Goal: Task Accomplishment & Management: Manage account settings

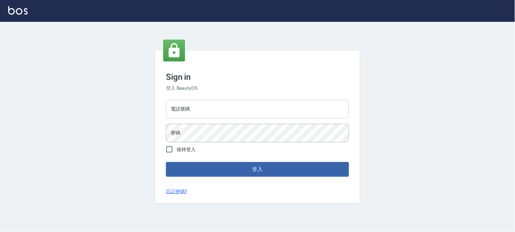
click at [247, 109] on input "電話號碼" at bounding box center [257, 109] width 183 height 18
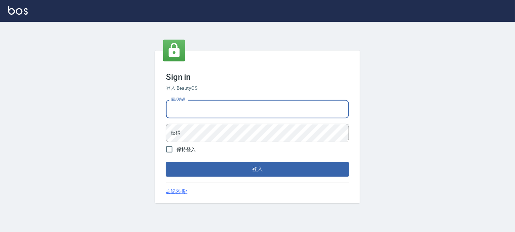
click at [247, 111] on input "電話號碼" at bounding box center [257, 109] width 183 height 18
type input "0936888819"
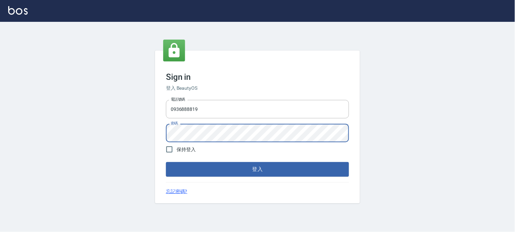
click at [166, 162] on button "登入" at bounding box center [257, 169] width 183 height 14
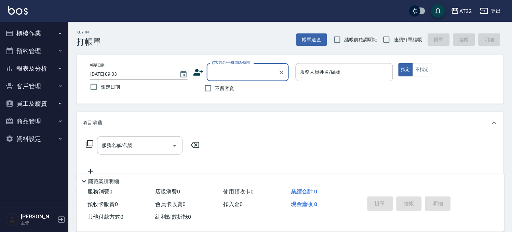
click at [38, 90] on button "客戶管理" at bounding box center [34, 87] width 63 height 18
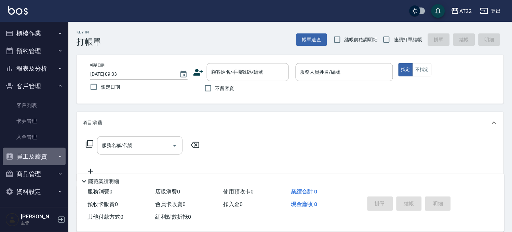
click at [40, 155] on button "員工及薪資" at bounding box center [34, 157] width 63 height 18
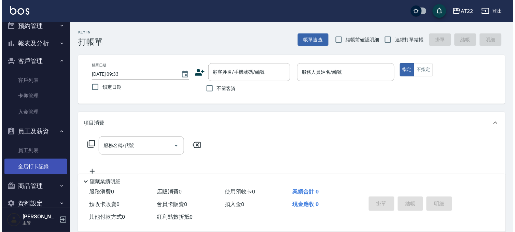
scroll to position [38, 0]
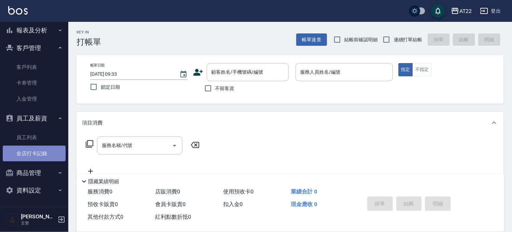
click at [38, 150] on link "全店打卡記錄" at bounding box center [34, 154] width 63 height 16
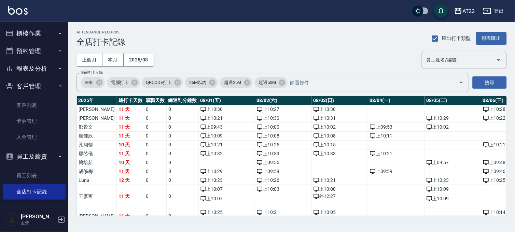
click at [43, 75] on button "報表及分析" at bounding box center [34, 69] width 63 height 18
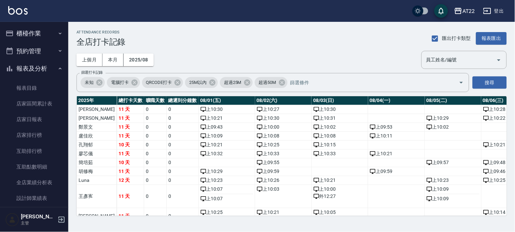
click at [40, 50] on button "預約管理" at bounding box center [34, 51] width 63 height 18
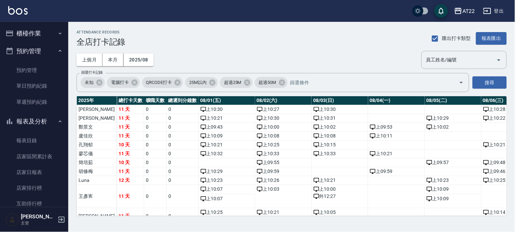
click at [39, 38] on button "櫃檯作業" at bounding box center [34, 34] width 63 height 18
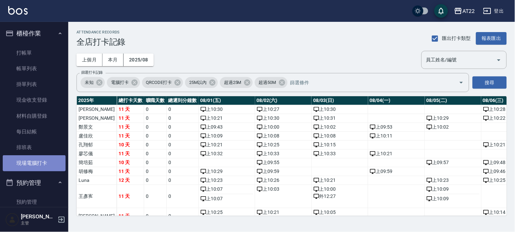
click at [40, 156] on link "現場電腦打卡" at bounding box center [34, 164] width 63 height 16
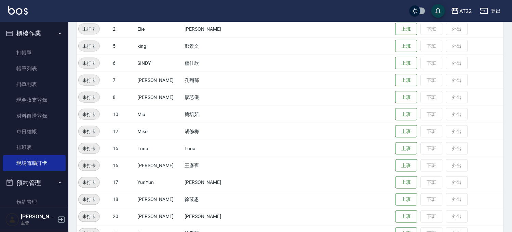
scroll to position [114, 0]
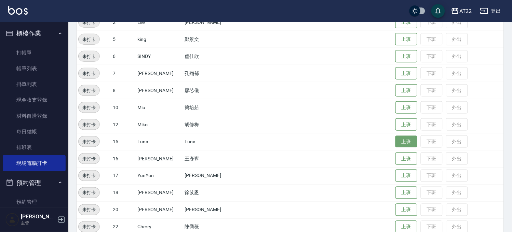
click at [395, 139] on button "上班" at bounding box center [406, 142] width 22 height 12
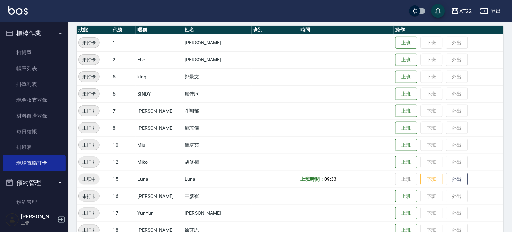
scroll to position [76, 0]
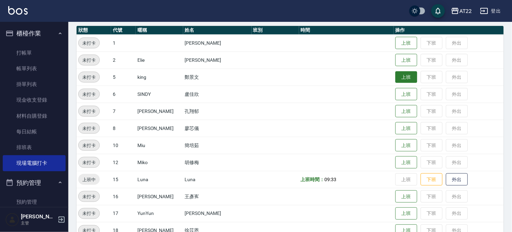
click at [398, 73] on button "上班" at bounding box center [406, 77] width 22 height 12
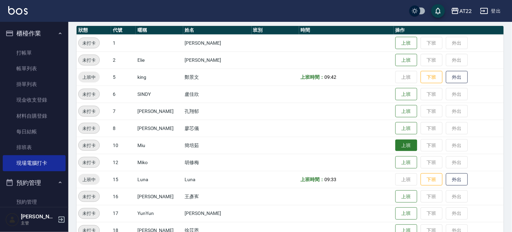
click at [400, 147] on button "上班" at bounding box center [406, 146] width 22 height 12
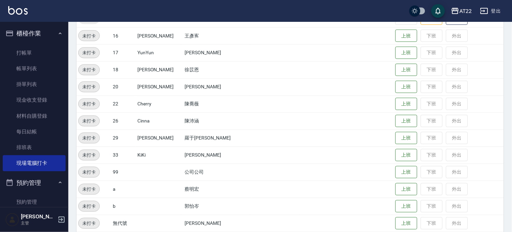
scroll to position [262, 0]
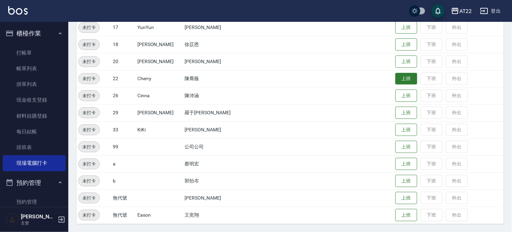
click at [395, 77] on button "上班" at bounding box center [406, 79] width 22 height 12
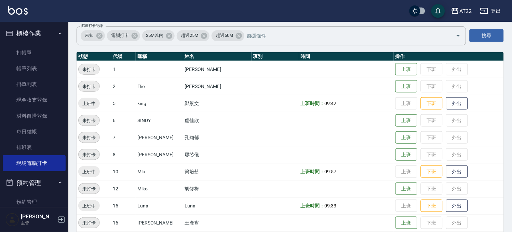
scroll to position [0, 0]
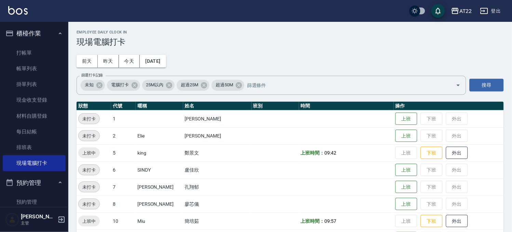
click at [394, 152] on td "上班 下班 外出" at bounding box center [449, 153] width 110 height 17
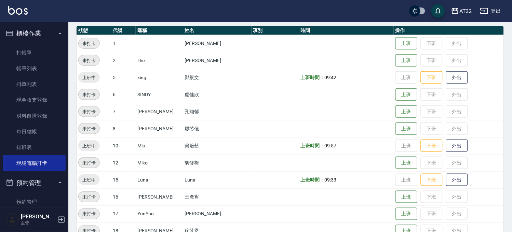
scroll to position [76, 0]
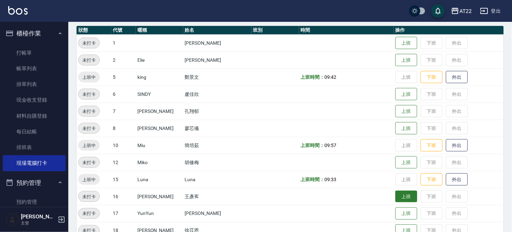
click at [395, 191] on button "上班" at bounding box center [406, 197] width 22 height 12
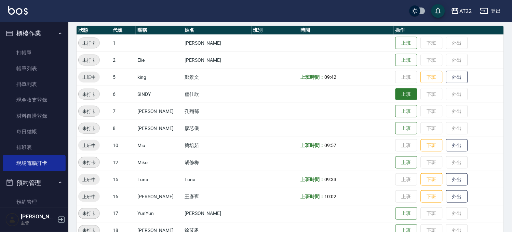
click at [395, 93] on button "上班" at bounding box center [406, 95] width 22 height 12
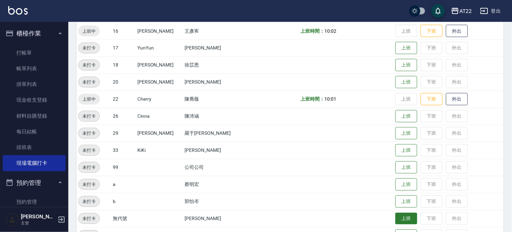
scroll to position [262, 0]
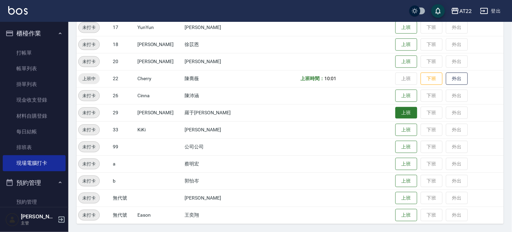
click at [397, 112] on button "上班" at bounding box center [406, 113] width 22 height 12
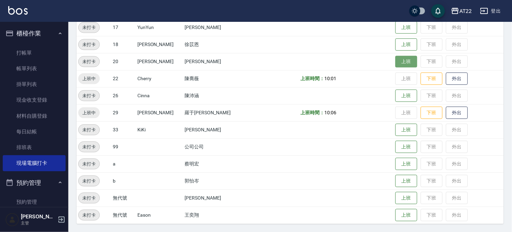
click at [397, 65] on button "上班" at bounding box center [406, 62] width 22 height 12
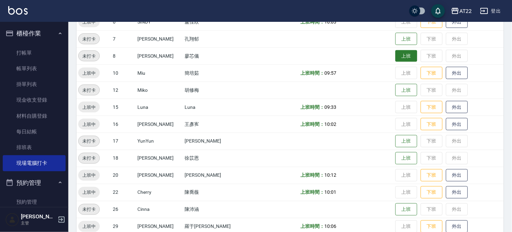
scroll to position [72, 0]
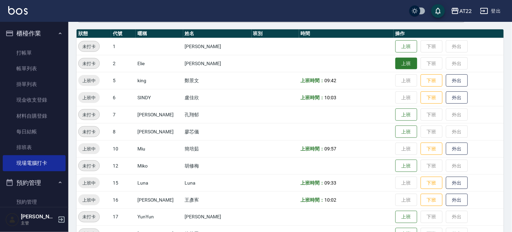
click at [399, 62] on button "上班" at bounding box center [406, 64] width 22 height 12
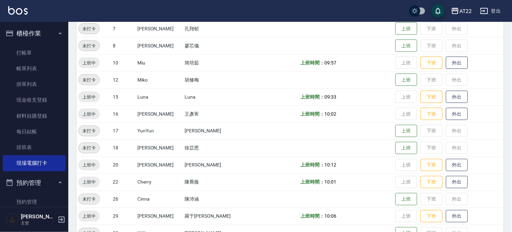
scroll to position [186, 0]
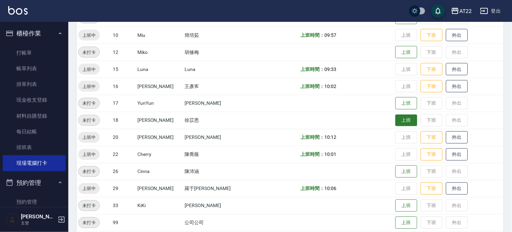
click at [397, 122] on button "上班" at bounding box center [406, 121] width 22 height 12
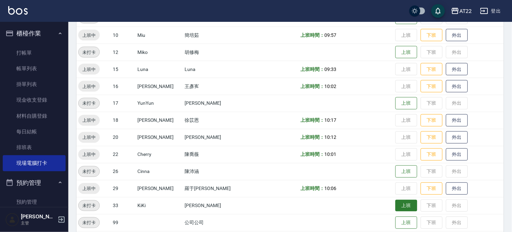
click at [395, 210] on button "上班" at bounding box center [406, 206] width 22 height 12
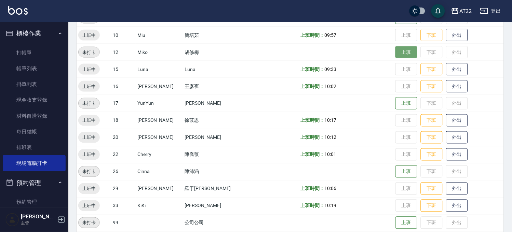
click at [395, 56] on button "上班" at bounding box center [406, 52] width 22 height 12
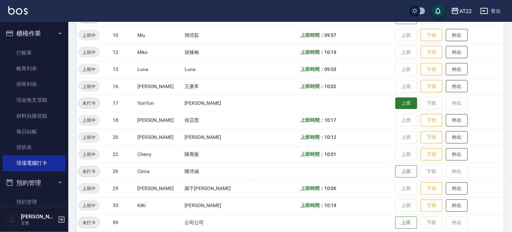
click at [395, 106] on button "上班" at bounding box center [406, 104] width 22 height 12
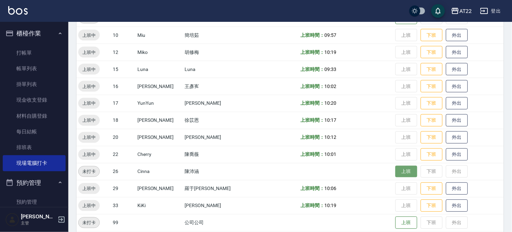
click at [395, 170] on button "上班" at bounding box center [406, 172] width 22 height 12
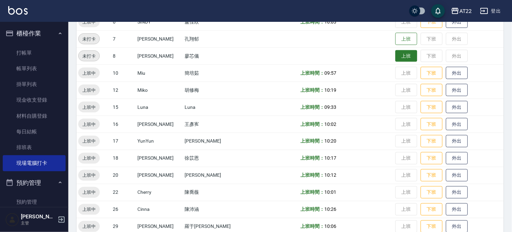
click at [398, 56] on button "上班" at bounding box center [406, 56] width 22 height 12
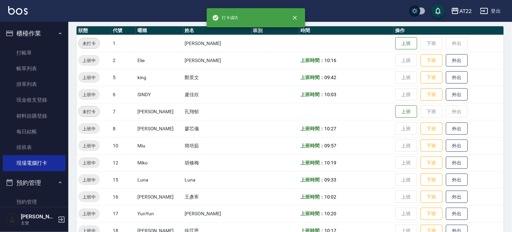
scroll to position [76, 0]
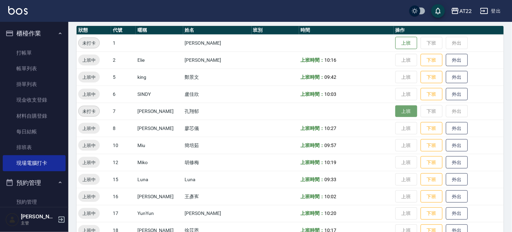
click at [398, 113] on button "上班" at bounding box center [406, 112] width 22 height 12
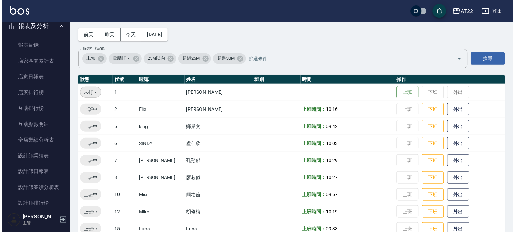
scroll to position [0, 0]
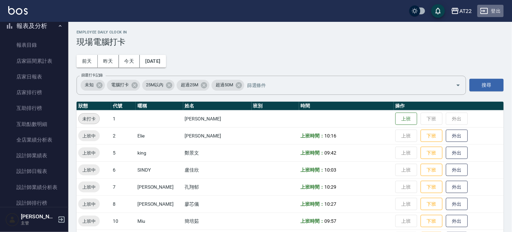
click at [489, 6] on button "登出" at bounding box center [491, 11] width 26 height 13
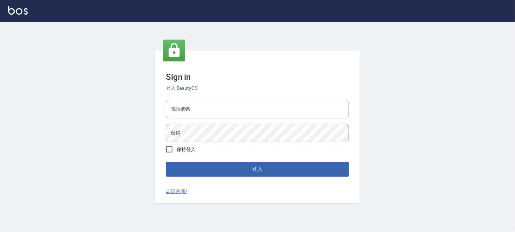
click at [254, 122] on div "電話號碼 電話號碼 密碼 密碼" at bounding box center [257, 121] width 189 height 48
drag, startPoint x: 0, startPoint y: 0, endPoint x: 259, endPoint y: 115, distance: 283.3
click at [259, 115] on input "電話號碼" at bounding box center [257, 109] width 183 height 18
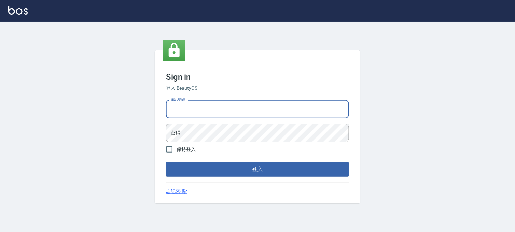
type input "a"
type input "0988585717"
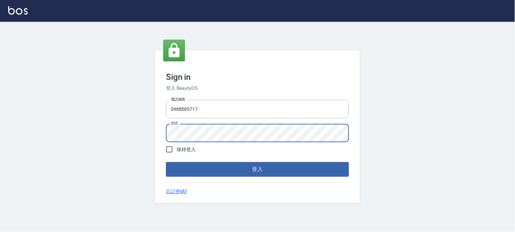
click at [166, 162] on button "登入" at bounding box center [257, 169] width 183 height 14
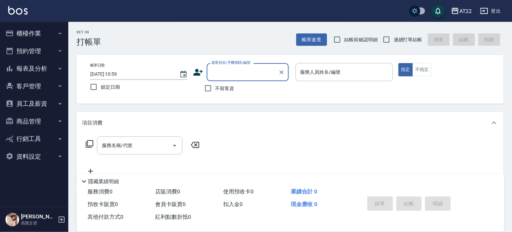
click at [46, 105] on button "員工及薪資" at bounding box center [34, 104] width 63 height 18
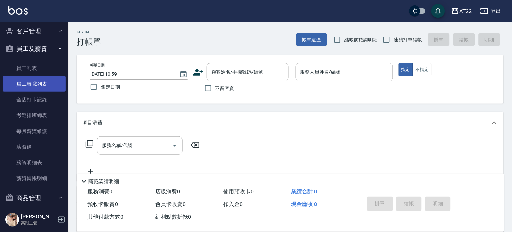
scroll to position [98, 0]
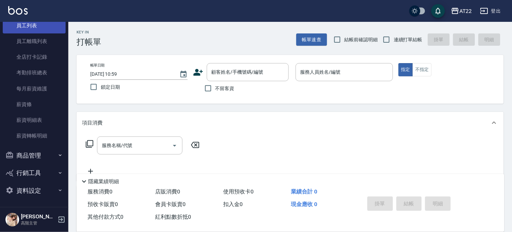
click at [36, 26] on link "員工列表" at bounding box center [34, 26] width 63 height 16
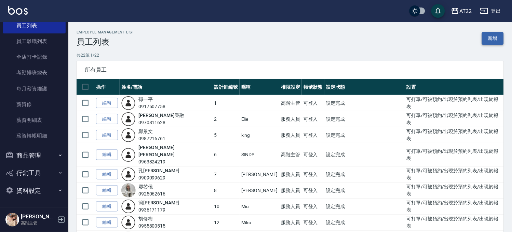
click at [496, 38] on link "新增" at bounding box center [493, 38] width 22 height 13
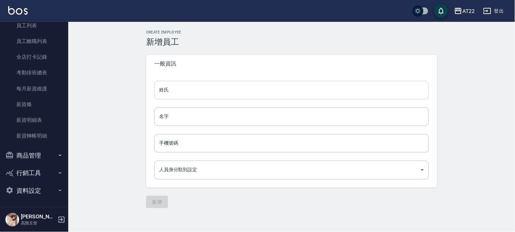
click at [272, 94] on input "姓氏" at bounding box center [291, 90] width 275 height 18
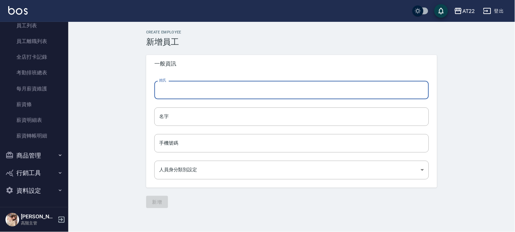
type input "r"
type input "ㄨ"
type input "[PERSON_NAME]"
click at [282, 112] on input "名字" at bounding box center [291, 117] width 275 height 18
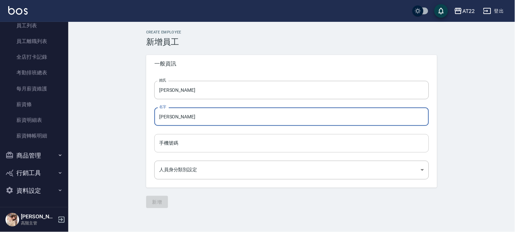
type input "嘉慧"
click at [276, 145] on input "手機號碼" at bounding box center [291, 143] width 275 height 18
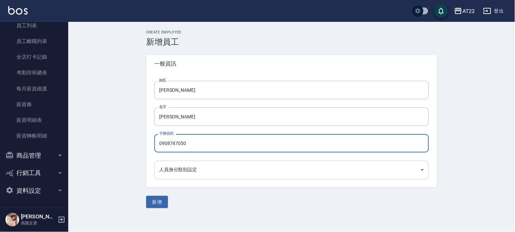
type input "0908747050"
click at [233, 165] on body "AT22 登出 櫃檯作業 打帳單 帳單列表 掛單列表 座位開單 營業儀表板 現金收支登錄 高階收支登錄 材料自購登錄 每日結帳 排班表 現場電腦打卡 掃碼打卡…" at bounding box center [257, 116] width 515 height 232
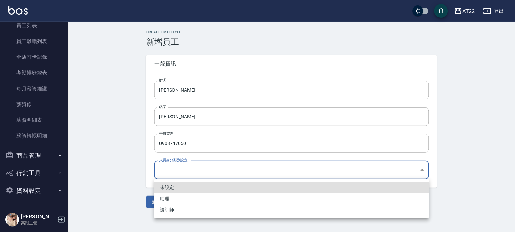
click at [203, 203] on li "助理" at bounding box center [291, 198] width 275 height 11
type input "3ffa79c2-a155-4e60-9184-c891093f9780"
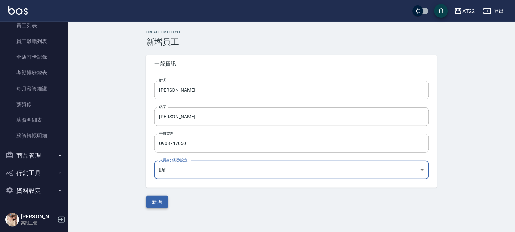
click at [147, 206] on button "新增" at bounding box center [157, 202] width 22 height 13
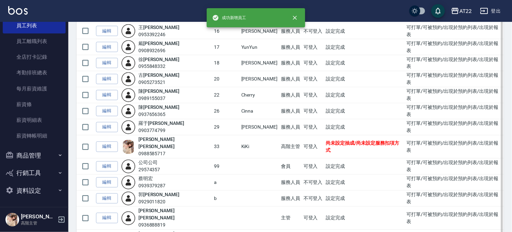
scroll to position [260, 0]
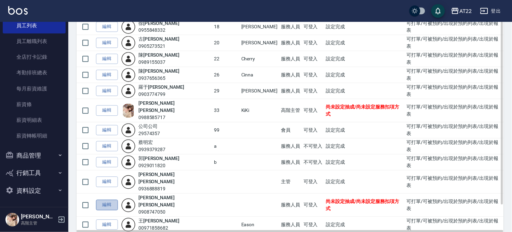
click at [113, 200] on link "編輯" at bounding box center [107, 205] width 22 height 11
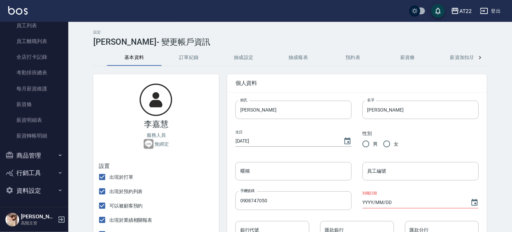
scroll to position [38, 0]
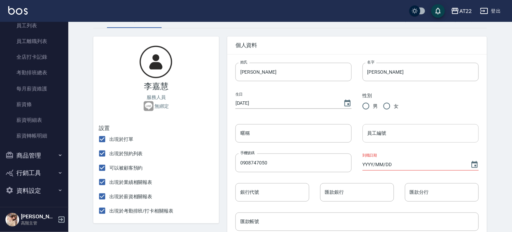
click at [397, 132] on input "員工編號" at bounding box center [421, 133] width 116 height 18
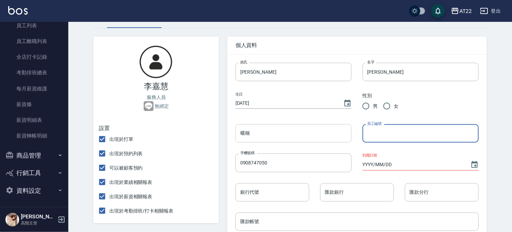
click at [268, 140] on input "暱稱" at bounding box center [294, 133] width 116 height 18
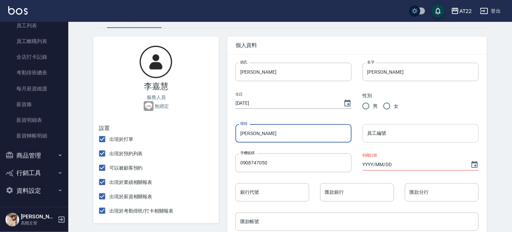
type input "Yuri"
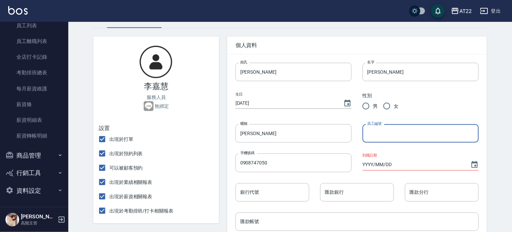
click at [370, 132] on input "員工編號" at bounding box center [421, 133] width 116 height 18
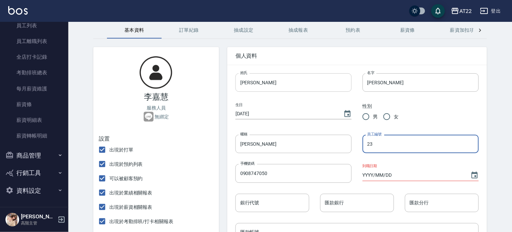
scroll to position [0, 0]
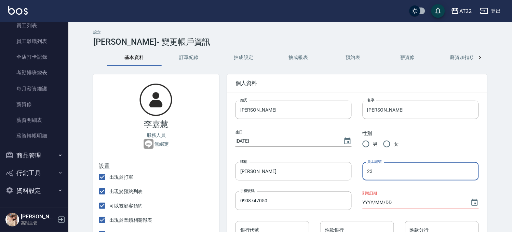
type input "23"
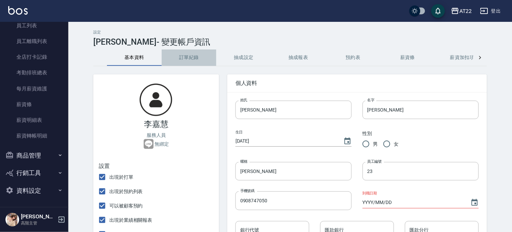
click at [195, 57] on button "訂單紀錄" at bounding box center [189, 58] width 55 height 16
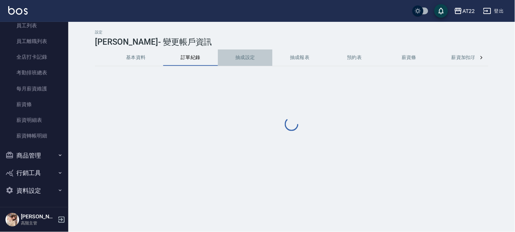
click at [250, 59] on button "抽成設定" at bounding box center [245, 58] width 55 height 16
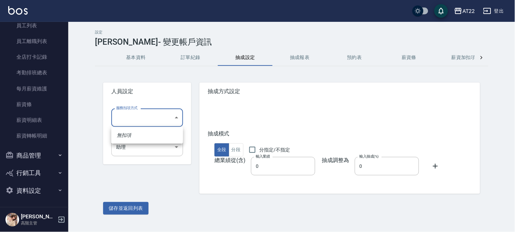
click at [146, 121] on body "AT22 登出 櫃檯作業 打帳單 帳單列表 掛單列表 座位開單 營業儀表板 現金收支登錄 高階收支登錄 材料自購登錄 每日結帳 排班表 現場電腦打卡 掃碼打卡…" at bounding box center [257, 116] width 515 height 232
click at [144, 135] on li "無扣項" at bounding box center [147, 135] width 72 height 11
click at [142, 142] on body "AT22 登出 櫃檯作業 打帳單 帳單列表 掛單列表 座位開單 營業儀表板 現金收支登錄 高階收支登錄 材料自購登錄 每日結帳 排班表 現場電腦打卡 掃碼打卡…" at bounding box center [257, 116] width 515 height 232
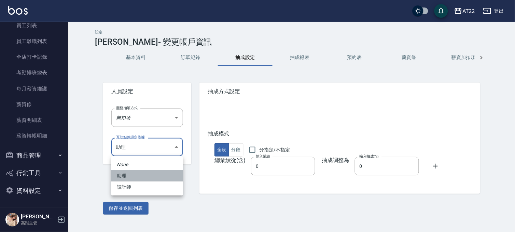
click at [132, 178] on li "助理" at bounding box center [147, 176] width 72 height 11
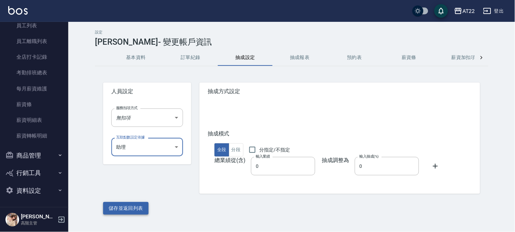
click at [128, 212] on button "儲存並返回列表" at bounding box center [125, 208] width 45 height 13
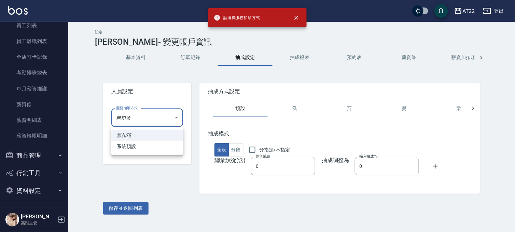
click at [120, 116] on body "請選擇服務扣項方式 AT22 登出 櫃檯作業 打帳單 帳單列表 掛單列表 座位開單 營業儀表板 現金收支登錄 高階收支登錄 材料自購登錄 每日結帳 排班表 現…" at bounding box center [257, 116] width 515 height 232
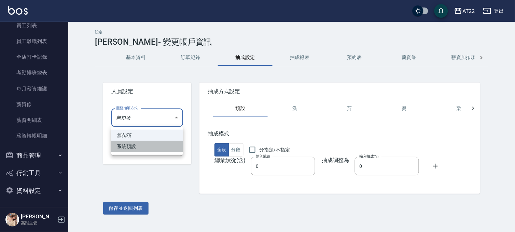
click at [138, 150] on li "系統預設" at bounding box center [147, 146] width 72 height 11
type input "系統預設"
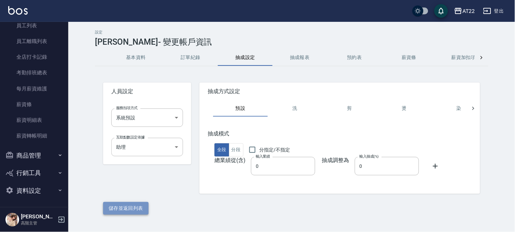
click at [132, 205] on button "儲存並返回列表" at bounding box center [125, 208] width 45 height 13
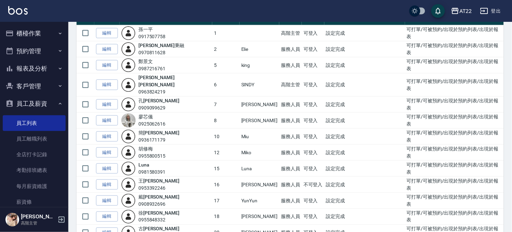
click at [493, 10] on button "登出" at bounding box center [491, 11] width 26 height 13
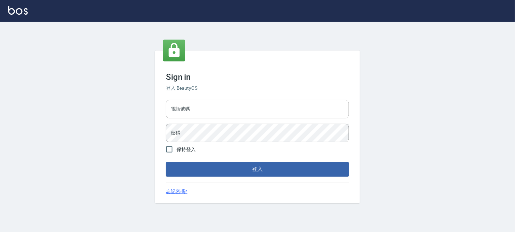
click at [213, 110] on input "電話號碼" at bounding box center [257, 109] width 183 height 18
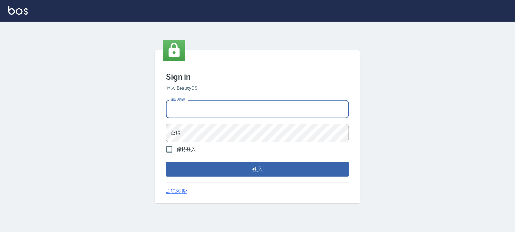
type input "0936888819"
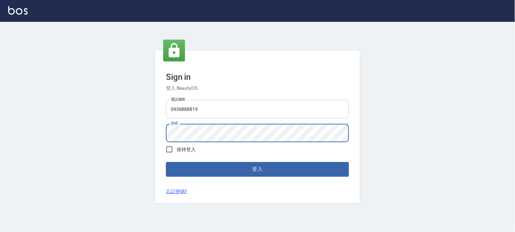
click at [166, 162] on button "登入" at bounding box center [257, 169] width 183 height 14
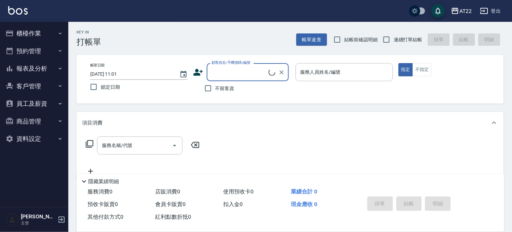
click at [30, 39] on button "櫃檯作業" at bounding box center [34, 34] width 63 height 18
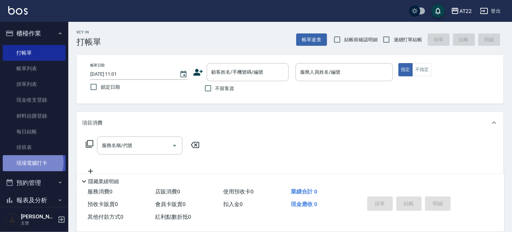
click at [29, 163] on link "現場電腦打卡" at bounding box center [34, 164] width 63 height 16
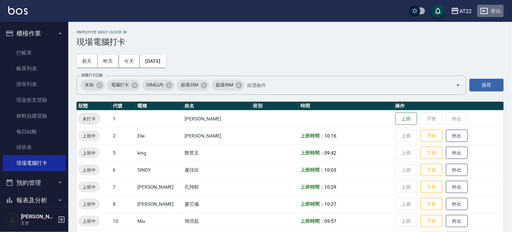
click at [489, 6] on button "登出" at bounding box center [491, 11] width 26 height 13
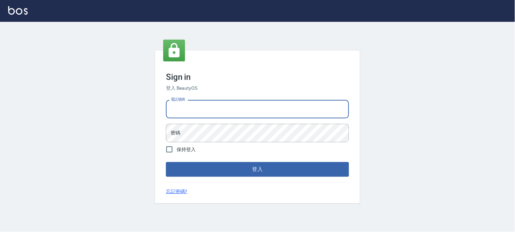
type input "0988585717"
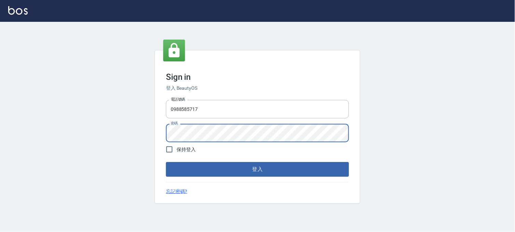
click at [166, 162] on button "登入" at bounding box center [257, 169] width 183 height 14
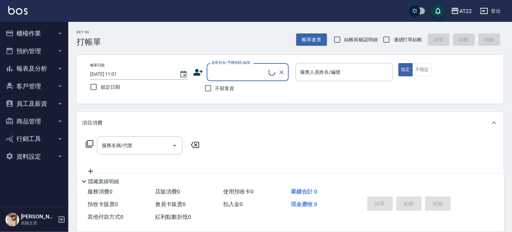
click at [32, 152] on button "資料設定" at bounding box center [34, 157] width 63 height 18
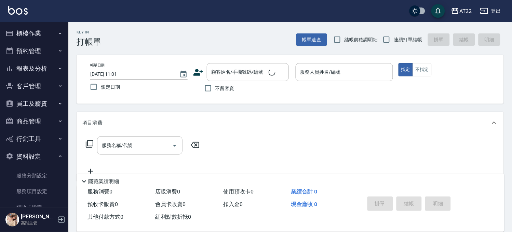
click at [37, 110] on button "員工及薪資" at bounding box center [34, 104] width 63 height 18
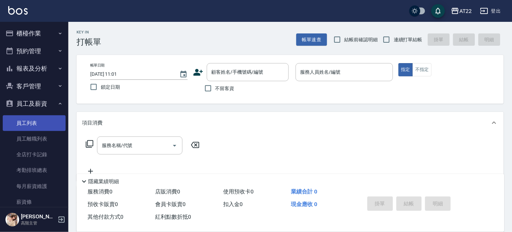
click at [25, 125] on link "員工列表" at bounding box center [34, 124] width 63 height 16
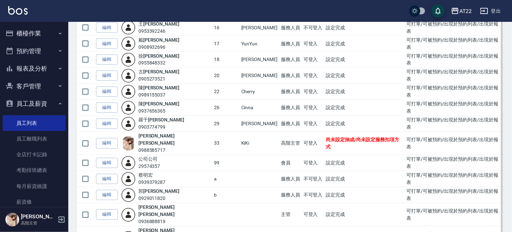
scroll to position [260, 0]
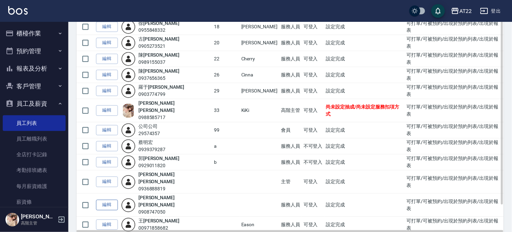
click at [111, 200] on link "編輯" at bounding box center [107, 205] width 22 height 11
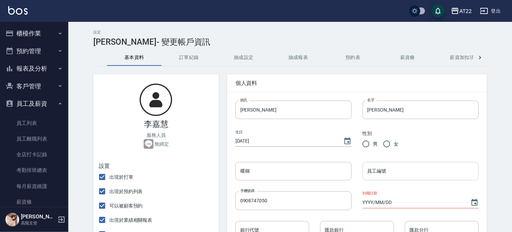
click at [378, 174] on input "員工編號" at bounding box center [421, 171] width 116 height 18
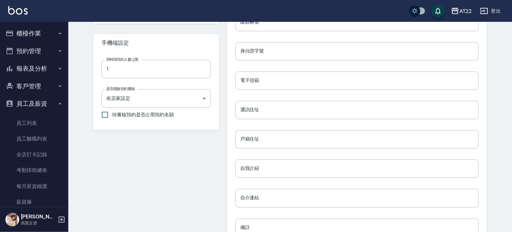
scroll to position [313, 0]
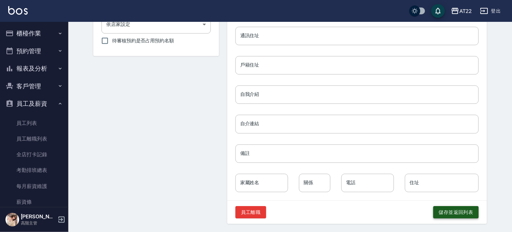
type input "23"
click at [472, 209] on button "儲存並返回列表" at bounding box center [455, 212] width 45 height 13
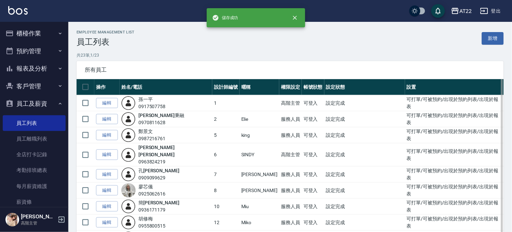
scroll to position [190, 0]
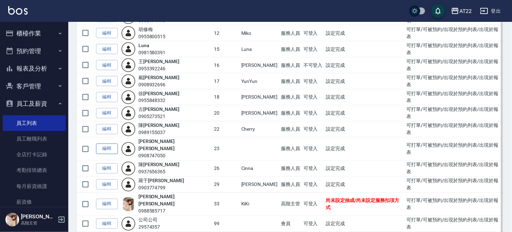
click at [100, 144] on link "編輯" at bounding box center [107, 149] width 22 height 11
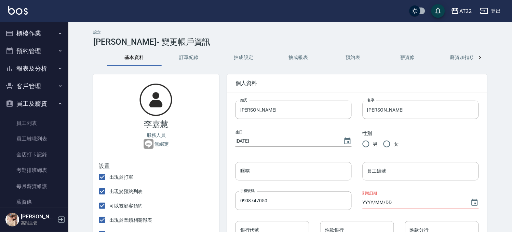
type input "23"
click at [267, 162] on div "暱稱 暱稱" at bounding box center [288, 165] width 127 height 29
click at [267, 164] on input "暱稱" at bounding box center [294, 171] width 116 height 18
type input "[PERSON_NAME]"
click at [292, 56] on button "抽成報表" at bounding box center [298, 58] width 55 height 16
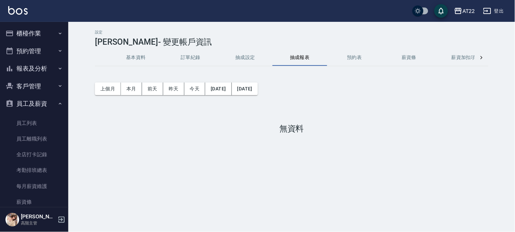
click at [253, 62] on button "抽成設定" at bounding box center [245, 58] width 55 height 16
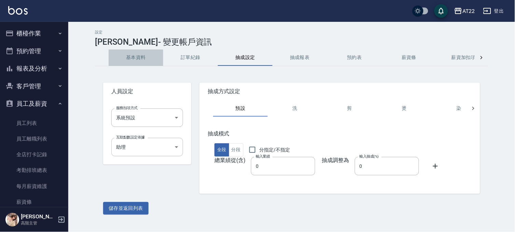
click at [134, 63] on button "基本資料" at bounding box center [136, 58] width 55 height 16
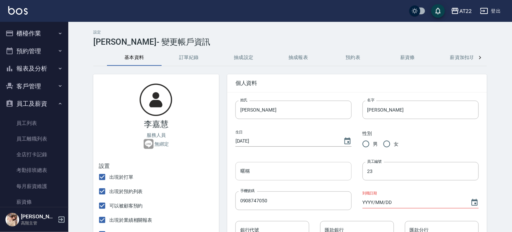
click at [286, 171] on input "暱稱" at bounding box center [294, 171] width 116 height 18
type input "[PERSON_NAME]"
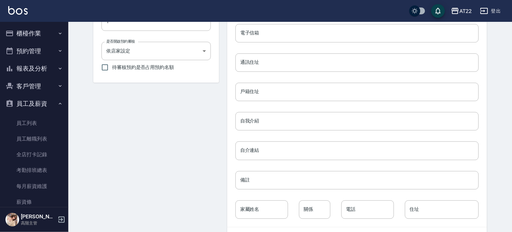
scroll to position [313, 0]
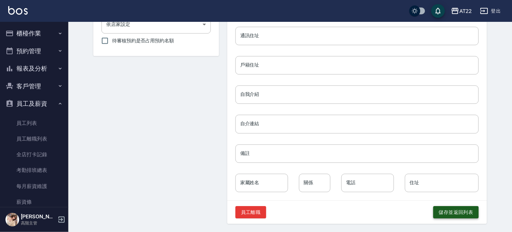
click at [470, 215] on button "儲存並返回列表" at bounding box center [455, 212] width 45 height 13
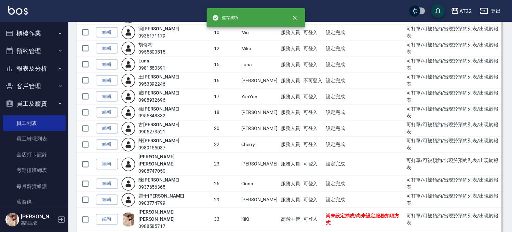
scroll to position [228, 0]
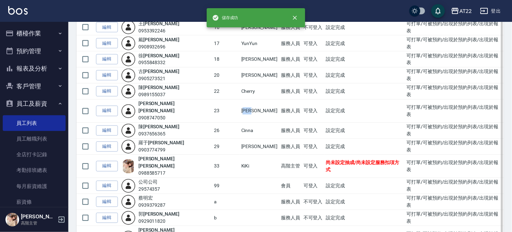
drag, startPoint x: 219, startPoint y: 100, endPoint x: 237, endPoint y: 97, distance: 18.0
click at [240, 100] on td "[PERSON_NAME]" at bounding box center [260, 111] width 40 height 23
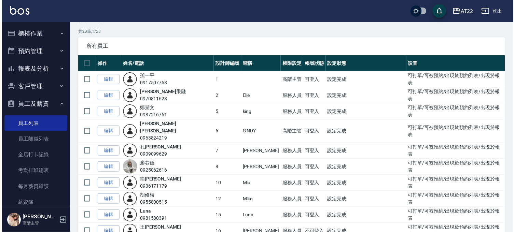
scroll to position [0, 0]
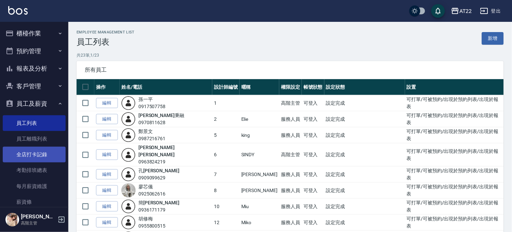
click at [45, 151] on link "全店打卡記錄" at bounding box center [34, 155] width 63 height 16
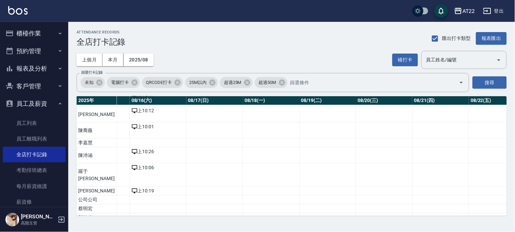
scroll to position [134, 923]
click at [125, 143] on td "a dense table" at bounding box center [153, 143] width 57 height 9
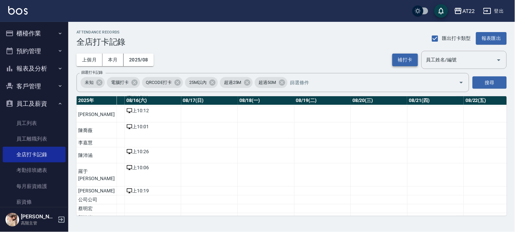
click at [401, 60] on button "補打卡" at bounding box center [406, 60] width 26 height 13
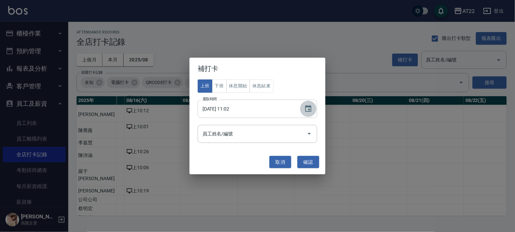
click at [309, 109] on icon "Choose date, selected date is 2025-08-16" at bounding box center [309, 108] width 6 height 7
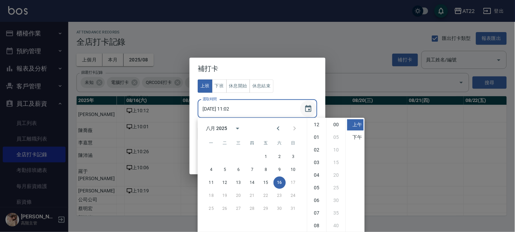
scroll to position [38, 0]
click at [318, 215] on li "10" at bounding box center [317, 213] width 16 height 11
click at [335, 199] on li "30" at bounding box center [336, 201] width 16 height 11
type input "2025/08/16 10:30"
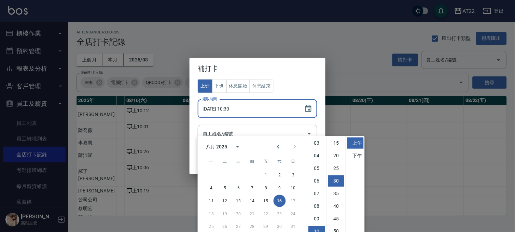
click at [358, 87] on div "補打卡 上班 下班 休息開始 休息結束 選取時間 2025/08/16 10:30 選取時間 員工姓名/編號 員工姓名/編號 取消 確認" at bounding box center [257, 116] width 515 height 232
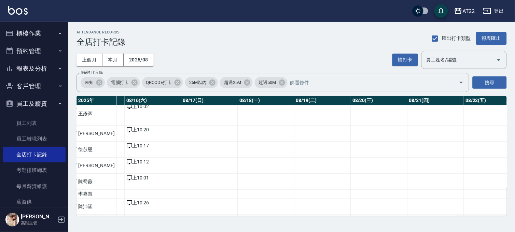
scroll to position [96, 923]
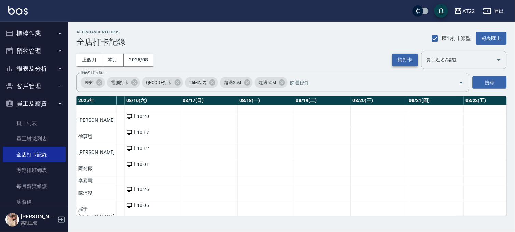
click at [413, 64] on button "補打卡" at bounding box center [406, 60] width 26 height 13
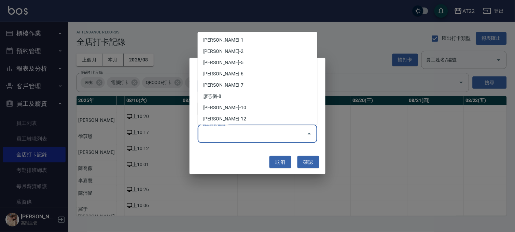
click at [279, 136] on input "員工姓名/編號" at bounding box center [252, 134] width 103 height 12
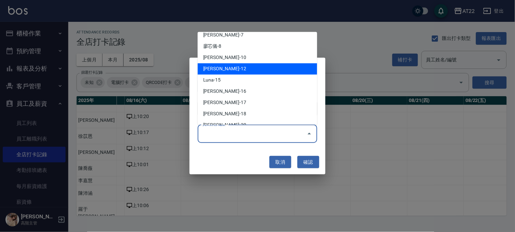
scroll to position [76, 0]
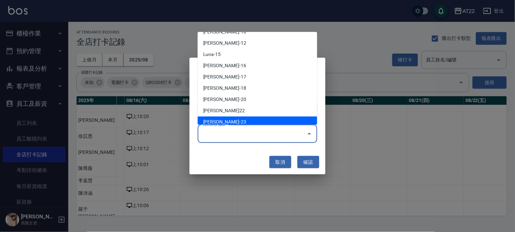
click at [251, 122] on li "李嘉慧-23" at bounding box center [258, 122] width 120 height 11
type input "李嘉慧"
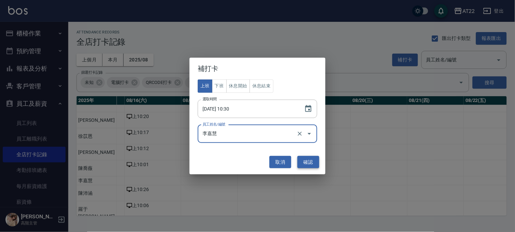
click at [305, 163] on button "確認" at bounding box center [309, 162] width 22 height 13
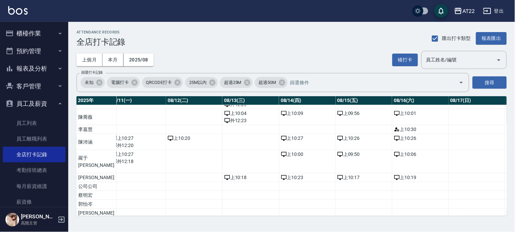
scroll to position [134, 655]
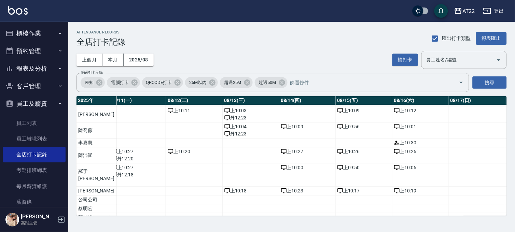
click at [495, 17] on div "AT22 登出" at bounding box center [257, 11] width 515 height 22
click at [494, 16] on button "登出" at bounding box center [494, 11] width 26 height 13
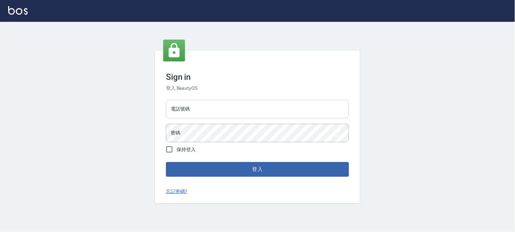
drag, startPoint x: 0, startPoint y: 0, endPoint x: 180, endPoint y: 114, distance: 213.6
click at [180, 114] on input "電話號碼" at bounding box center [257, 109] width 183 height 18
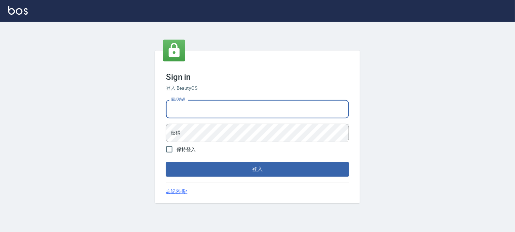
type input "0936888819"
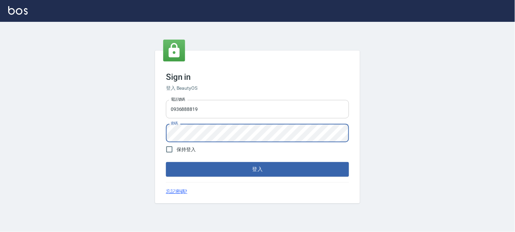
click at [166, 162] on button "登入" at bounding box center [257, 169] width 183 height 14
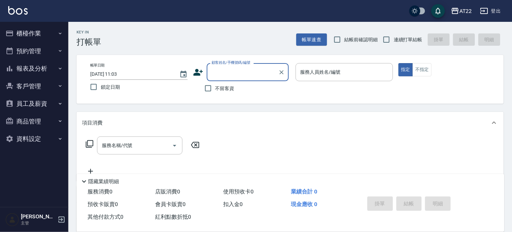
click at [40, 72] on button "報表及分析" at bounding box center [34, 69] width 63 height 18
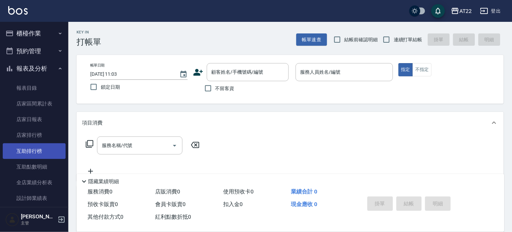
scroll to position [114, 0]
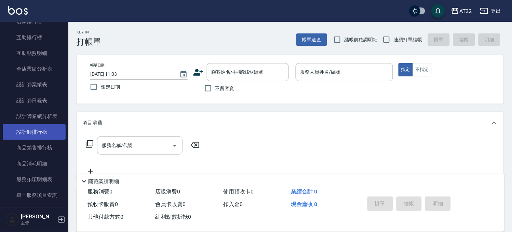
click at [43, 127] on link "設計師排行榜" at bounding box center [34, 132] width 63 height 16
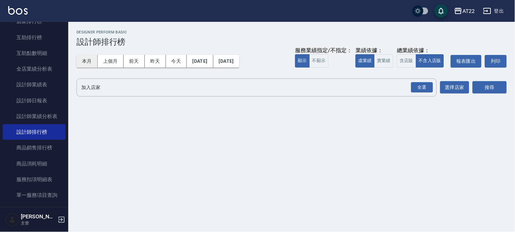
click at [92, 62] on button "本月" at bounding box center [87, 61] width 21 height 13
click at [424, 83] on div "全選" at bounding box center [423, 87] width 22 height 11
click at [486, 88] on button "搜尋" at bounding box center [490, 88] width 34 height 13
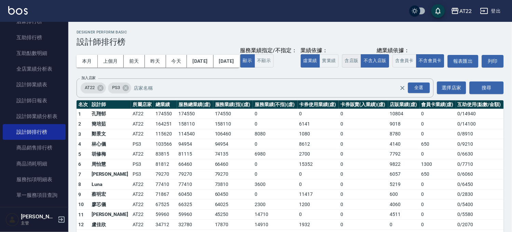
click at [342, 68] on button "含店販" at bounding box center [351, 60] width 19 height 13
click at [361, 68] on button "不含入店販" at bounding box center [375, 60] width 28 height 13
click at [342, 68] on button "含店販" at bounding box center [351, 60] width 19 height 13
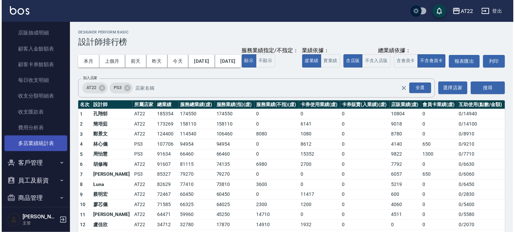
scroll to position [317, 0]
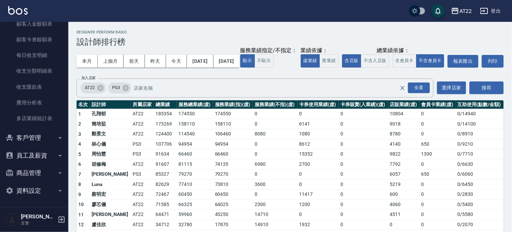
click at [40, 137] on button "客戶管理" at bounding box center [34, 138] width 63 height 18
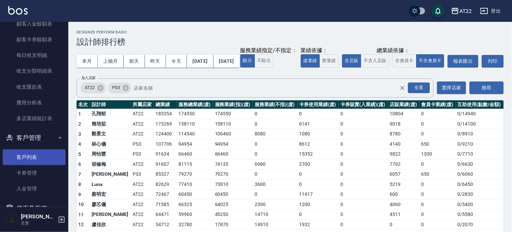
click at [39, 158] on link "客戶列表" at bounding box center [34, 158] width 63 height 16
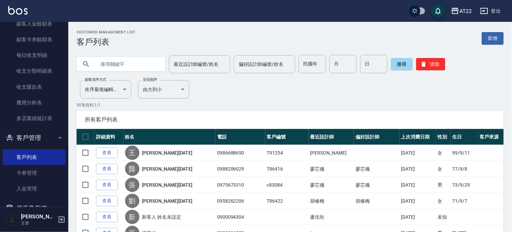
click at [124, 61] on input "text" at bounding box center [128, 64] width 64 height 18
type input "0917983328"
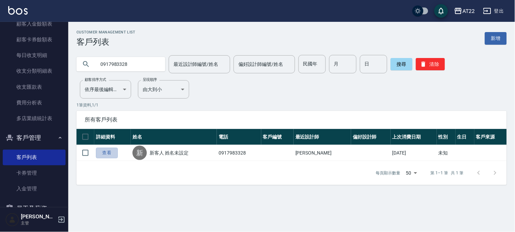
click at [102, 150] on link "查看" at bounding box center [107, 153] width 22 height 11
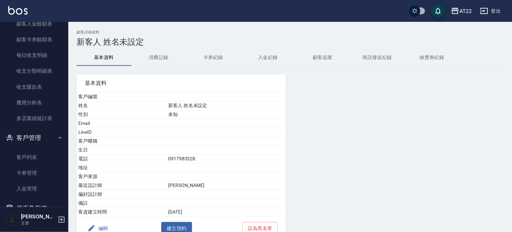
click at [150, 50] on button "消費記錄" at bounding box center [158, 58] width 55 height 16
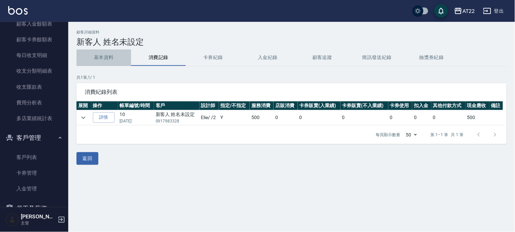
click at [122, 55] on button "基本資料" at bounding box center [104, 58] width 55 height 16
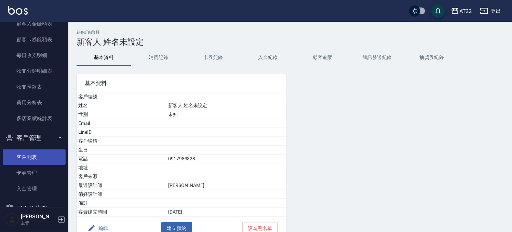
click at [23, 163] on link "客戶列表" at bounding box center [34, 158] width 63 height 16
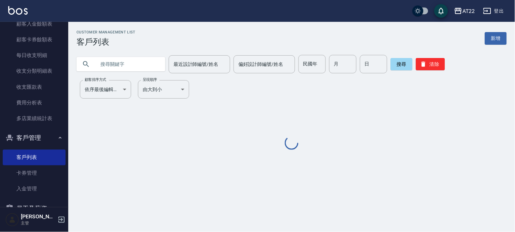
click at [111, 70] on input "text" at bounding box center [128, 64] width 64 height 18
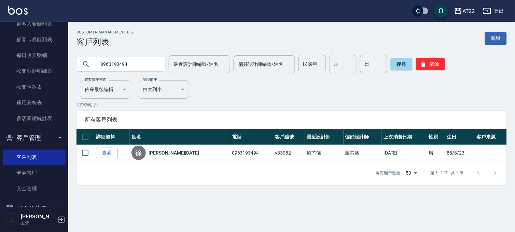
click at [111, 70] on input "0963193494" at bounding box center [128, 64] width 64 height 18
type input "0921886842"
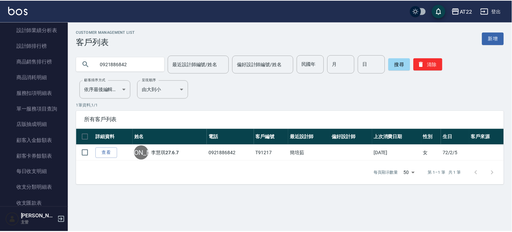
scroll to position [183, 0]
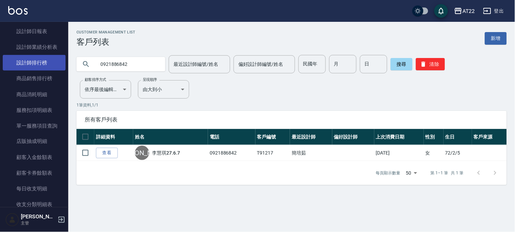
click at [48, 60] on link "設計師排行榜" at bounding box center [34, 63] width 63 height 16
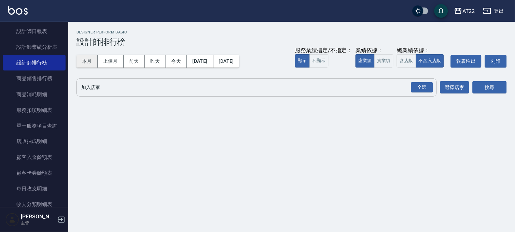
click at [87, 60] on button "本月" at bounding box center [87, 61] width 21 height 13
click at [419, 93] on div "全選" at bounding box center [423, 87] width 22 height 11
click at [477, 87] on button "搜尋" at bounding box center [490, 88] width 34 height 13
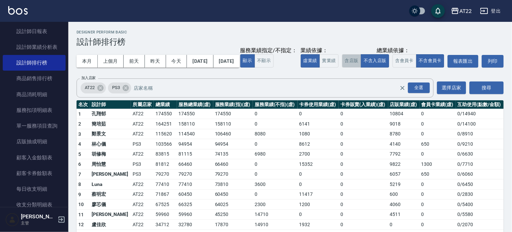
click at [342, 68] on button "含店販" at bounding box center [351, 60] width 19 height 13
click at [361, 68] on button "不含入店販" at bounding box center [375, 60] width 28 height 13
click at [342, 68] on button "含店販" at bounding box center [351, 60] width 19 height 13
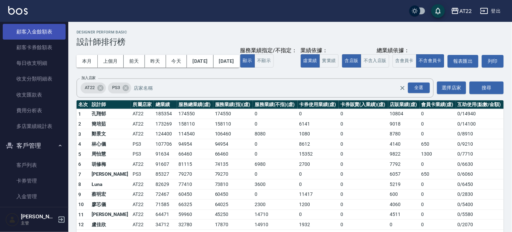
scroll to position [335, 0]
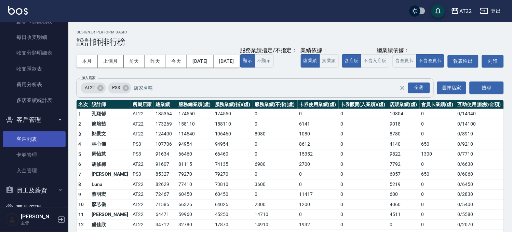
click at [27, 142] on link "客戶列表" at bounding box center [34, 140] width 63 height 16
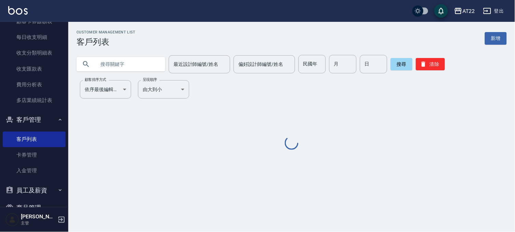
click at [147, 67] on input "text" at bounding box center [128, 64] width 64 height 18
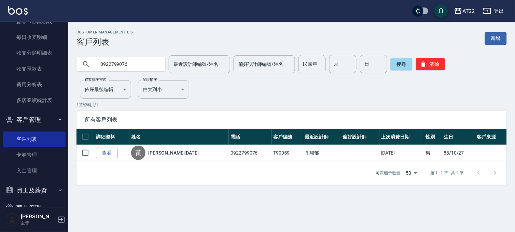
click at [116, 61] on input "0922799076" at bounding box center [128, 64] width 64 height 18
type input "0988420526"
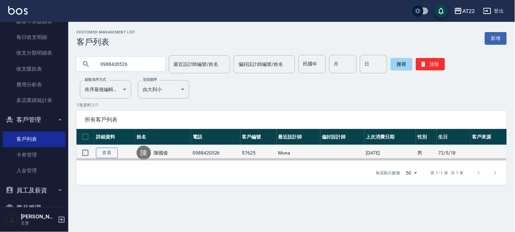
click at [105, 150] on link "查看" at bounding box center [107, 153] width 22 height 11
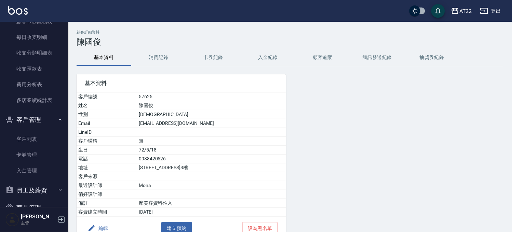
click at [152, 56] on button "消費記錄" at bounding box center [158, 58] width 55 height 16
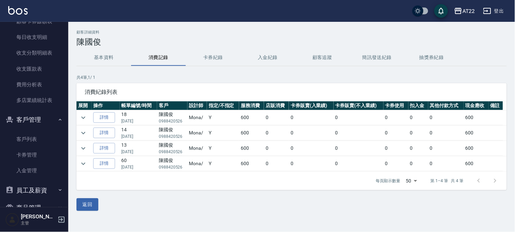
click at [100, 52] on button "基本資料" at bounding box center [104, 58] width 55 height 16
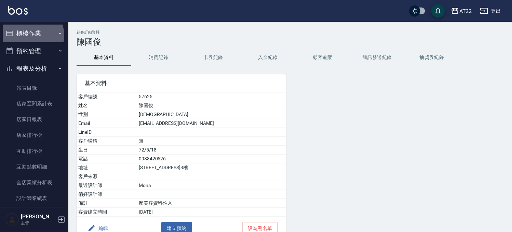
click at [29, 36] on button "櫃檯作業" at bounding box center [34, 34] width 63 height 18
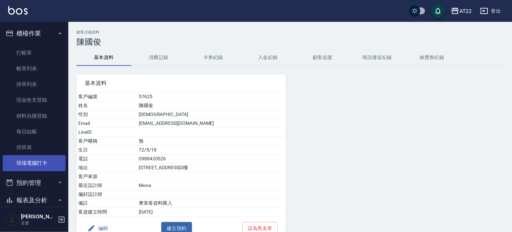
click at [38, 163] on link "現場電腦打卡" at bounding box center [34, 164] width 63 height 16
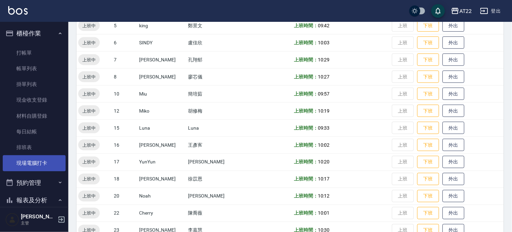
scroll to position [114, 0]
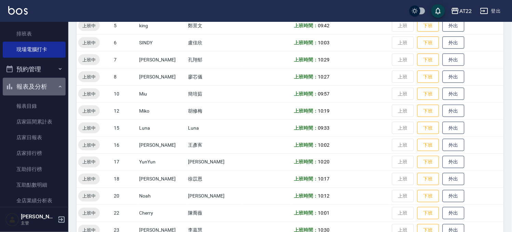
click at [40, 89] on button "報表及分析" at bounding box center [34, 87] width 63 height 18
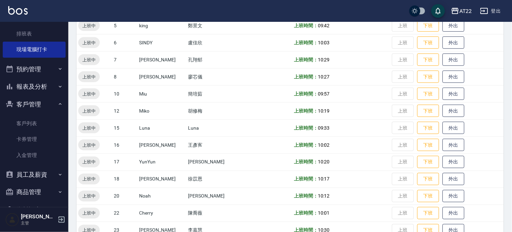
click at [26, 120] on link "客戶列表" at bounding box center [34, 124] width 63 height 16
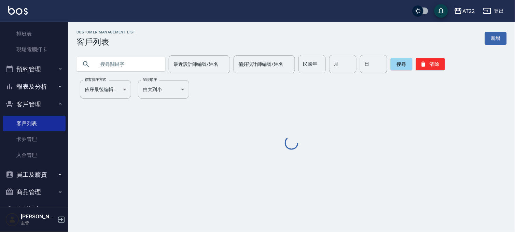
click at [132, 62] on input "text" at bounding box center [128, 64] width 64 height 18
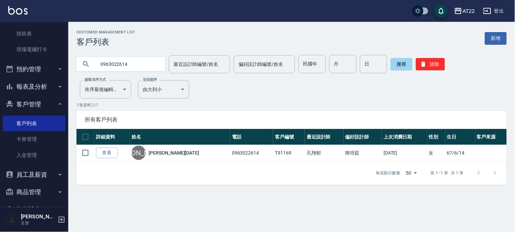
click at [146, 63] on input "0963022614" at bounding box center [128, 64] width 64 height 18
click at [120, 62] on input "0988348665" at bounding box center [128, 64] width 64 height 18
type input "0988204669"
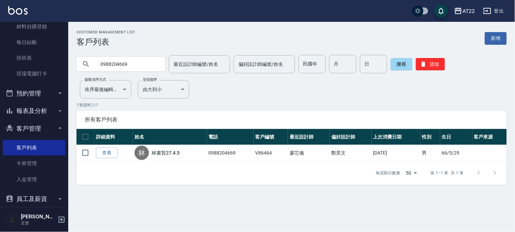
scroll to position [133, 0]
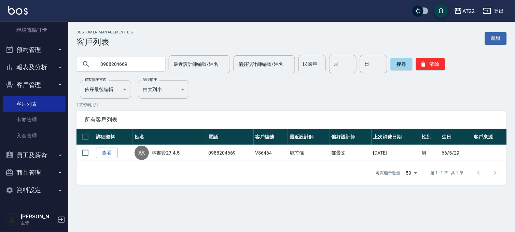
click at [30, 66] on button "報表及分析" at bounding box center [34, 67] width 63 height 18
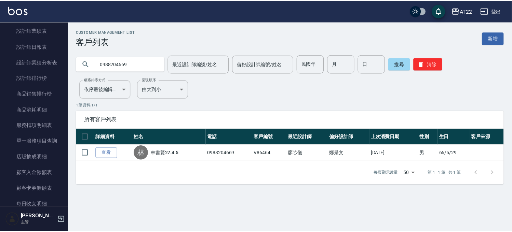
scroll to position [323, 0]
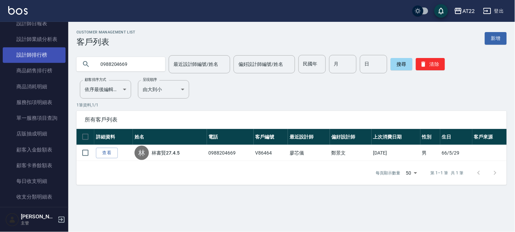
click at [39, 57] on link "設計師排行榜" at bounding box center [34, 55] width 63 height 16
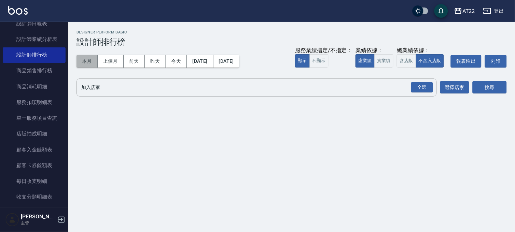
click at [86, 64] on button "本月" at bounding box center [87, 61] width 21 height 13
click at [416, 89] on div "全選" at bounding box center [423, 87] width 22 height 11
click at [487, 90] on button "搜尋" at bounding box center [490, 88] width 34 height 13
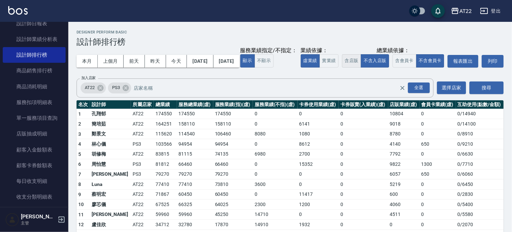
click at [342, 68] on button "含店販" at bounding box center [351, 60] width 19 height 13
click at [361, 68] on button "不含入店販" at bounding box center [375, 60] width 28 height 13
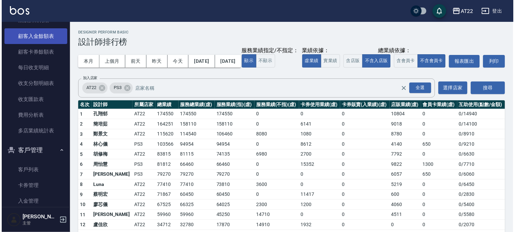
scroll to position [502, 0]
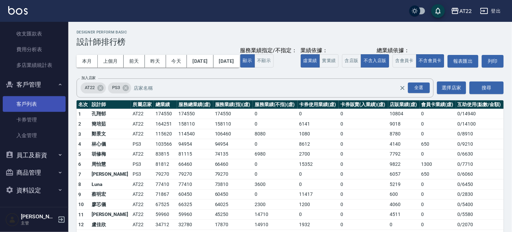
click at [34, 104] on link "客戶列表" at bounding box center [34, 104] width 63 height 16
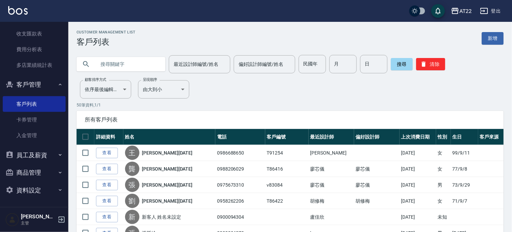
click at [138, 63] on input "text" at bounding box center [128, 64] width 64 height 18
type input "0926851039"
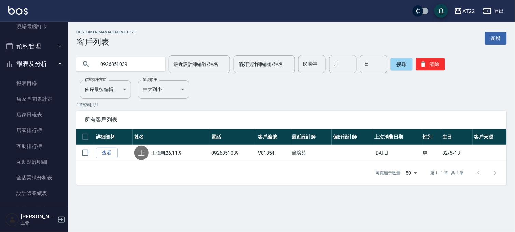
scroll to position [84, 0]
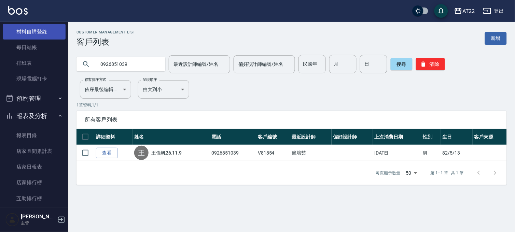
click at [45, 29] on link "材料自購登錄" at bounding box center [34, 32] width 63 height 16
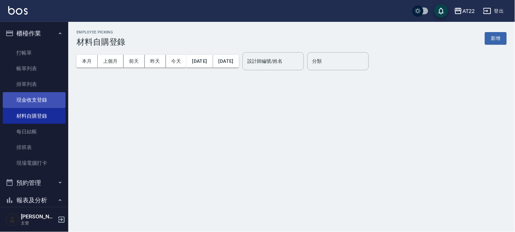
click at [26, 96] on link "現金收支登錄" at bounding box center [34, 100] width 63 height 16
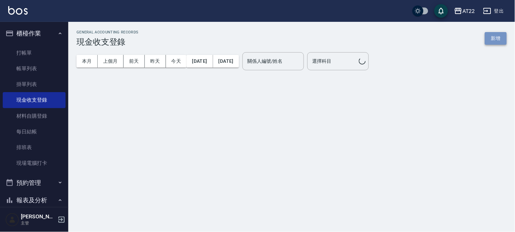
click at [494, 40] on button "新增" at bounding box center [496, 38] width 22 height 13
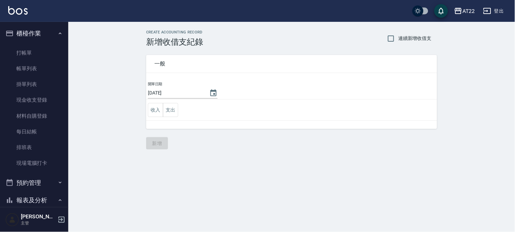
click at [179, 109] on td "收入 支出" at bounding box center [291, 110] width 291 height 21
click at [170, 112] on button "支出" at bounding box center [170, 110] width 15 height 14
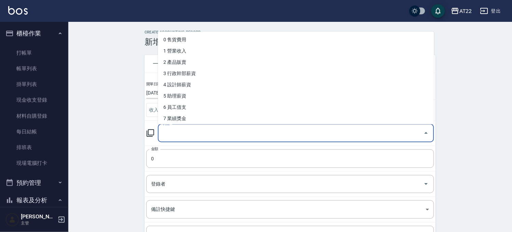
click at [171, 134] on input "科目" at bounding box center [291, 133] width 260 height 12
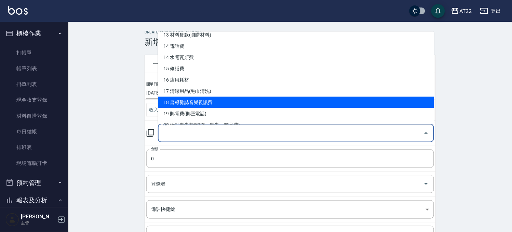
scroll to position [342, 0]
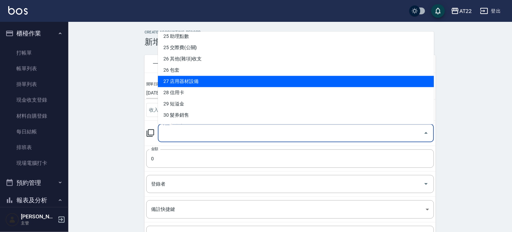
click at [199, 80] on li "27 店用器材設備" at bounding box center [296, 81] width 276 height 11
type input "27 店用器材設備"
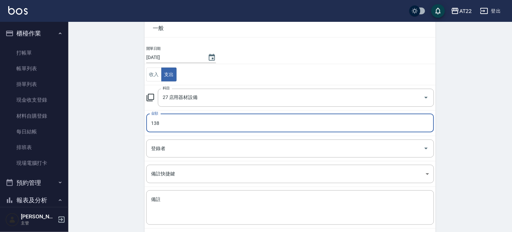
scroll to position [69, 0]
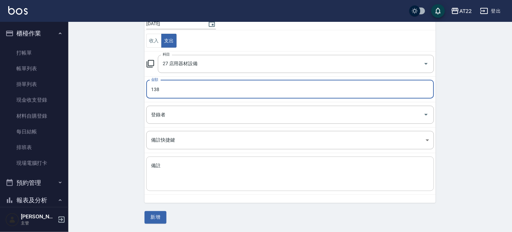
type input "138"
click at [199, 170] on textarea "備註" at bounding box center [290, 174] width 278 height 23
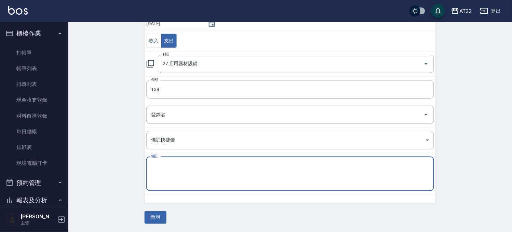
type textarea "g"
type textarea "ㄎ"
type textarea "精油罐"
click at [152, 220] on button "新增" at bounding box center [156, 218] width 22 height 13
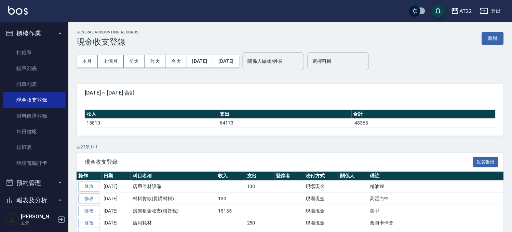
click at [31, 29] on button "櫃檯作業" at bounding box center [34, 34] width 63 height 18
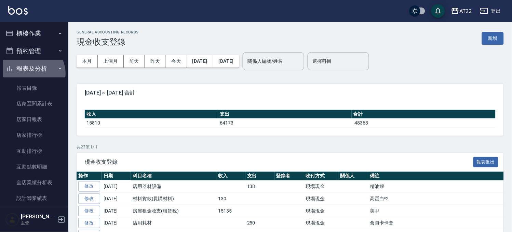
click at [32, 73] on button "報表及分析" at bounding box center [34, 69] width 63 height 18
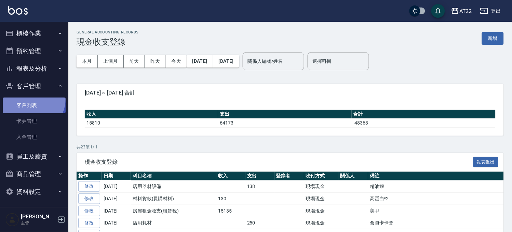
click at [29, 99] on link "客戶列表" at bounding box center [34, 106] width 63 height 16
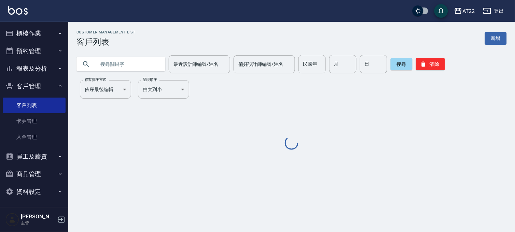
click at [114, 62] on input "text" at bounding box center [128, 64] width 64 height 18
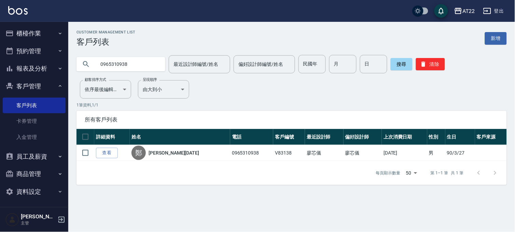
click at [122, 56] on input "0965310938" at bounding box center [128, 64] width 64 height 18
click at [139, 61] on input "0975123236" at bounding box center [128, 64] width 64 height 18
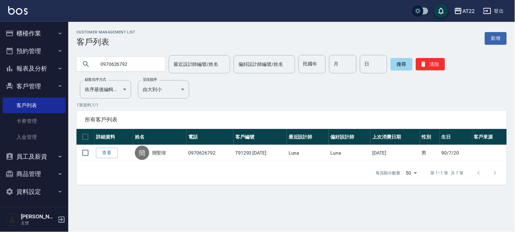
click at [146, 63] on input "0970626792" at bounding box center [128, 64] width 64 height 18
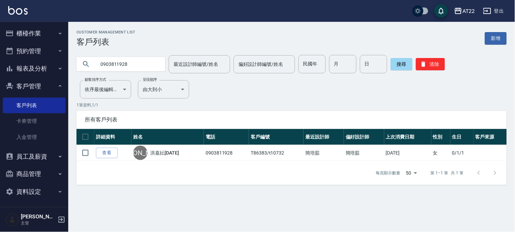
click at [146, 63] on input "0903811928" at bounding box center [128, 64] width 64 height 18
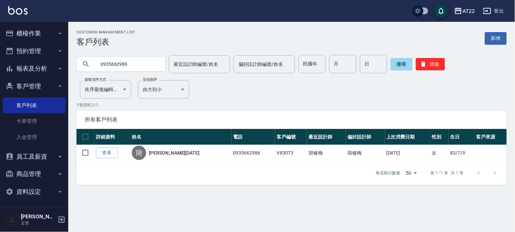
click at [146, 63] on input "0935662986" at bounding box center [128, 64] width 64 height 18
click at [95, 63] on div "0965310938" at bounding box center [121, 64] width 89 height 14
click at [101, 63] on input "0965310938" at bounding box center [128, 64] width 64 height 18
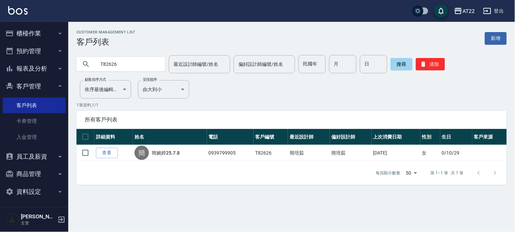
drag, startPoint x: 135, startPoint y: 64, endPoint x: 83, endPoint y: 72, distance: 52.3
click at [83, 72] on div "T82626" at bounding box center [121, 64] width 89 height 18
click at [83, 70] on div "090" at bounding box center [121, 64] width 89 height 14
click at [136, 62] on input "090" at bounding box center [128, 64] width 64 height 18
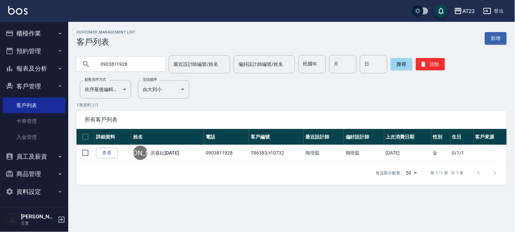
click at [136, 62] on input "0903811928" at bounding box center [128, 64] width 64 height 18
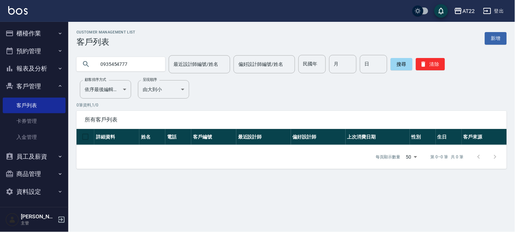
click at [102, 63] on input "0935454777" at bounding box center [128, 64] width 64 height 18
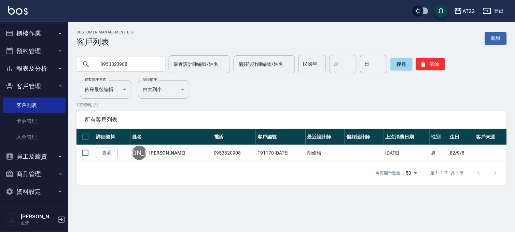
click at [144, 60] on input "0953820908" at bounding box center [128, 64] width 64 height 18
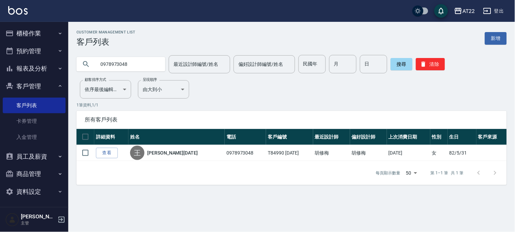
click at [144, 60] on input "0978973048" at bounding box center [128, 64] width 64 height 18
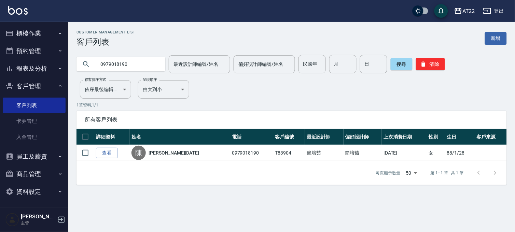
click at [129, 73] on input "0979018190" at bounding box center [128, 64] width 64 height 18
type input "0953772285"
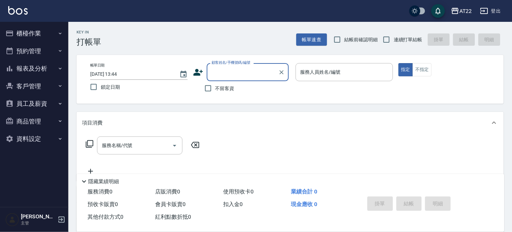
click at [37, 89] on button "客戶管理" at bounding box center [34, 87] width 63 height 18
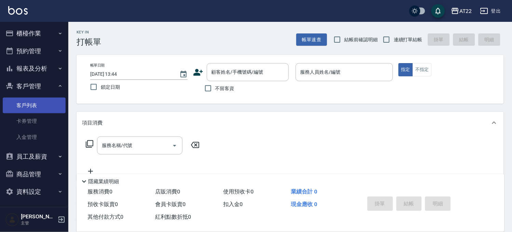
click at [33, 105] on link "客戶列表" at bounding box center [34, 106] width 63 height 16
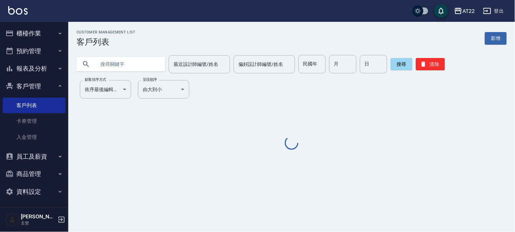
click at [120, 63] on input "text" at bounding box center [128, 64] width 64 height 18
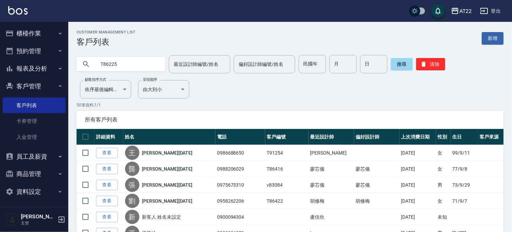
type input "T86225"
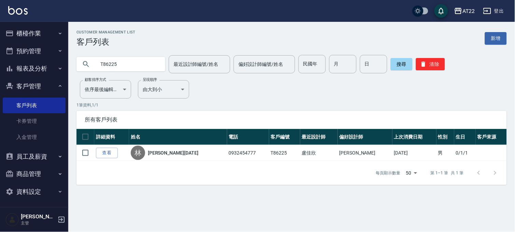
click at [36, 32] on button "櫃檯作業" at bounding box center [34, 34] width 63 height 18
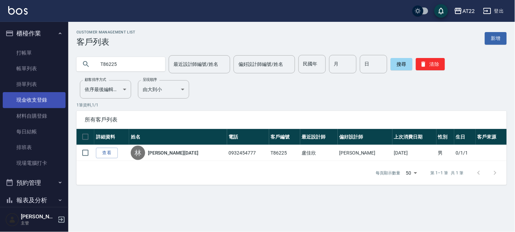
click at [38, 100] on link "現金收支登錄" at bounding box center [34, 100] width 63 height 16
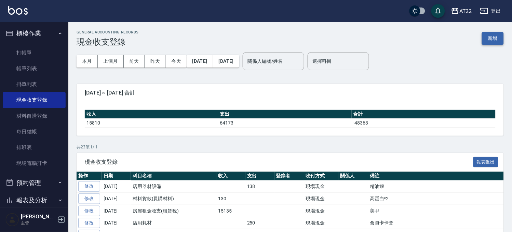
click at [500, 40] on button "新增" at bounding box center [493, 38] width 22 height 13
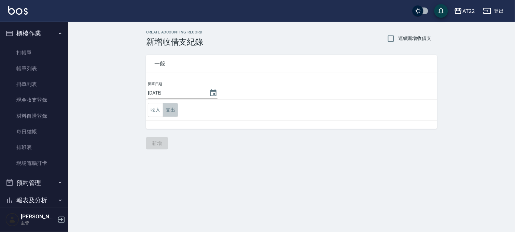
click at [175, 105] on button "支出" at bounding box center [170, 110] width 15 height 14
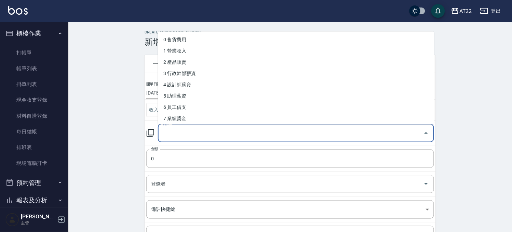
click at [188, 136] on input "科目" at bounding box center [291, 133] width 260 height 12
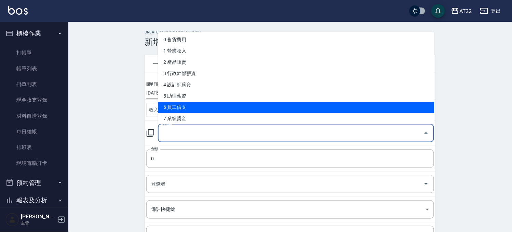
click at [196, 103] on li "6 員工借支" at bounding box center [296, 107] width 276 height 11
type input "6 員工借支"
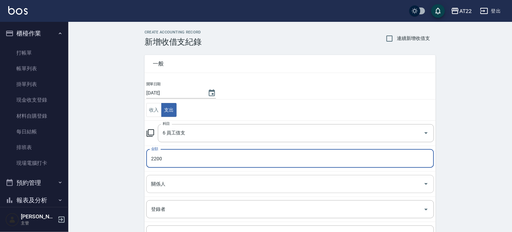
type input "2200"
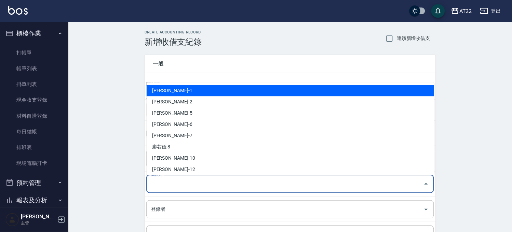
click at [195, 187] on input "關係人" at bounding box center [284, 184] width 271 height 12
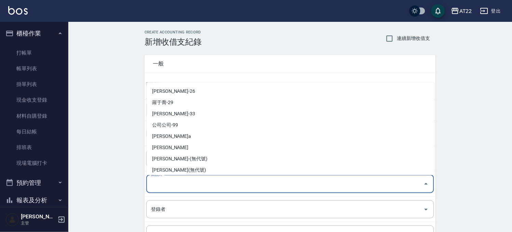
scroll to position [172, 0]
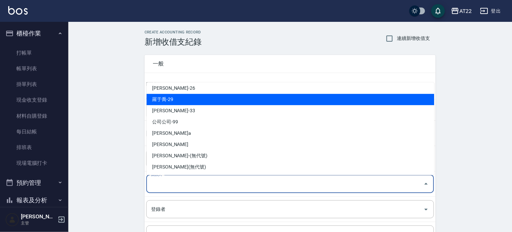
click at [190, 102] on li "羅于喬-29" at bounding box center [291, 99] width 288 height 11
type input "羅于喬-29"
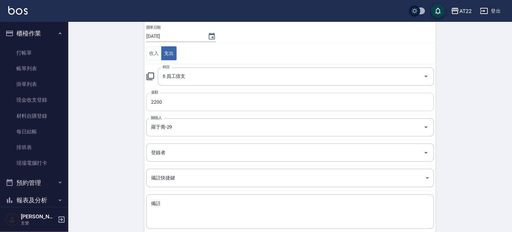
scroll to position [95, 0]
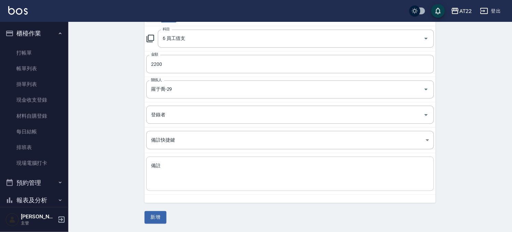
click at [196, 176] on textarea "備註" at bounding box center [290, 174] width 278 height 23
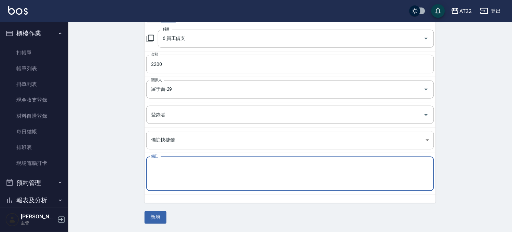
type textarea "r"
type textarea "剪髮班分期"
click at [162, 221] on button "新增" at bounding box center [156, 218] width 22 height 13
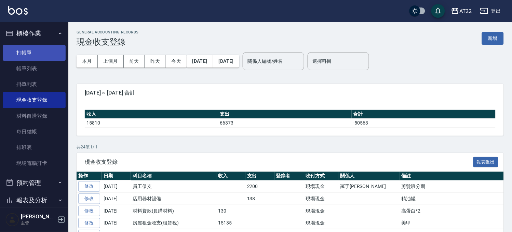
click at [24, 50] on link "打帳單" at bounding box center [34, 53] width 63 height 16
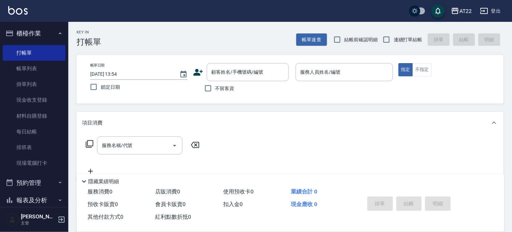
click at [403, 44] on label "連續打單結帳" at bounding box center [400, 39] width 43 height 14
click at [394, 44] on input "連續打單結帳" at bounding box center [386, 39] width 14 height 14
checkbox input "true"
click at [234, 70] on input "顧客姓名/手機號碼/編號" at bounding box center [243, 72] width 66 height 12
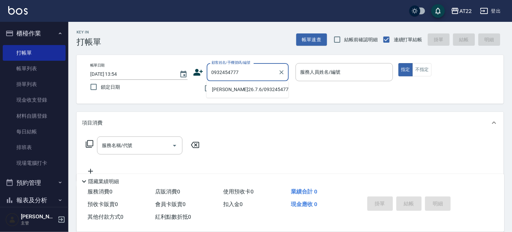
click at [255, 87] on li "林易徵26.7.6/0932454777/T86225" at bounding box center [247, 89] width 82 height 11
type input "林易徵26.7.6/0932454777/T86225"
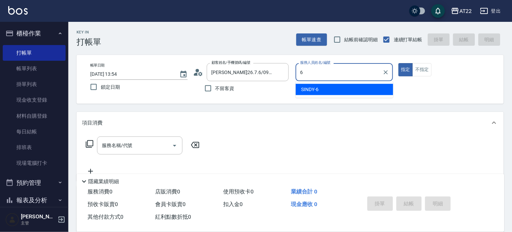
type input "SINDY-6"
type button "true"
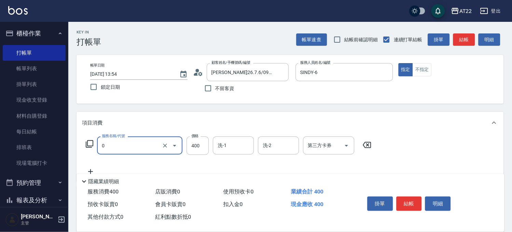
type input "有機洗髮(0)"
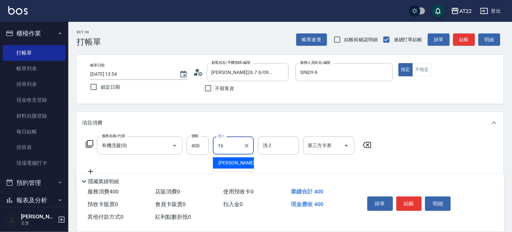
type input "[PERSON_NAME]-16"
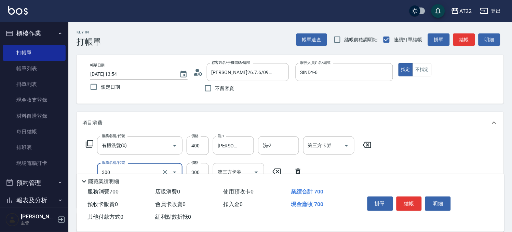
type input "剪髮(300)"
type input "230"
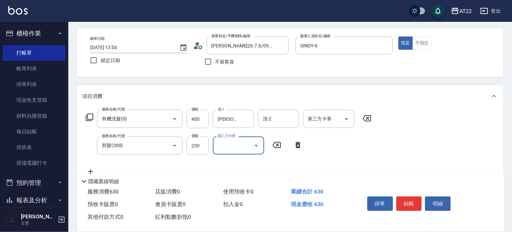
scroll to position [38, 0]
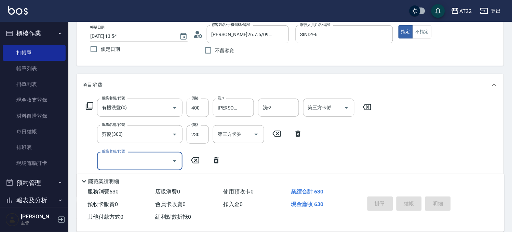
type input "2025/08/16 13:58"
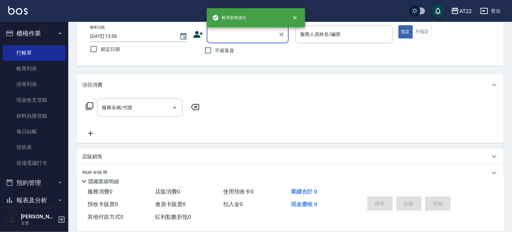
scroll to position [0, 0]
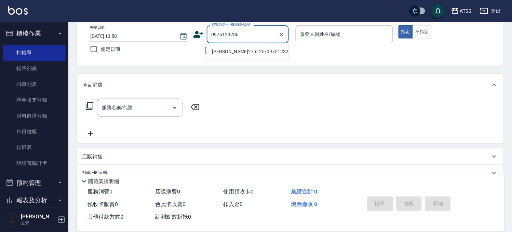
click at [245, 57] on li "洪毓翔27.6.25/0975123236/T91764" at bounding box center [247, 51] width 82 height 11
type input "洪毓翔27.6.25/0975123236/T91764"
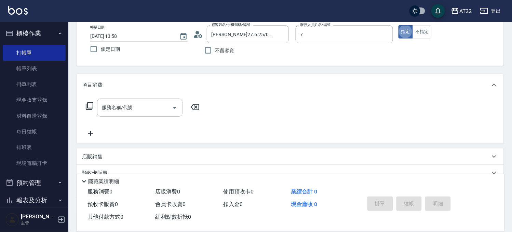
type input "Allen-7"
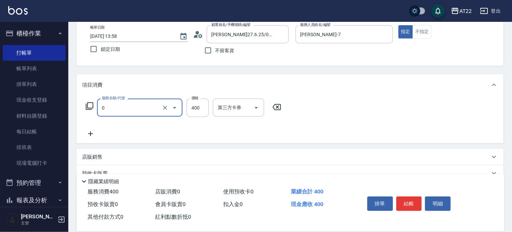
type input "有機洗髮(0)"
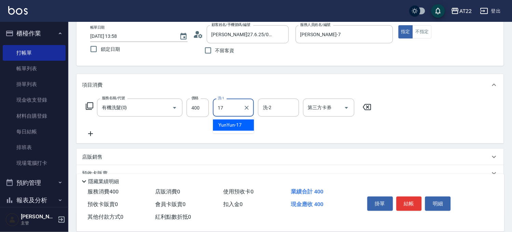
type input "YunYun-17"
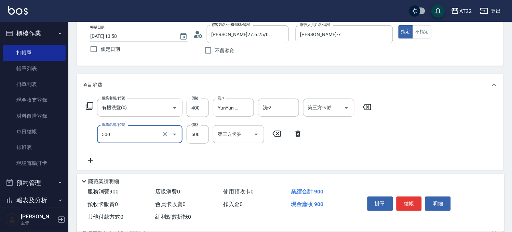
type input "剪髮(500)"
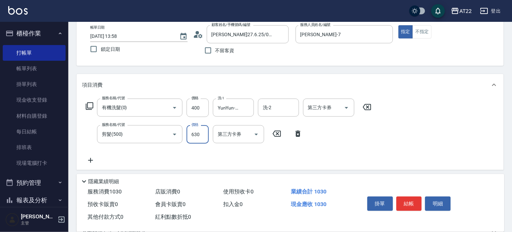
type input "630"
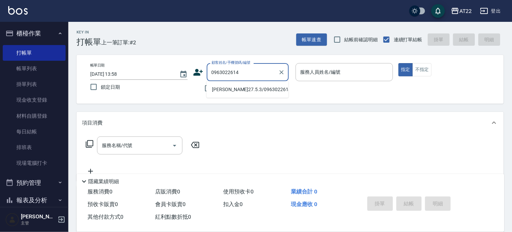
click at [242, 88] on li "李采縈27.5.3/0963022614/T91169" at bounding box center [247, 89] width 82 height 11
type input "李采縈27.5.3/0963022614/T91169"
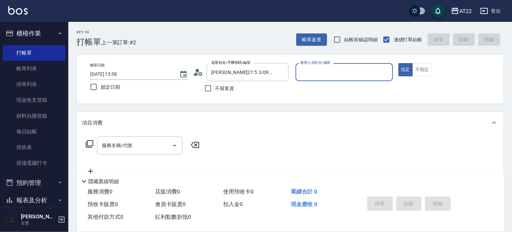
type input "Miu-10"
click at [382, 72] on icon "Clear" at bounding box center [385, 72] width 7 height 7
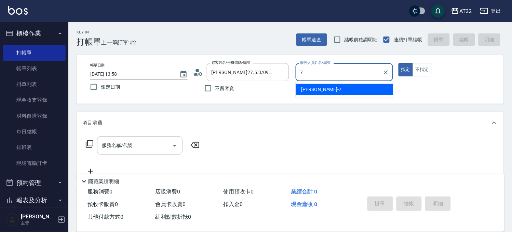
type input "Allen-7"
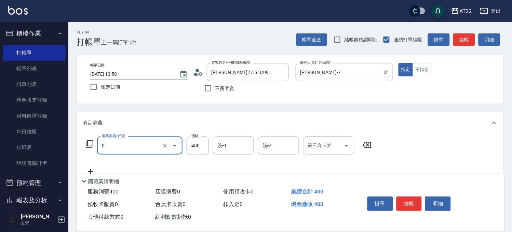
type input "有機洗髮(0)"
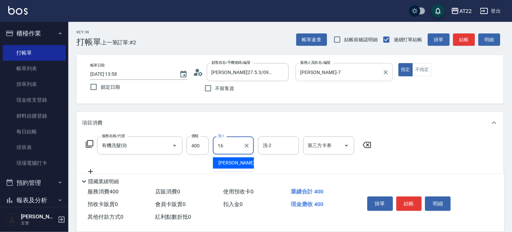
type input "Joe-16"
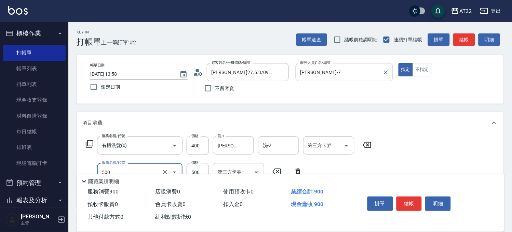
type input "剪髮(500)"
type input "630"
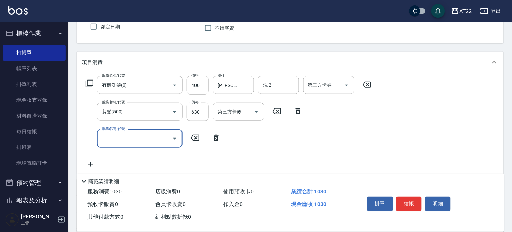
scroll to position [114, 0]
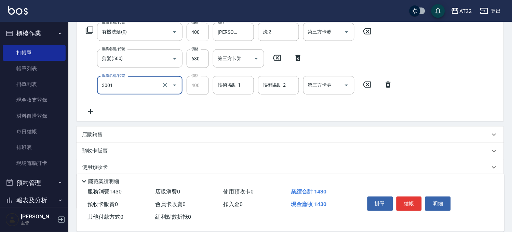
type input "側邊燙貼(3001)"
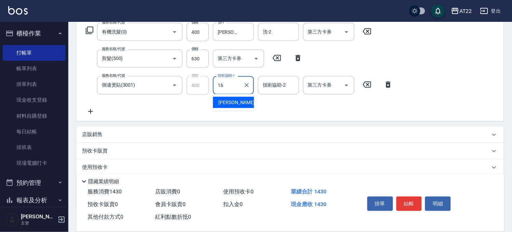
type input "Joe-16"
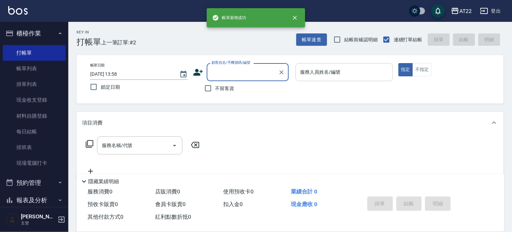
scroll to position [0, 0]
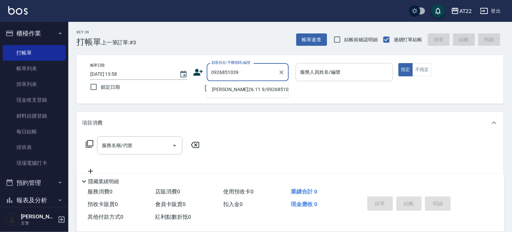
click at [244, 98] on ul "王偉帆26.11.9/0926851039/V81854" at bounding box center [247, 89] width 82 height 17
click at [250, 95] on li "王偉帆26.11.9/0926851039/V81854" at bounding box center [247, 89] width 82 height 11
type input "王偉帆26.11.9/0926851039/V81854"
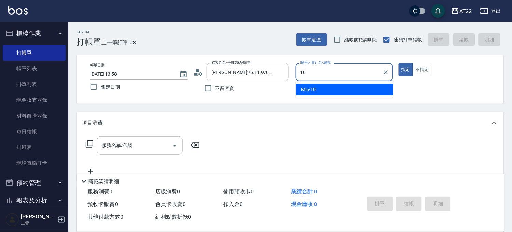
type input "Miu-10"
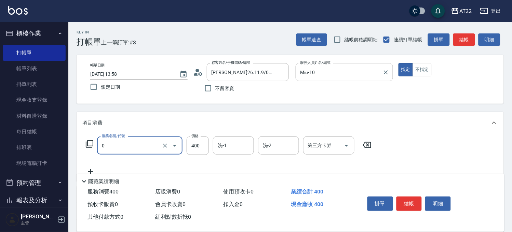
type input "有機洗髮(0)"
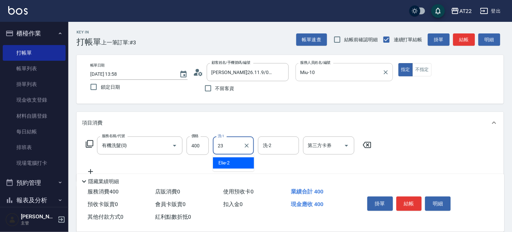
type input "Yuri-23"
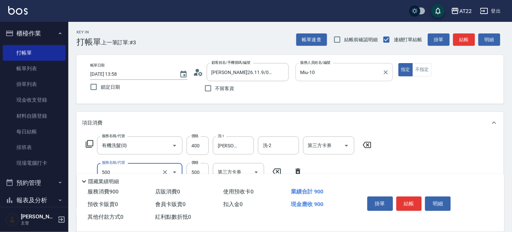
type input "剪髮(500)"
type input "450"
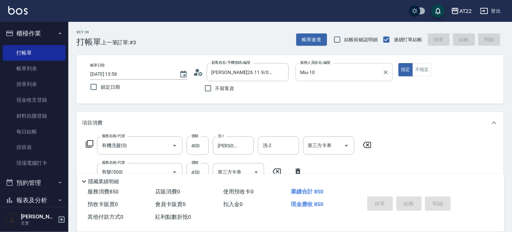
type input "2025/08/16 13:59"
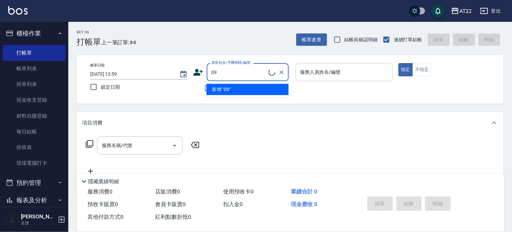
type input "0"
click at [241, 95] on li "簡婉婷25.7.8/0939799905/T82626" at bounding box center [247, 89] width 82 height 11
type input "簡婉婷25.7.8/0939799905/T82626"
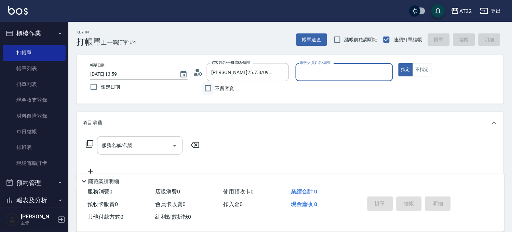
type input "Miu-10"
click at [200, 75] on icon at bounding box center [200, 74] width 4 height 4
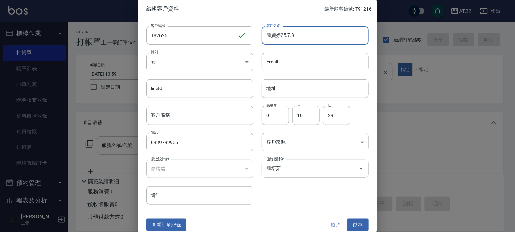
drag, startPoint x: 323, startPoint y: 31, endPoint x: 283, endPoint y: 44, distance: 42.4
click at [283, 44] on input "簡婉婷25.7.8" at bounding box center [315, 35] width 107 height 18
type input "簡婉婷27.8.16"
click at [350, 224] on button "儲存" at bounding box center [358, 225] width 22 height 13
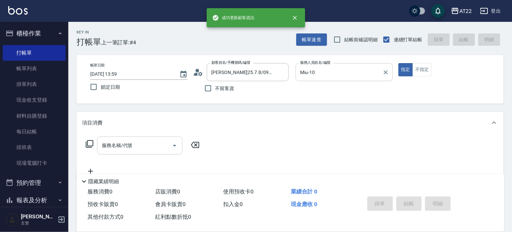
click at [141, 140] on input "服務名稱/代號" at bounding box center [134, 146] width 69 height 12
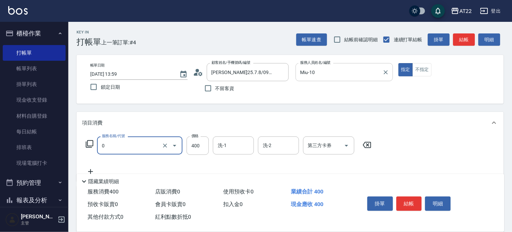
type input "有機洗髮(0)"
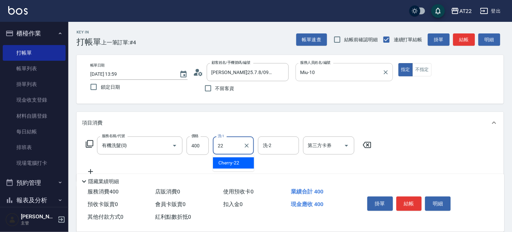
type input "Cherry-22"
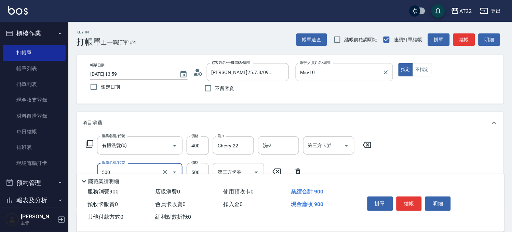
type input "剪髮(500)"
type input "430"
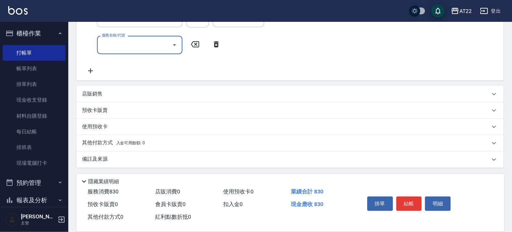
scroll to position [154, 0]
click at [118, 95] on div "店販銷售" at bounding box center [286, 93] width 408 height 7
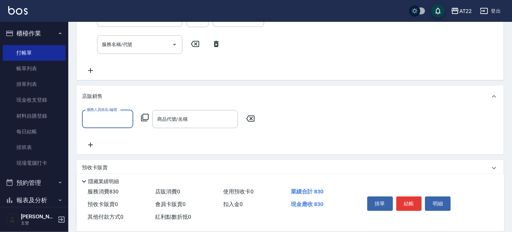
scroll to position [0, 0]
click at [131, 97] on div "店販銷售" at bounding box center [286, 96] width 408 height 7
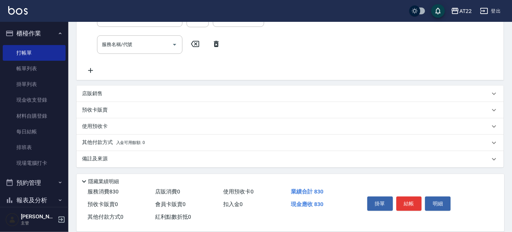
click at [126, 111] on div "預收卡販賣" at bounding box center [286, 110] width 408 height 7
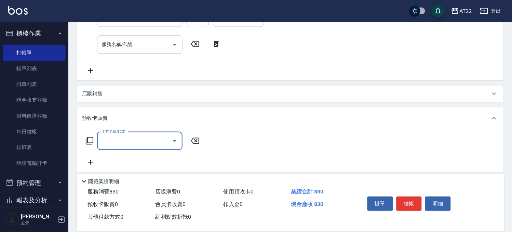
scroll to position [0, 0]
click at [132, 120] on div "預收卡販賣" at bounding box center [286, 118] width 408 height 7
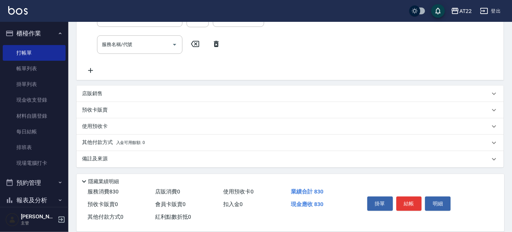
click at [130, 107] on div "預收卡販賣" at bounding box center [286, 110] width 408 height 7
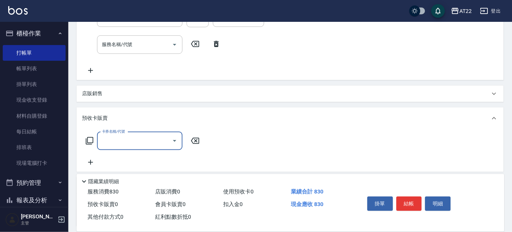
scroll to position [0, 0]
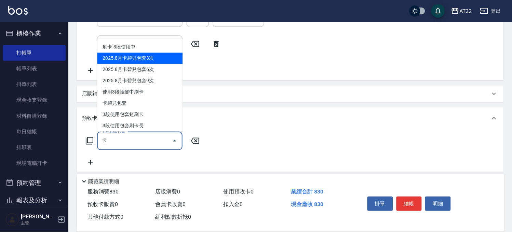
click at [156, 57] on span "2025.8月卡碧兒包套3次" at bounding box center [139, 58] width 85 height 11
type input "2025.8月卡碧兒包套3次(4500)"
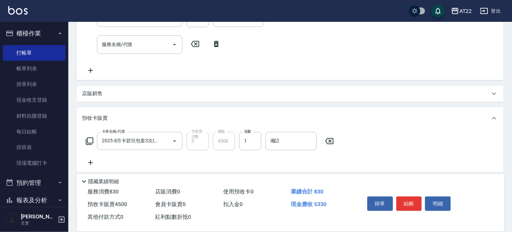
click at [158, 96] on div "店販銷售" at bounding box center [286, 93] width 408 height 7
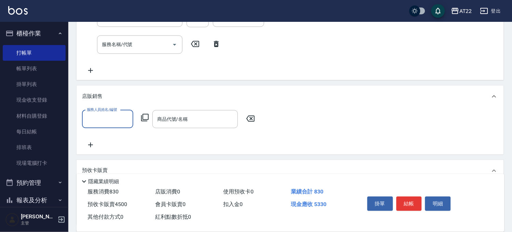
scroll to position [0, 0]
type input "Miu-10"
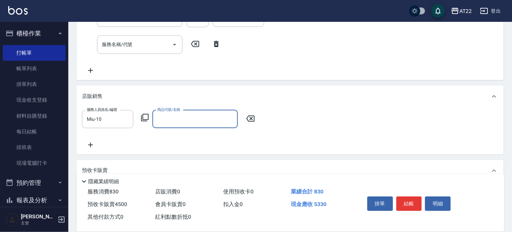
click at [171, 119] on input "商品代號/名稱" at bounding box center [195, 119] width 79 height 12
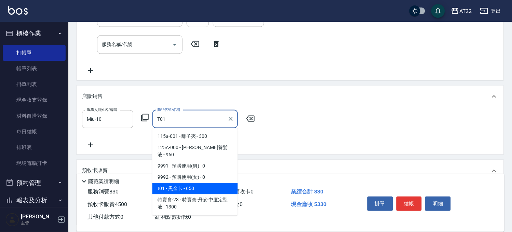
click at [175, 184] on span "t01 - 黑金卡 - 650" at bounding box center [194, 189] width 85 height 11
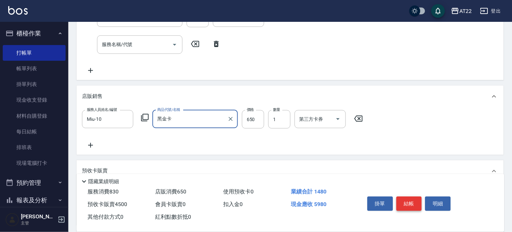
type input "黑金卡"
click at [412, 197] on button "結帳" at bounding box center [410, 204] width 26 height 14
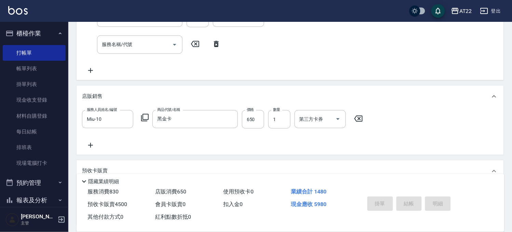
type input "2025/08/16 14:00"
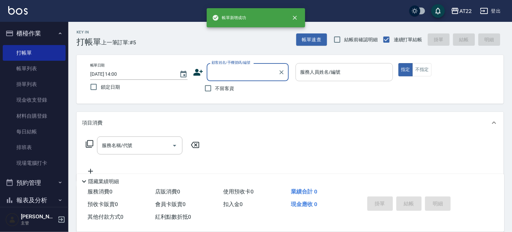
click at [264, 80] on div "顧客姓名/手機號碼/編號" at bounding box center [248, 72] width 82 height 18
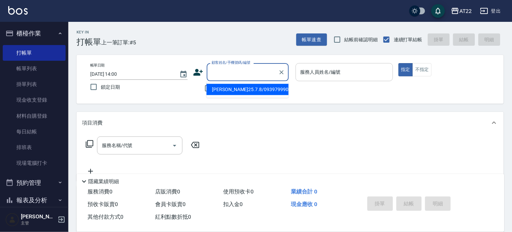
click at [254, 91] on li "簡婉婷25.7.8/0939799905/T82626" at bounding box center [247, 89] width 82 height 11
type input "簡婉婷25.7.8/0939799905/T82626"
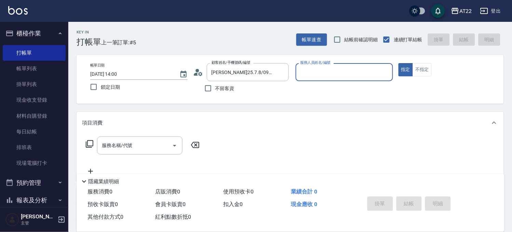
type input "Miu-10"
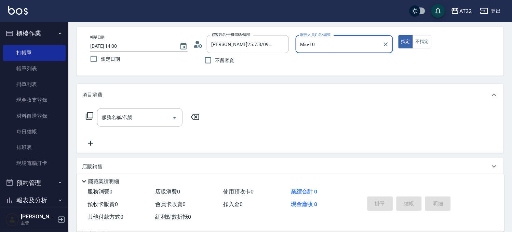
scroll to position [103, 0]
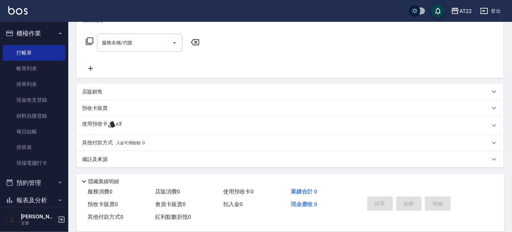
click at [123, 127] on div "使用預收卡 x3" at bounding box center [286, 126] width 408 height 10
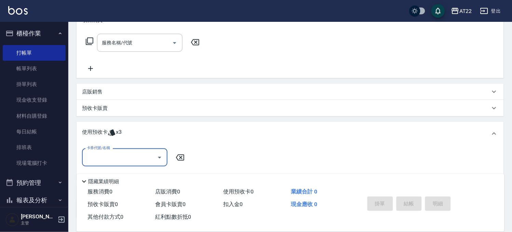
scroll to position [0, 0]
click at [120, 149] on div "卡券代號/名稱" at bounding box center [124, 158] width 85 height 18
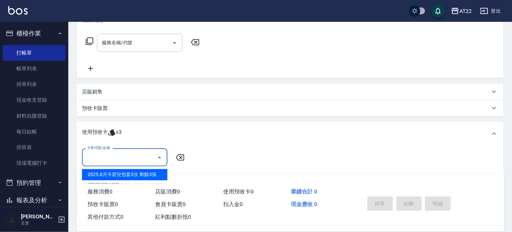
click at [116, 174] on div "2025.8月卡碧兒包套3次 剩餘3張" at bounding box center [124, 175] width 85 height 11
type input "2025.8月卡碧兒包套3次"
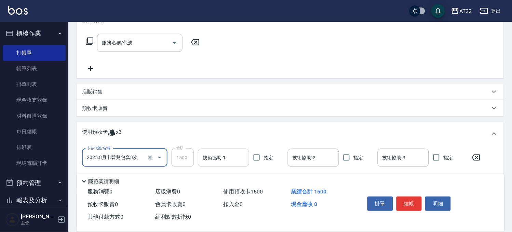
click at [232, 158] on input "技術協助-1" at bounding box center [223, 158] width 45 height 12
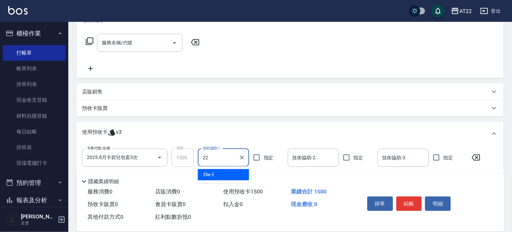
type input "Cherry-22"
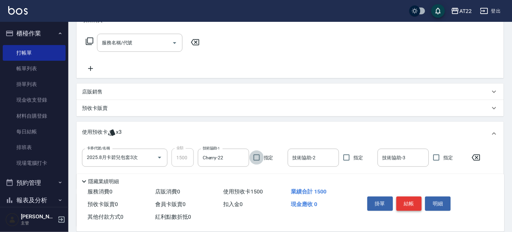
click at [412, 200] on button "結帳" at bounding box center [410, 204] width 26 height 14
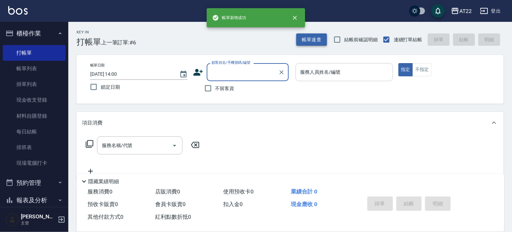
click at [309, 39] on button "帳單速查" at bounding box center [311, 39] width 31 height 13
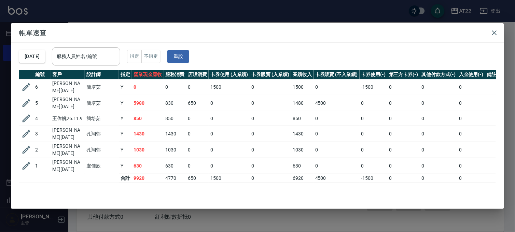
click at [170, 10] on div "帳單速查 2025/08/16 服務人員姓名/編號 服務人員姓名/編號 指定 不指定 重設 編號 客戶 設計師 指定 營業現金應收 服務消費 店販消費 卡券使…" at bounding box center [257, 116] width 515 height 232
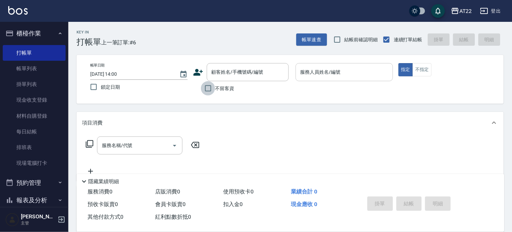
click at [214, 88] on input "不留客資" at bounding box center [208, 88] width 14 height 14
checkbox input "true"
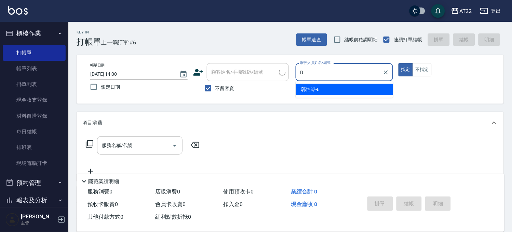
type input "郭怡岑-b"
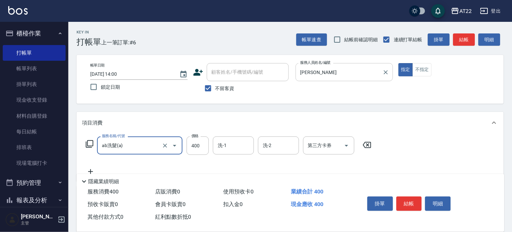
type input "ab洗髮(a)"
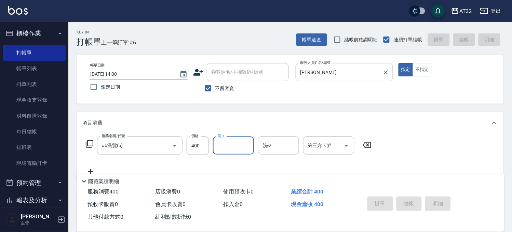
type input "2025/08/16 14:01"
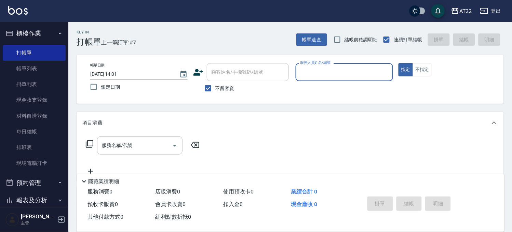
click at [226, 86] on span "不留客資" at bounding box center [224, 88] width 19 height 7
click at [215, 86] on input "不留客資" at bounding box center [208, 88] width 14 height 14
checkbox input "false"
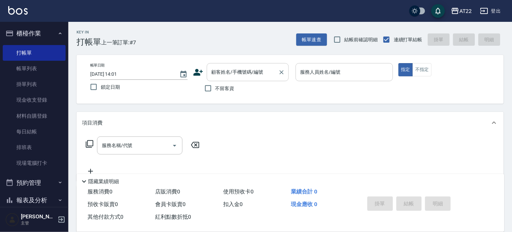
click at [243, 72] on div "顧客姓名/手機號碼/編號 顧客姓名/手機號碼/編號" at bounding box center [248, 72] width 82 height 18
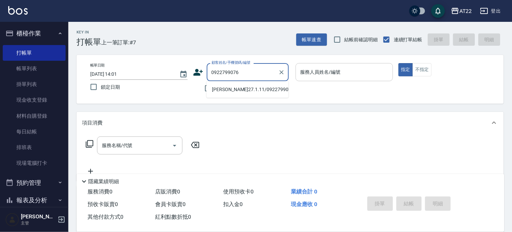
click at [238, 92] on li "黃聖超27.1.11/0922799076/T90059" at bounding box center [247, 89] width 82 height 11
type input "黃聖超27.1.11/0922799076/T90059"
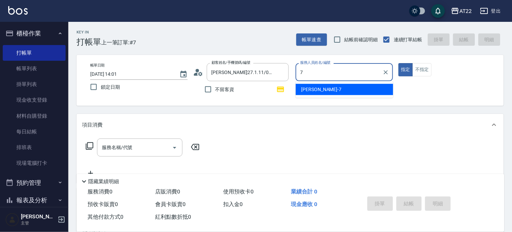
type input "Allen-7"
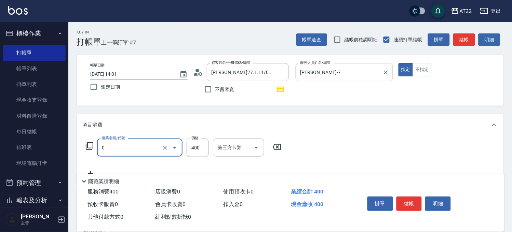
type input "有機洗髮(0)"
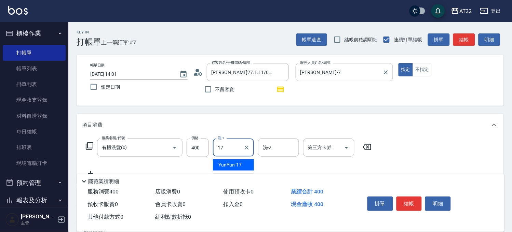
type input "YunYun-17"
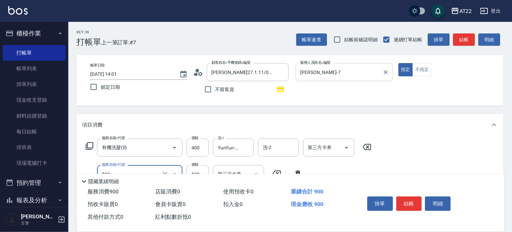
type input "剪髮(500)"
type input "630"
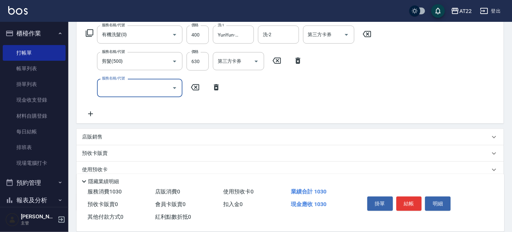
scroll to position [114, 0]
click at [404, 200] on button "結帳" at bounding box center [410, 204] width 26 height 14
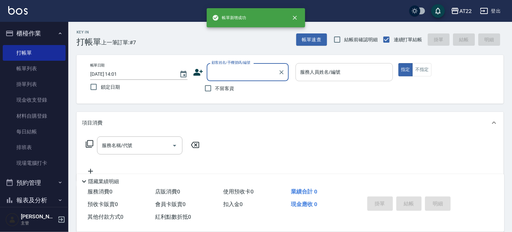
scroll to position [0, 0]
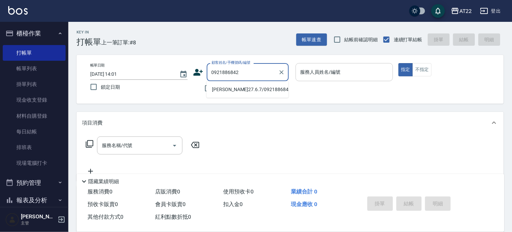
click at [236, 91] on li "李慧琪27.6.7/0921886842/T91217" at bounding box center [247, 89] width 82 height 11
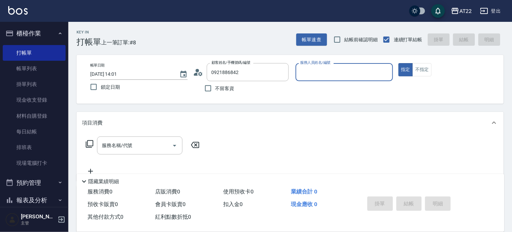
type input "李慧琪27.6.7/0921886842/T91217"
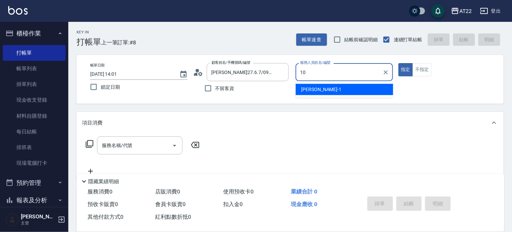
type input "Miu-10"
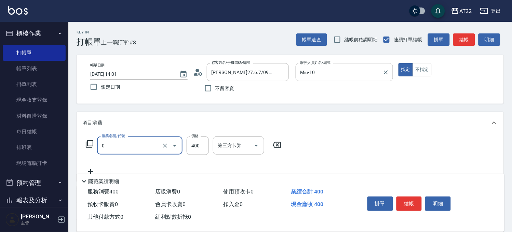
type input "有機洗髮(0)"
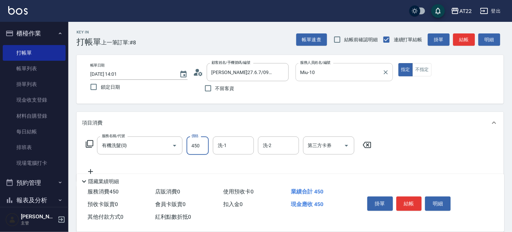
type input "450"
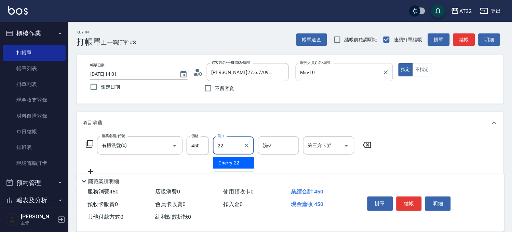
type input "Cherry-22"
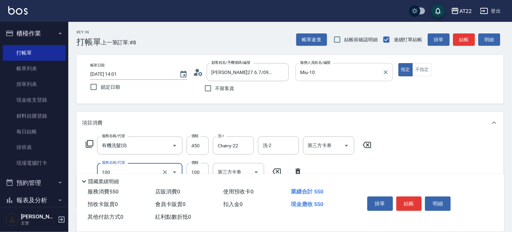
type input "修劉海(100)"
type input "150"
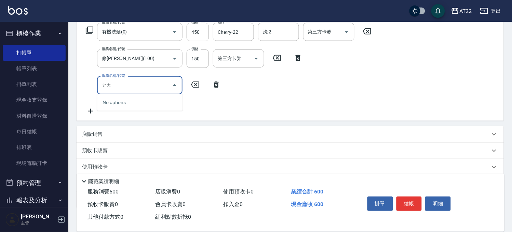
type input "趟"
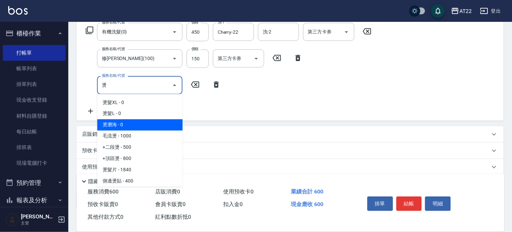
click at [118, 122] on span "燙瀏海 - 0" at bounding box center [139, 125] width 85 height 11
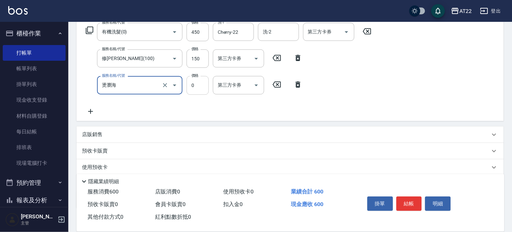
type input "燙瀏海"
click at [200, 89] on input "0" at bounding box center [198, 85] width 22 height 18
type input "1000"
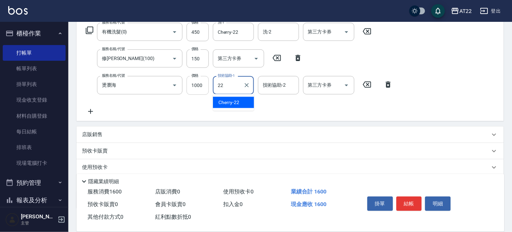
type input "Cherry-22"
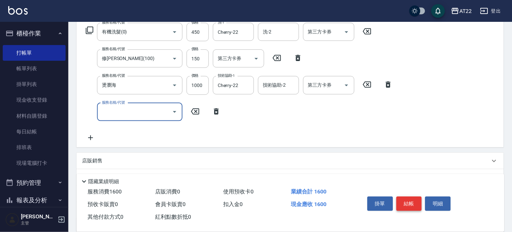
click at [406, 197] on button "結帳" at bounding box center [410, 204] width 26 height 14
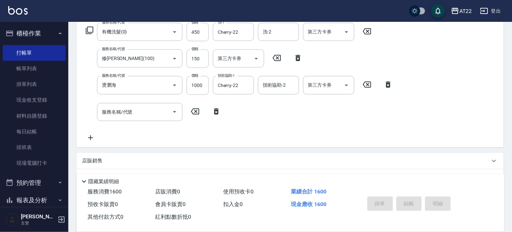
type input "2025/08/16 14:03"
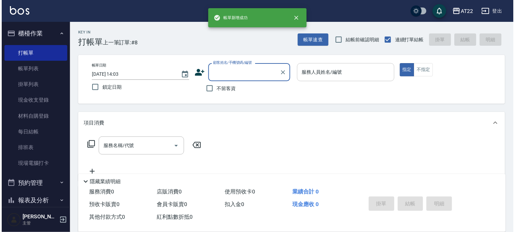
scroll to position [0, 0]
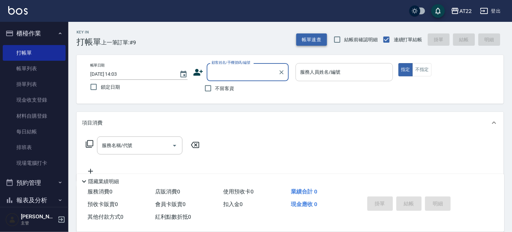
click at [309, 36] on button "帳單速查" at bounding box center [311, 39] width 31 height 13
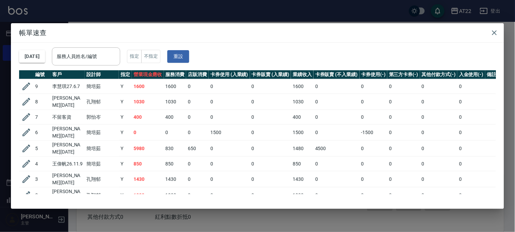
click at [237, 13] on div "帳單速查 2025/08/16 服務人員姓名/編號 服務人員姓名/編號 指定 不指定 重設 編號 客戶 設計師 指定 營業現金應收 服務消費 店販消費 卡券使…" at bounding box center [257, 116] width 515 height 232
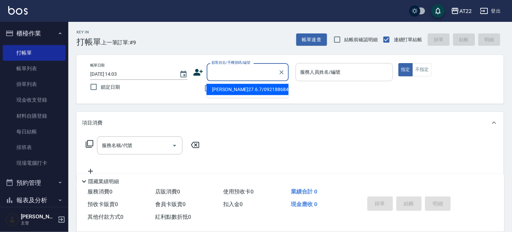
click at [237, 73] on input "顧客姓名/手機號碼/編號" at bounding box center [243, 72] width 66 height 12
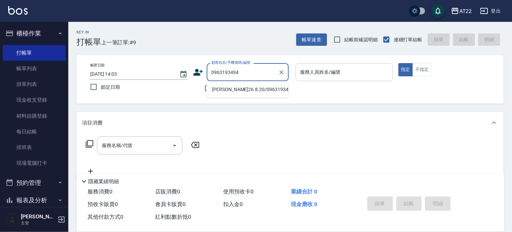
click at [231, 95] on li "徐敬文26.8.20/0963193494/v83082" at bounding box center [247, 89] width 82 height 11
type input "徐敬文26.8.20/0963193494/v83082"
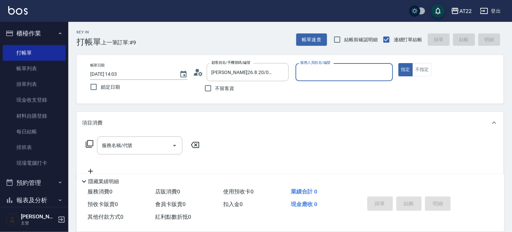
type input "Zoe-8"
click at [159, 138] on div "服務名稱/代號" at bounding box center [139, 146] width 85 height 18
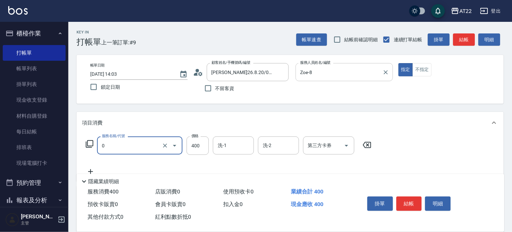
type input "有機洗髮(0)"
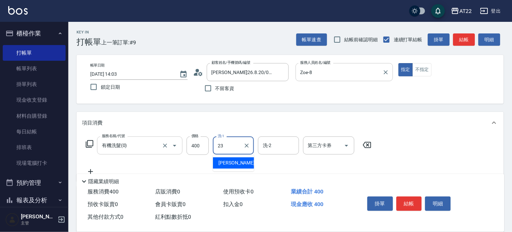
type input "Yuri-23"
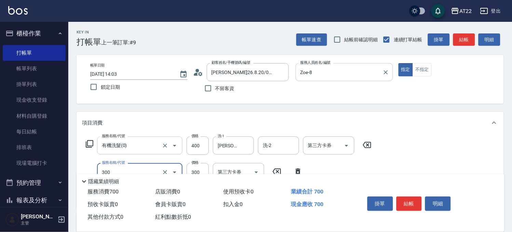
type input "剪髮(300)"
type input "250"
click at [401, 200] on button "結帳" at bounding box center [410, 204] width 26 height 14
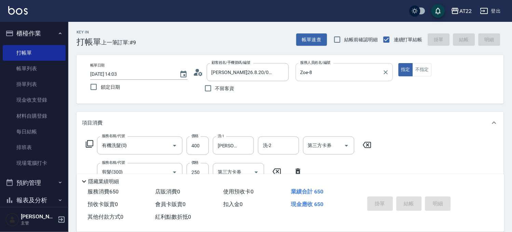
type input "2025/08/16 14:06"
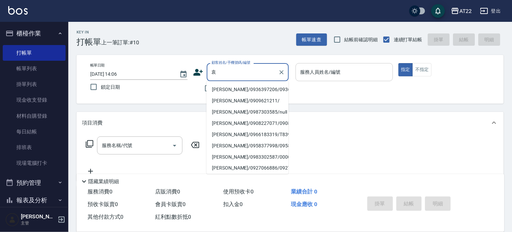
click at [235, 88] on li "袁璐/0936397206/0936397206" at bounding box center [247, 89] width 82 height 11
type input "袁璐/0936397206/0936397206"
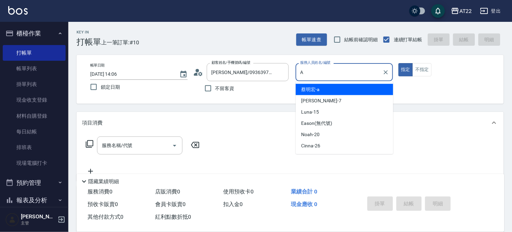
type input "[PERSON_NAME]a"
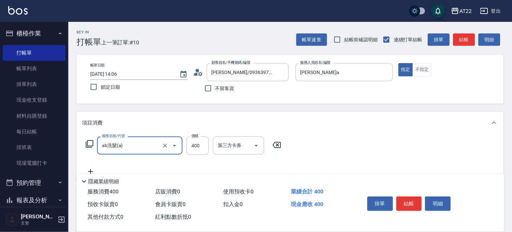
type input "ab洗髮(a)"
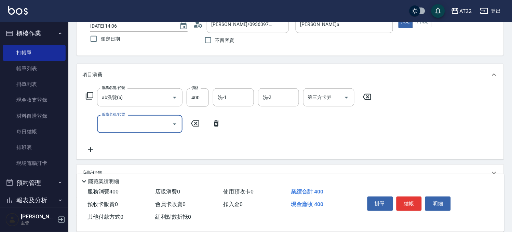
scroll to position [114, 0]
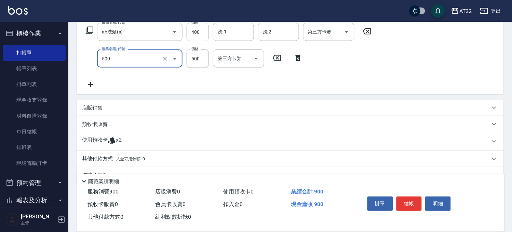
type input "剪髮(500)"
type input "600"
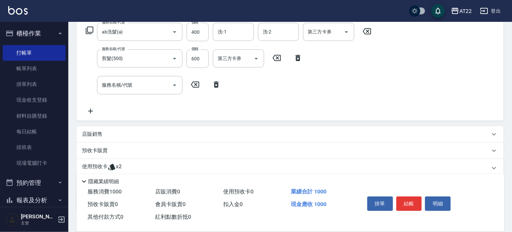
click at [197, 129] on div "店販銷售" at bounding box center [290, 134] width 427 height 16
click at [197, 129] on div "店販銷售" at bounding box center [290, 137] width 427 height 22
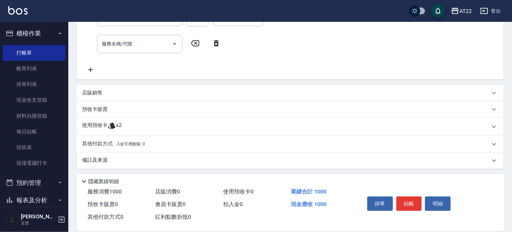
scroll to position [156, 0]
click at [183, 128] on div "使用預收卡 x2" at bounding box center [286, 126] width 408 height 10
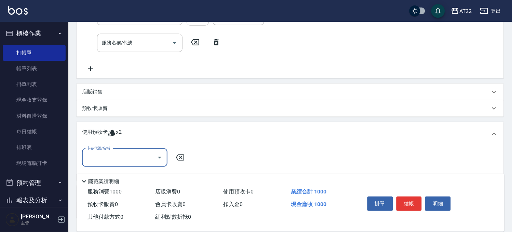
scroll to position [0, 0]
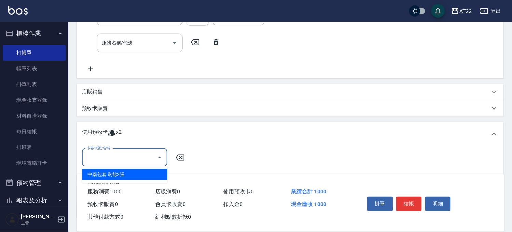
click at [131, 154] on input "卡券代號/名稱" at bounding box center [119, 158] width 69 height 12
click at [136, 175] on div "中藥包套 剩餘2張" at bounding box center [124, 174] width 85 height 11
type input "中藥包套"
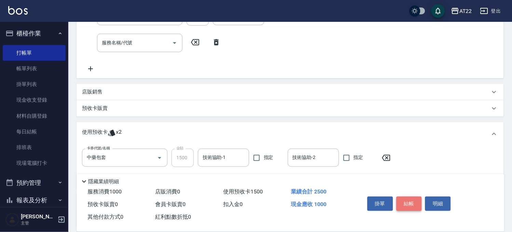
click at [403, 201] on button "結帳" at bounding box center [410, 204] width 26 height 14
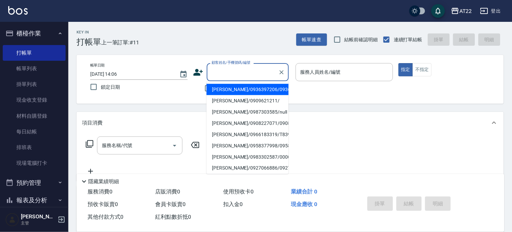
click at [230, 78] on input "顧客姓名/手機號碼/編號" at bounding box center [243, 72] width 66 height 12
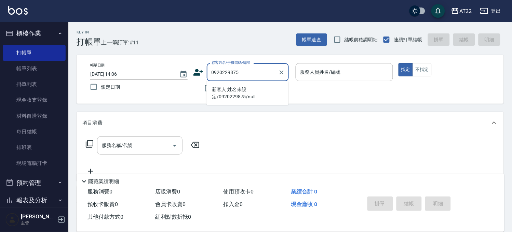
click at [232, 84] on li "新客人 姓名未設定/0920229875/null" at bounding box center [247, 93] width 82 height 18
type input "新客人 姓名未設定/0920229875/null"
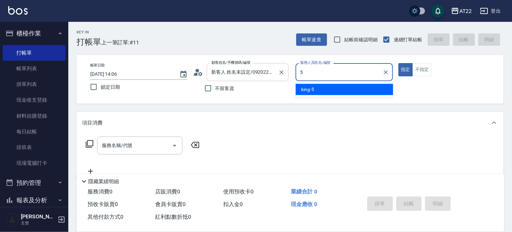
type input "[PERSON_NAME]-5"
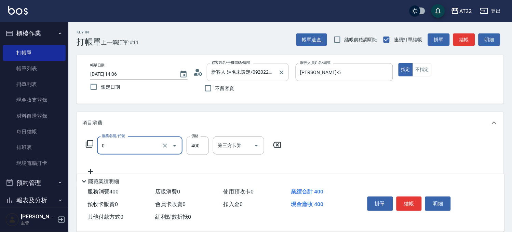
type input "有機洗髮(0)"
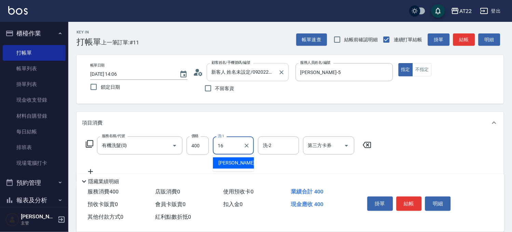
type input "[PERSON_NAME]-16"
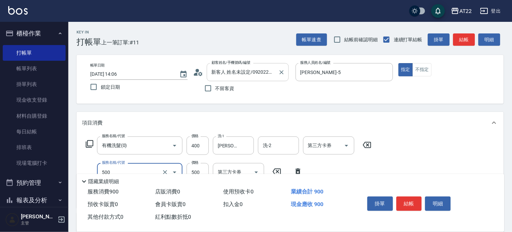
type input "剪髮(500)"
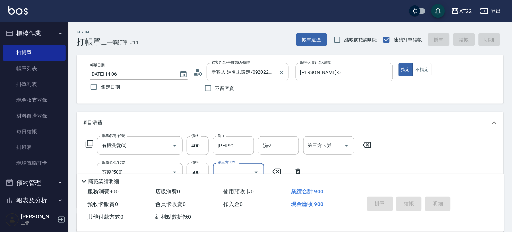
type input "2025/08/16 14:07"
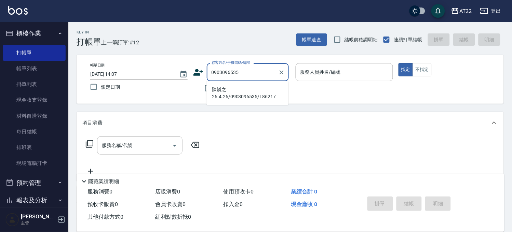
click at [251, 97] on li "陳巍之26.4.26/0903096535/T86217" at bounding box center [247, 93] width 82 height 18
type input "陳巍之26.4.26/0903096535/T86217"
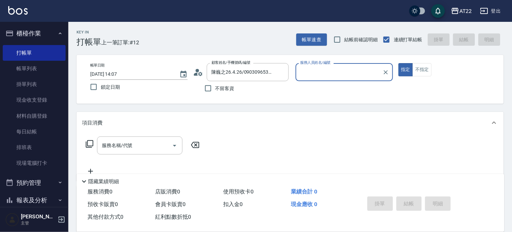
type input "Zoe-8"
click at [125, 146] on input "服務名稱/代號" at bounding box center [134, 146] width 69 height 12
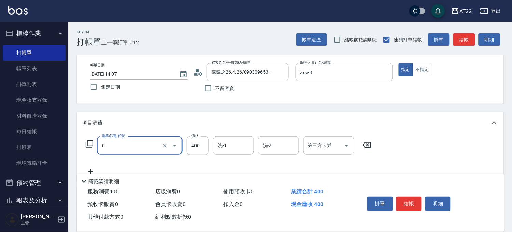
type input "有機洗髮(0)"
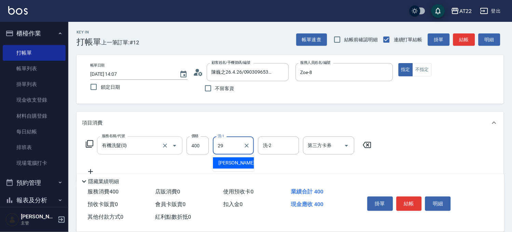
type input "[PERSON_NAME]-29"
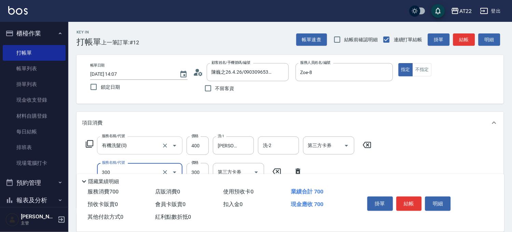
type input "剪髮(300)"
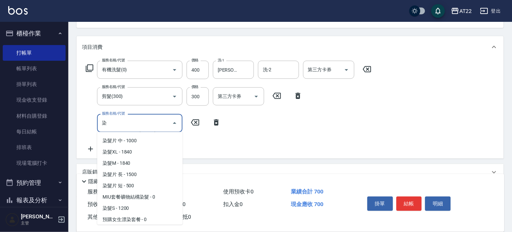
scroll to position [45, 0]
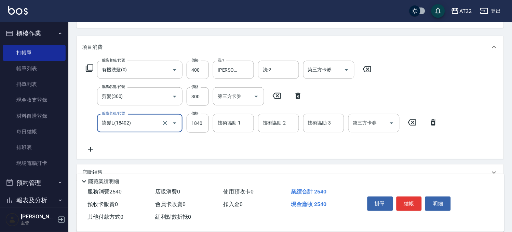
type input "染髮L(18402)"
type input "1910"
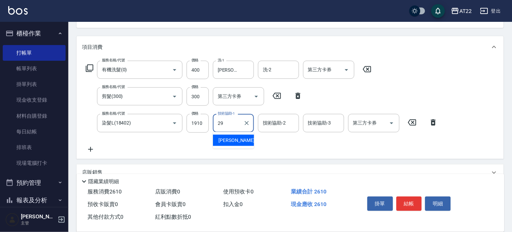
type input "[PERSON_NAME]-29"
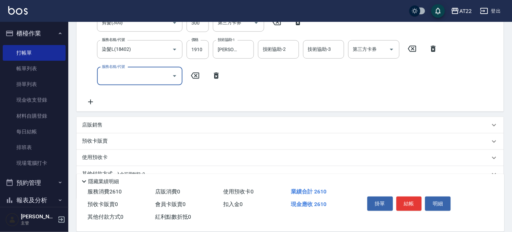
scroll to position [152, 0]
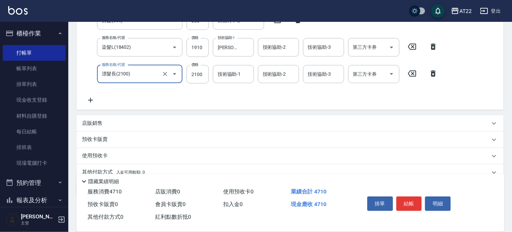
type input "漂髮長(2100)"
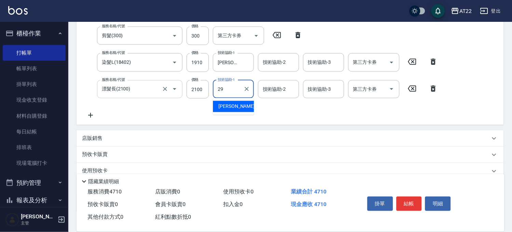
type input "[PERSON_NAME]-29"
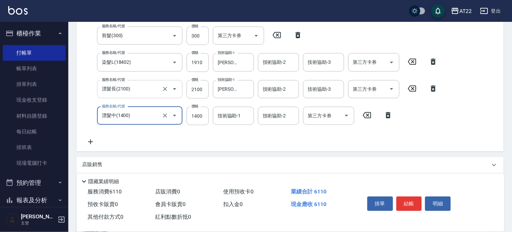
type input "漂髮中(1400)"
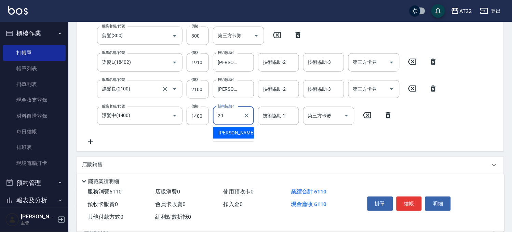
type input "[PERSON_NAME]-29"
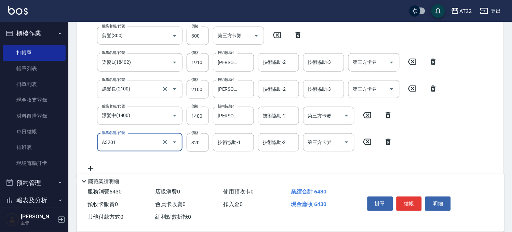
type input "頭皮隔離液(A3201)"
type input "480"
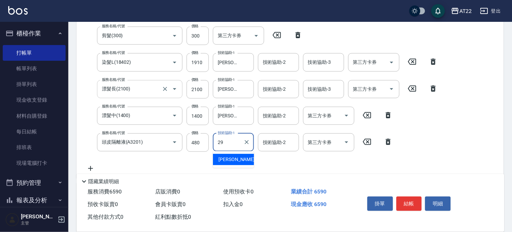
type input "[PERSON_NAME]-29"
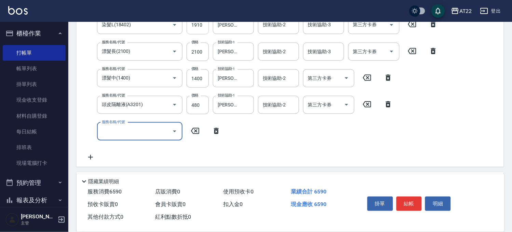
scroll to position [175, 0]
type input "n"
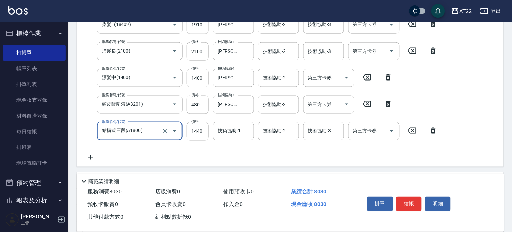
type input "結構式三段(a1800)"
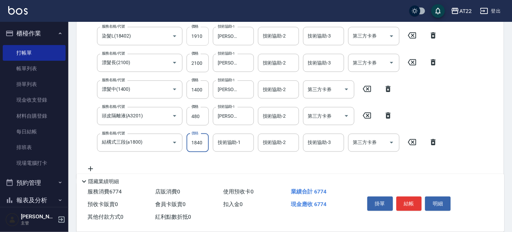
type input "1840"
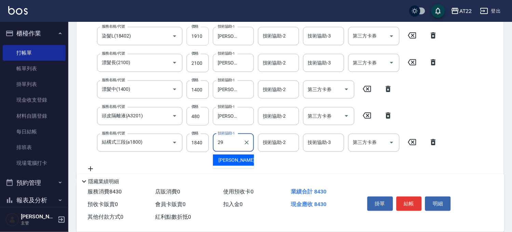
type input "[PERSON_NAME]-29"
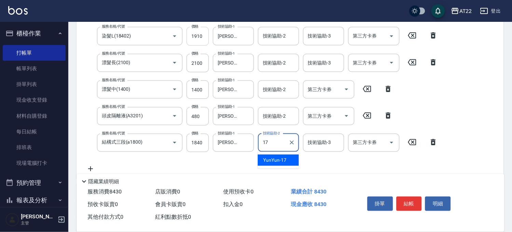
type input "YunYun-17"
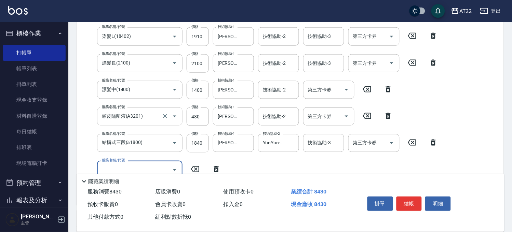
scroll to position [277, 0]
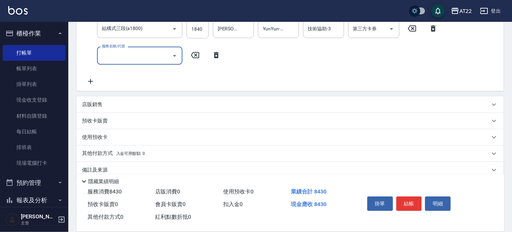
click at [151, 130] on div "使用預收卡" at bounding box center [290, 138] width 427 height 16
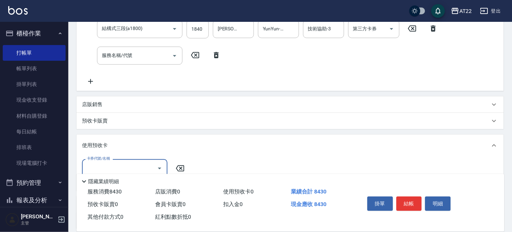
scroll to position [0, 0]
click at [149, 142] on div "使用預收卡" at bounding box center [290, 146] width 427 height 22
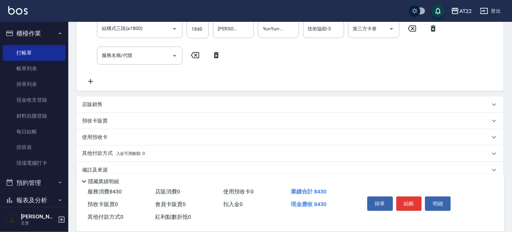
click at [138, 114] on div "預收卡販賣" at bounding box center [290, 121] width 427 height 16
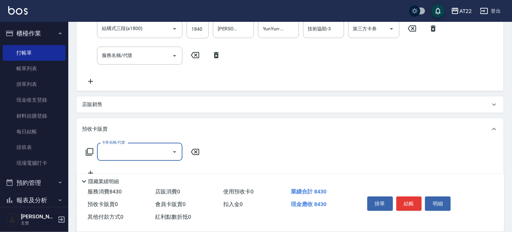
scroll to position [0, 0]
click at [145, 126] on div "預收卡販賣" at bounding box center [286, 129] width 408 height 7
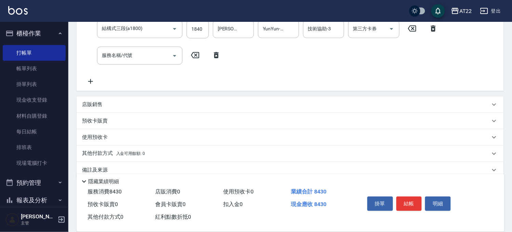
scroll to position [0, 0]
click at [138, 157] on p "其他付款方式 入金可用餘額: 0" at bounding box center [113, 154] width 63 height 8
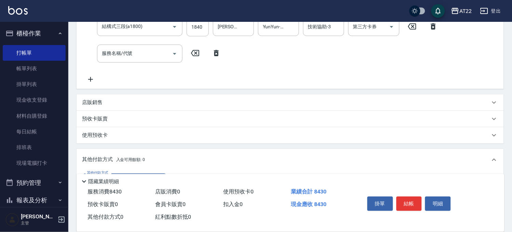
scroll to position [368, 0]
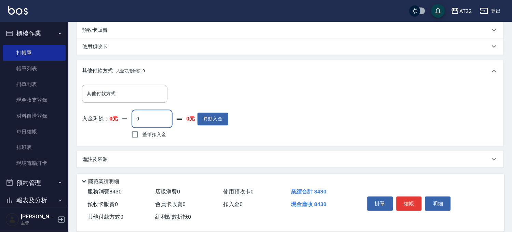
click at [141, 118] on input "0" at bounding box center [152, 119] width 41 height 18
click at [137, 99] on input "其他付款方式" at bounding box center [124, 94] width 79 height 12
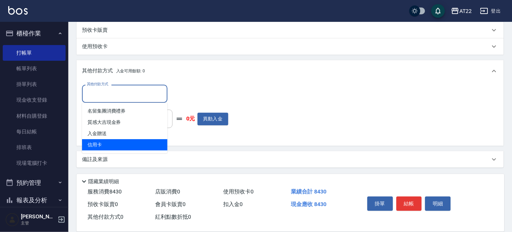
click at [116, 141] on span "信用卡" at bounding box center [124, 144] width 85 height 11
type input "信用卡"
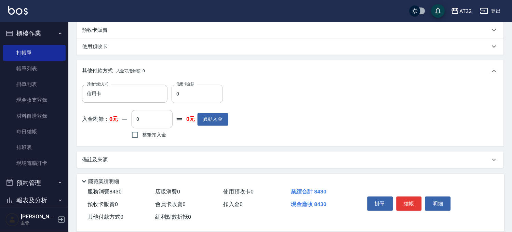
drag, startPoint x: 193, startPoint y: 86, endPoint x: 177, endPoint y: 90, distance: 17.2
click at [177, 90] on div "信用卡金額 0 信用卡金額" at bounding box center [197, 94] width 51 height 18
drag, startPoint x: 186, startPoint y: 94, endPoint x: 173, endPoint y: 91, distance: 12.7
click at [173, 91] on input "0" at bounding box center [197, 94] width 51 height 18
type input "8430"
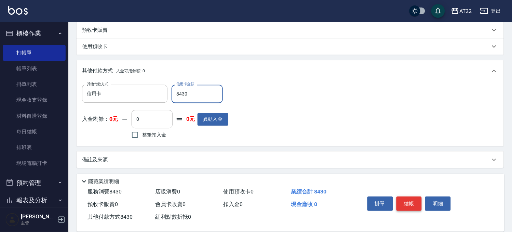
click at [402, 197] on button "結帳" at bounding box center [410, 204] width 26 height 14
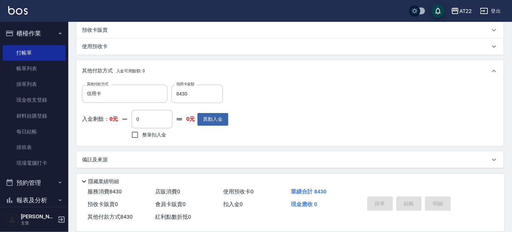
type input "2025/08/16 14:11"
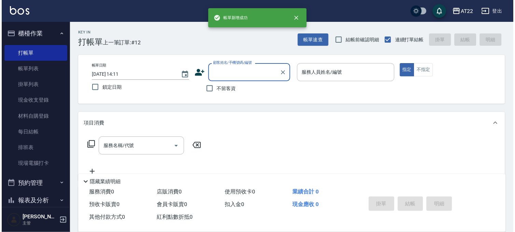
scroll to position [0, 0]
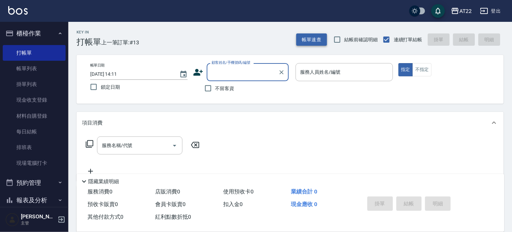
click at [307, 39] on button "帳單速查" at bounding box center [311, 39] width 31 height 13
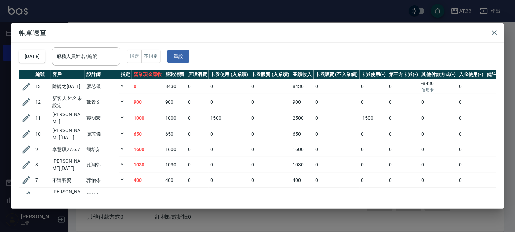
click at [262, 16] on div "帳單速查 2025/08/16 服務人員姓名/編號 服務人員姓名/編號 指定 不指定 重設 編號 客戶 設計師 指定 營業現金應收 服務消費 店販消費 卡券使…" at bounding box center [257, 116] width 515 height 232
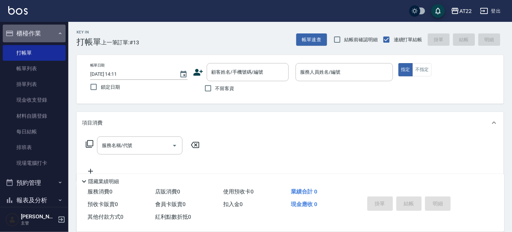
click at [41, 37] on button "櫃檯作業" at bounding box center [34, 34] width 63 height 18
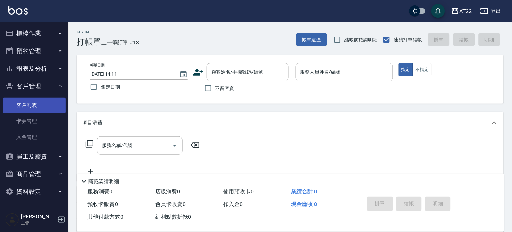
click at [29, 110] on link "客戶列表" at bounding box center [34, 106] width 63 height 16
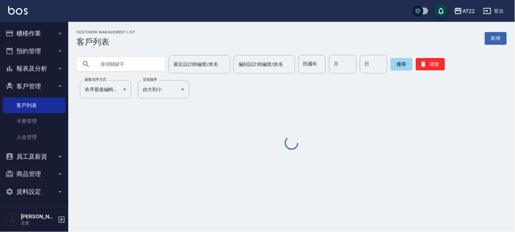
click at [144, 70] on input "text" at bounding box center [128, 64] width 64 height 18
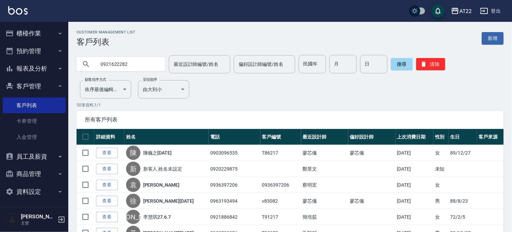
type input "0921622282"
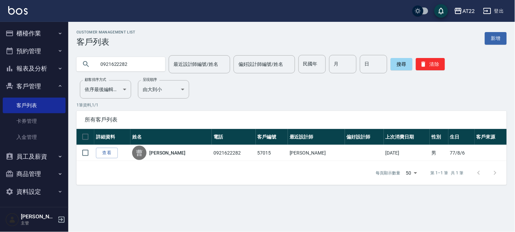
click at [117, 152] on link "查看" at bounding box center [107, 153] width 22 height 11
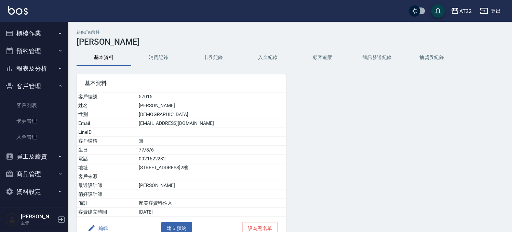
click at [149, 60] on button "消費記錄" at bounding box center [158, 58] width 55 height 16
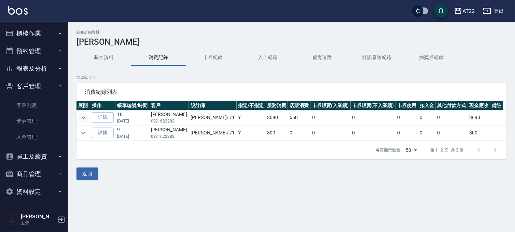
click at [84, 116] on icon "expand row" at bounding box center [83, 118] width 8 height 8
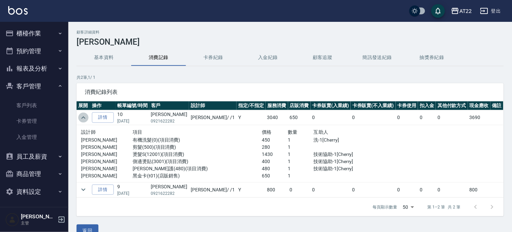
click at [84, 116] on icon "expand row" at bounding box center [83, 118] width 8 height 8
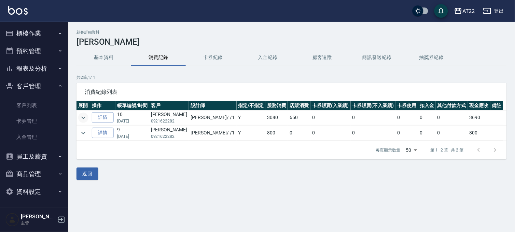
click at [105, 59] on button "基本資料" at bounding box center [104, 58] width 55 height 16
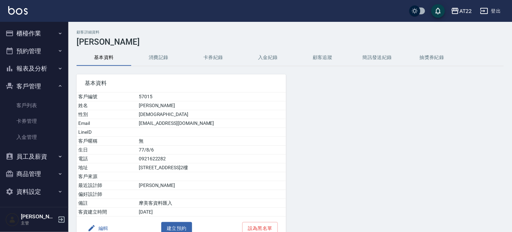
click at [147, 69] on div "基本資料 客戶編號 57015 姓名 曹聖偉 性別 MALE Email stemax12000@yahoo.com.tw LineID 客戶暱稱 無 生日 …" at bounding box center [177, 153] width 218 height 174
click at [146, 62] on button "消費記錄" at bounding box center [158, 58] width 55 height 16
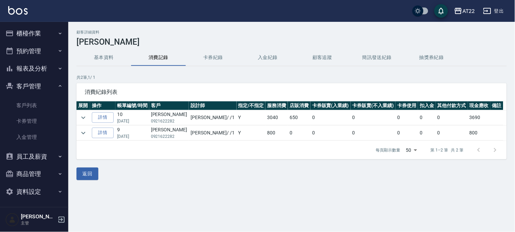
click at [108, 59] on button "基本資料" at bounding box center [104, 58] width 55 height 16
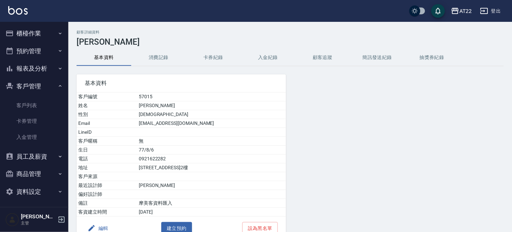
click at [94, 231] on icon "button" at bounding box center [92, 229] width 8 height 8
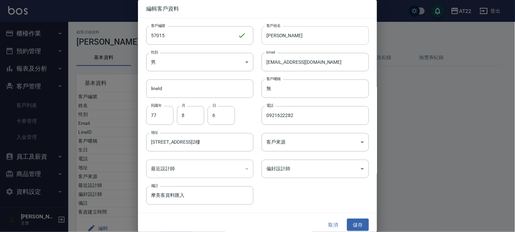
click at [310, 40] on input "曹聖偉" at bounding box center [315, 35] width 107 height 18
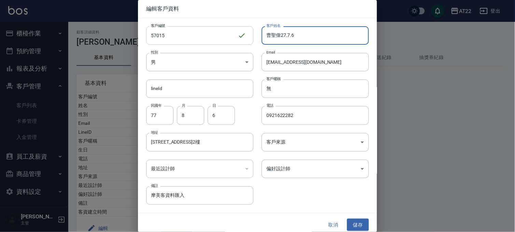
type input "曹聖偉27.7.6"
click at [151, 36] on input "57015" at bounding box center [192, 35] width 92 height 18
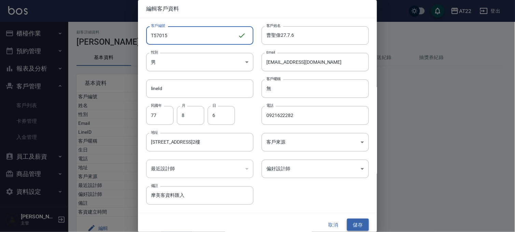
type input "T57015"
click at [357, 221] on button "儲存" at bounding box center [358, 225] width 22 height 13
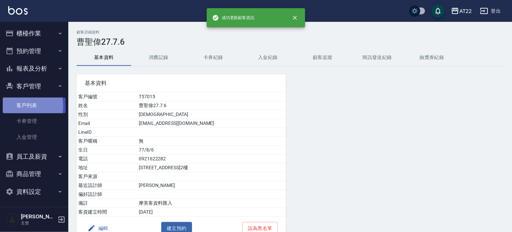
click at [19, 106] on link "客戶列表" at bounding box center [34, 106] width 63 height 16
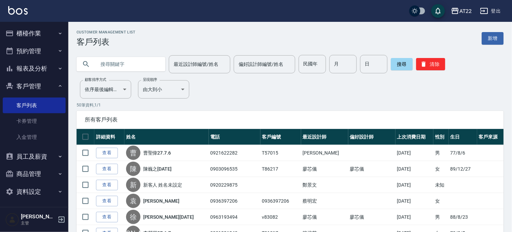
click at [120, 51] on div "最近設計師編號/姓名 最近設計師編號/姓名 偏好設計師編號/姓名 偏好設計師編號/姓名 民國年 民國年 月 月 日 日 搜尋 清除" at bounding box center [285, 60] width 435 height 27
click at [108, 67] on input "text" at bounding box center [128, 64] width 64 height 18
type input "0973693586"
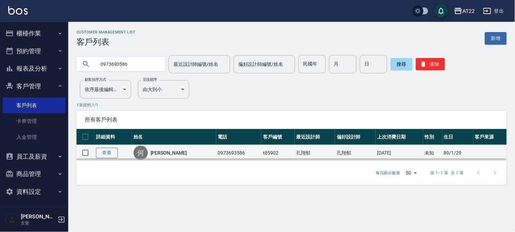
click at [115, 153] on link "查看" at bounding box center [107, 153] width 22 height 11
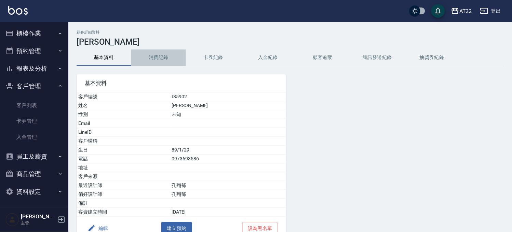
click at [161, 53] on button "消費記錄" at bounding box center [158, 58] width 55 height 16
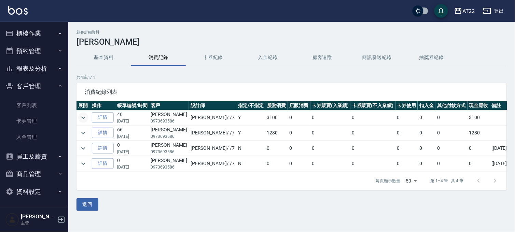
click at [83, 117] on icon "expand row" at bounding box center [83, 118] width 8 height 8
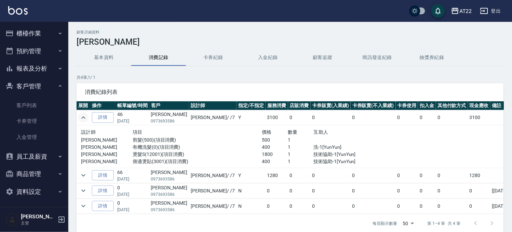
click at [83, 117] on icon "expand row" at bounding box center [83, 118] width 4 height 2
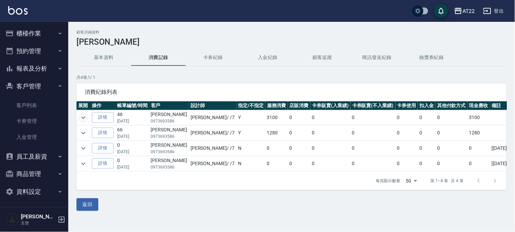
click at [112, 51] on button "基本資料" at bounding box center [104, 58] width 55 height 16
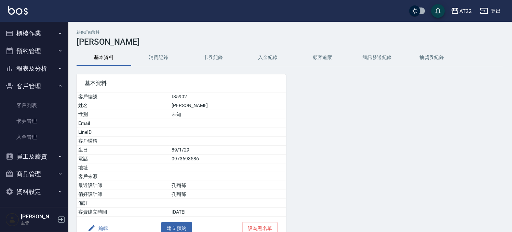
click at [197, 159] on td "0973693586" at bounding box center [228, 159] width 116 height 9
copy td "0973693586"
click at [468, 10] on div "AT22" at bounding box center [465, 11] width 13 height 9
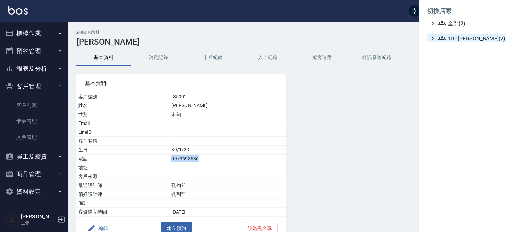
click at [457, 39] on span "10 - [PERSON_NAME](2)" at bounding box center [472, 38] width 66 height 8
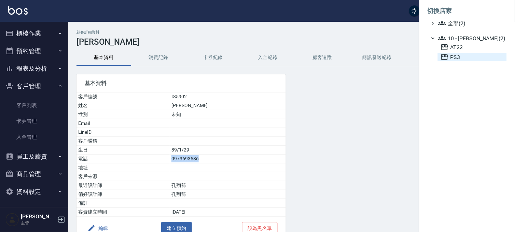
click at [451, 56] on span "PS3" at bounding box center [473, 57] width 64 height 8
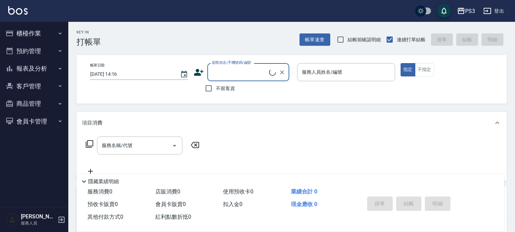
click at [33, 89] on button "客戶管理" at bounding box center [34, 87] width 63 height 18
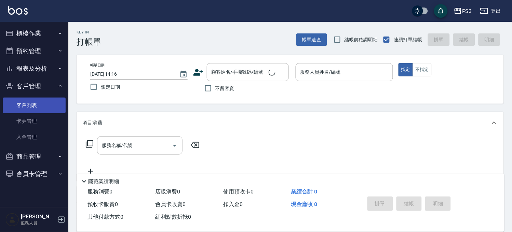
click at [28, 104] on link "客戶列表" at bounding box center [34, 106] width 63 height 16
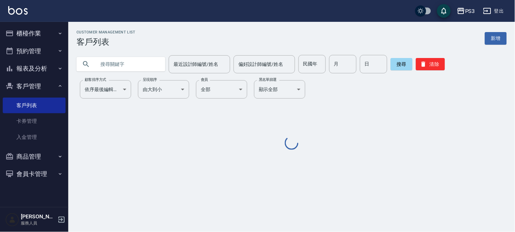
click at [115, 71] on input "text" at bounding box center [128, 64] width 64 height 18
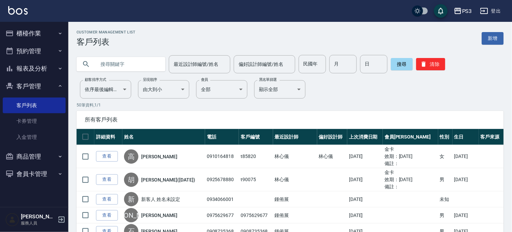
paste input "0973693586"
type input "0973693586"
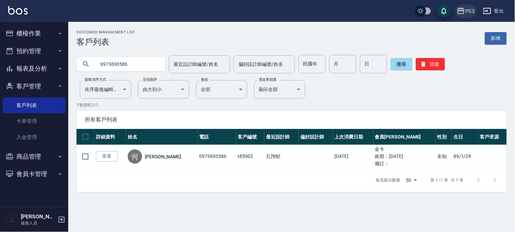
click at [463, 13] on icon "button" at bounding box center [461, 11] width 8 height 8
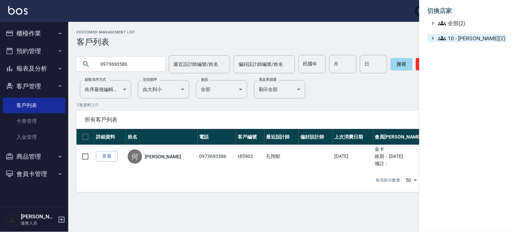
click at [445, 40] on icon at bounding box center [443, 38] width 8 height 8
click at [443, 49] on icon at bounding box center [445, 47] width 7 height 6
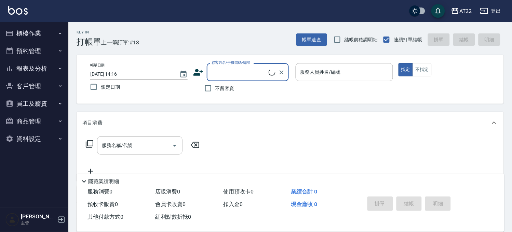
click at [35, 90] on button "客戶管理" at bounding box center [34, 87] width 63 height 18
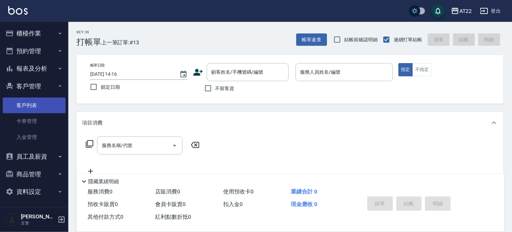
click at [25, 105] on link "客戶列表" at bounding box center [34, 106] width 63 height 16
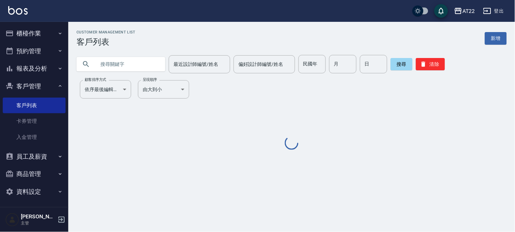
click at [126, 63] on input "text" at bounding box center [128, 64] width 64 height 18
paste input "0973693586"
type input "0973693586"
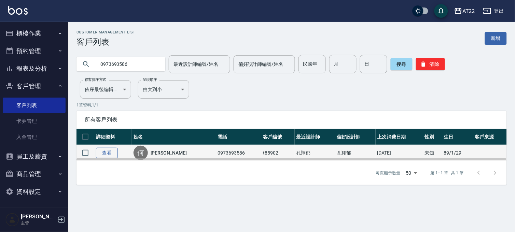
click at [110, 151] on link "查看" at bounding box center [107, 153] width 22 height 11
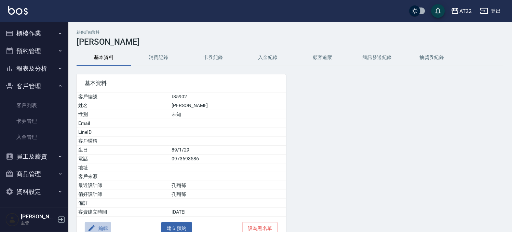
click at [104, 229] on button "編輯" at bounding box center [98, 229] width 26 height 13
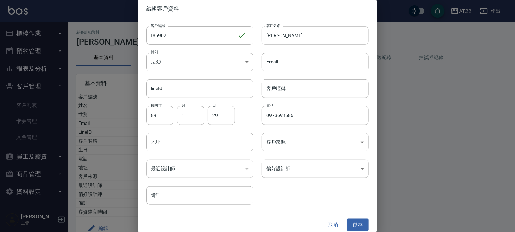
click at [294, 40] on input "何鎮宇" at bounding box center [315, 35] width 107 height 18
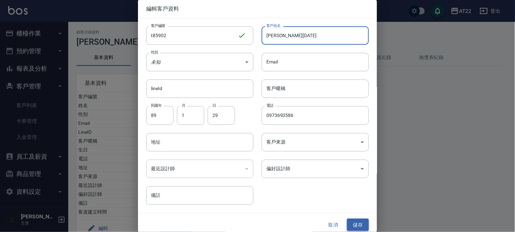
type input "[PERSON_NAME][DATE]"
click at [349, 225] on button "儲存" at bounding box center [358, 225] width 22 height 13
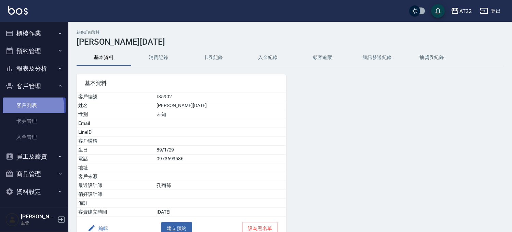
click at [29, 108] on link "客戶列表" at bounding box center [34, 106] width 63 height 16
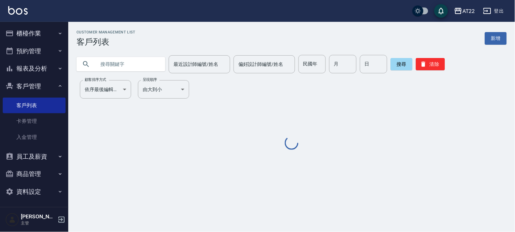
click at [120, 66] on input "text" at bounding box center [128, 64] width 64 height 18
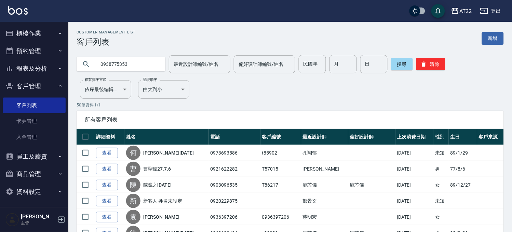
type input "0938775353"
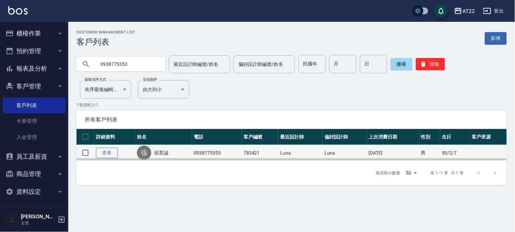
click at [107, 150] on link "查看" at bounding box center [107, 153] width 22 height 11
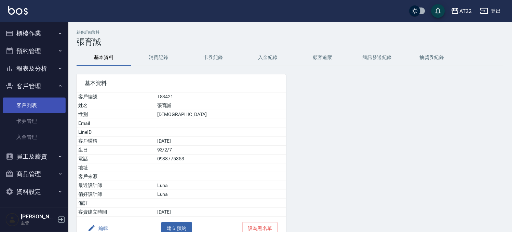
click at [30, 105] on link "客戶列表" at bounding box center [34, 106] width 63 height 16
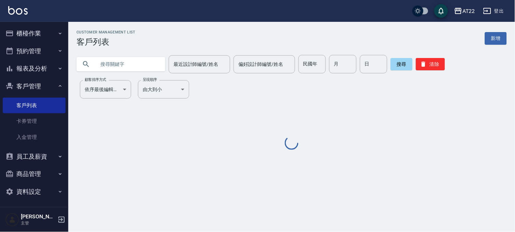
click at [99, 69] on input "text" at bounding box center [128, 64] width 64 height 18
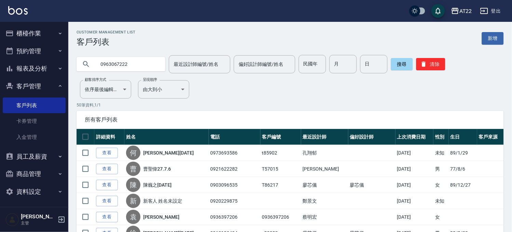
type input "0963067222"
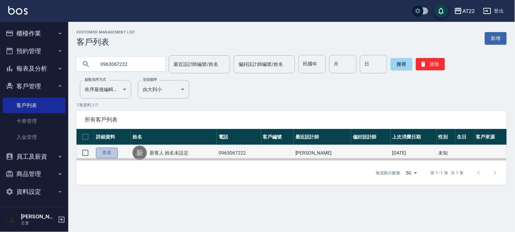
click at [103, 148] on link "查看" at bounding box center [107, 153] width 22 height 11
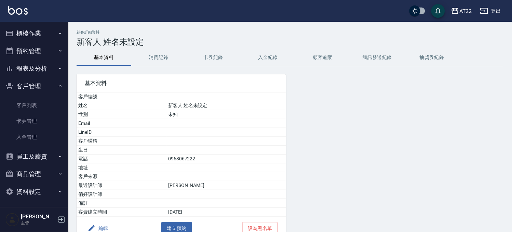
click at [154, 55] on button "消費記錄" at bounding box center [158, 58] width 55 height 16
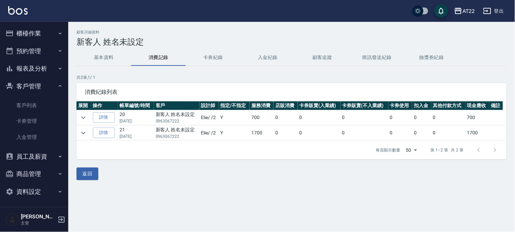
click at [91, 51] on button "基本資料" at bounding box center [104, 58] width 55 height 16
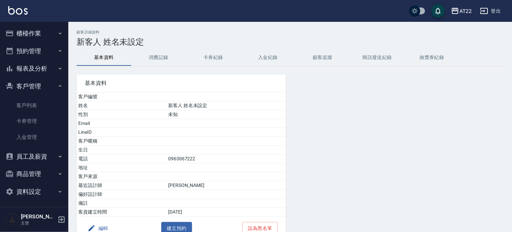
click at [89, 224] on button "編輯" at bounding box center [98, 229] width 26 height 13
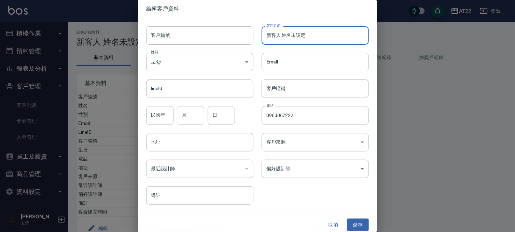
drag, startPoint x: 327, startPoint y: 36, endPoint x: 202, endPoint y: 21, distance: 126.4
click at [192, 18] on div "客戶編號 客戶編號 客戶姓名 新客人 姓名未設定 客戶姓名 性別 未知 UNKNOWN 性別 Email Email lineId lineId 客戶暱稱 客…" at bounding box center [253, 111] width 231 height 187
paste input "[PERSON_NAME]"
type input "[PERSON_NAME]"
click at [356, 226] on button "儲存" at bounding box center [358, 225] width 22 height 13
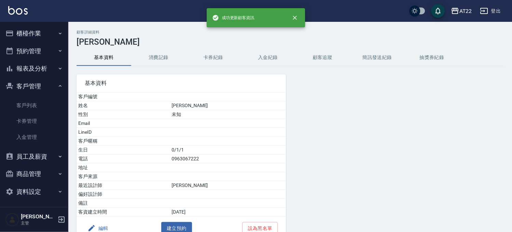
click at [47, 25] on button "櫃檯作業" at bounding box center [34, 34] width 63 height 18
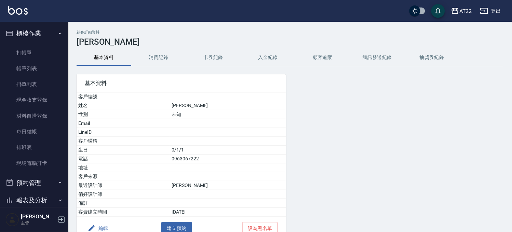
click at [38, 42] on ul "打帳單 帳單列表 掛單列表 現金收支登錄 材料自購登錄 每日結帳 排班表 現場電腦打卡" at bounding box center [34, 108] width 63 height 132
click at [38, 47] on link "打帳單" at bounding box center [34, 53] width 63 height 16
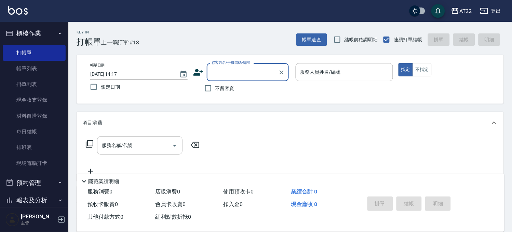
click at [235, 67] on input "顧客姓名/手機號碼/編號" at bounding box center [243, 72] width 66 height 12
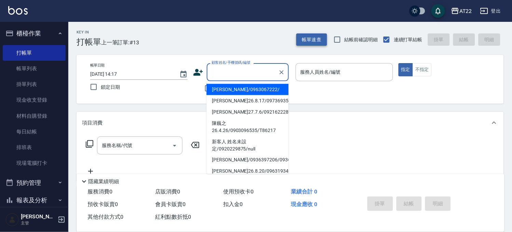
click at [308, 36] on button "帳單速查" at bounding box center [311, 39] width 31 height 13
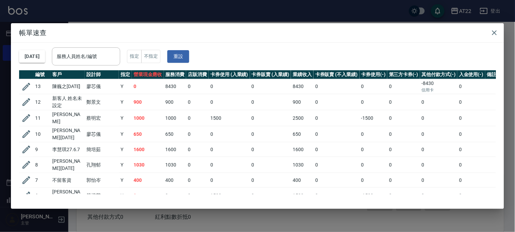
click at [303, 17] on div "帳單速查 2025/08/16 服務人員姓名/編號 服務人員姓名/編號 指定 不指定 重設 編號 客戶 設計師 指定 營業現金應收 服務消費 店販消費 卡券使…" at bounding box center [257, 116] width 515 height 232
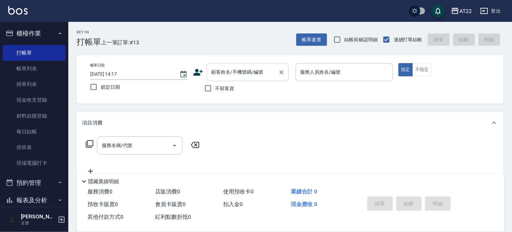
click at [257, 69] on input "顧客姓名/手機號碼/編號" at bounding box center [243, 72] width 66 height 12
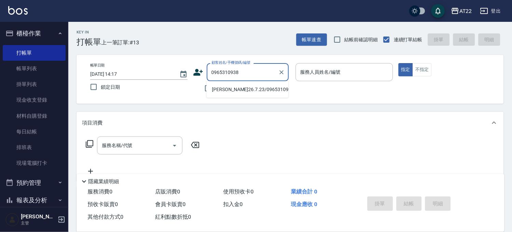
click at [250, 91] on li "鄭宇順26.7.23/0965310938/V83138" at bounding box center [247, 89] width 82 height 11
type input "鄭宇順26.7.23/0965310938/V83138"
type input "Zoe-8"
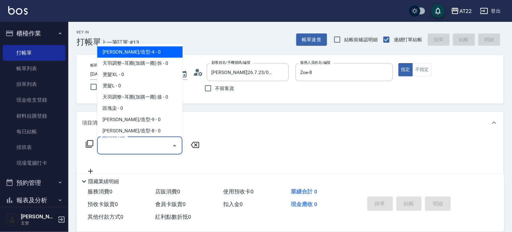
click at [162, 145] on input "服務名稱/代號" at bounding box center [134, 146] width 69 height 12
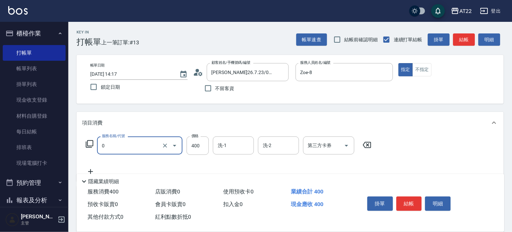
type input "有機洗髮(0)"
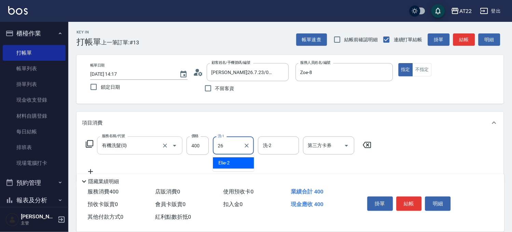
type input "Cinna-26"
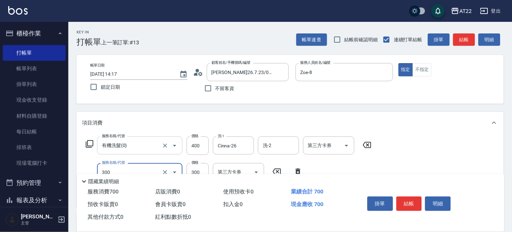
type input "剪髮(300)"
type input "250"
click at [410, 206] on button "結帳" at bounding box center [410, 204] width 26 height 14
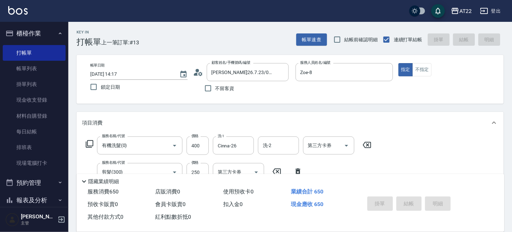
type input "2025/08/16 14:18"
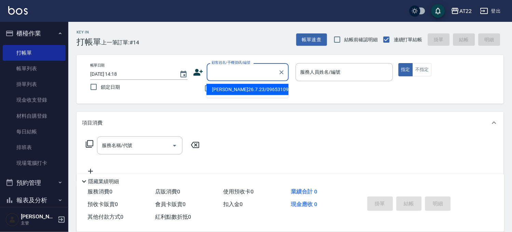
click at [225, 72] on input "顧客姓名/手機號碼/編號" at bounding box center [243, 72] width 66 height 12
click at [283, 95] on li "鄭宇順26.7.23/0965310938/V83138" at bounding box center [247, 89] width 82 height 11
type input "鄭宇順26.7.23/0965310938/V83138"
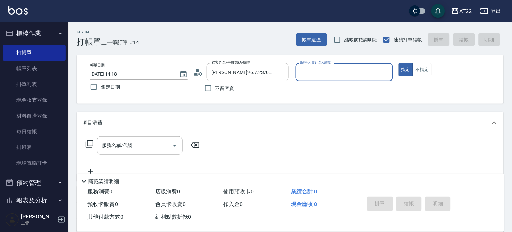
type input "Zoe-8"
click at [161, 149] on input "服務名稱/代號" at bounding box center [134, 146] width 69 height 12
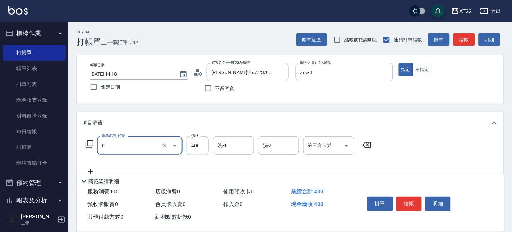
type input "有機洗髮(0)"
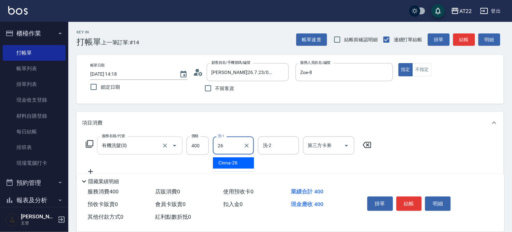
type input "Cinna-26"
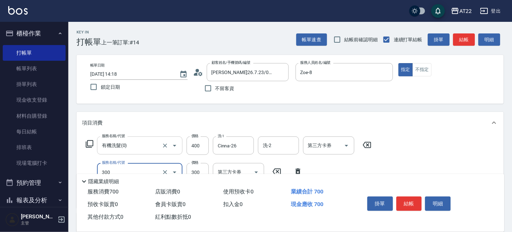
type input "剪髮(300)"
type input "250"
click at [409, 201] on button "結帳" at bounding box center [410, 204] width 26 height 14
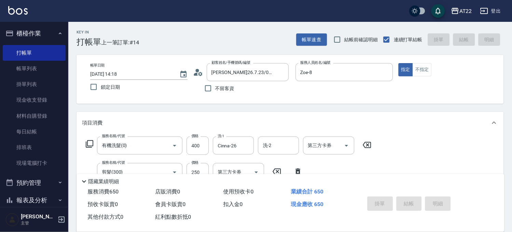
type input "2025/08/16 14:21"
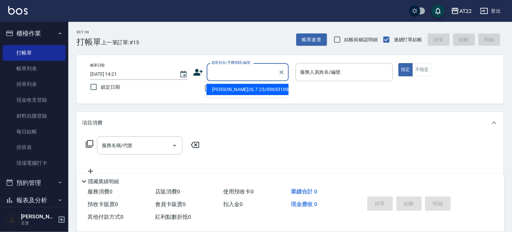
click at [263, 70] on input "顧客姓名/手機號碼/編號" at bounding box center [243, 72] width 66 height 12
click at [257, 88] on li "鄭宇順26.7.23/0965310938/V83138" at bounding box center [247, 89] width 82 height 11
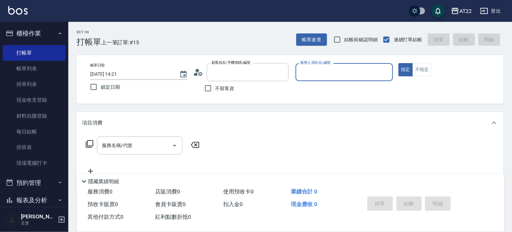
type input "鄭宇順26.7.23/0965310938/V83138"
type input "Zoe-8"
click at [138, 143] on input "服務名稱/代號" at bounding box center [134, 146] width 69 height 12
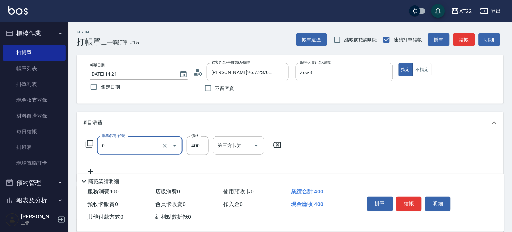
type input "有機洗髮(0)"
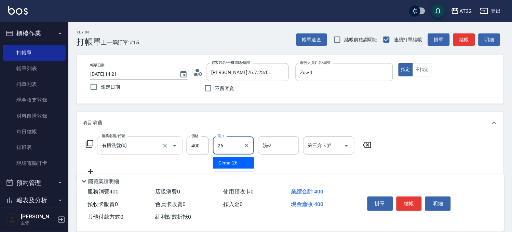
type input "Cinna-26"
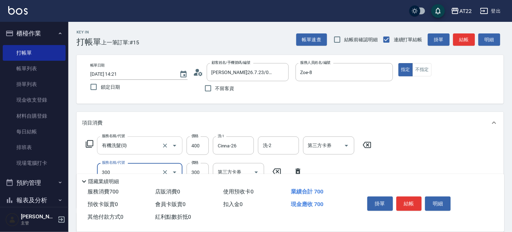
type input "剪髮(300)"
type input "250"
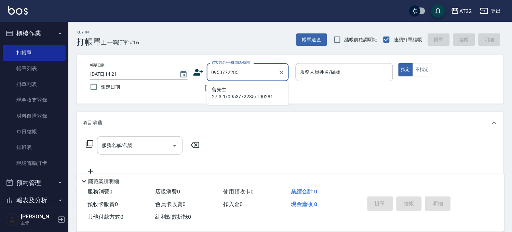
click at [216, 100] on li "曾先生27.3.1/0953772285/T90281" at bounding box center [247, 93] width 82 height 18
type input "曾先生27.3.1/0953772285/T90281"
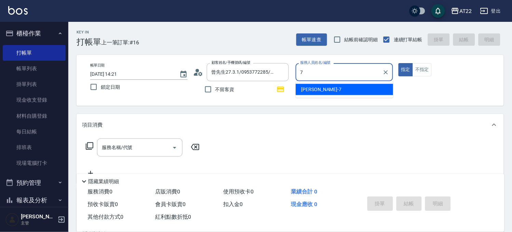
type input "Allen-7"
type button "true"
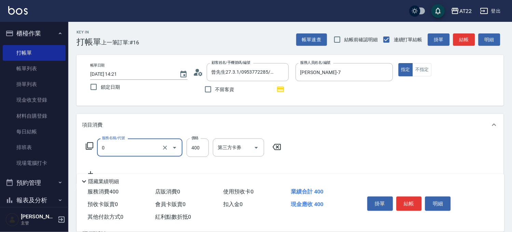
type input "有機洗髮(0)"
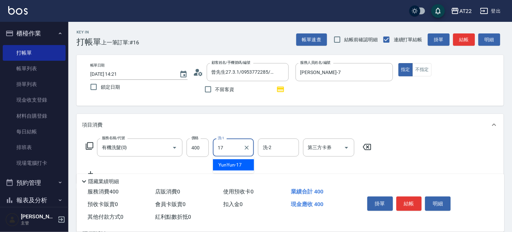
type input "YunYun-17"
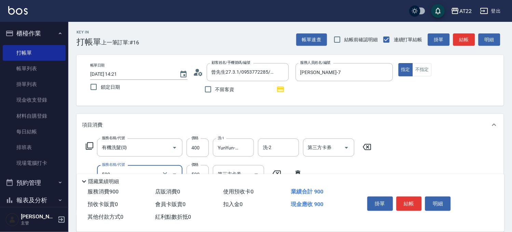
type input "剪髮(500)"
type input "630"
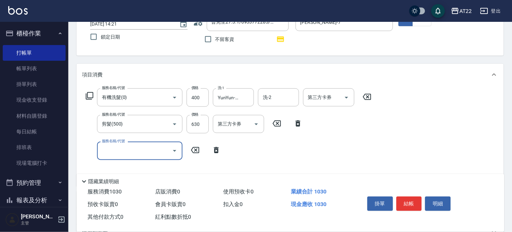
scroll to position [114, 0]
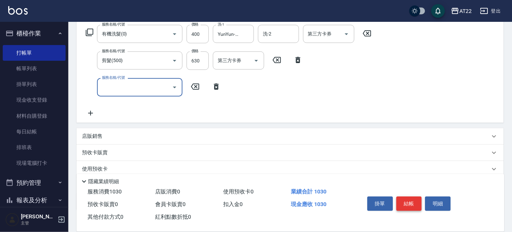
click at [408, 200] on button "結帳" at bounding box center [410, 204] width 26 height 14
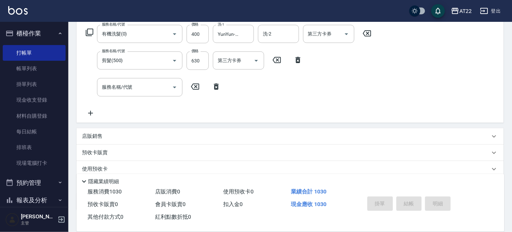
type input "2025/08/16 14:22"
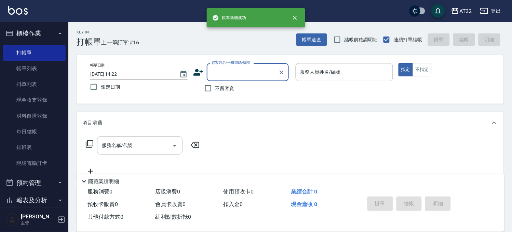
scroll to position [0, 0]
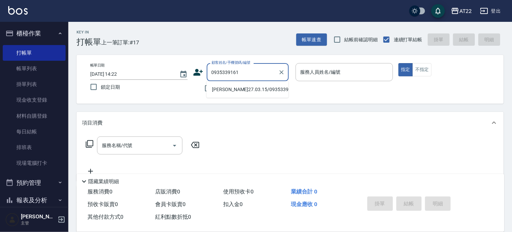
click at [248, 89] on li "傅品薇27.03.15/0935339161/T91134" at bounding box center [247, 89] width 82 height 11
type input "傅品薇27.03.15/0935339161/T91134"
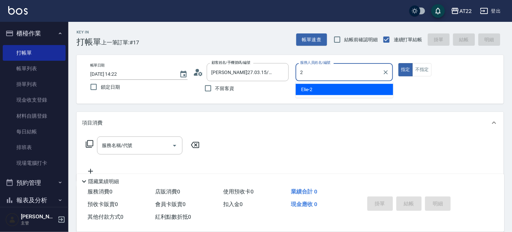
type input "Elie-2"
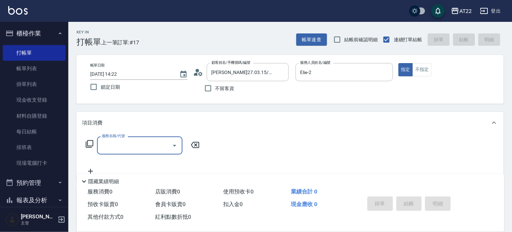
type input "0"
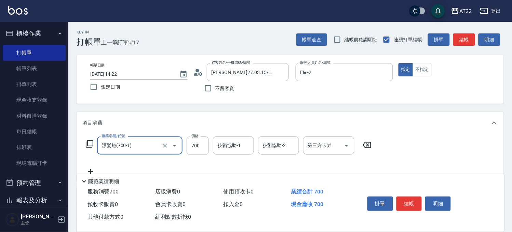
type input "漂髮短(700-1)"
type input "800"
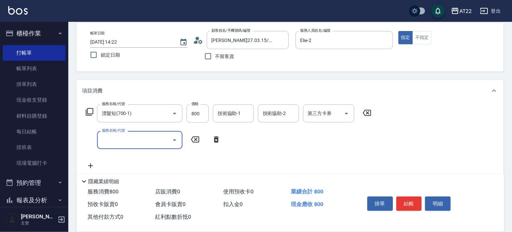
scroll to position [76, 0]
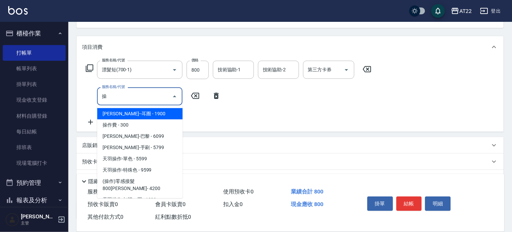
click at [159, 104] on div "操 服務名稱/代號" at bounding box center [139, 97] width 85 height 18
click at [159, 100] on input "操" at bounding box center [134, 97] width 69 height 12
type input "天羽操作--耳圈"
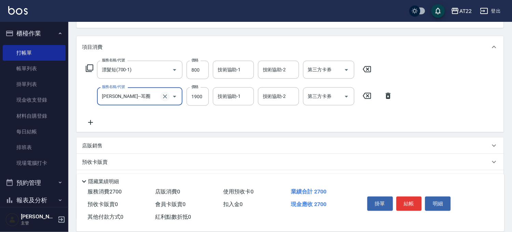
click at [167, 97] on icon "Clear" at bounding box center [165, 96] width 7 height 7
click at [143, 94] on input "服務名稱/代號" at bounding box center [130, 97] width 60 height 12
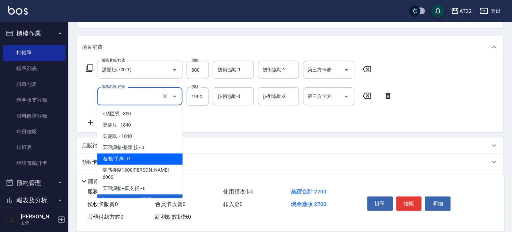
scroll to position [369, 0]
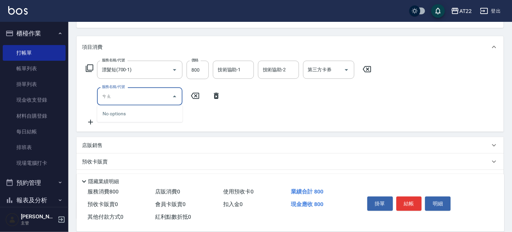
type input "操"
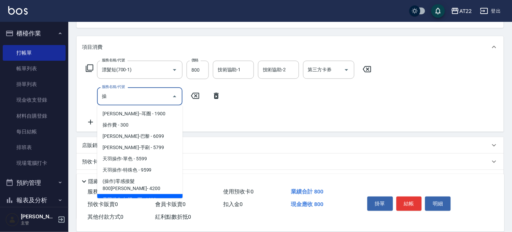
click at [148, 88] on div "操 服務名稱/代號" at bounding box center [139, 97] width 85 height 18
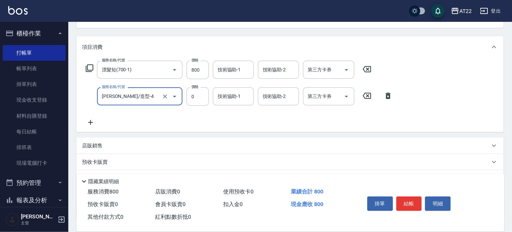
type input "天羽輔助/造型-4"
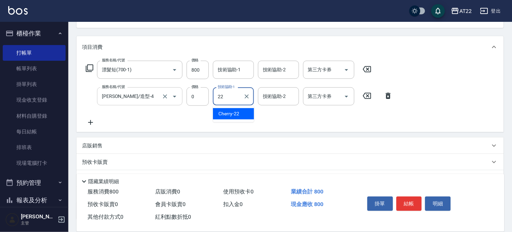
type input "Cherry-22"
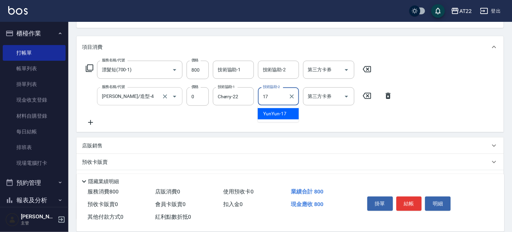
type input "YunYun-17"
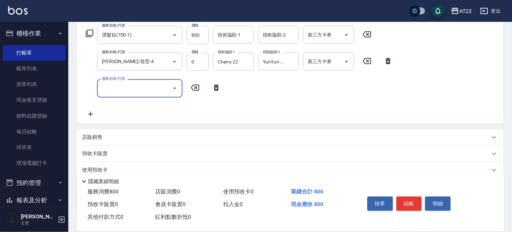
scroll to position [154, 0]
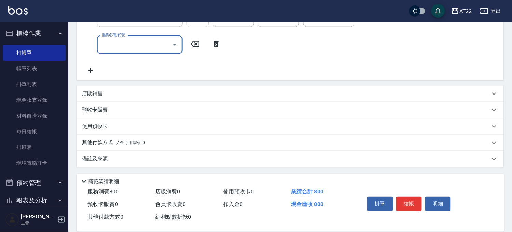
click at [129, 94] on div "店販銷售" at bounding box center [286, 93] width 408 height 7
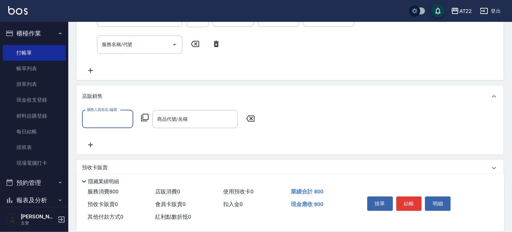
scroll to position [0, 0]
type input "Elie-2"
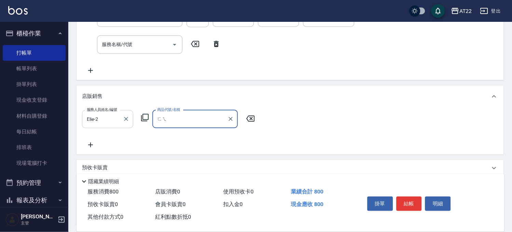
type input "非"
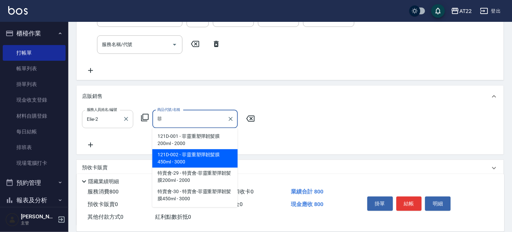
type input "菲靈重塑彈韌髪膜450ml"
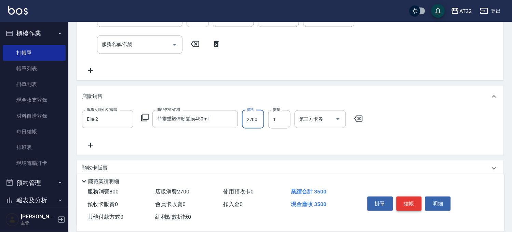
type input "2700"
click at [403, 205] on button "結帳" at bounding box center [410, 204] width 26 height 14
type input "2025/08/16 14:24"
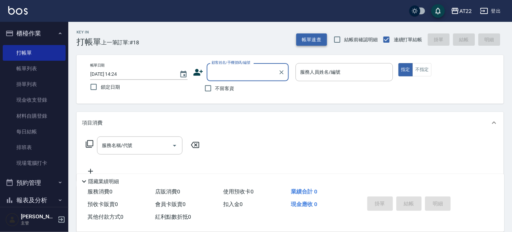
click at [306, 38] on button "帳單速查" at bounding box center [311, 39] width 31 height 13
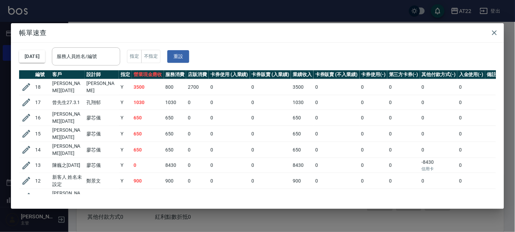
click at [329, 7] on div "帳單速查 2025/08/16 服務人員姓名/編號 服務人員姓名/編號 指定 不指定 重設 編號 客戶 設計師 指定 營業現金應收 服務消費 店販消費 卡券使…" at bounding box center [257, 116] width 515 height 232
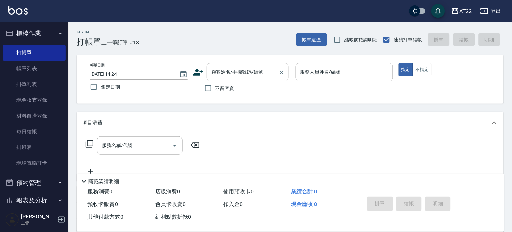
click at [250, 66] on div "顧客姓名/手機號碼/編號 顧客姓名/手機號碼/編號" at bounding box center [248, 72] width 82 height 18
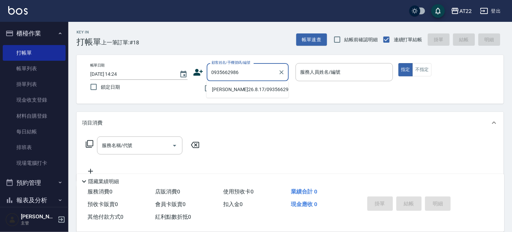
click at [237, 95] on li "簡誌清26.8.17/0935662986/V83073" at bounding box center [247, 89] width 82 height 11
type input "簡誌清26.8.17/0935662986/V83073"
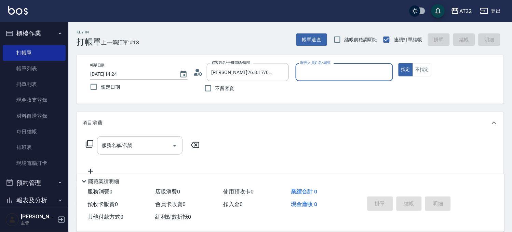
type input "Miko-12"
click at [139, 145] on input "服務名稱/代號" at bounding box center [134, 146] width 69 height 12
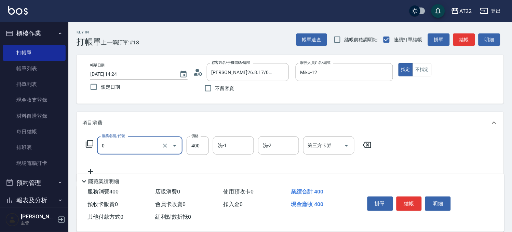
type input "有機洗髮(0)"
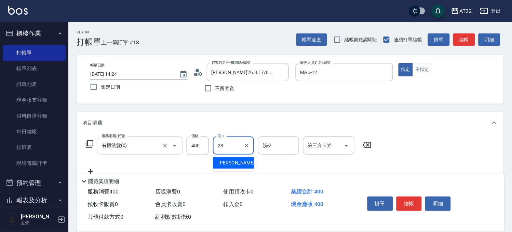
type input "Yuri-23"
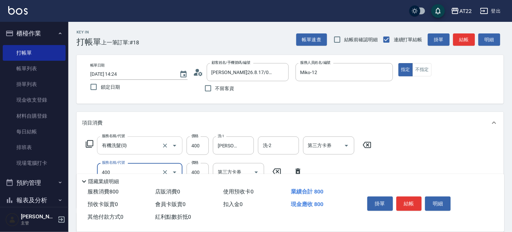
type input "剪髮(400)"
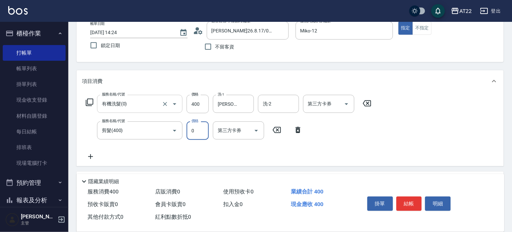
scroll to position [76, 0]
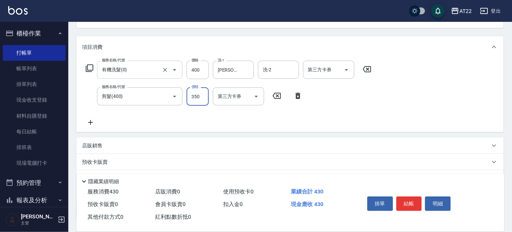
type input "350"
click at [421, 202] on button "結帳" at bounding box center [410, 204] width 26 height 14
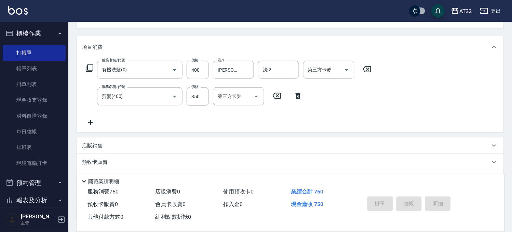
type input "2025/08/16 14:25"
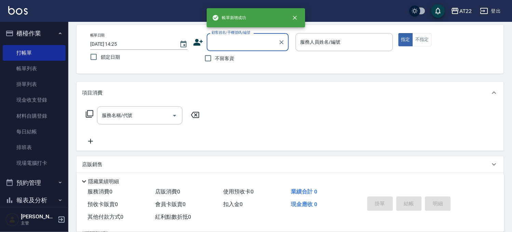
scroll to position [0, 0]
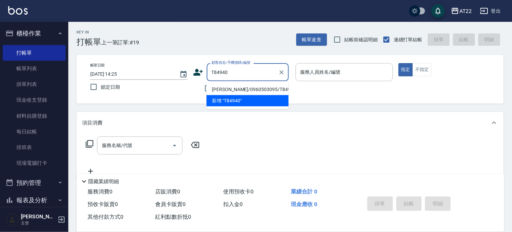
click at [245, 91] on li "洪翊瑄/0960503095/T84940" at bounding box center [247, 89] width 82 height 11
type input "洪翊瑄/0960503095/T84940"
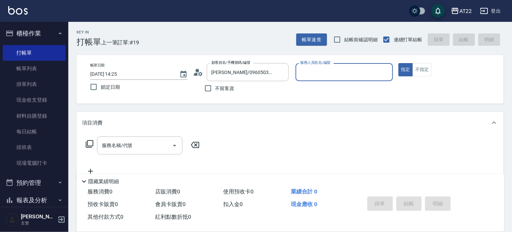
type input "Luna-15"
click at [127, 149] on input "服務名稱/代號" at bounding box center [134, 146] width 69 height 12
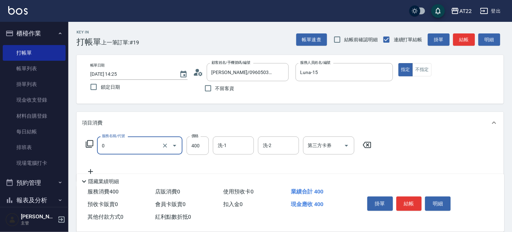
type input "有機洗髮(0)"
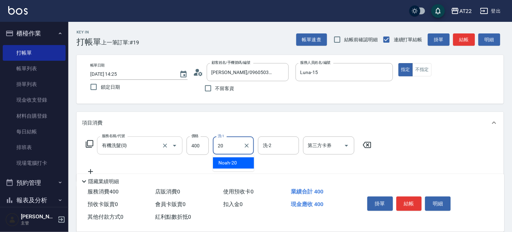
type input "Noah-20"
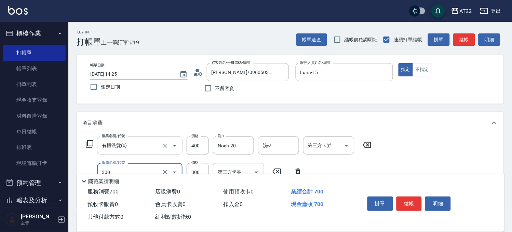
type input "剪髮(300)"
type input "230"
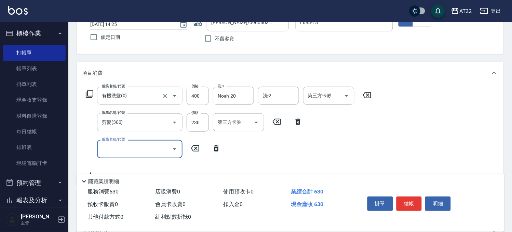
scroll to position [114, 0]
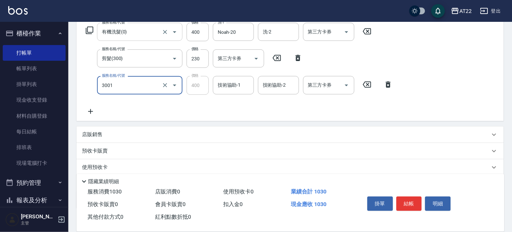
type input "側邊燙貼(3001)"
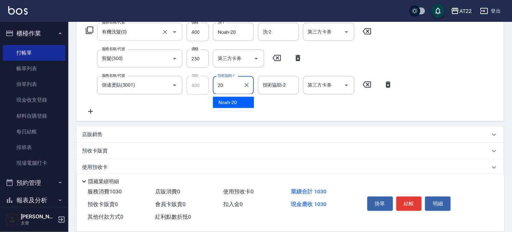
type input "Noah-20"
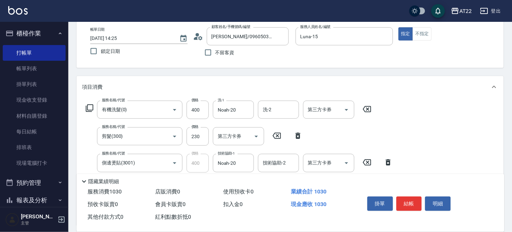
scroll to position [0, 0]
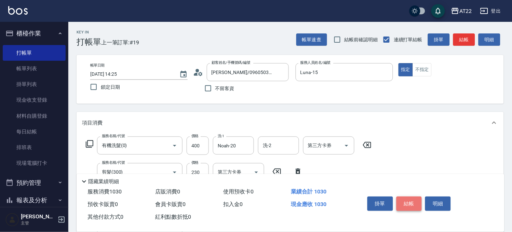
click at [408, 197] on button "結帳" at bounding box center [410, 204] width 26 height 14
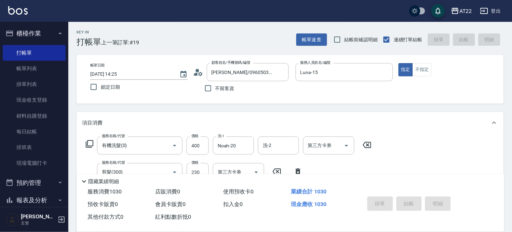
type input "2025/08/16 14:26"
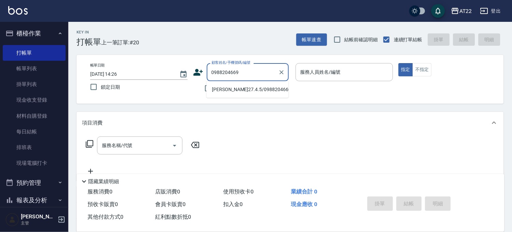
click at [246, 86] on li "林書賢27.4.5/0988204669/V86464" at bounding box center [247, 89] width 82 height 11
type input "林書賢27.4.5/0988204669/V86464"
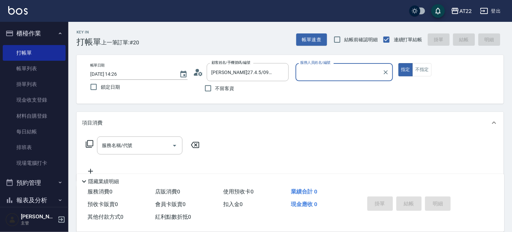
type input "king-5"
click at [387, 76] on button "Clear" at bounding box center [386, 73] width 10 height 10
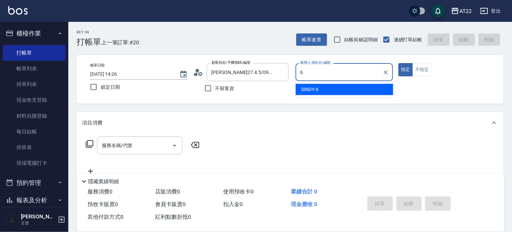
type input "SINDY-6"
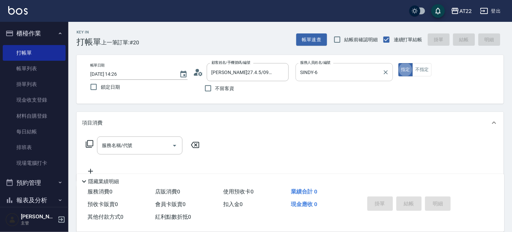
click at [386, 76] on button "Clear" at bounding box center [386, 73] width 10 height 10
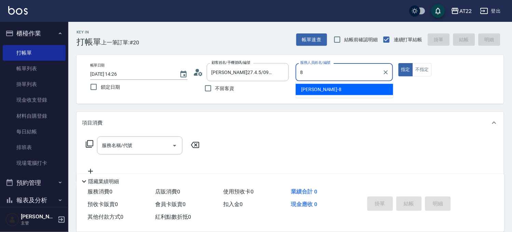
type input "Zoe-8"
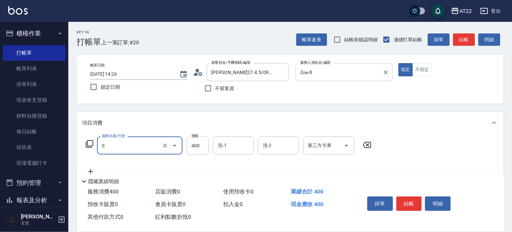
type input "有機洗髮(0)"
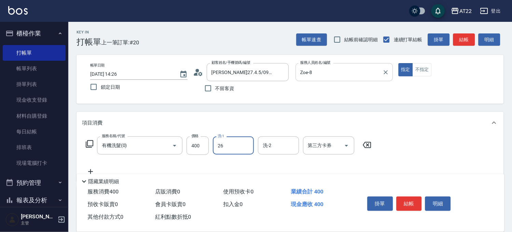
type input "Cinna-26"
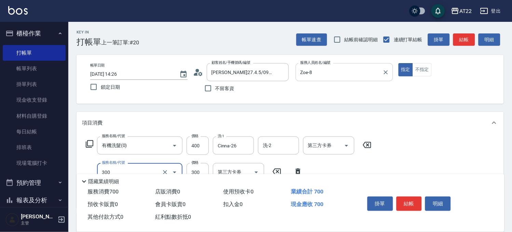
type input "剪髮(300)"
type input "250"
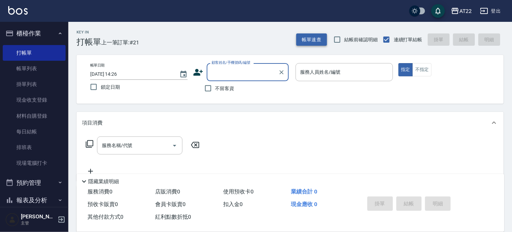
click at [320, 41] on button "帳單速查" at bounding box center [311, 39] width 31 height 13
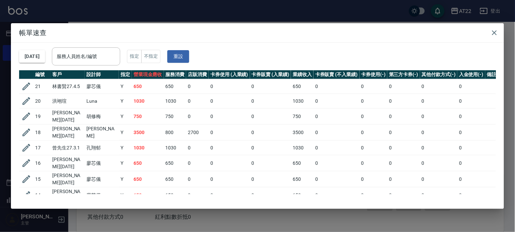
click at [166, 9] on div "帳單速查 2025/08/16 服務人員姓名/編號 服務人員姓名/編號 指定 不指定 重設 編號 客戶 設計師 指定 營業現金應收 服務消費 店販消費 卡券使…" at bounding box center [257, 116] width 515 height 232
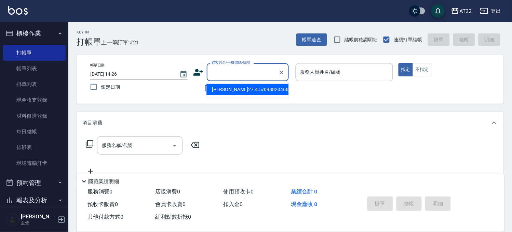
click at [228, 72] on input "顧客姓名/手機號碼/編號" at bounding box center [243, 72] width 66 height 12
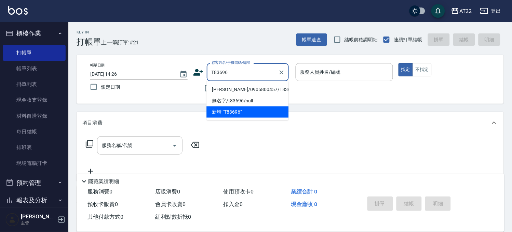
click at [224, 92] on li "阮炤維/0905800457/T83696" at bounding box center [247, 89] width 82 height 11
type input "阮炤維/0905800457/T83696"
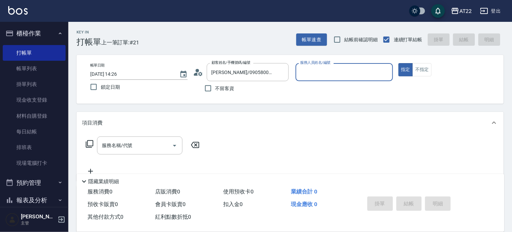
type input "Allen-7"
click at [129, 144] on div "服務名稱/代號 服務名稱/代號" at bounding box center [139, 146] width 85 height 18
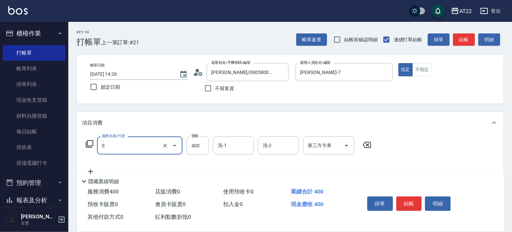
type input "有機洗髮(0)"
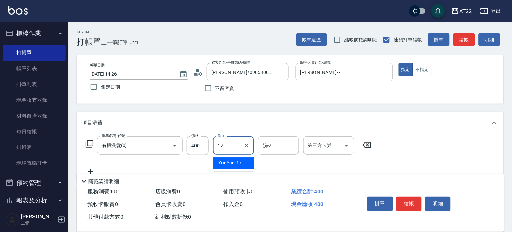
type input "YunYun-17"
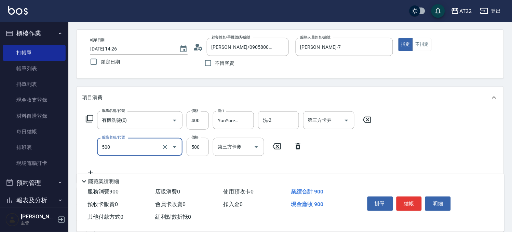
scroll to position [38, 0]
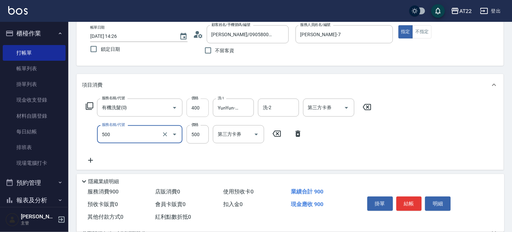
type input "剪髮(500)"
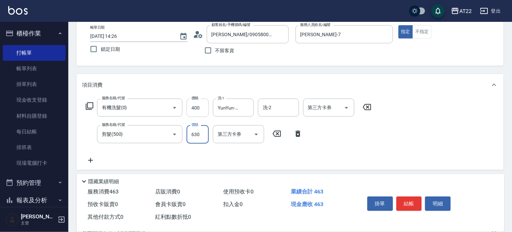
type input "630"
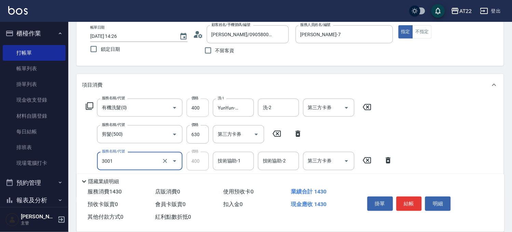
type input "側邊燙貼(3001)"
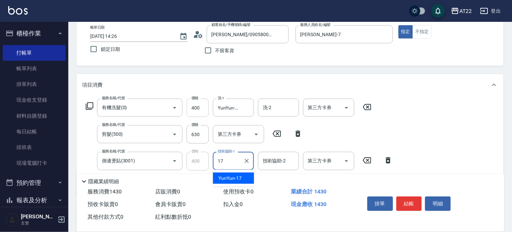
type input "YunYun-17"
click at [417, 200] on button "結帳" at bounding box center [410, 204] width 26 height 14
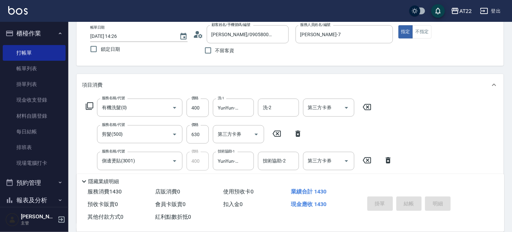
type input "2025/08/16 14:28"
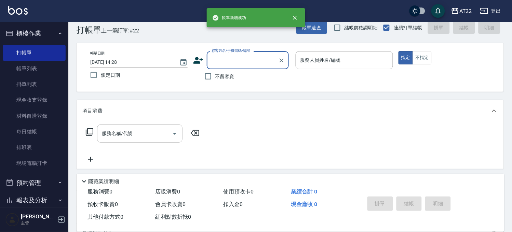
scroll to position [0, 0]
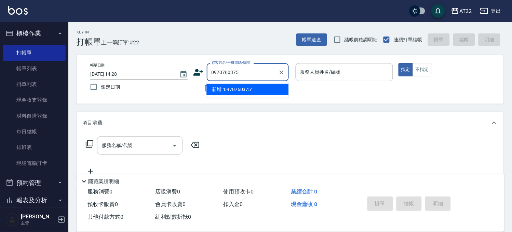
click at [262, 86] on li "新增 "0970760375"" at bounding box center [247, 89] width 82 height 11
type input "0970760375"
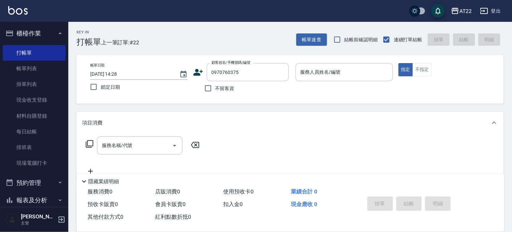
click at [196, 72] on icon at bounding box center [198, 72] width 10 height 10
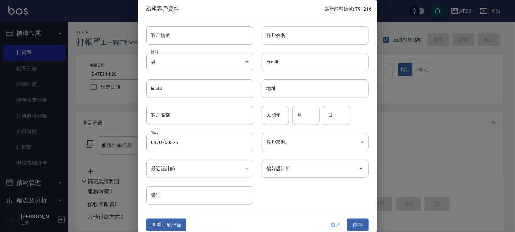
click at [291, 41] on input "客戶姓名" at bounding box center [315, 35] width 107 height 18
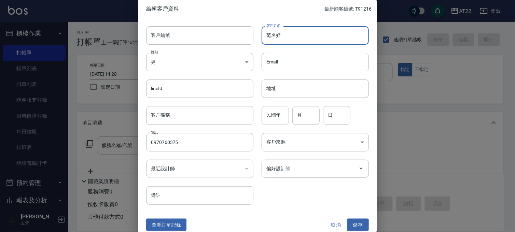
type input "范名妤"
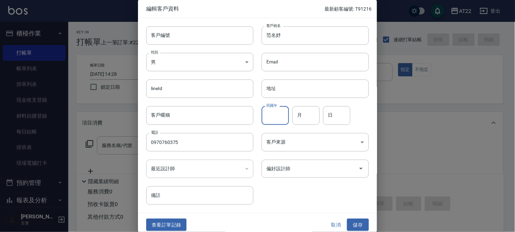
click at [276, 116] on input "民國年" at bounding box center [275, 115] width 27 height 18
type input "91"
type input "6"
type input "26"
click at [352, 221] on button "儲存" at bounding box center [358, 225] width 22 height 13
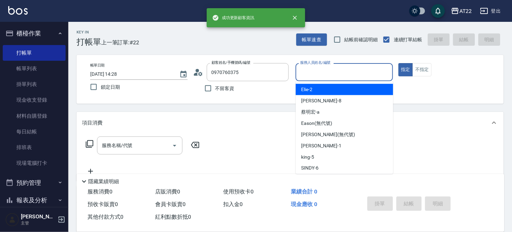
click at [334, 73] on input "服務人員姓名/編號" at bounding box center [344, 72] width 91 height 12
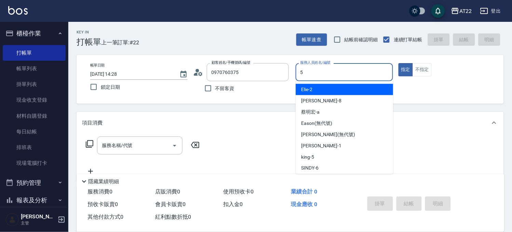
type input "king-5"
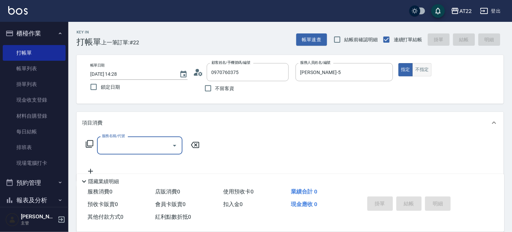
click at [423, 74] on button "不指定" at bounding box center [422, 69] width 19 height 13
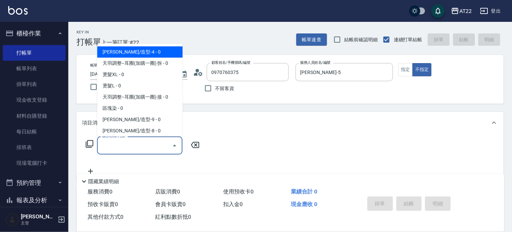
click at [147, 149] on input "服務名稱/代號" at bounding box center [134, 146] width 69 height 12
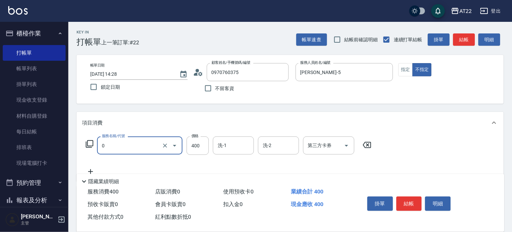
type input "有機洗髮(0)"
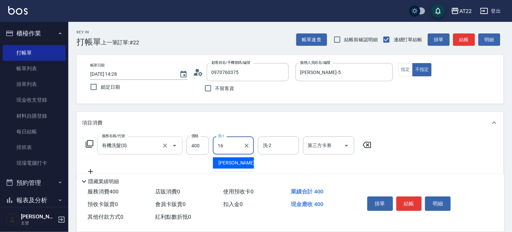
type input "Joe-16"
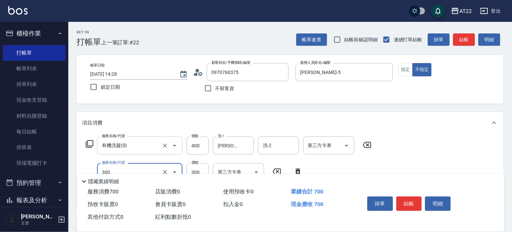
type input "剪髮(300)"
type input "250"
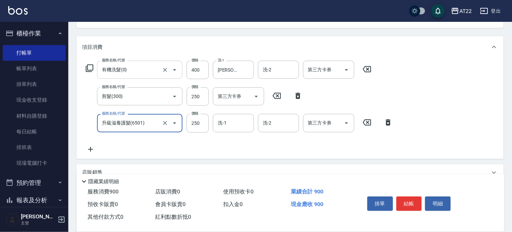
type input "升級滋養護髮(6501)"
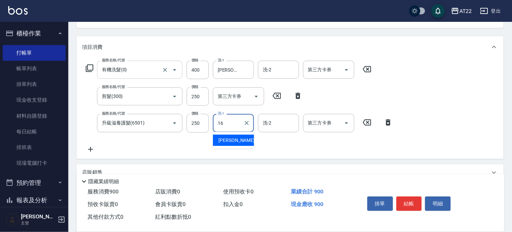
type input "Joe-16"
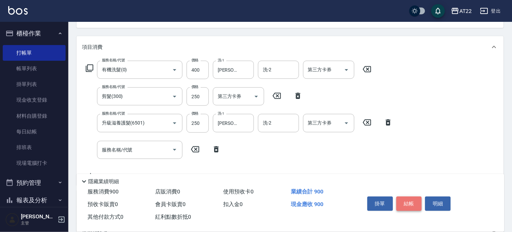
click at [412, 197] on button "結帳" at bounding box center [410, 204] width 26 height 14
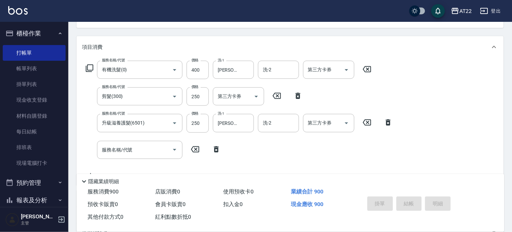
type input "2025/08/16 14:29"
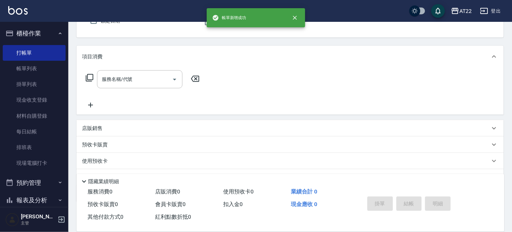
scroll to position [0, 0]
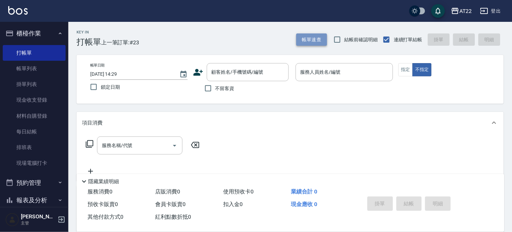
click at [326, 36] on button "帳單速查" at bounding box center [311, 39] width 31 height 13
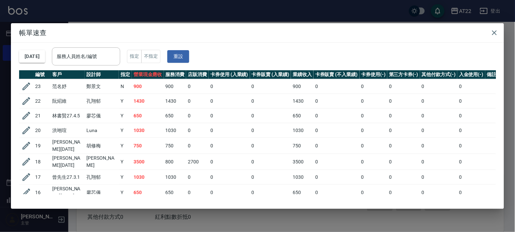
click at [122, 2] on div "帳單速查 2025/08/16 服務人員姓名/編號 服務人員姓名/編號 指定 不指定 重設 編號 客戶 設計師 指定 營業現金應收 服務消費 店販消費 卡券使…" at bounding box center [257, 116] width 515 height 232
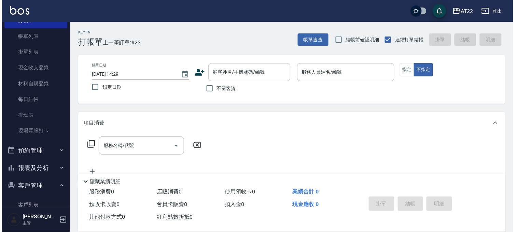
scroll to position [114, 0]
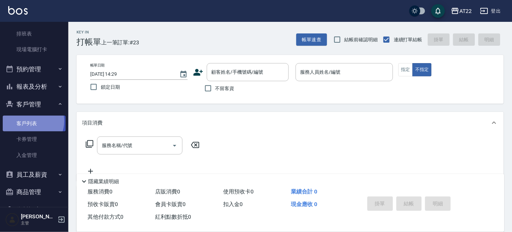
click at [30, 121] on link "客戶列表" at bounding box center [34, 124] width 63 height 16
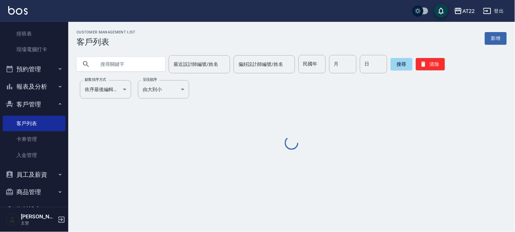
click at [122, 66] on input "text" at bounding box center [128, 64] width 64 height 18
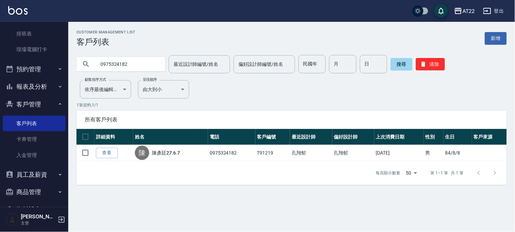
click at [128, 64] on input "0975324182" at bounding box center [128, 64] width 64 height 18
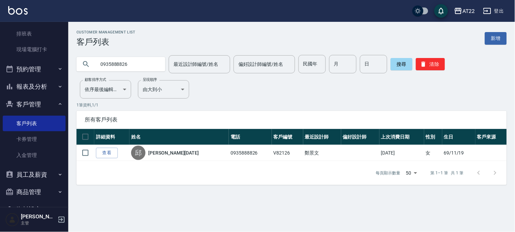
click at [137, 70] on input "0935888826" at bounding box center [128, 64] width 64 height 18
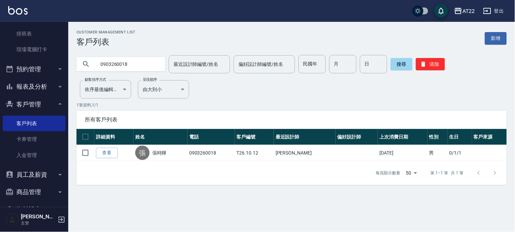
click at [127, 57] on input "0903260018" at bounding box center [128, 64] width 64 height 18
type input "0932525051"
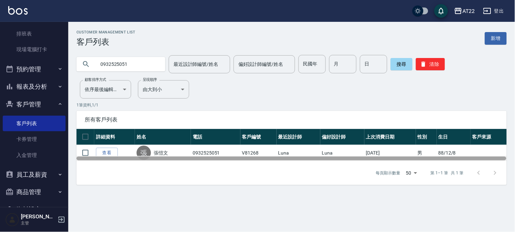
click at [94, 156] on div "詳細資料 姓名 電話 客戶編號 最近設計師 偏好設計師 上次消費日期 性別 生日 客戶來源 查看 張 張愷文 0932525051 V81268 Luna L…" at bounding box center [292, 145] width 431 height 32
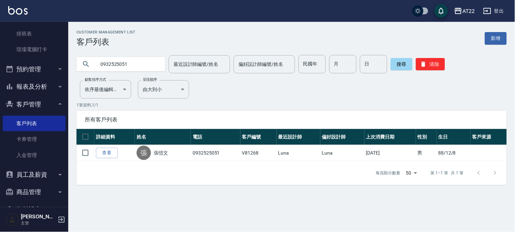
click at [101, 155] on link "查看" at bounding box center [107, 153] width 22 height 11
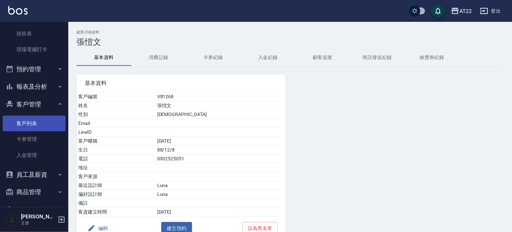
click at [39, 120] on link "客戶列表" at bounding box center [34, 124] width 63 height 16
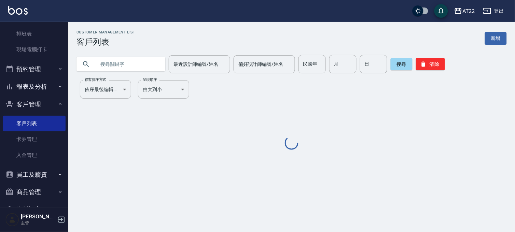
click at [104, 54] on div "最近設計師編號/姓名 最近設計師編號/姓名 偏好設計師編號/姓名 偏好設計師編號/姓名 民國年 民國年 月 月 日 日 搜尋 清除" at bounding box center [287, 60] width 439 height 27
click at [104, 59] on input "text" at bounding box center [128, 64] width 64 height 18
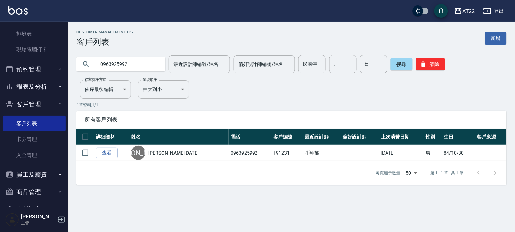
click at [104, 59] on input "0963925992" at bounding box center [128, 64] width 64 height 18
type input "0920327125"
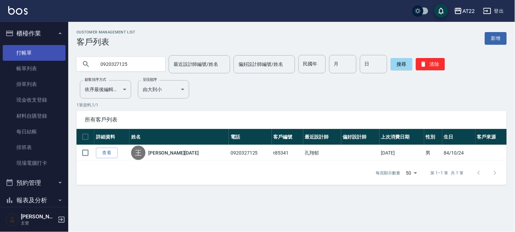
click at [49, 59] on link "打帳單" at bounding box center [34, 53] width 63 height 16
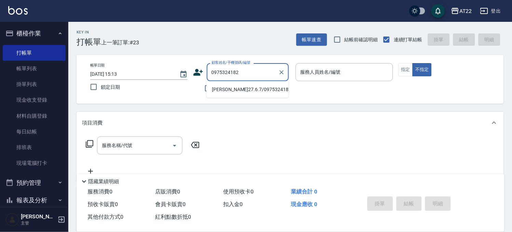
click at [246, 93] on li "[PERSON_NAME]27.6.7/0975324182/T91219" at bounding box center [247, 89] width 82 height 11
type input "[PERSON_NAME]27.6.7/0975324182/T91219"
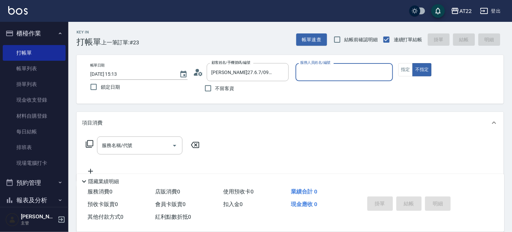
type input "Allen-7"
click at [403, 70] on button "指定" at bounding box center [406, 69] width 15 height 13
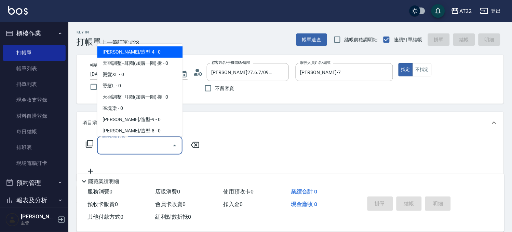
click at [129, 146] on input "服務名稱/代號" at bounding box center [134, 146] width 69 height 12
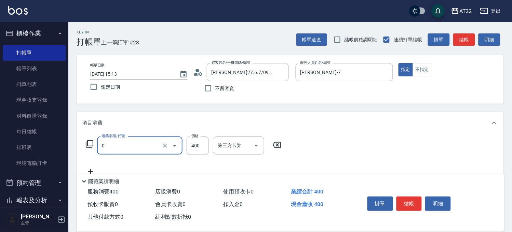
type input "有機洗髮(0)"
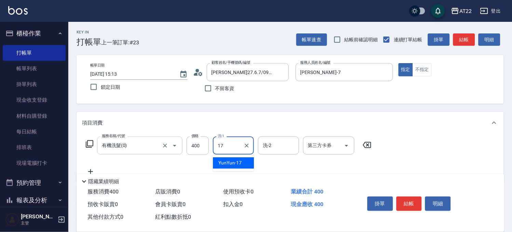
type input "YunYun-17"
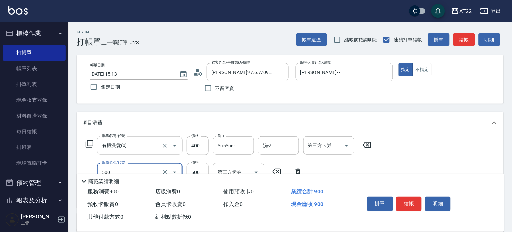
type input "剪髮(500)"
type input "630"
click at [415, 203] on button "結帳" at bounding box center [410, 204] width 26 height 14
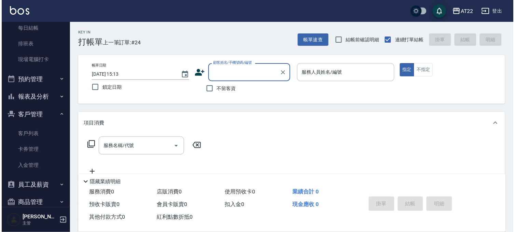
scroll to position [133, 0]
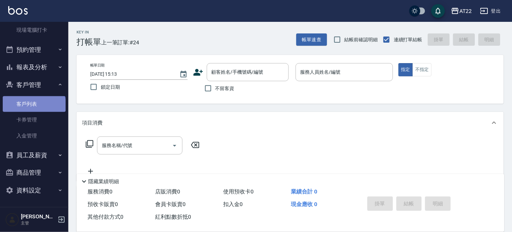
click at [33, 106] on link "客戶列表" at bounding box center [34, 104] width 63 height 16
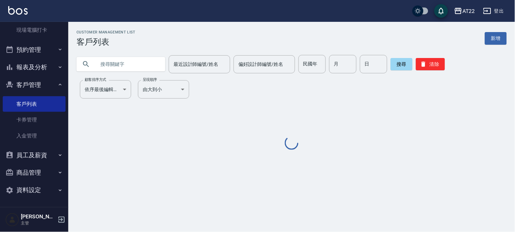
click at [157, 68] on input "text" at bounding box center [128, 64] width 64 height 18
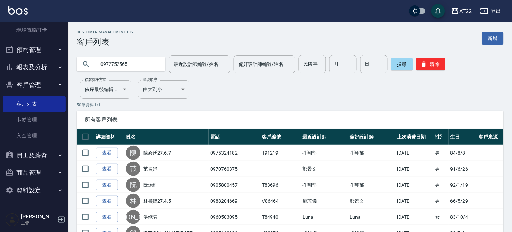
type input "0972752565"
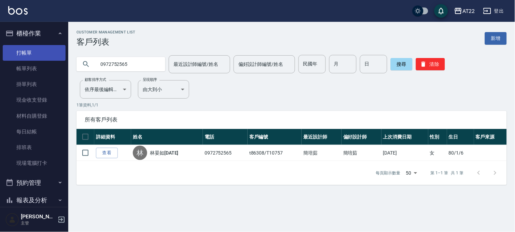
click at [36, 45] on link "打帳單" at bounding box center [34, 53] width 63 height 16
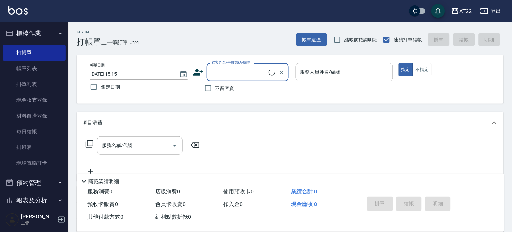
click at [219, 92] on span "不留客資" at bounding box center [224, 88] width 19 height 7
click at [215, 92] on input "不留客資" at bounding box center [208, 88] width 14 height 14
checkbox input "true"
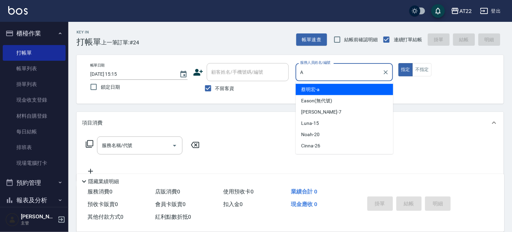
type input "[PERSON_NAME]a"
type button "true"
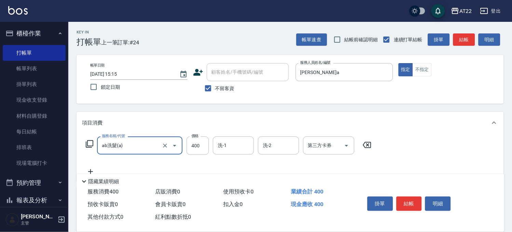
type input "ab洗髮(a)"
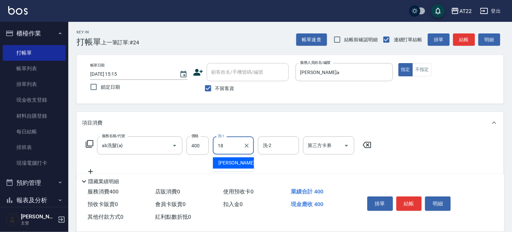
type input "恩恩-18"
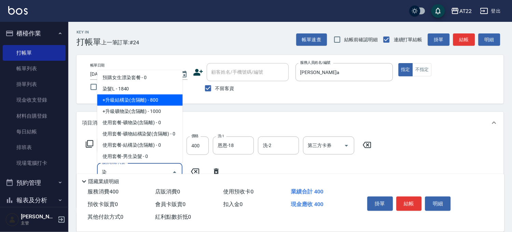
scroll to position [76, 0]
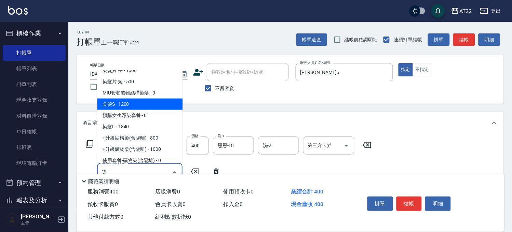
click at [136, 104] on span "染髮S - 1200" at bounding box center [139, 104] width 85 height 11
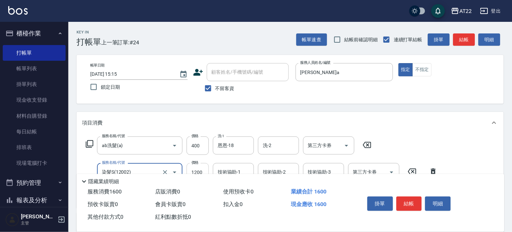
type input "染髮S(12002)"
click at [201, 163] on input "1200" at bounding box center [198, 172] width 22 height 18
type input "1600"
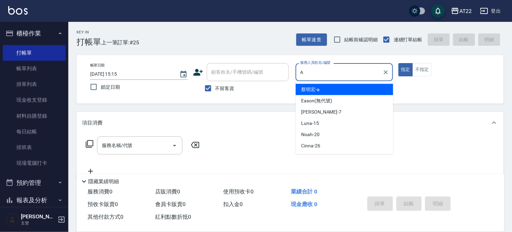
type input "[PERSON_NAME]a"
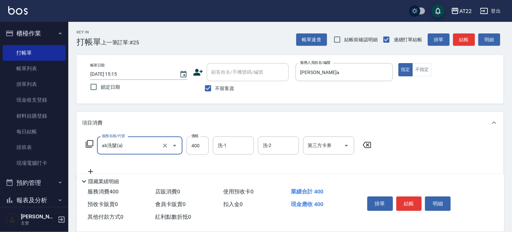
type input "ab洗髮(a)"
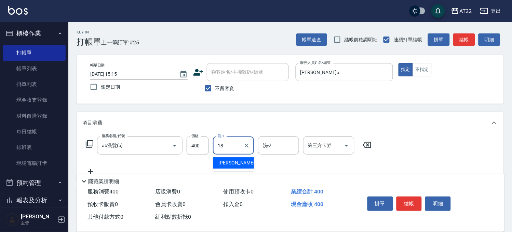
type input "恩恩-18"
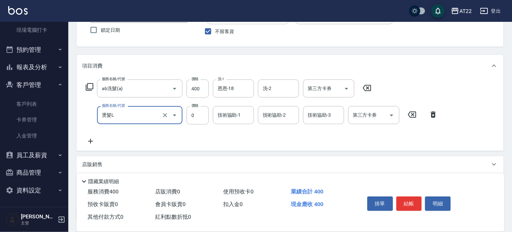
scroll to position [111, 0]
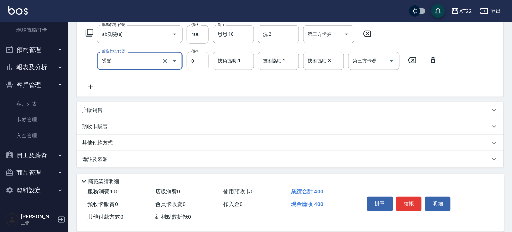
type input "燙髮L"
click at [202, 63] on input "0" at bounding box center [198, 61] width 22 height 18
type input "2300"
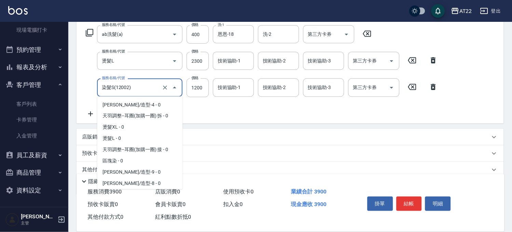
scroll to position [676, 0]
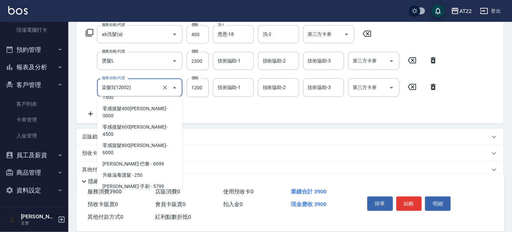
drag, startPoint x: 138, startPoint y: 85, endPoint x: 86, endPoint y: 86, distance: 51.6
click at [86, 86] on div "服務名稱/代號 染髮S(12002) 服務名稱/代號 價格 1200 價格 技術協助-1 技術協助-1 技術協助-2 技術協助-2 技術協助-3 技術協助-3…" at bounding box center [262, 88] width 360 height 18
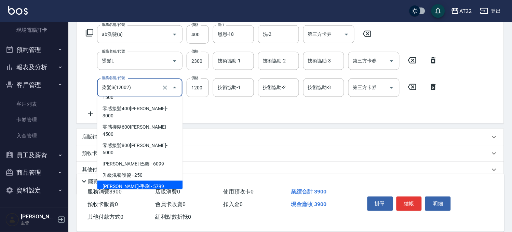
scroll to position [752, 0]
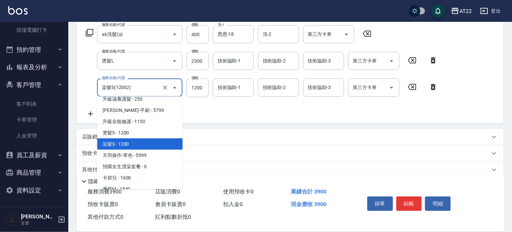
click at [127, 195] on span "染髮L - 1840" at bounding box center [139, 200] width 85 height 11
type input "染髮L(18402)"
type input "1840"
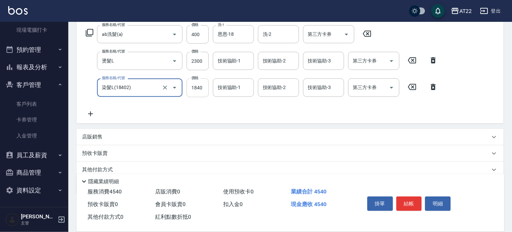
type input "染髮L(18402)"
click at [200, 89] on input "1840" at bounding box center [198, 88] width 22 height 18
type input "2300"
click at [226, 90] on input "技術協助-1" at bounding box center [233, 88] width 35 height 12
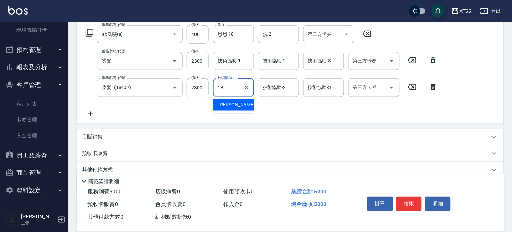
type input "恩恩-18"
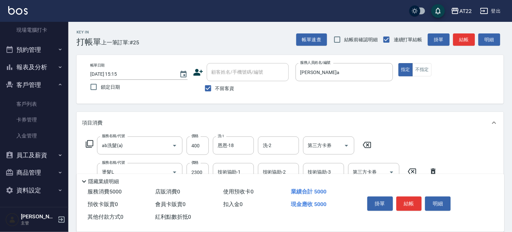
click at [414, 199] on button "結帳" at bounding box center [410, 204] width 26 height 14
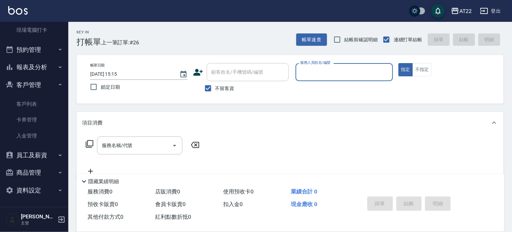
click at [219, 83] on label "不留客資" at bounding box center [217, 88] width 33 height 14
click at [215, 83] on input "不留客資" at bounding box center [208, 88] width 14 height 14
checkbox input "false"
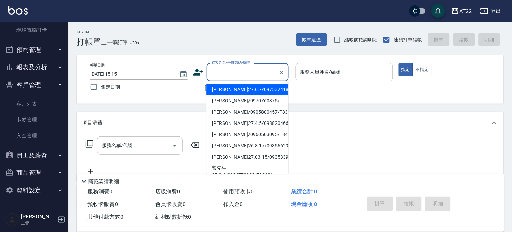
click at [225, 72] on div "顧客姓名/手機號碼/編號 顧客姓名/手機號碼/編號" at bounding box center [248, 72] width 82 height 18
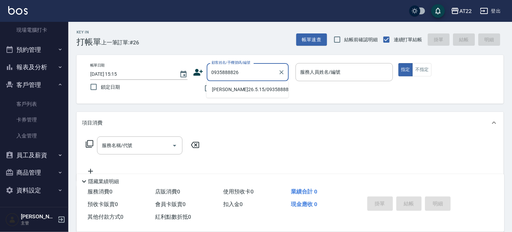
click at [227, 90] on li "[PERSON_NAME]26.5.15/0935888826/V82126" at bounding box center [247, 89] width 82 height 11
type input "[PERSON_NAME]26.5.15/0935888826/V82126"
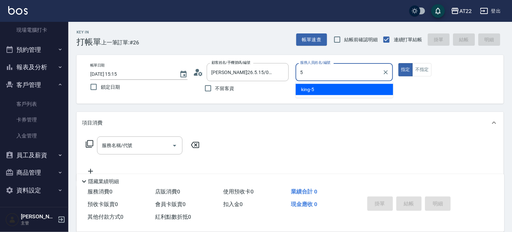
type input "[PERSON_NAME]-5"
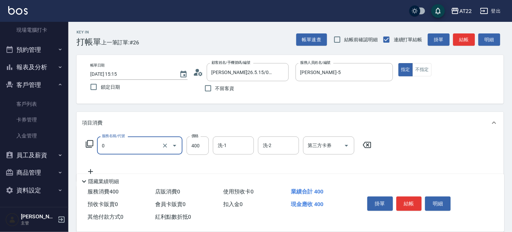
type input "有機洗髮(0)"
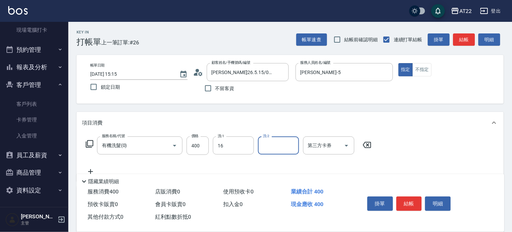
type input "[PERSON_NAME]-16"
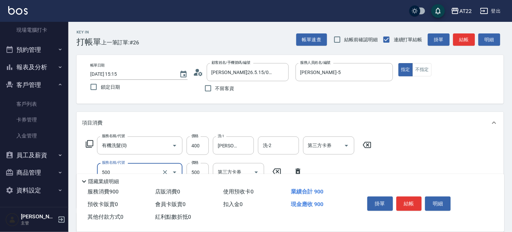
type input "剪髮(500)"
type input "450"
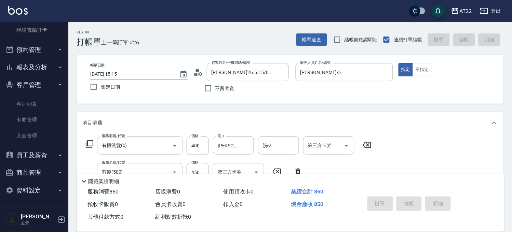
type input "2025/08/16 15:16"
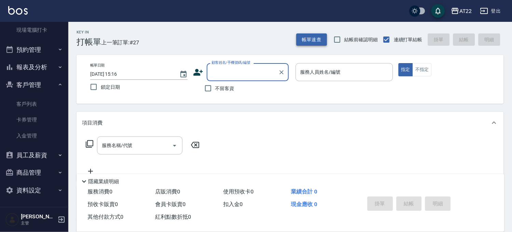
click at [302, 42] on button "帳單速查" at bounding box center [311, 39] width 31 height 13
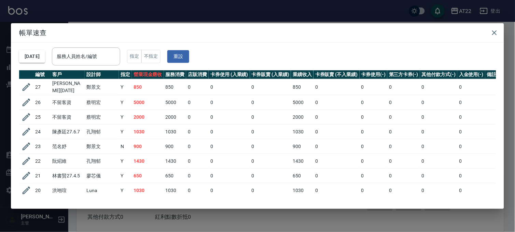
click at [286, 15] on div "帳單速查 2025/08/16 服務人員姓名/編號 服務人員姓名/編號 指定 不指定 重設 編號 客戶 設計師 指定 營業現金應收 服務消費 店販消費 卡券使…" at bounding box center [257, 116] width 515 height 232
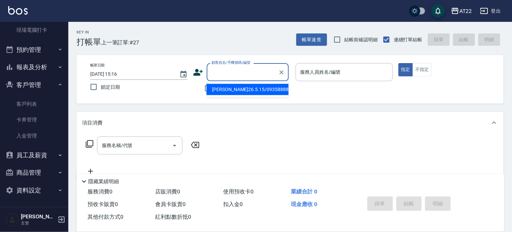
click at [255, 73] on input "顧客姓名/手機號碼/編號" at bounding box center [243, 72] width 66 height 12
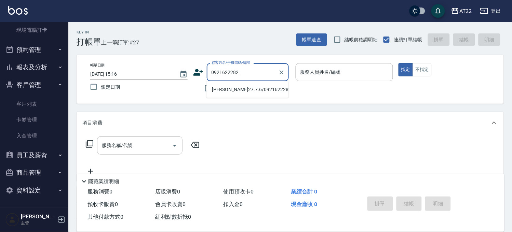
click at [243, 92] on li "[PERSON_NAME]27.7.6/0921622282/T57015" at bounding box center [247, 89] width 82 height 11
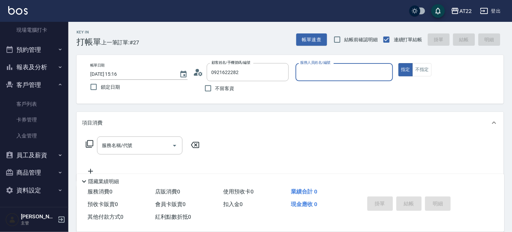
type input "[PERSON_NAME]27.7.6/0921622282/T57015"
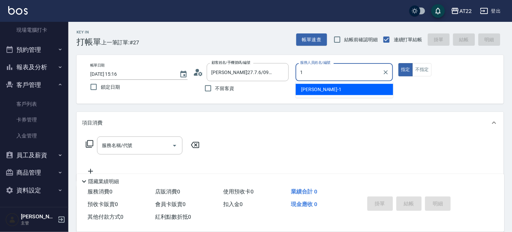
type input "孫一平-1"
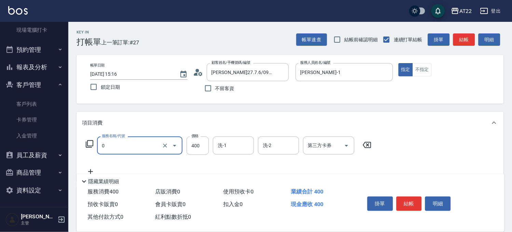
type input "有機洗髮(0)"
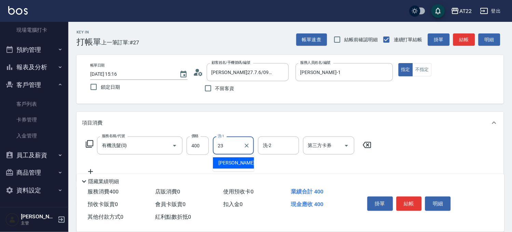
type input "Yuri-23"
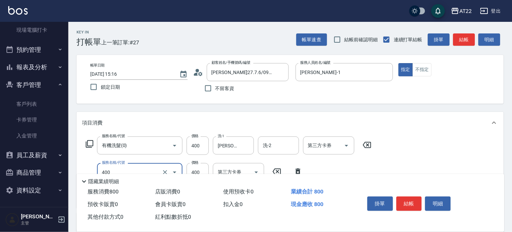
type input "剪髮(400)"
type input "330"
click at [411, 203] on button "結帳" at bounding box center [410, 204] width 26 height 14
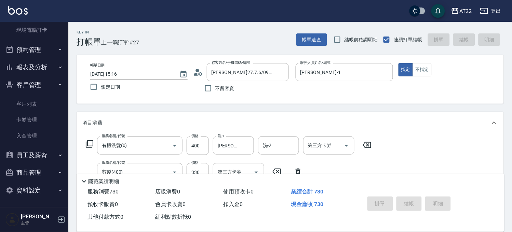
type input "2025/08/16 15:18"
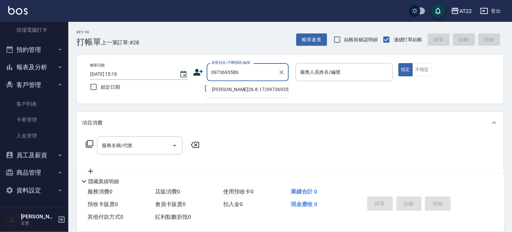
click at [226, 91] on li "[PERSON_NAME]26.8.17/0973693586/t85902" at bounding box center [247, 89] width 82 height 11
type input "[PERSON_NAME]26.8.17/0973693586/t85902"
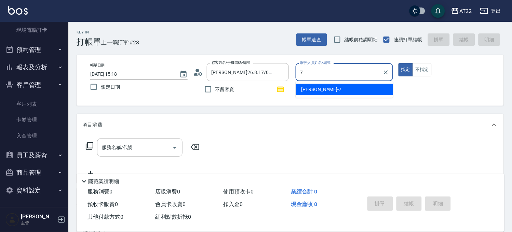
type input "Allen-7"
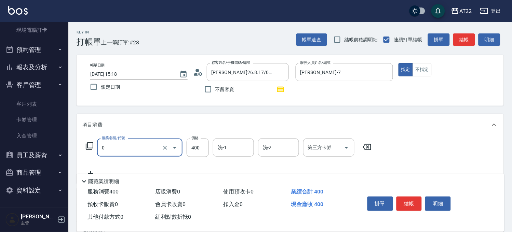
type input "有機洗髮(0)"
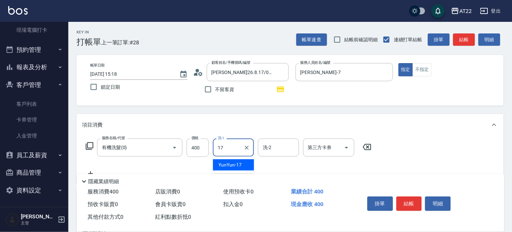
type input "YunYun-17"
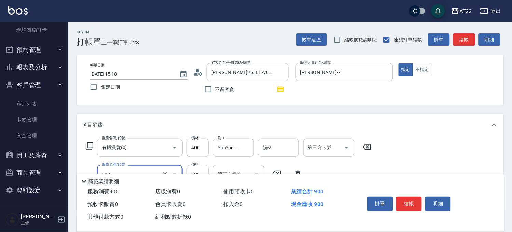
type input "剪髮(500)"
type input "630"
click at [405, 203] on button "結帳" at bounding box center [410, 204] width 26 height 14
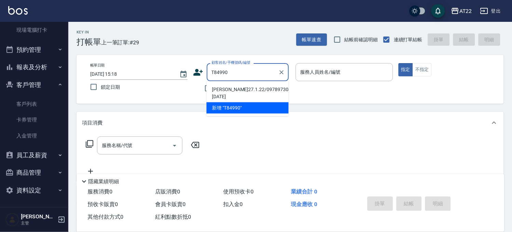
click at [237, 95] on li "[PERSON_NAME]27.1.22/0978973048/T84990 [DATE]" at bounding box center [247, 93] width 82 height 18
type input "[PERSON_NAME]27.1.22/0978973048/T84990 [DATE]"
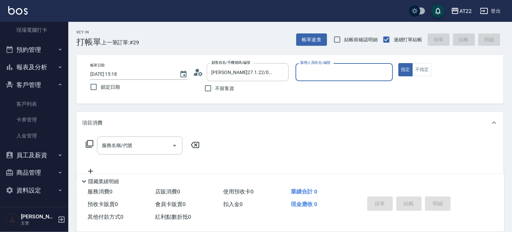
type input "Miko-12"
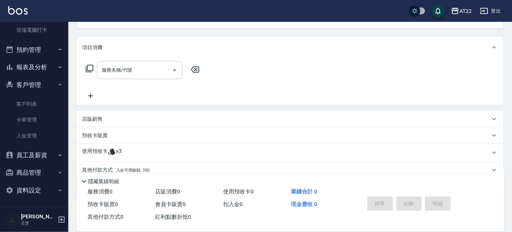
scroll to position [103, 0]
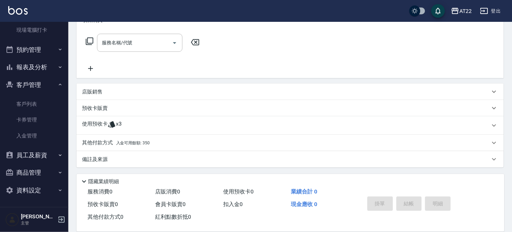
click at [145, 138] on div "其他付款方式 入金可用餘額: 350" at bounding box center [290, 143] width 427 height 16
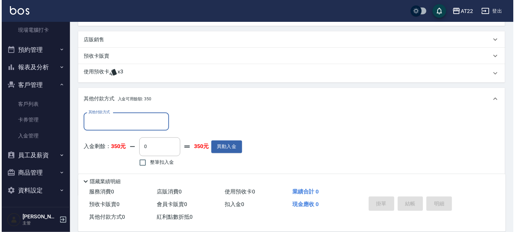
scroll to position [183, 0]
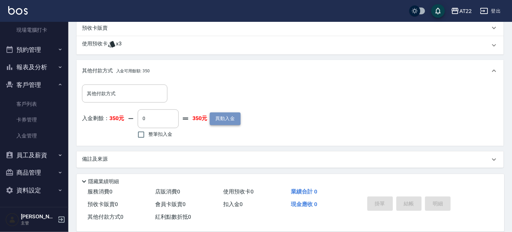
click at [227, 118] on button "異動入金" at bounding box center [225, 119] width 31 height 13
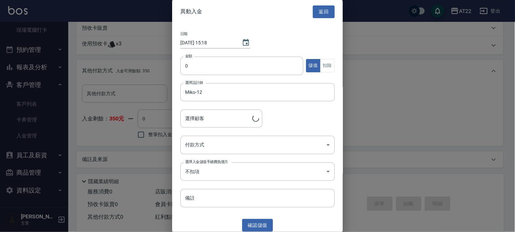
type input "[PERSON_NAME]27.1.22/0978973048/T84990 [DATE]"
click at [220, 62] on input "0" at bounding box center [241, 66] width 123 height 18
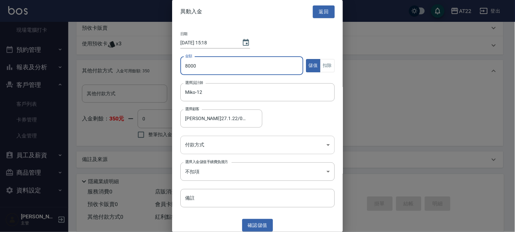
type input "8000"
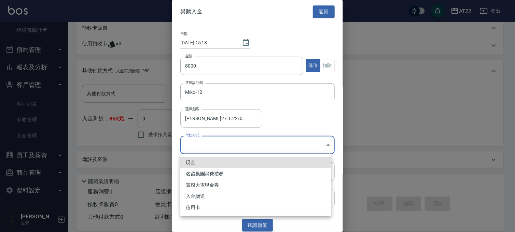
click at [216, 140] on body "AT22 登出 櫃檯作業 打帳單 帳單列表 掛單列表 現金收支登錄 材料自購登錄 每日結帳 排班表 現場電腦打卡 預約管理 預約管理 單日預約紀錄 單週預約紀…" at bounding box center [257, 25] width 515 height 416
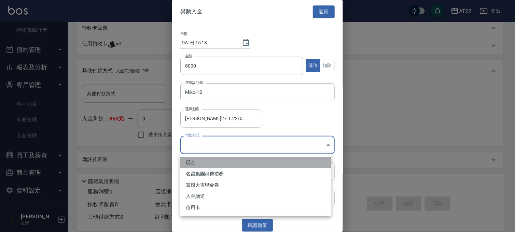
click at [209, 162] on li "現金" at bounding box center [255, 162] width 151 height 11
type input "現金"
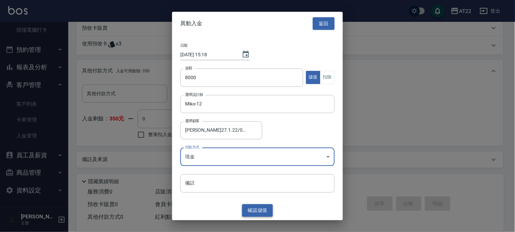
click at [254, 213] on button "確認 儲值" at bounding box center [257, 211] width 31 height 13
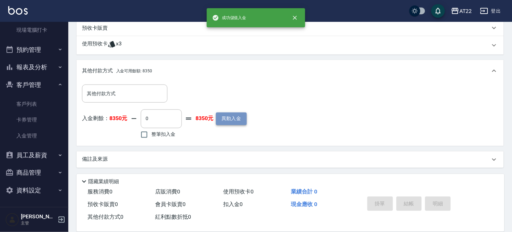
click at [225, 120] on button "異動入金" at bounding box center [231, 119] width 31 height 13
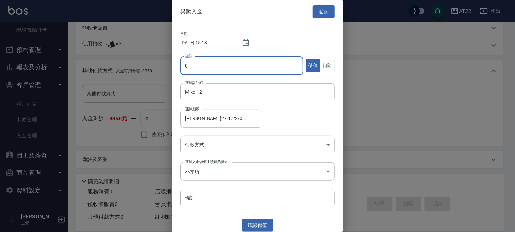
click at [226, 67] on input "0" at bounding box center [241, 66] width 123 height 18
type input "500"
click at [220, 139] on body "AT22 登出 櫃檯作業 打帳單 帳單列表 掛單列表 現金收支登錄 材料自購登錄 每日結帳 排班表 現場電腦打卡 預約管理 預約管理 單日預約紀錄 單週預約紀…" at bounding box center [257, 25] width 515 height 416
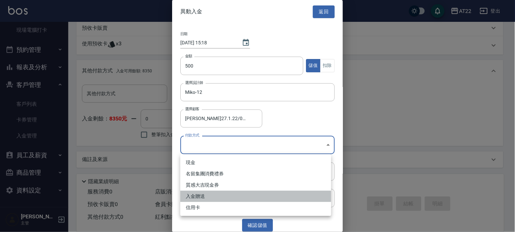
click at [213, 196] on li "入金贈送" at bounding box center [255, 196] width 151 height 11
type input "入金贈送"
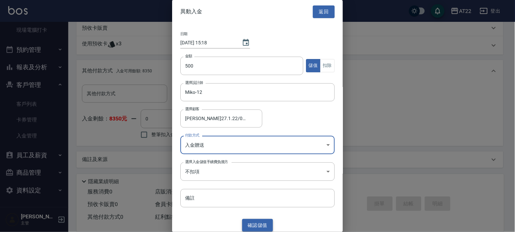
click at [265, 225] on button "確認 儲值" at bounding box center [257, 225] width 31 height 13
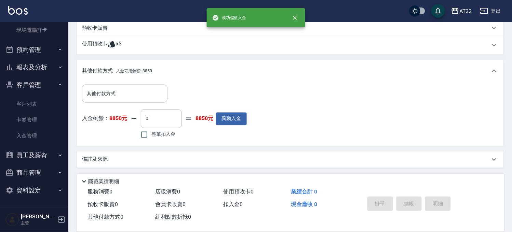
scroll to position [0, 0]
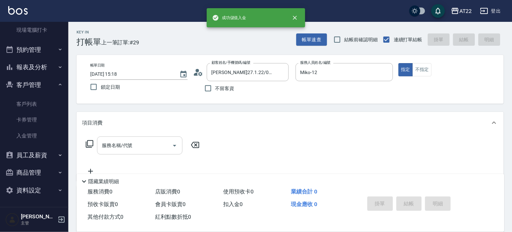
click at [150, 149] on input "服務名稱/代號" at bounding box center [134, 146] width 69 height 12
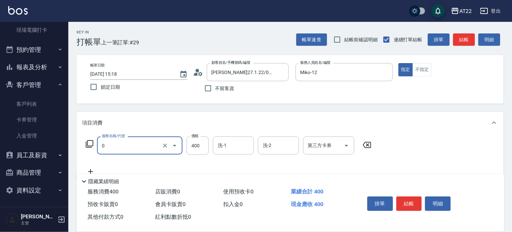
type input "有機洗髮(0)"
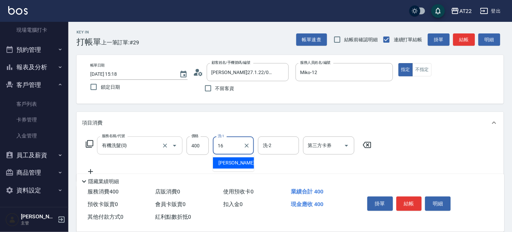
type input "[PERSON_NAME]-16"
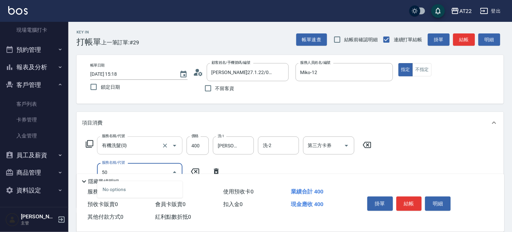
type input "5"
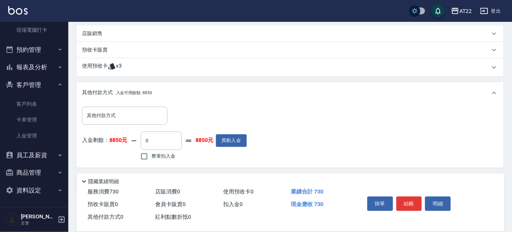
scroll to position [237, 0]
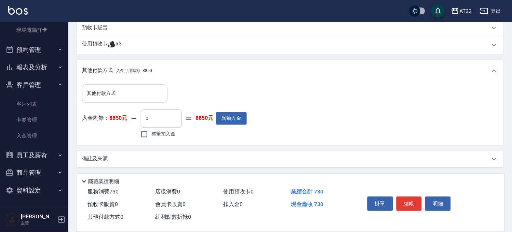
click at [159, 138] on label "整筆扣入金" at bounding box center [156, 134] width 38 height 14
click at [151, 138] on input "整筆扣入金" at bounding box center [144, 134] width 14 height 14
click at [404, 198] on button "結帳" at bounding box center [410, 204] width 26 height 14
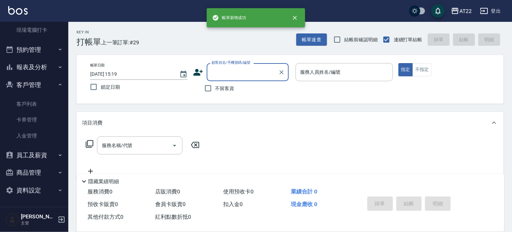
scroll to position [0, 0]
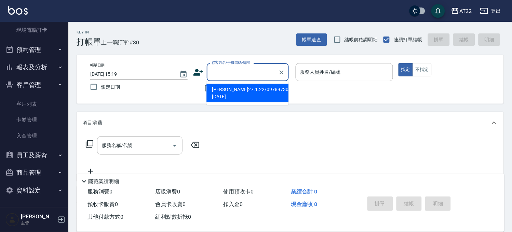
click at [234, 77] on input "顧客姓名/手機號碼/編號" at bounding box center [243, 72] width 66 height 12
click at [230, 96] on li "[PERSON_NAME]27.1.22/0978973048/T84990 [DATE]" at bounding box center [247, 93] width 82 height 18
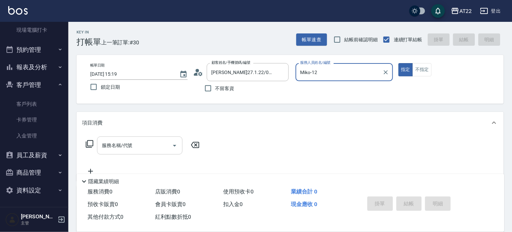
click at [117, 145] on input "服務名稱/代號" at bounding box center [134, 146] width 69 height 12
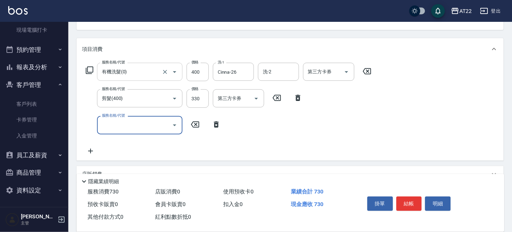
scroll to position [156, 0]
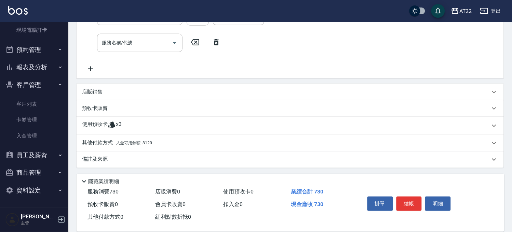
click at [147, 146] on p "其他付款方式 入金可用餘額: 8120" at bounding box center [117, 144] width 70 height 8
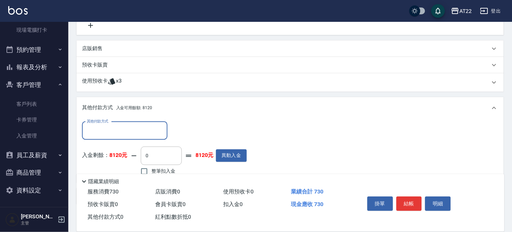
scroll to position [237, 0]
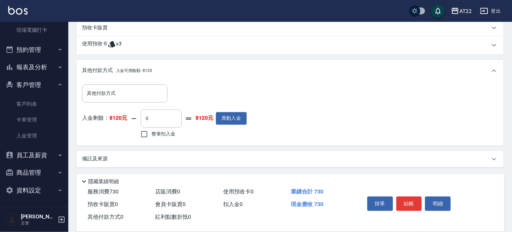
click at [167, 133] on span "整筆扣入金" at bounding box center [163, 134] width 24 height 7
click at [151, 133] on input "整筆扣入金" at bounding box center [144, 134] width 14 height 14
click at [414, 199] on button "結帳" at bounding box center [410, 204] width 26 height 14
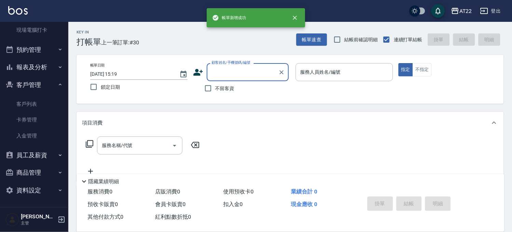
scroll to position [0, 0]
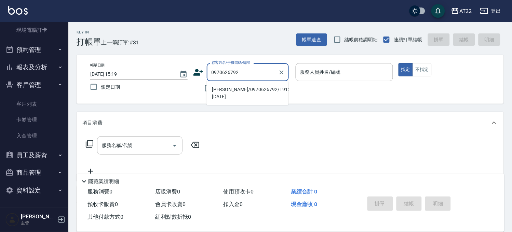
click at [237, 91] on li "[PERSON_NAME]/0970626792/T91293 [DATE]" at bounding box center [247, 93] width 82 height 18
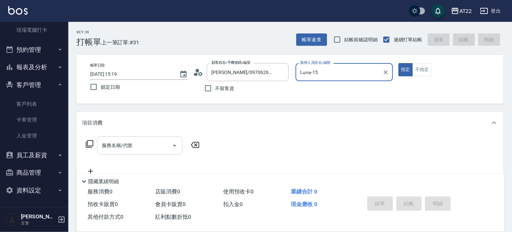
click at [143, 144] on input "服務名稱/代號" at bounding box center [134, 146] width 69 height 12
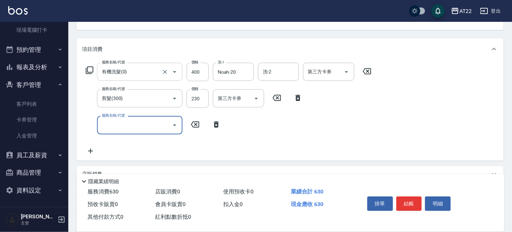
scroll to position [76, 0]
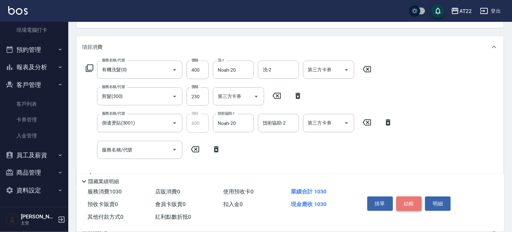
click at [409, 202] on button "結帳" at bounding box center [410, 204] width 26 height 14
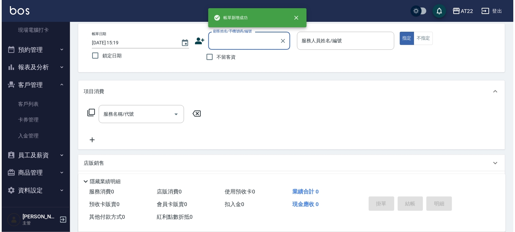
scroll to position [0, 0]
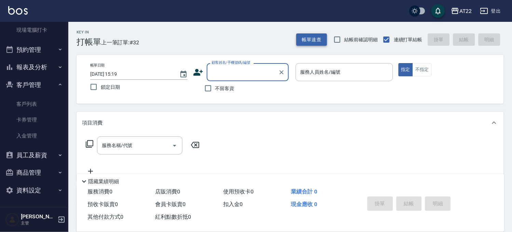
click at [313, 41] on button "帳單速查" at bounding box center [311, 39] width 31 height 13
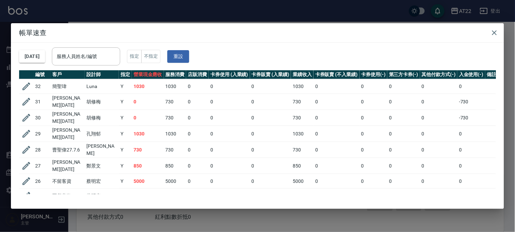
click at [256, 13] on div "帳單速查 2025/08/16 服務人員姓名/編號 服務人員姓名/編號 指定 不指定 重設 編號 客戶 設計師 指定 營業現金應收 服務消費 店販消費 卡券使…" at bounding box center [257, 116] width 515 height 232
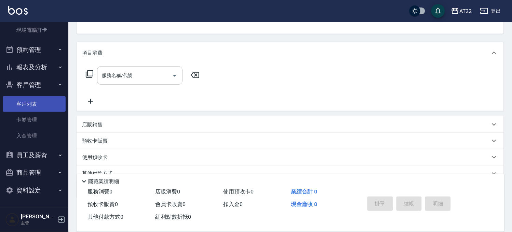
scroll to position [101, 0]
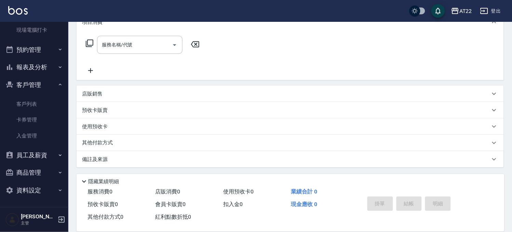
click at [43, 64] on button "報表及分析" at bounding box center [34, 67] width 63 height 18
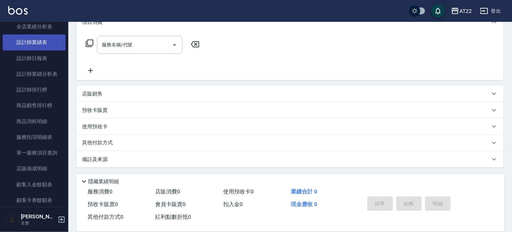
scroll to position [323, 0]
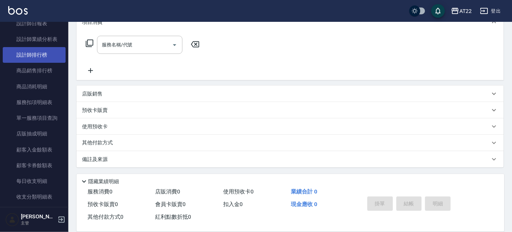
click at [52, 56] on link "設計師排行榜" at bounding box center [34, 55] width 63 height 16
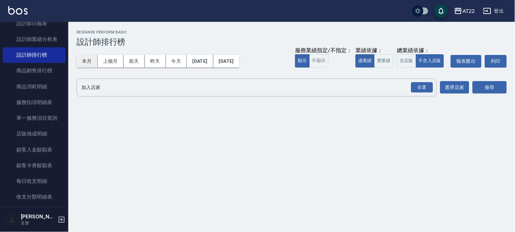
click at [88, 62] on button "本月" at bounding box center [87, 61] width 21 height 13
click at [415, 87] on div "全選" at bounding box center [423, 87] width 22 height 11
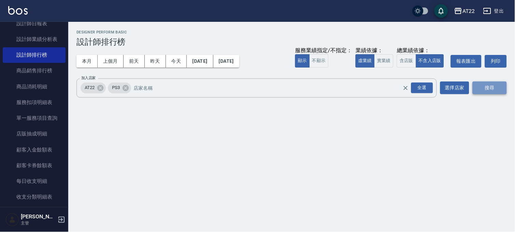
click at [494, 86] on button "搜尋" at bounding box center [490, 88] width 34 height 13
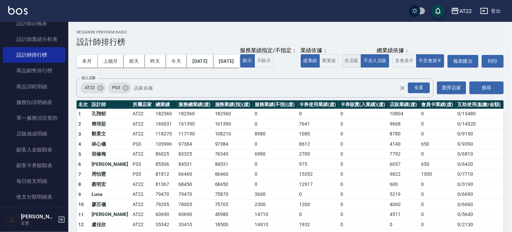
click at [342, 68] on button "含店販" at bounding box center [351, 60] width 19 height 13
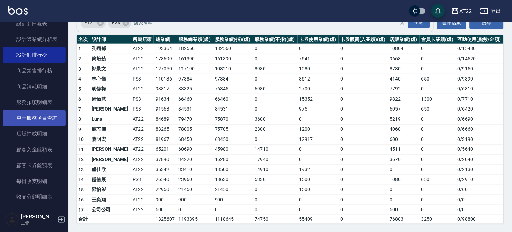
scroll to position [502, 0]
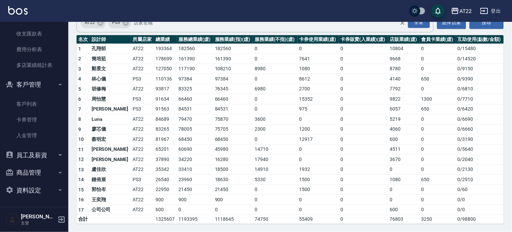
drag, startPoint x: 39, startPoint y: 105, endPoint x: 59, endPoint y: 92, distance: 24.4
click at [39, 105] on link "客戶列表" at bounding box center [34, 104] width 63 height 16
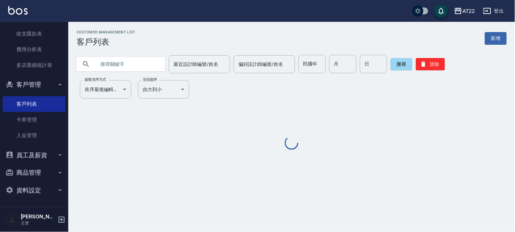
click at [107, 64] on input "text" at bounding box center [128, 64] width 64 height 18
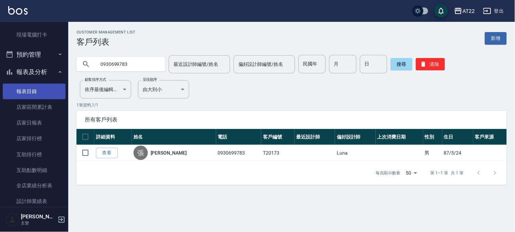
scroll to position [84, 0]
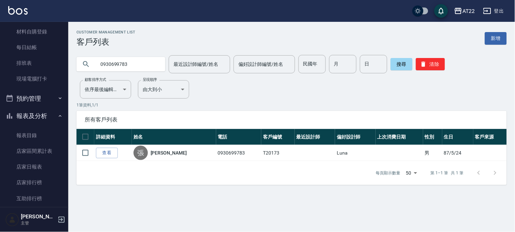
click at [43, 115] on button "報表及分析" at bounding box center [34, 116] width 63 height 18
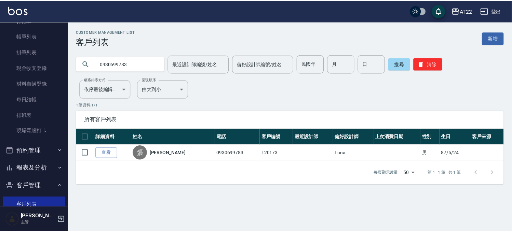
scroll to position [0, 0]
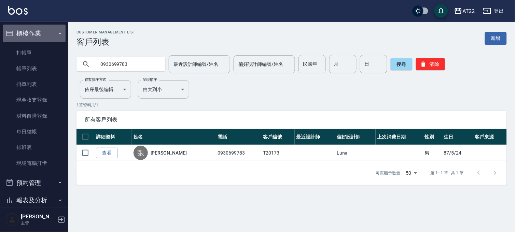
click at [34, 27] on button "櫃檯作業" at bounding box center [34, 34] width 63 height 18
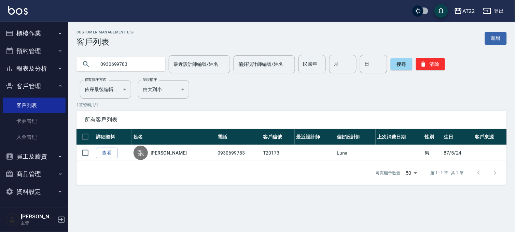
click at [30, 83] on button "客戶管理" at bounding box center [34, 87] width 63 height 18
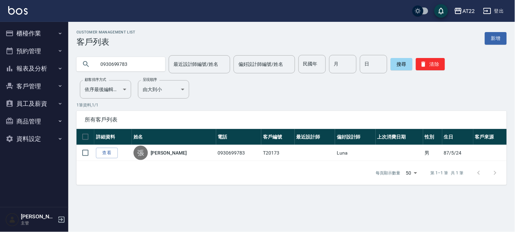
click at [23, 43] on button "預約管理" at bounding box center [34, 51] width 63 height 18
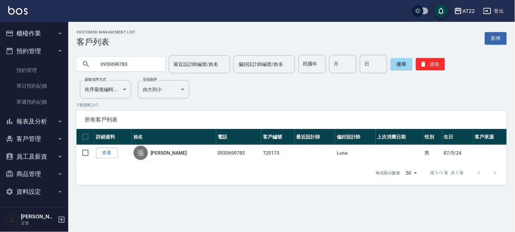
click at [30, 36] on button "櫃檯作業" at bounding box center [34, 34] width 63 height 18
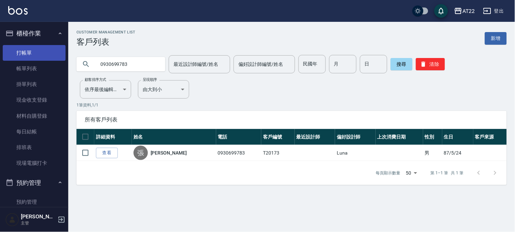
click at [32, 52] on link "打帳單" at bounding box center [34, 53] width 63 height 16
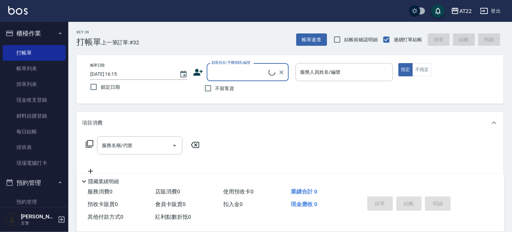
click at [25, 183] on button "預約管理" at bounding box center [34, 183] width 63 height 18
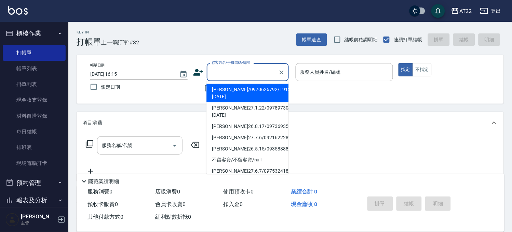
click at [235, 68] on input "顧客姓名/手機號碼/編號" at bounding box center [243, 72] width 66 height 12
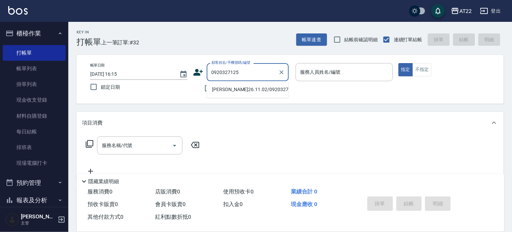
click at [226, 88] on li "[PERSON_NAME]26.11.02/0920327125/t85341" at bounding box center [247, 89] width 82 height 11
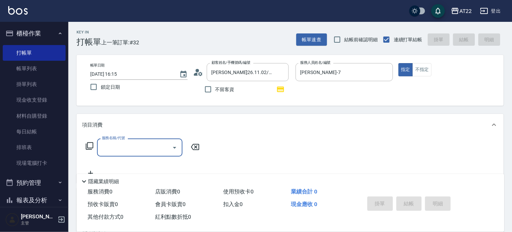
click at [147, 139] on div "服務名稱/代號" at bounding box center [139, 148] width 85 height 18
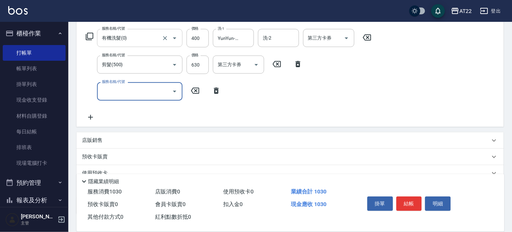
scroll to position [114, 0]
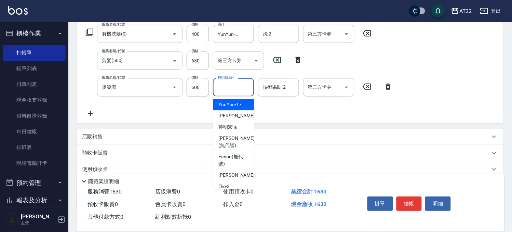
click at [226, 85] on input "技術協助-1" at bounding box center [233, 87] width 35 height 12
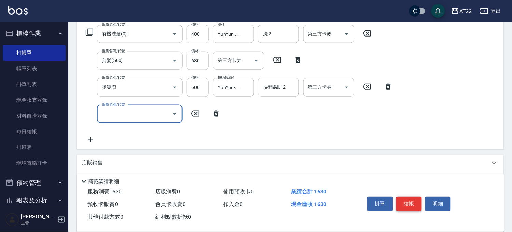
click at [404, 200] on button "結帳" at bounding box center [410, 204] width 26 height 14
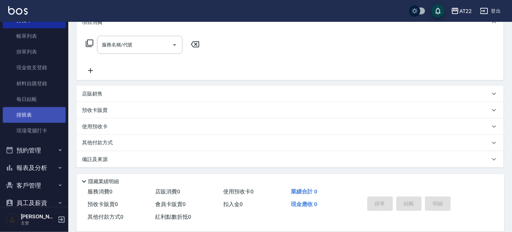
scroll to position [80, 0]
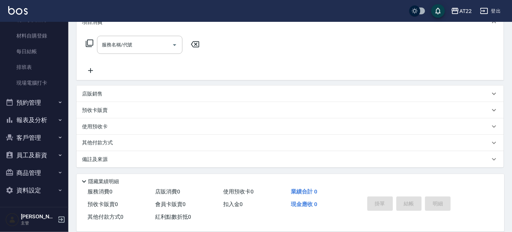
click at [31, 186] on button "資料設定" at bounding box center [34, 191] width 63 height 18
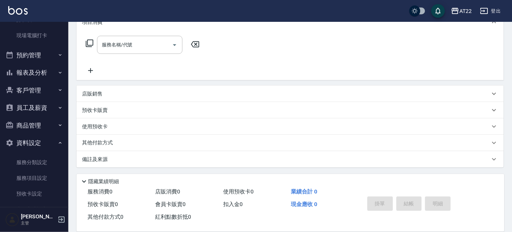
scroll to position [165, 0]
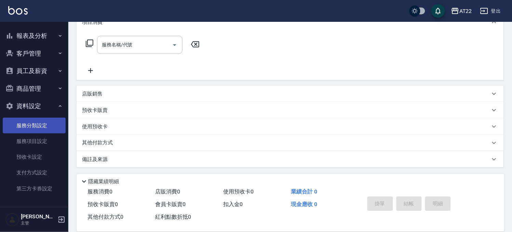
click at [42, 125] on link "服務分類設定" at bounding box center [34, 126] width 63 height 16
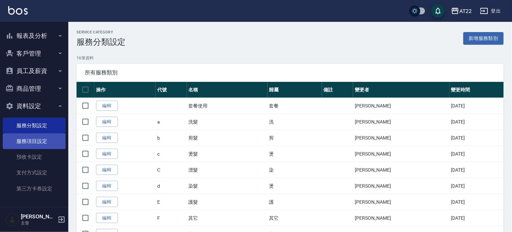
click at [44, 138] on link "服務項目設定" at bounding box center [34, 142] width 63 height 16
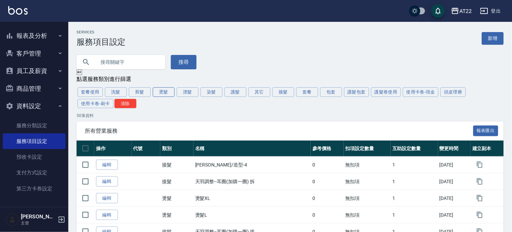
click at [165, 95] on button "燙髮" at bounding box center [164, 93] width 22 height 10
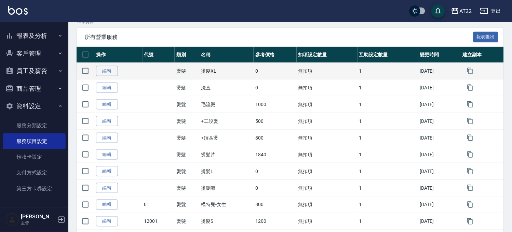
scroll to position [152, 0]
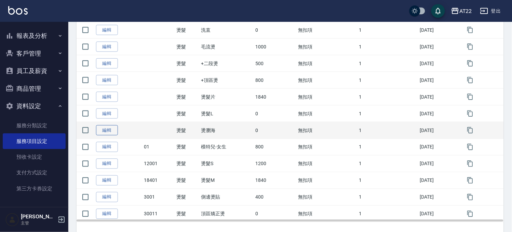
click at [107, 129] on link "編輯" at bounding box center [107, 130] width 22 height 11
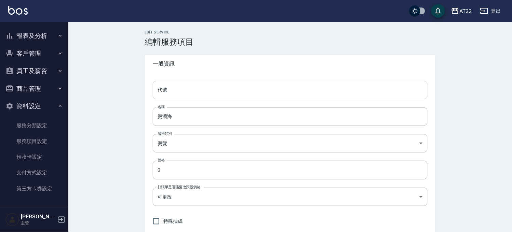
click at [189, 92] on input "代號" at bounding box center [290, 90] width 275 height 18
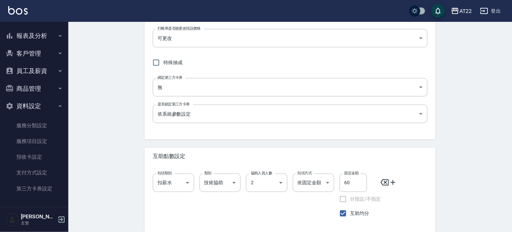
scroll to position [188, 0]
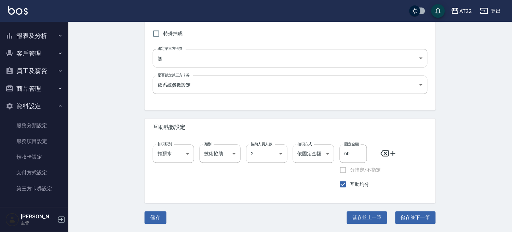
click at [167, 217] on div "儲存 儲存並上一筆 儲存並下一筆" at bounding box center [290, 218] width 291 height 13
click at [165, 217] on button "儲存" at bounding box center [156, 218] width 22 height 13
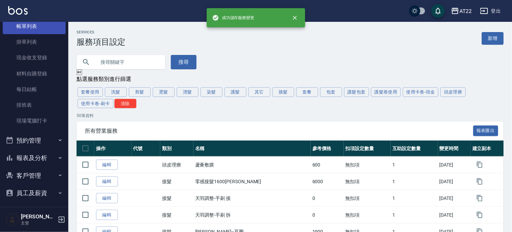
scroll to position [13, 0]
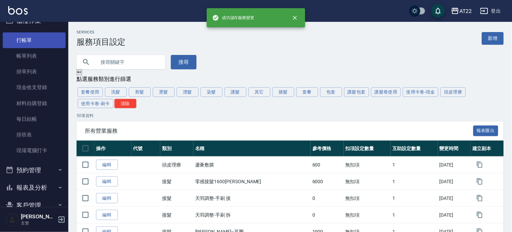
click at [24, 46] on link "打帳單" at bounding box center [34, 40] width 63 height 16
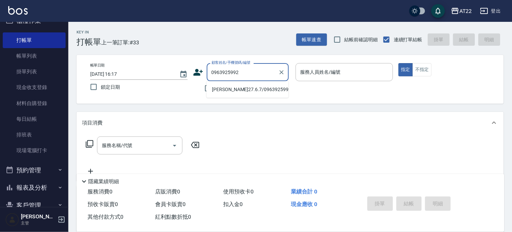
click at [216, 87] on li "[PERSON_NAME]27.6.7/0963925992/T91231" at bounding box center [247, 89] width 82 height 11
click at [226, 87] on li "[PERSON_NAME]/0932525051/V81268" at bounding box center [247, 89] width 82 height 11
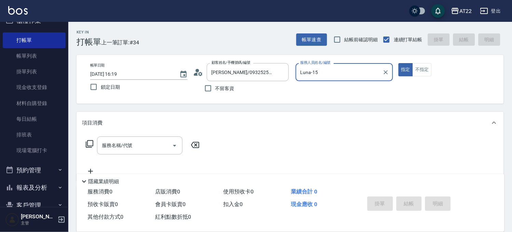
click at [399, 63] on button "指定" at bounding box center [406, 69] width 15 height 13
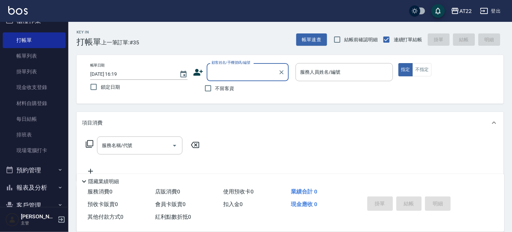
click at [227, 96] on div "帳單日期 2025/08/16 16:19 鎖定日期 顧客姓名/手機號碼/編號 顧客姓名/手機號碼/編號 不留客資 服務人員姓名/編號 服務人員姓名/編號 指…" at bounding box center [290, 79] width 427 height 49
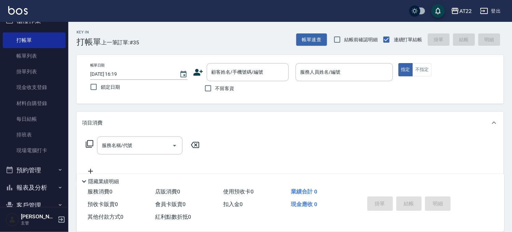
click at [227, 93] on label "不留客資" at bounding box center [217, 88] width 33 height 14
click at [215, 93] on input "不留客資" at bounding box center [208, 88] width 14 height 14
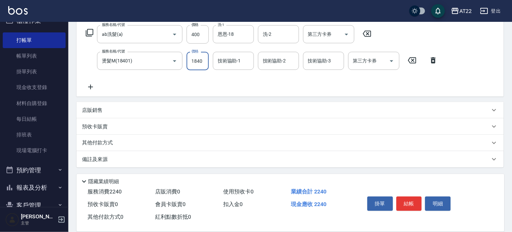
scroll to position [73, 0]
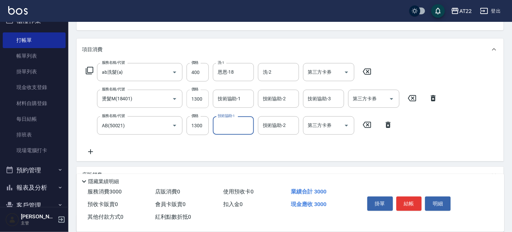
click at [194, 98] on input "1300" at bounding box center [198, 99] width 22 height 18
click at [187, 121] on input "1300" at bounding box center [198, 126] width 22 height 18
click at [412, 199] on button "結帳" at bounding box center [410, 204] width 26 height 14
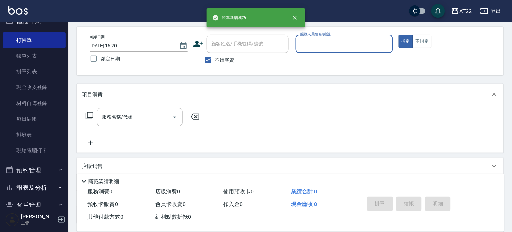
scroll to position [0, 0]
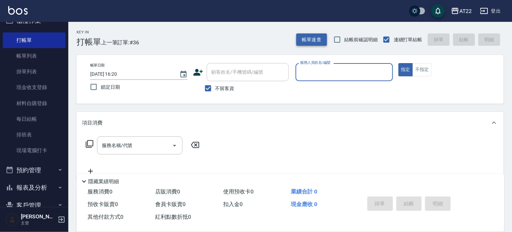
click at [315, 40] on button "帳單速查" at bounding box center [311, 39] width 31 height 13
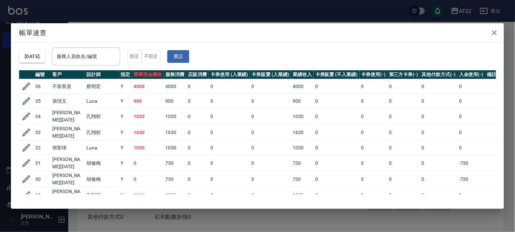
click at [250, 18] on div "帳單速查 2025/08/16 服務人員姓名/編號 服務人員姓名/編號 指定 不指定 重設 編號 客戶 設計師 指定 營業現金應收 服務消費 店販消費 卡券使…" at bounding box center [257, 116] width 515 height 232
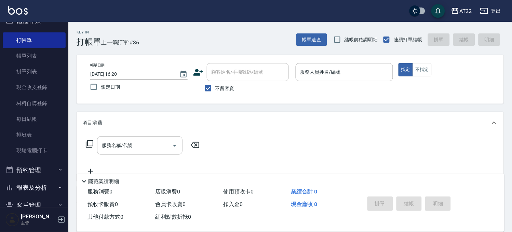
click at [222, 97] on div "帳單日期 2025/08/16 16:20 鎖定日期 顧客姓名/手機號碼/編號 顧客姓名/手機號碼/編號 不留客資 服務人員姓名/編號 服務人員姓名/編號 指…" at bounding box center [290, 79] width 427 height 49
click at [224, 90] on span "不留客資" at bounding box center [224, 88] width 19 height 7
click at [215, 90] on input "不留客資" at bounding box center [208, 88] width 14 height 14
click at [228, 76] on input "顧客姓名/手機號碼/編號" at bounding box center [243, 72] width 66 height 12
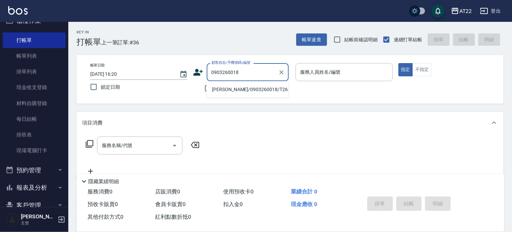
click at [233, 89] on li "張時輝/0903260018/T26.10.12" at bounding box center [247, 89] width 82 height 11
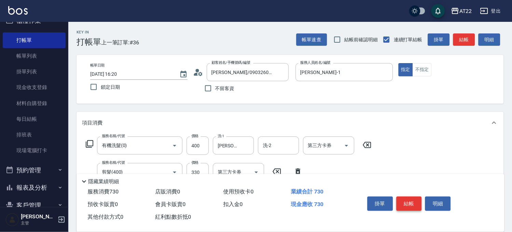
click at [404, 203] on button "結帳" at bounding box center [410, 204] width 26 height 14
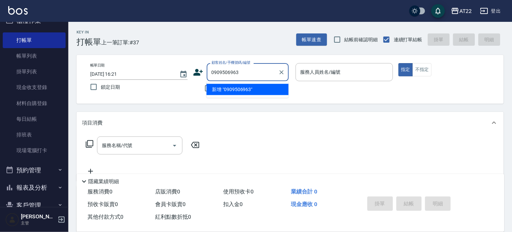
click at [233, 87] on li "新增 "0909506963"" at bounding box center [247, 89] width 82 height 11
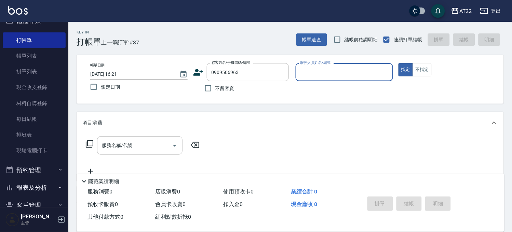
click at [198, 78] on div "顧客姓名/手機號碼/編號 0909506963 顧客姓名/手機號碼/編號" at bounding box center [241, 72] width 97 height 18
click at [198, 73] on icon at bounding box center [198, 72] width 10 height 7
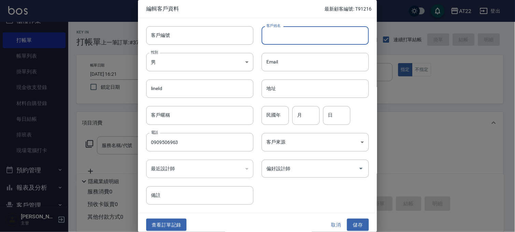
click at [307, 31] on input "客戶姓名" at bounding box center [315, 35] width 107 height 18
click at [272, 113] on input "民國年" at bounding box center [275, 115] width 27 height 18
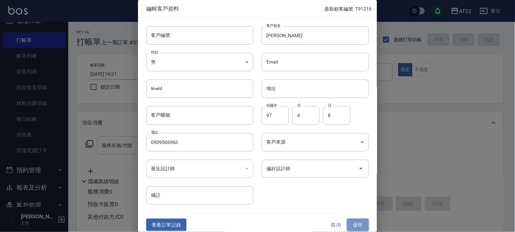
click at [350, 227] on button "儲存" at bounding box center [358, 225] width 22 height 13
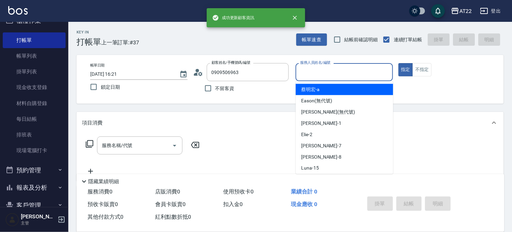
click at [321, 70] on input "服務人員姓名/編號" at bounding box center [344, 72] width 91 height 12
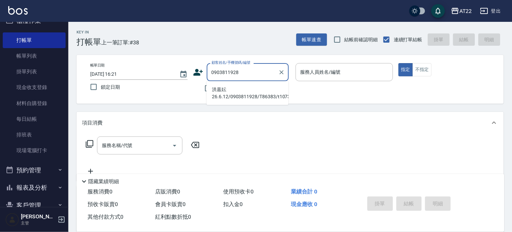
click at [250, 93] on li "洪嘉妘26.6.12/0903811928/T86383/t10732" at bounding box center [247, 93] width 82 height 18
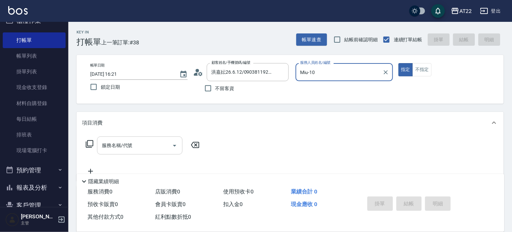
click at [143, 148] on input "服務名稱/代號" at bounding box center [134, 146] width 69 height 12
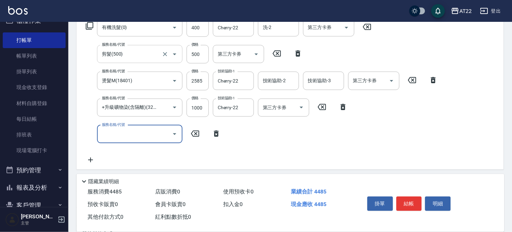
scroll to position [210, 0]
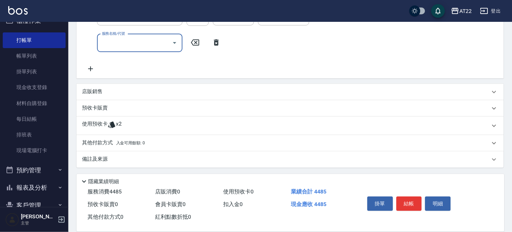
click at [163, 127] on div "使用預收卡 x2" at bounding box center [286, 126] width 408 height 10
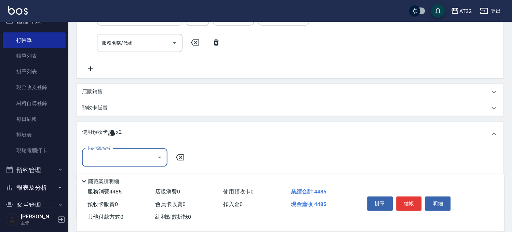
scroll to position [0, 0]
click at [144, 158] on input "卡券代號/名稱" at bounding box center [119, 158] width 69 height 12
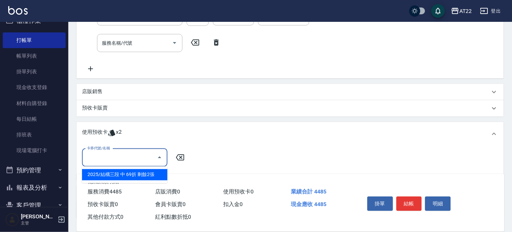
click at [141, 173] on div "2025/結構三段 中 69折 剩餘2張" at bounding box center [124, 175] width 85 height 11
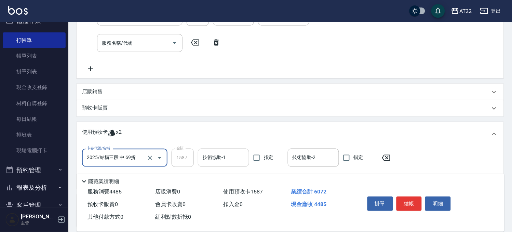
click at [224, 152] on input "技術協助-1" at bounding box center [223, 158] width 45 height 12
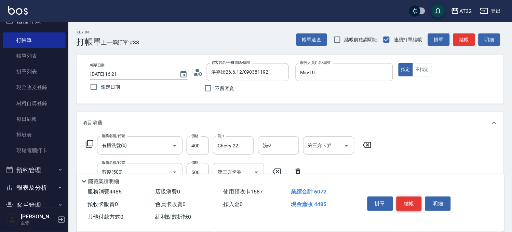
click at [405, 204] on button "結帳" at bounding box center [410, 204] width 26 height 14
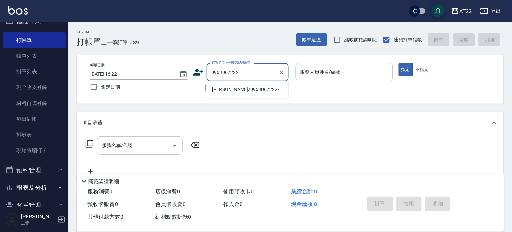
click at [252, 93] on li "[PERSON_NAME]/0963067222/" at bounding box center [247, 89] width 82 height 11
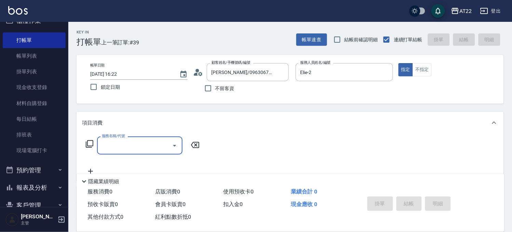
click at [146, 144] on input "服務名稱/代號" at bounding box center [134, 146] width 69 height 12
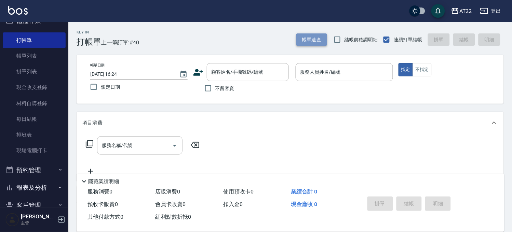
click at [309, 42] on button "帳單速查" at bounding box center [311, 39] width 31 height 13
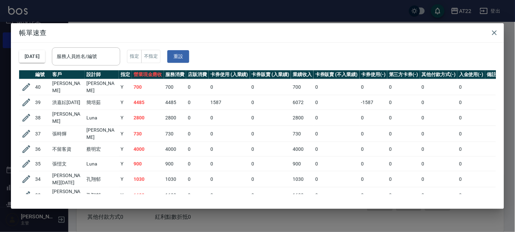
click at [203, 17] on div "帳單速查 2025/08/16 服務人員姓名/編號 服務人員姓名/編號 指定 不指定 重設 編號 客戶 設計師 指定 營業現金應收 服務消費 店販消費 卡券使…" at bounding box center [257, 116] width 515 height 232
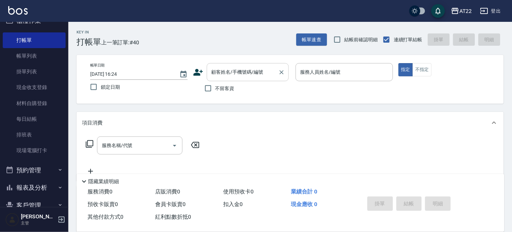
click at [250, 68] on input "顧客姓名/手機號碼/編號" at bounding box center [243, 72] width 66 height 12
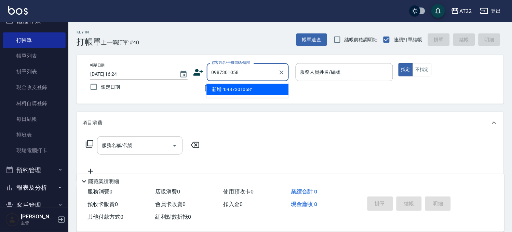
click at [238, 91] on li "新增 "0987301058"" at bounding box center [247, 89] width 82 height 11
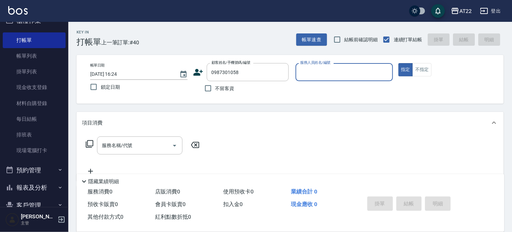
click at [192, 71] on div "帳單日期 2025/08/16 16:24 鎖定日期 顧客姓名/手機號碼/編號 0987301058 顧客姓名/手機號碼/編號 不留客資 服務人員姓名/編號 …" at bounding box center [290, 79] width 411 height 32
click at [195, 73] on icon at bounding box center [198, 72] width 10 height 7
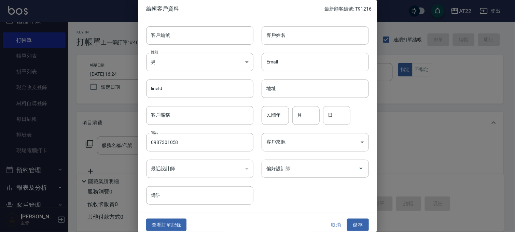
click at [318, 37] on input "ㄑ" at bounding box center [315, 35] width 107 height 18
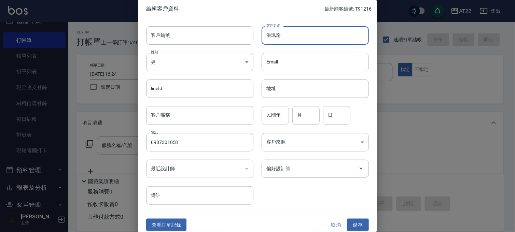
click at [276, 113] on input "民國年" at bounding box center [275, 115] width 27 height 18
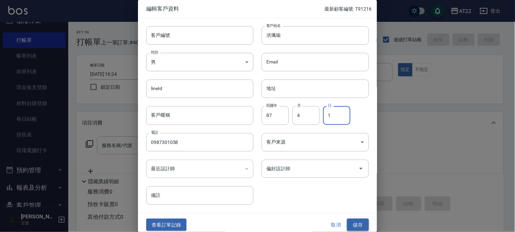
click at [349, 223] on button "儲存" at bounding box center [358, 225] width 22 height 13
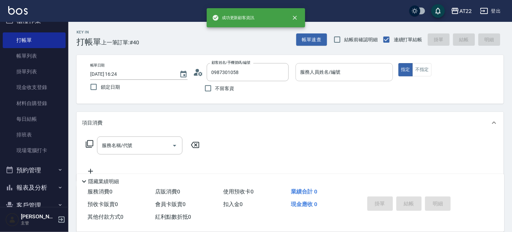
click at [365, 80] on div "服務人員姓名/編號" at bounding box center [344, 72] width 97 height 18
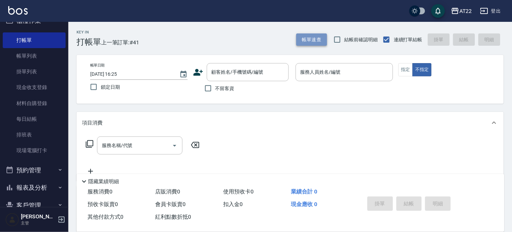
click at [321, 42] on button "帳單速查" at bounding box center [311, 39] width 31 height 13
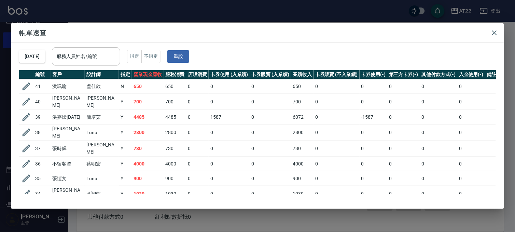
click at [130, 218] on div "帳單速查 2025/08/16 服務人員姓名/編號 服務人員姓名/編號 指定 不指定 重設 編號 客戶 設計師 指定 營業現金應收 服務消費 店販消費 卡券使…" at bounding box center [257, 116] width 515 height 232
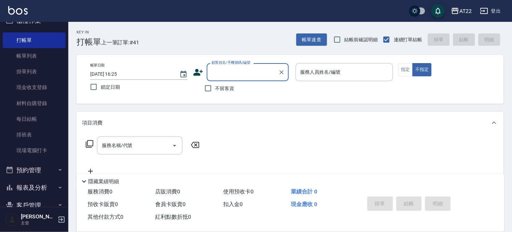
click at [227, 70] on input "顧客姓名/手機號碼/編號" at bounding box center [243, 72] width 66 height 12
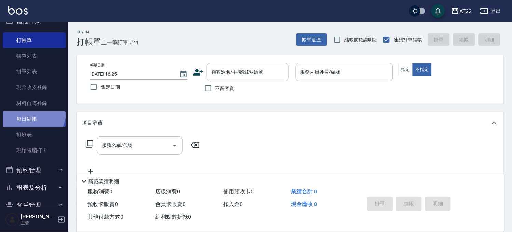
click at [29, 111] on link "每日結帳" at bounding box center [34, 119] width 63 height 16
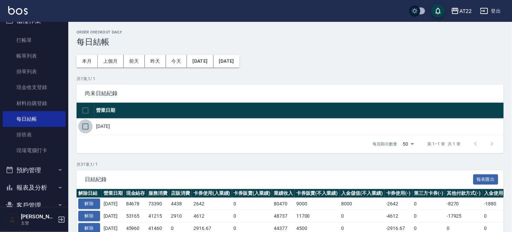
click at [89, 125] on input "checkbox" at bounding box center [85, 127] width 14 height 14
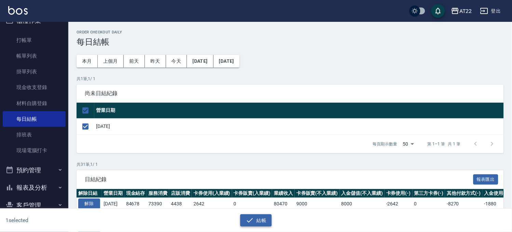
click at [258, 215] on button "結帳" at bounding box center [256, 221] width 32 height 13
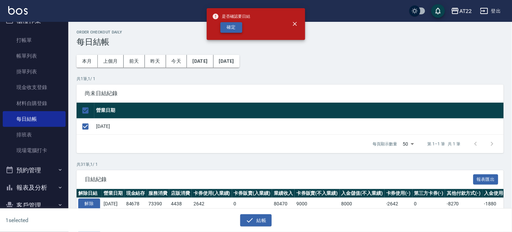
click at [236, 32] on button "確定" at bounding box center [231, 27] width 22 height 11
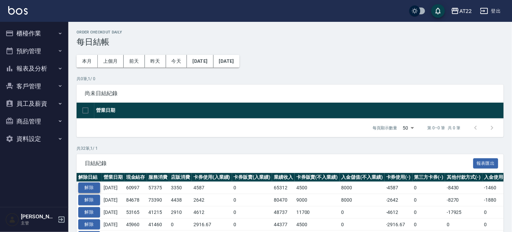
click at [86, 187] on button "解除" at bounding box center [89, 188] width 22 height 11
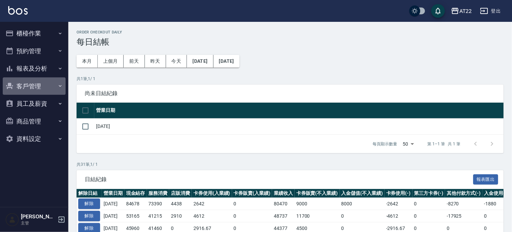
click at [38, 86] on button "客戶管理" at bounding box center [34, 87] width 63 height 18
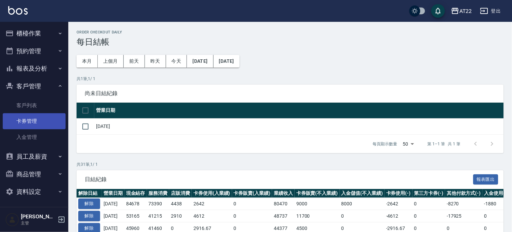
click at [18, 115] on link "卡券管理" at bounding box center [34, 121] width 63 height 16
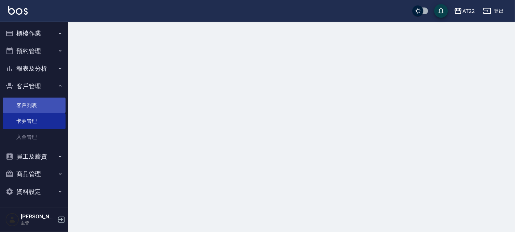
click at [31, 104] on link "客戶列表" at bounding box center [34, 106] width 63 height 16
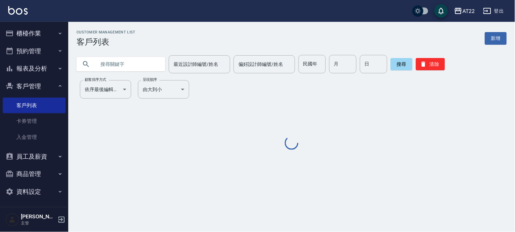
click at [119, 62] on input "text" at bounding box center [128, 64] width 64 height 18
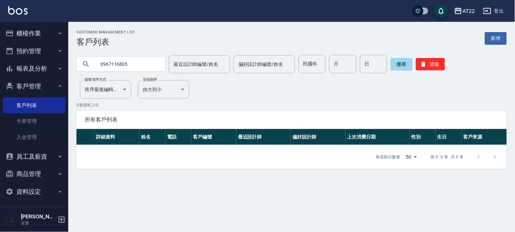
click at [120, 59] on input "0967116805" at bounding box center [128, 64] width 64 height 18
click at [120, 73] on div "Customer Management List 客戶列表 新增 0972 最近設計師編號/姓名 最近設計師編號/姓名 偏好設計師編號/姓名 偏好設計師編號/…" at bounding box center [291, 99] width 447 height 139
click at [128, 70] on input "0972" at bounding box center [128, 64] width 64 height 18
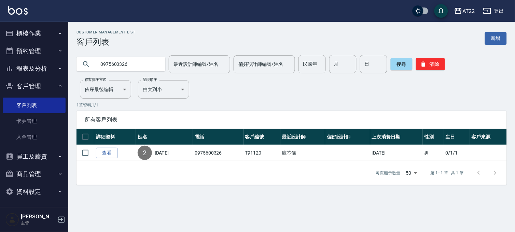
click at [120, 72] on input "0975600326" at bounding box center [128, 64] width 64 height 18
click at [121, 70] on input "0975600326" at bounding box center [128, 64] width 64 height 18
type input "0929735152"
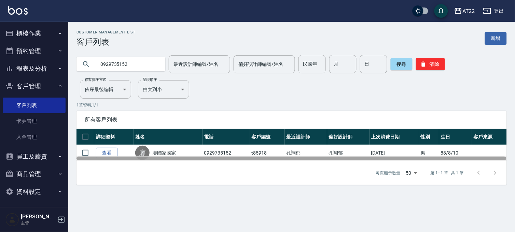
click at [110, 156] on div at bounding box center [292, 158] width 431 height 5
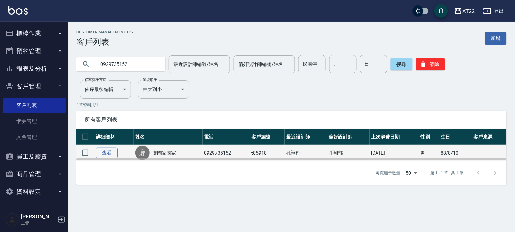
click at [109, 154] on link "查看" at bounding box center [107, 153] width 22 height 11
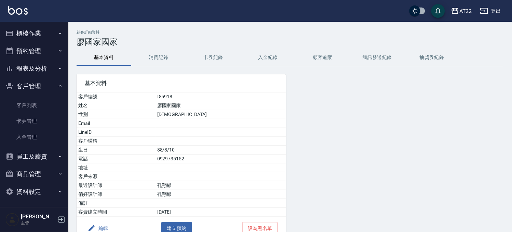
click at [160, 59] on button "消費記錄" at bounding box center [158, 58] width 55 height 16
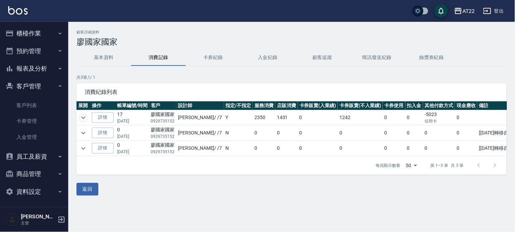
click at [84, 117] on icon "expand row" at bounding box center [83, 118] width 8 height 8
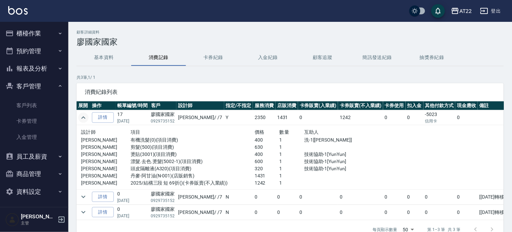
click at [84, 117] on icon "expand row" at bounding box center [83, 118] width 8 height 8
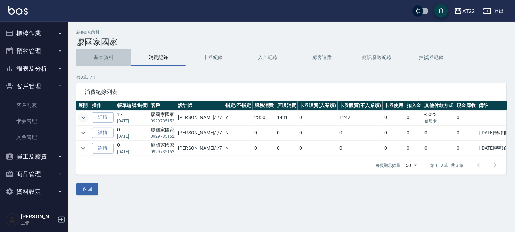
click at [108, 54] on button "基本資料" at bounding box center [104, 58] width 55 height 16
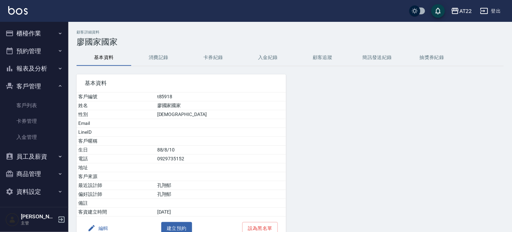
click at [98, 224] on button "編輯" at bounding box center [98, 229] width 26 height 13
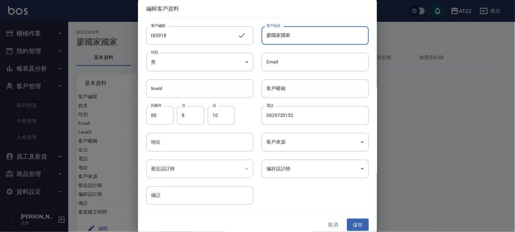
drag, startPoint x: 329, startPoint y: 38, endPoint x: 279, endPoint y: 47, distance: 51.0
click at [279, 47] on div "客戶編號 t85918 ​ 客戶編號 客戶姓名 [PERSON_NAME]國家 客戶姓名 性別 男 [DEMOGRAPHIC_DATA] 性別 Email E…" at bounding box center [253, 111] width 231 height 187
type input "[PERSON_NAME]"
click at [357, 227] on button "儲存" at bounding box center [358, 225] width 22 height 13
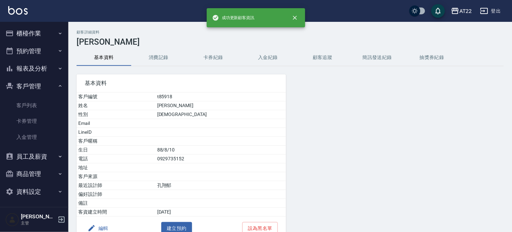
click at [197, 158] on td "0929735152" at bounding box center [221, 159] width 131 height 9
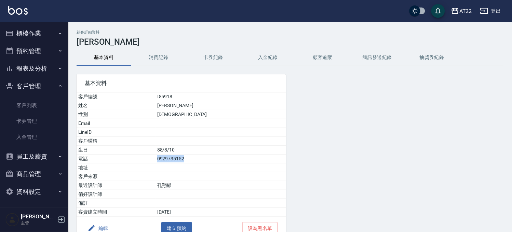
copy td "0929735152"
click at [476, 11] on div "AT22 登出" at bounding box center [256, 11] width 512 height 22
click at [473, 12] on button "AT22" at bounding box center [461, 11] width 26 height 14
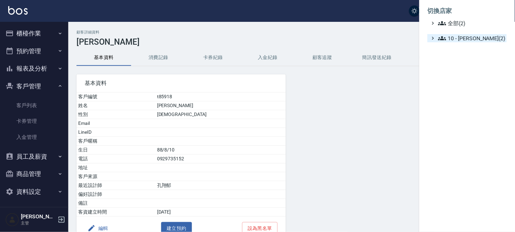
click at [461, 34] on span "10 - [PERSON_NAME](2)" at bounding box center [472, 38] width 66 height 8
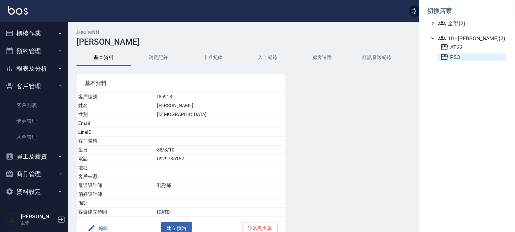
click at [449, 54] on span "PS3" at bounding box center [473, 57] width 64 height 8
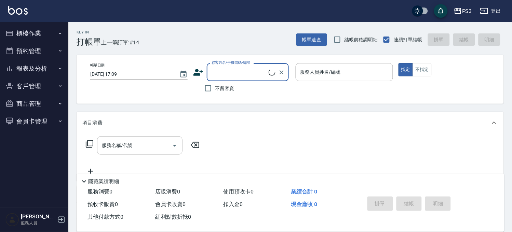
click at [36, 86] on button "客戶管理" at bounding box center [34, 87] width 63 height 18
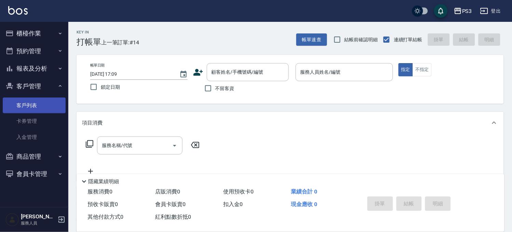
drag, startPoint x: 30, startPoint y: 105, endPoint x: 46, endPoint y: 97, distance: 17.4
click at [30, 105] on link "客戶列表" at bounding box center [34, 106] width 63 height 16
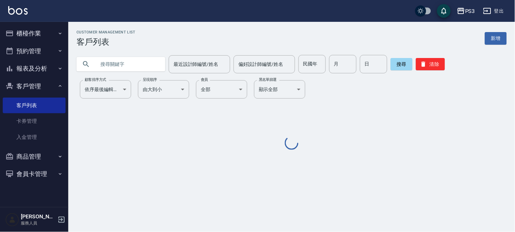
click at [121, 68] on input "text" at bounding box center [128, 64] width 64 height 18
paste input "0929735152"
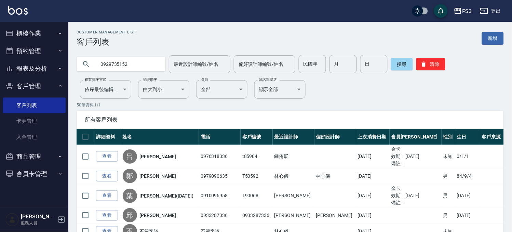
type input "0929735152"
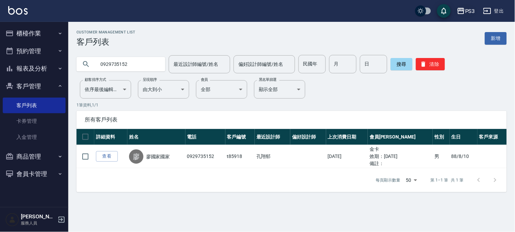
click at [463, 9] on icon "button" at bounding box center [461, 11] width 8 height 8
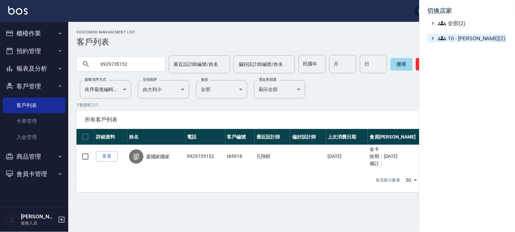
click at [462, 38] on span "10 - [PERSON_NAME](2)" at bounding box center [472, 38] width 66 height 8
click at [462, 49] on span "AT22" at bounding box center [473, 47] width 64 height 8
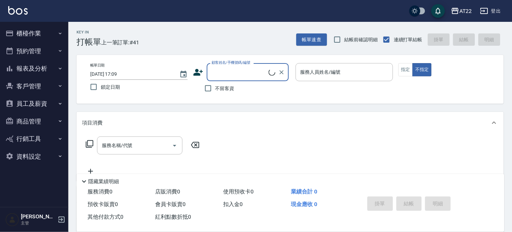
click at [26, 94] on button "客戶管理" at bounding box center [34, 87] width 63 height 18
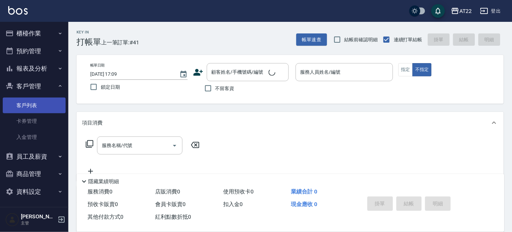
click at [26, 100] on link "客戶列表" at bounding box center [34, 106] width 63 height 16
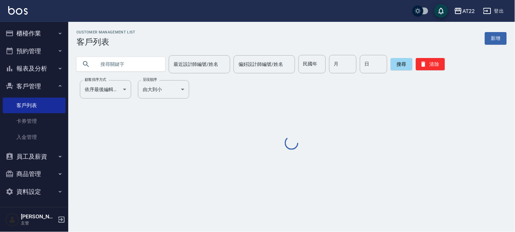
click at [122, 67] on input "text" at bounding box center [128, 64] width 64 height 18
paste input "0929735152"
type input "0929735152"
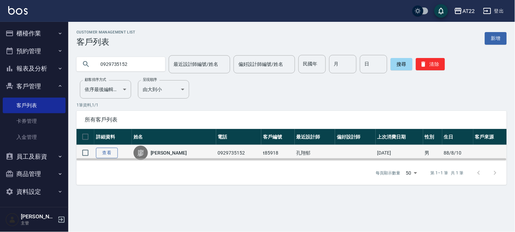
click at [104, 151] on link "查看" at bounding box center [107, 153] width 22 height 11
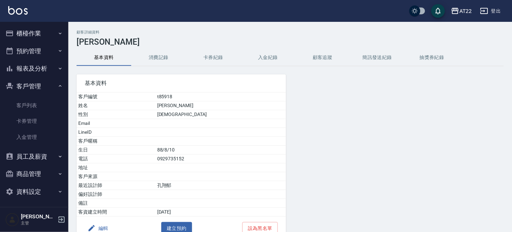
click at [105, 227] on button "編輯" at bounding box center [98, 229] width 26 height 13
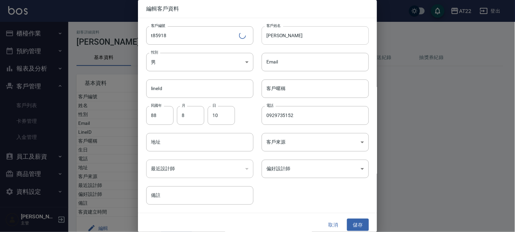
click at [314, 36] on input "[PERSON_NAME]" at bounding box center [315, 35] width 107 height 18
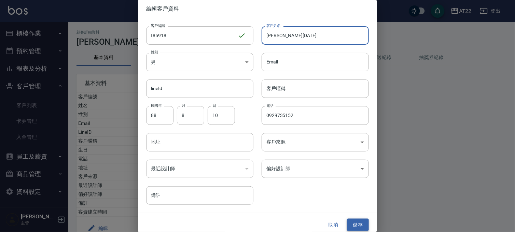
type input "[PERSON_NAME][DATE]"
click at [351, 220] on button "儲存" at bounding box center [358, 225] width 22 height 13
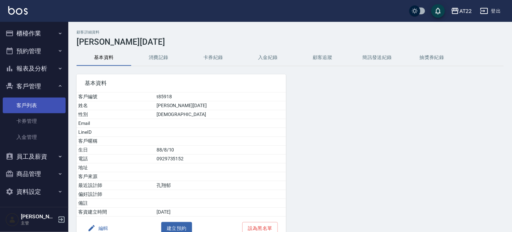
click at [23, 104] on link "客戶列表" at bounding box center [34, 106] width 63 height 16
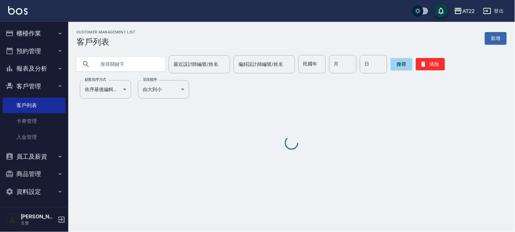
click at [135, 68] on input "text" at bounding box center [128, 64] width 64 height 18
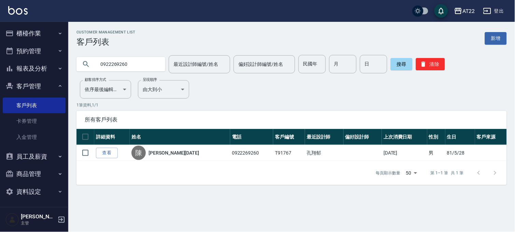
click at [149, 65] on input "0922269260" at bounding box center [128, 64] width 64 height 18
paste input "34149471"
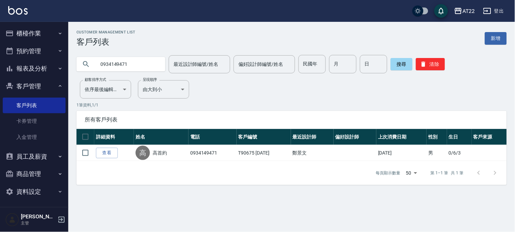
click at [143, 56] on input "0934149471" at bounding box center [128, 64] width 64 height 18
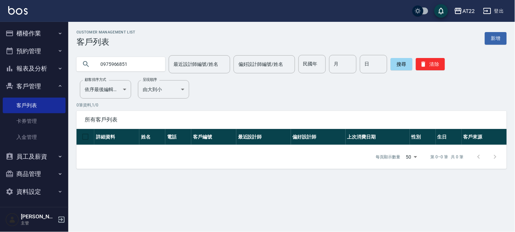
click at [147, 58] on input "0975966851" at bounding box center [128, 64] width 64 height 18
type input "0953068765"
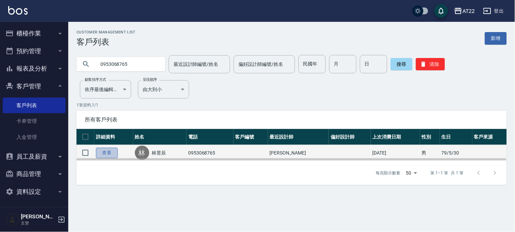
click at [98, 153] on link "查看" at bounding box center [107, 153] width 22 height 11
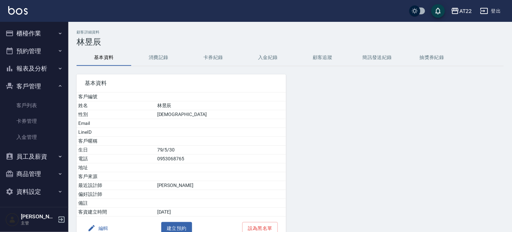
click at [162, 56] on button "消費記錄" at bounding box center [158, 58] width 55 height 16
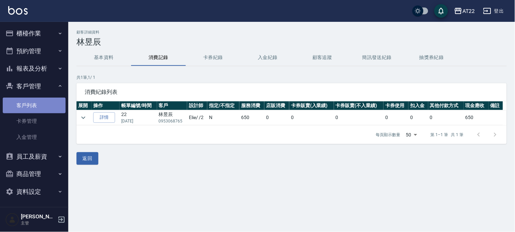
click at [42, 104] on link "客戶列表" at bounding box center [34, 106] width 63 height 16
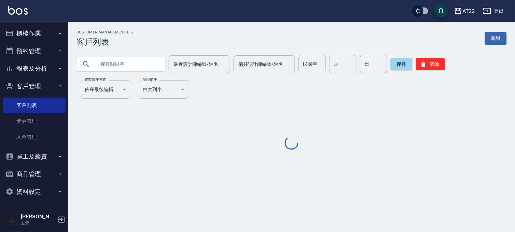
click at [98, 58] on input "text" at bounding box center [128, 64] width 64 height 18
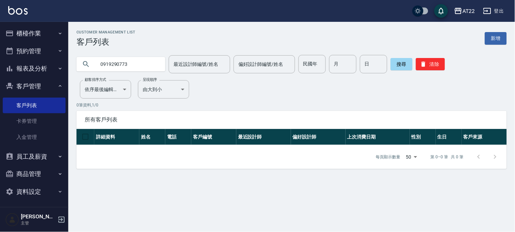
click at [98, 58] on input "0919290773" at bounding box center [128, 64] width 64 height 18
type input "0919290773"
click at [132, 65] on input "0919290773" at bounding box center [128, 64] width 64 height 18
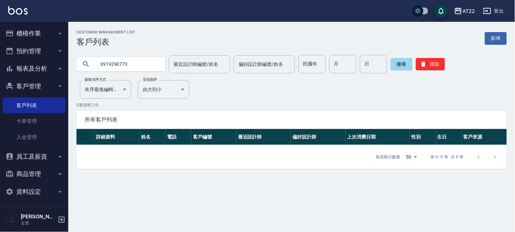
click at [467, 13] on div "AT22" at bounding box center [469, 11] width 13 height 9
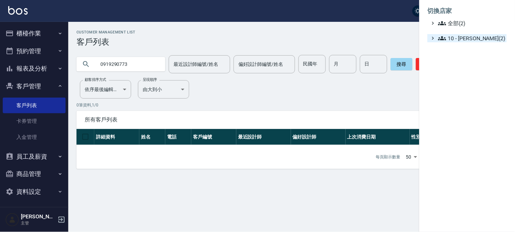
click at [457, 36] on span "10 - [PERSON_NAME](2)" at bounding box center [472, 38] width 66 height 8
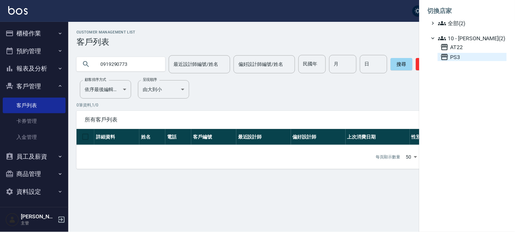
click at [456, 56] on span "PS3" at bounding box center [473, 57] width 64 height 8
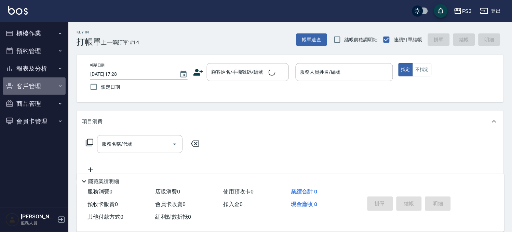
click at [19, 90] on button "客戶管理" at bounding box center [34, 87] width 63 height 18
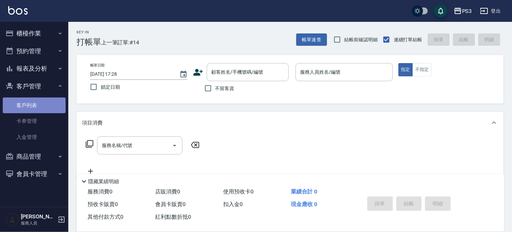
click at [21, 100] on link "客戶列表" at bounding box center [34, 106] width 63 height 16
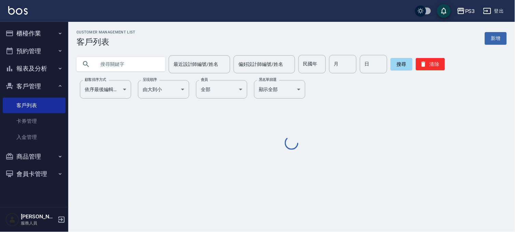
click at [138, 64] on input "text" at bounding box center [128, 64] width 64 height 18
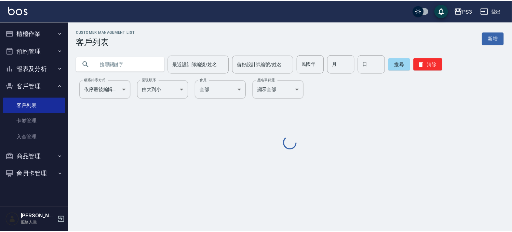
paste input "0919290773"
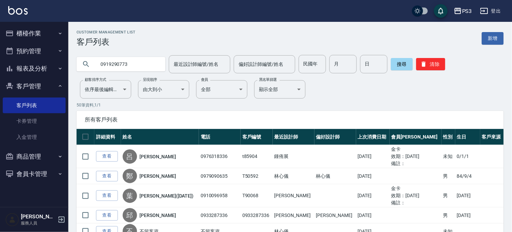
type input "0919290773"
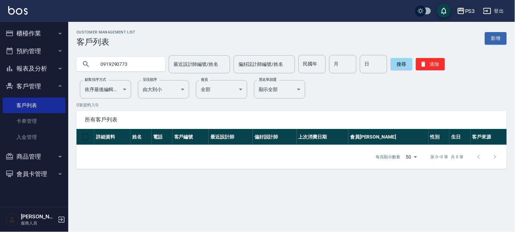
click at [473, 6] on button "PS3" at bounding box center [467, 11] width 24 height 14
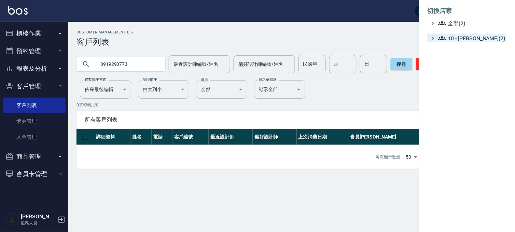
click at [462, 42] on span "10 - [PERSON_NAME](2)" at bounding box center [472, 38] width 66 height 8
click at [456, 52] on div "AT22 PS3" at bounding box center [472, 52] width 69 height 18
click at [458, 45] on span "AT22" at bounding box center [473, 47] width 64 height 8
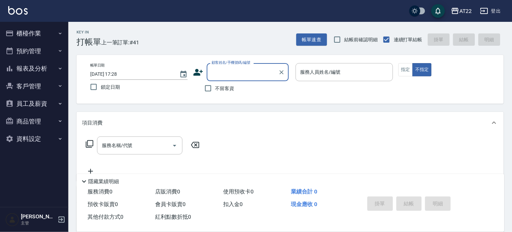
click at [17, 84] on button "客戶管理" at bounding box center [34, 87] width 63 height 18
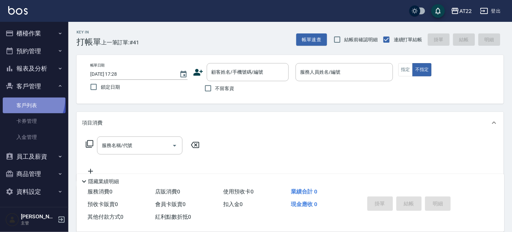
click at [19, 98] on link "客戶列表" at bounding box center [34, 106] width 63 height 16
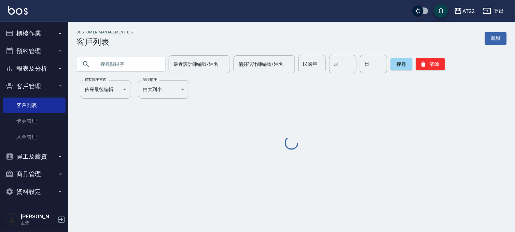
click at [120, 53] on div "最近設計師編號/姓名 最近設計師編號/姓名 偏好設計師編號/姓名 偏好設計師編號/姓名 民國年 民國年 月 月 日 日 搜尋 清除" at bounding box center [287, 60] width 439 height 27
click at [119, 67] on input "text" at bounding box center [128, 64] width 64 height 18
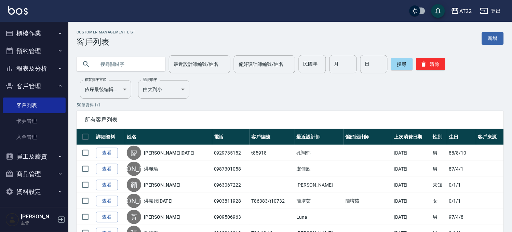
paste input "0934149471"
type input "0934149471"
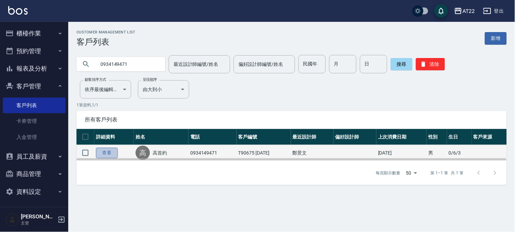
click at [107, 155] on link "查看" at bounding box center [107, 153] width 22 height 11
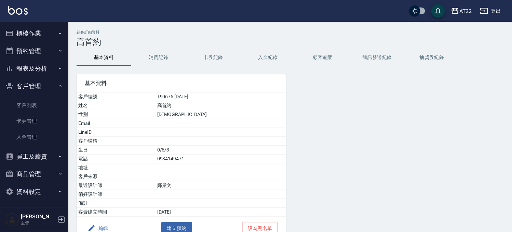
click at [158, 60] on button "消費記錄" at bounding box center [158, 58] width 55 height 16
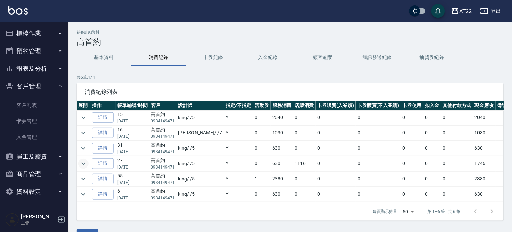
click at [85, 161] on icon "expand row" at bounding box center [83, 164] width 8 height 8
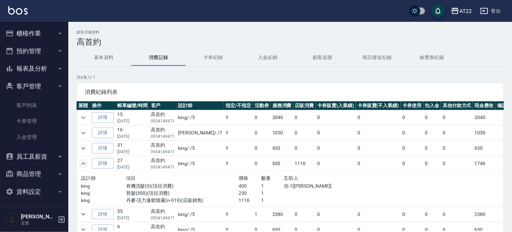
click at [85, 161] on icon "expand row" at bounding box center [83, 164] width 8 height 8
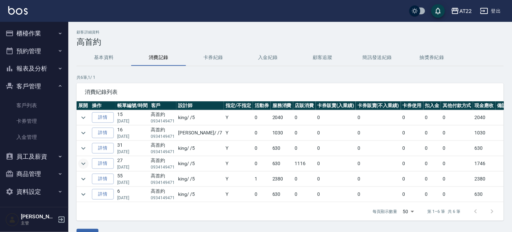
click at [109, 47] on div "顧客詳細資料 高首約 基本資料 消費記錄 卡券紀錄 入金紀錄 顧客追蹤 簡訊發送紀錄 抽獎券紀錄 共 6 筆, 1 / 1 消費紀錄列表 展開 操作 帳單編號…" at bounding box center [290, 136] width 444 height 212
click at [105, 62] on button "基本資料" at bounding box center [104, 58] width 55 height 16
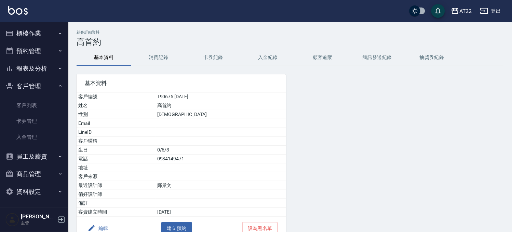
click at [145, 59] on button "消費記錄" at bounding box center [158, 58] width 55 height 16
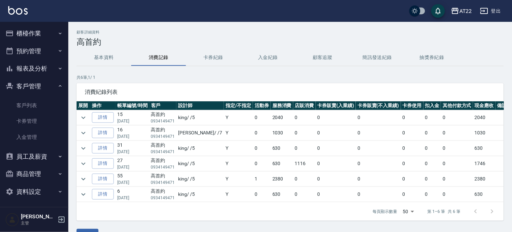
click at [111, 63] on button "基本資料" at bounding box center [104, 58] width 55 height 16
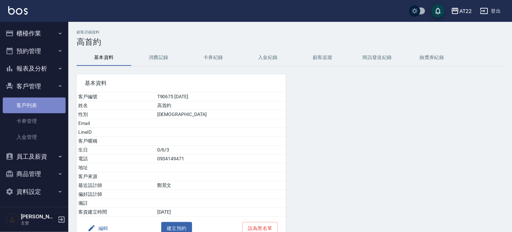
click at [37, 107] on link "客戶列表" at bounding box center [34, 106] width 63 height 16
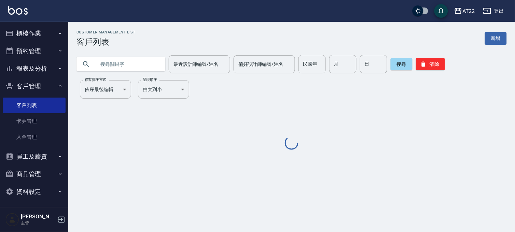
click at [132, 65] on input "text" at bounding box center [128, 64] width 64 height 18
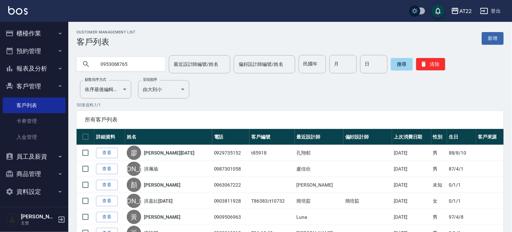
type input "0953068765"
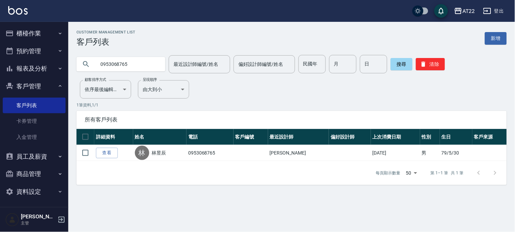
click at [110, 162] on div "每頁顯示數量 50 50 第 1–1 筆 共 1 筆" at bounding box center [292, 173] width 431 height 24
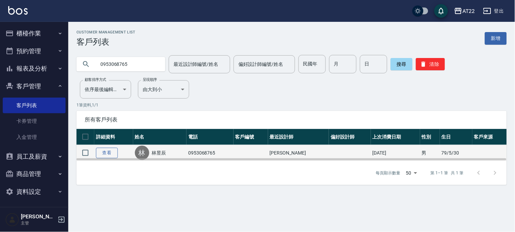
click at [108, 154] on link "查看" at bounding box center [107, 153] width 22 height 11
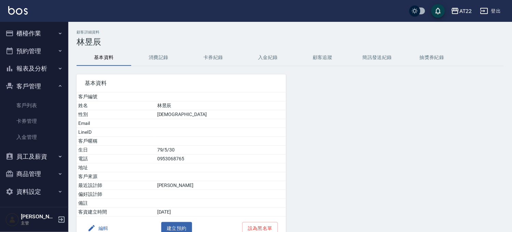
click at [152, 63] on button "消費記錄" at bounding box center [158, 58] width 55 height 16
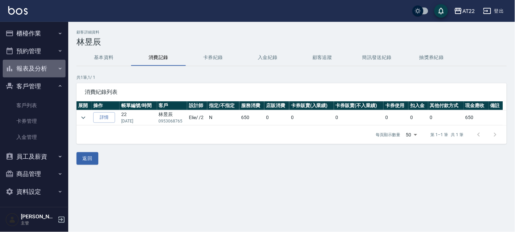
click at [43, 72] on button "報表及分析" at bounding box center [34, 69] width 63 height 18
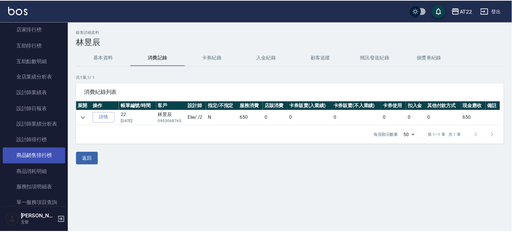
scroll to position [76, 0]
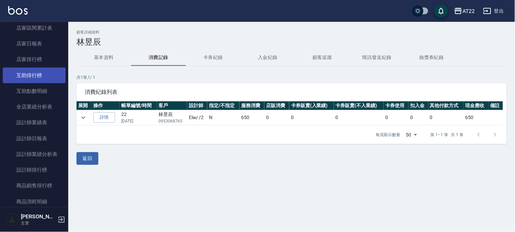
click at [32, 74] on link "互助排行榜" at bounding box center [34, 76] width 63 height 16
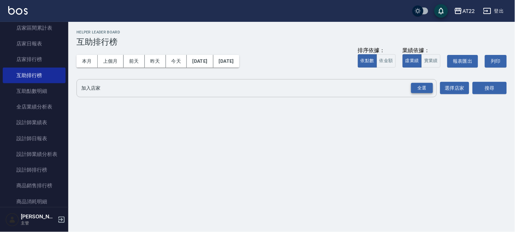
click at [421, 88] on div "全選" at bounding box center [423, 88] width 22 height 11
click at [480, 83] on button "搜尋" at bounding box center [490, 88] width 34 height 13
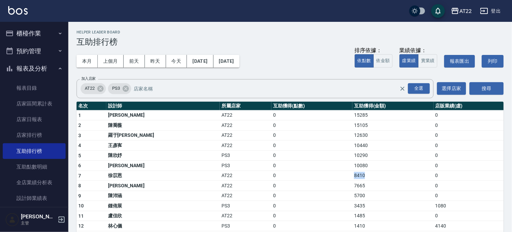
drag, startPoint x: 319, startPoint y: 174, endPoint x: 346, endPoint y: 173, distance: 27.7
click at [346, 173] on tr "7 徐苡恩 AT22 0 8410 0" at bounding box center [290, 176] width 427 height 10
drag, startPoint x: 352, startPoint y: 164, endPoint x: 309, endPoint y: 169, distance: 43.3
click at [309, 169] on tr "6 徐 揚鈞 PS3 0 10080 0" at bounding box center [290, 166] width 427 height 10
click at [352, 174] on td "8410" at bounding box center [392, 176] width 81 height 10
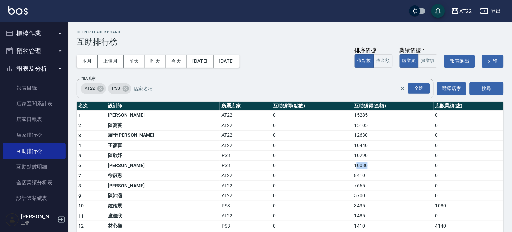
drag, startPoint x: 363, startPoint y: 163, endPoint x: 333, endPoint y: 163, distance: 30.8
click at [352, 163] on td "10080" at bounding box center [392, 166] width 81 height 10
drag, startPoint x: 347, startPoint y: 177, endPoint x: 315, endPoint y: 180, distance: 31.6
click at [320, 179] on tr "7 徐苡恩 AT22 0 8410 0" at bounding box center [290, 176] width 427 height 10
drag, startPoint x: 330, startPoint y: 167, endPoint x: 365, endPoint y: 164, distance: 34.9
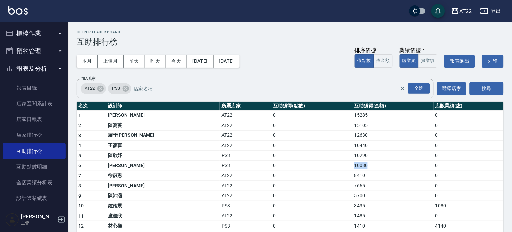
click at [365, 164] on td "10080" at bounding box center [392, 166] width 81 height 10
drag, startPoint x: 352, startPoint y: 159, endPoint x: 322, endPoint y: 152, distance: 30.4
click at [322, 152] on tr "5 陳欣妤 PS3 0 10290 0" at bounding box center [290, 156] width 427 height 10
drag, startPoint x: 347, startPoint y: 144, endPoint x: 320, endPoint y: 142, distance: 27.1
click at [320, 142] on tr "4 王彥寯 AT22 0 10440 0" at bounding box center [290, 146] width 427 height 10
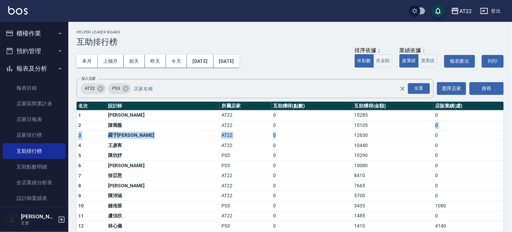
drag, startPoint x: 348, startPoint y: 130, endPoint x: 311, endPoint y: 135, distance: 36.9
click at [311, 145] on td "0" at bounding box center [311, 146] width 81 height 10
drag, startPoint x: 333, startPoint y: 158, endPoint x: 346, endPoint y: 160, distance: 12.8
click at [352, 159] on td "10290" at bounding box center [392, 156] width 81 height 10
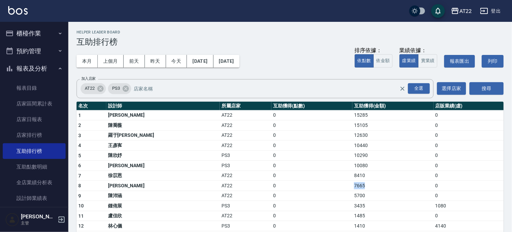
drag, startPoint x: 320, startPoint y: 181, endPoint x: 352, endPoint y: 184, distance: 32.6
click at [352, 184] on tr "8 古乙萱 AT22 0 7665 0" at bounding box center [290, 186] width 427 height 10
click at [352, 184] on td "7665" at bounding box center [392, 186] width 81 height 10
click at [40, 65] on button "報表及分析" at bounding box center [34, 69] width 63 height 18
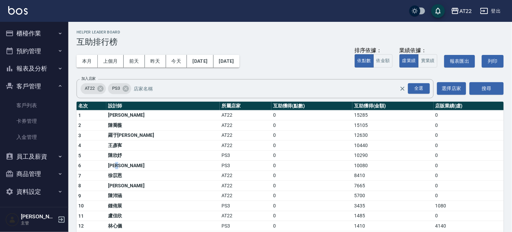
drag, startPoint x: 121, startPoint y: 167, endPoint x: 137, endPoint y: 163, distance: 16.8
click at [137, 163] on td "徐 揚鈞" at bounding box center [163, 166] width 114 height 10
drag, startPoint x: 127, startPoint y: 177, endPoint x: 116, endPoint y: 173, distance: 11.9
click at [116, 173] on td "徐苡恩" at bounding box center [163, 176] width 114 height 10
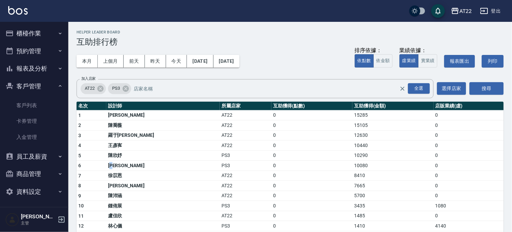
click at [117, 164] on td "徐 揚鈞" at bounding box center [163, 166] width 114 height 10
click at [18, 31] on button "櫃檯作業" at bounding box center [34, 34] width 63 height 18
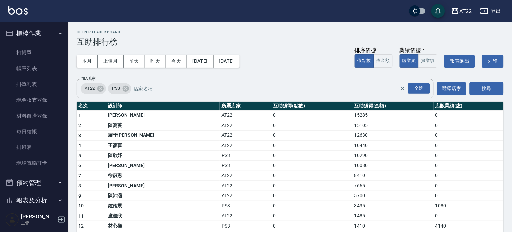
click at [25, 43] on ul "打帳單 帳單列表 掛單列表 現金收支登錄 材料自購登錄 每日結帳 排班表 現場電腦打卡" at bounding box center [34, 108] width 63 height 132
click at [27, 49] on link "打帳單" at bounding box center [34, 53] width 63 height 16
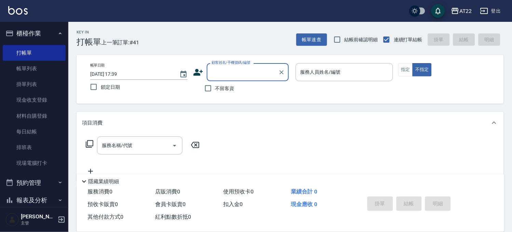
click at [224, 92] on span "不留客資" at bounding box center [224, 88] width 19 height 7
click at [215, 92] on input "不留客資" at bounding box center [208, 88] width 14 height 14
checkbox input "true"
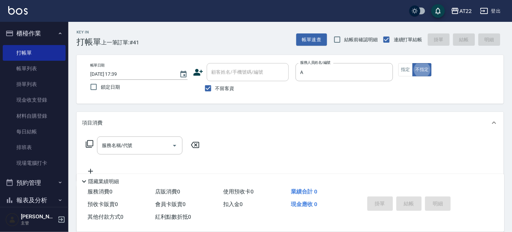
type input "蔡明宏-a"
type button "false"
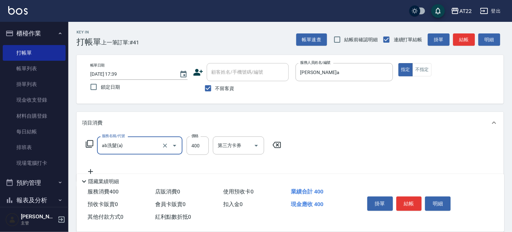
type input "ab洗髮(a)"
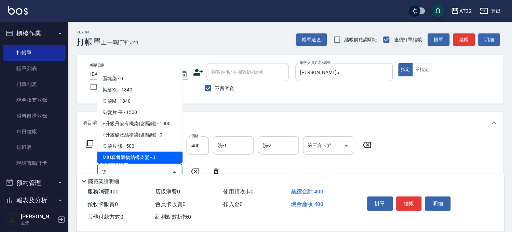
scroll to position [33, 0]
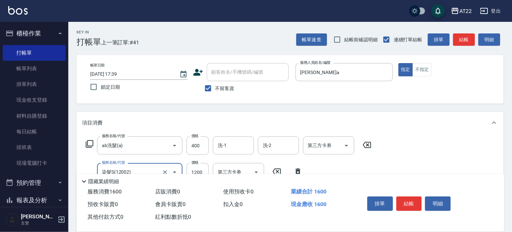
type input "染髮S(12002)"
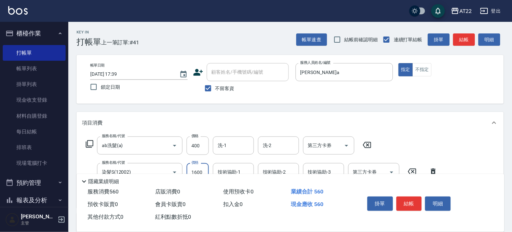
type input "1600"
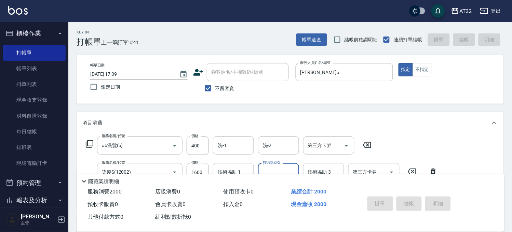
type input "2025/08/16 17:40"
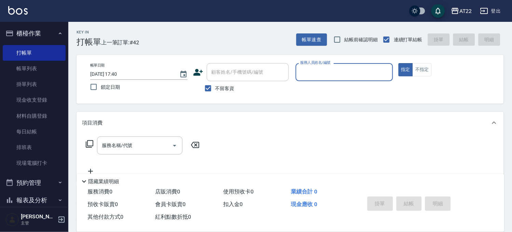
click at [242, 91] on div "不留客資" at bounding box center [241, 88] width 96 height 14
click at [231, 91] on span "不留客資" at bounding box center [224, 88] width 19 height 7
click at [215, 91] on input "不留客資" at bounding box center [208, 88] width 14 height 14
checkbox input "false"
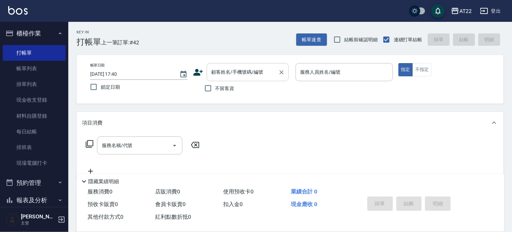
click at [238, 75] on div "顧客姓名/手機號碼/編號 顧客姓名/手機號碼/編號" at bounding box center [248, 72] width 82 height 18
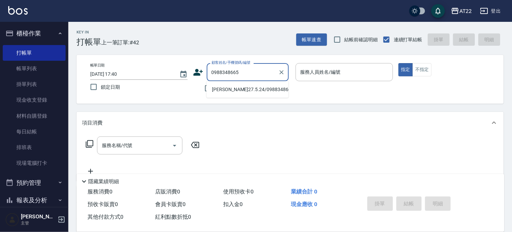
click at [243, 91] on li "余秀娟27.5.24/0988348665/T91191" at bounding box center [247, 89] width 82 height 11
type input "余秀娟27.5.24/0988348665/T91191"
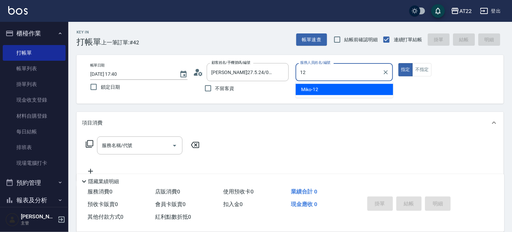
type input "Miko-12"
type button "true"
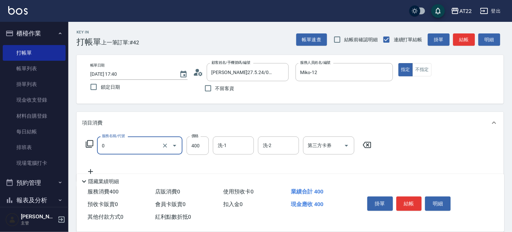
type input "有機洗髮(0)"
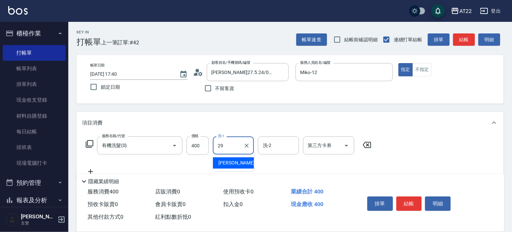
type input "Joyce-29"
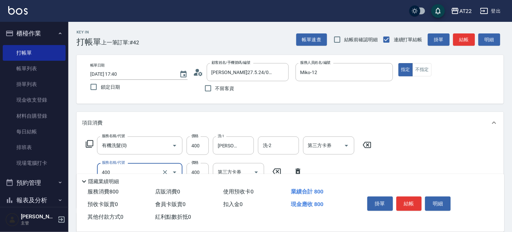
type input "剪髮(400)"
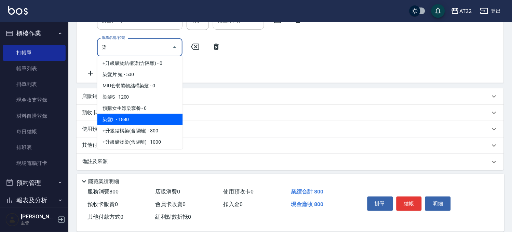
scroll to position [0, 0]
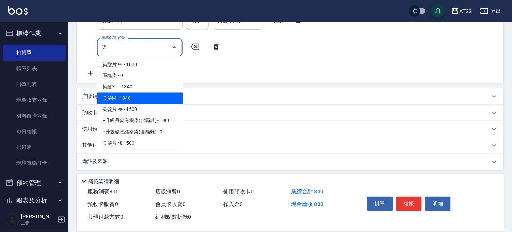
click at [136, 103] on span "染髮M - 1840" at bounding box center [139, 98] width 85 height 11
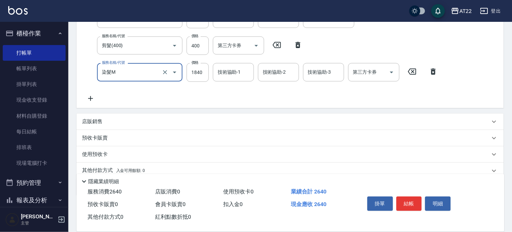
scroll to position [114, 0]
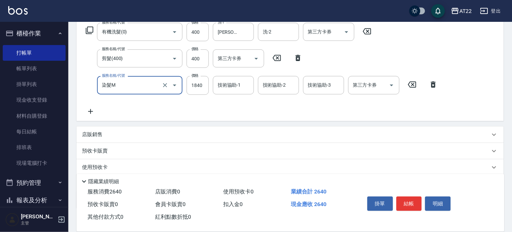
type input "染髮M"
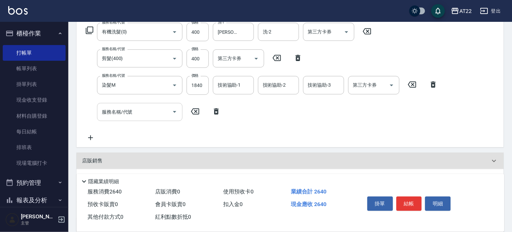
click at [131, 107] on input "服務名稱/代號" at bounding box center [134, 112] width 69 height 12
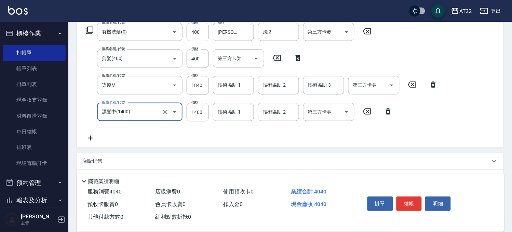
type input "漂髮中(1400)"
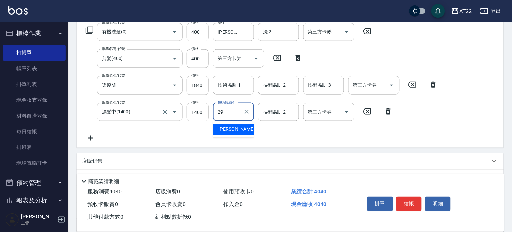
type input "Joyce-29"
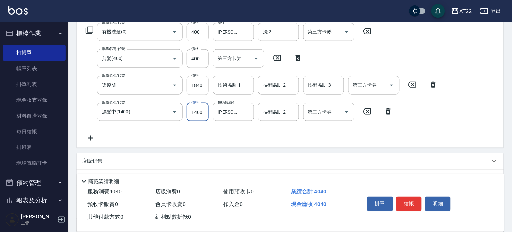
click at [200, 85] on input "1840" at bounding box center [198, 85] width 22 height 18
type input "3000"
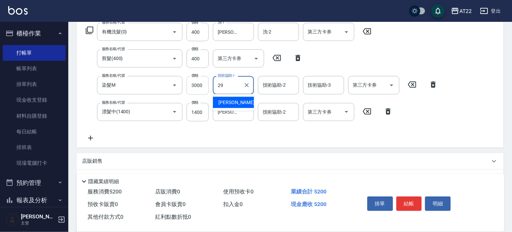
type input "Joyce-29"
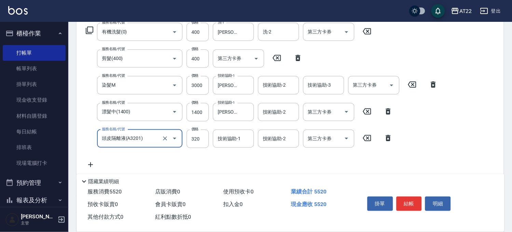
type input "頭皮隔離液(A3201)"
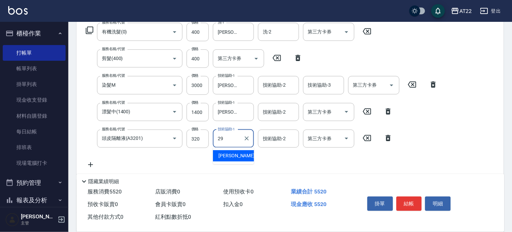
type input "Joyce-29"
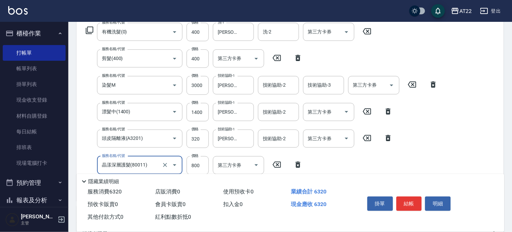
type input "晶漾深層護髮(80011)"
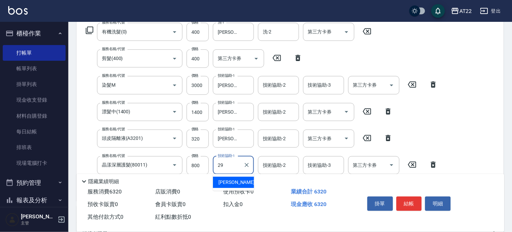
type input "Joyce-29"
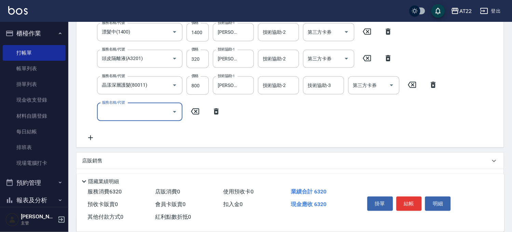
scroll to position [228, 0]
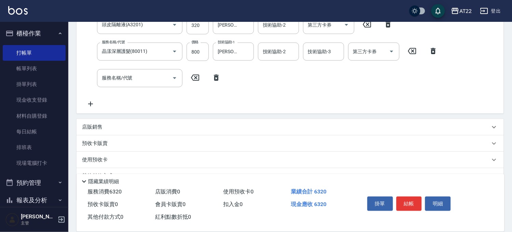
click at [134, 126] on div "店販銷售" at bounding box center [286, 127] width 408 height 7
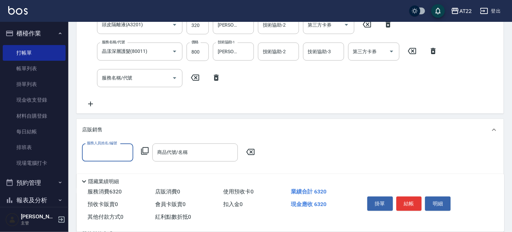
scroll to position [0, 0]
type input "Miko-12"
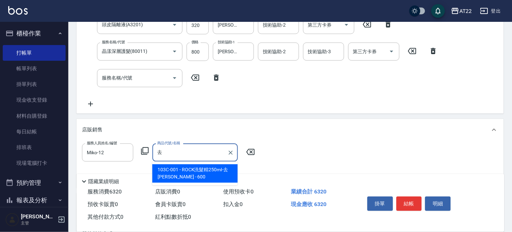
type input "ROCK洗髮精250ml-去黃紫正"
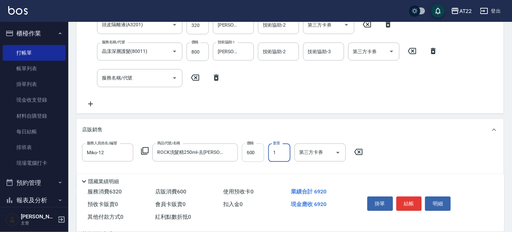
click at [255, 154] on input "600" at bounding box center [253, 153] width 22 height 18
type input "540"
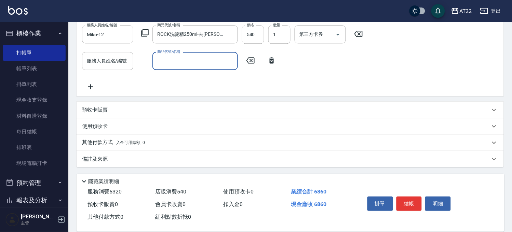
click at [122, 141] on span "入金可用餘額: 0" at bounding box center [130, 142] width 29 height 5
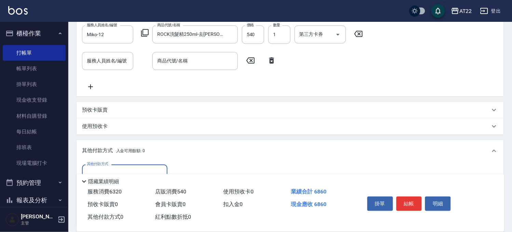
scroll to position [426, 0]
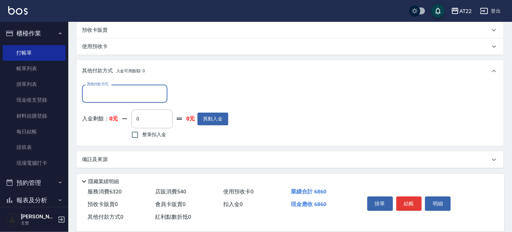
click at [148, 95] on input "其他付款方式" at bounding box center [124, 94] width 79 height 12
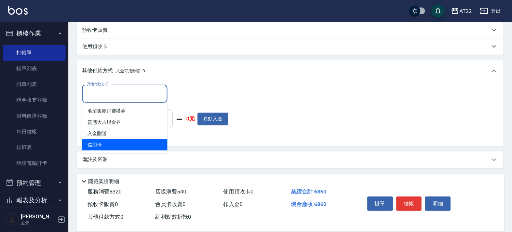
click at [133, 141] on span "信用卡" at bounding box center [124, 144] width 85 height 11
type input "信用卡"
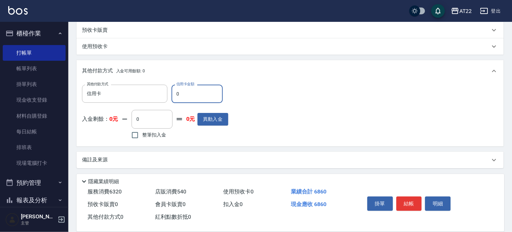
drag, startPoint x: 180, startPoint y: 93, endPoint x: 174, endPoint y: 95, distance: 6.5
click at [174, 95] on input "0" at bounding box center [197, 94] width 51 height 18
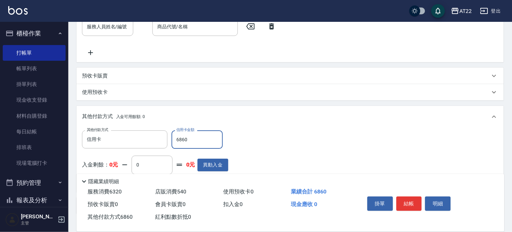
scroll to position [427, 0]
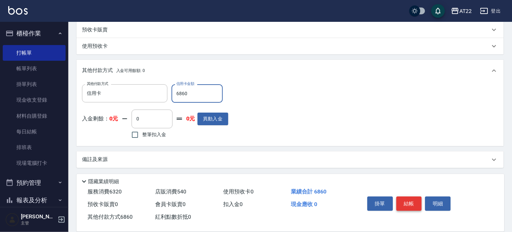
type input "6860"
click at [411, 203] on button "結帳" at bounding box center [410, 204] width 26 height 14
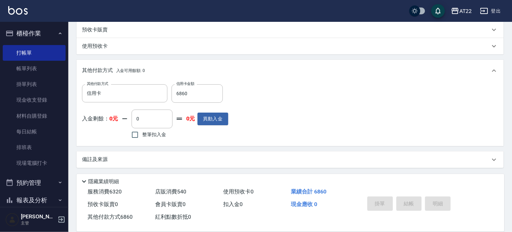
type input "2025/08/16 17:43"
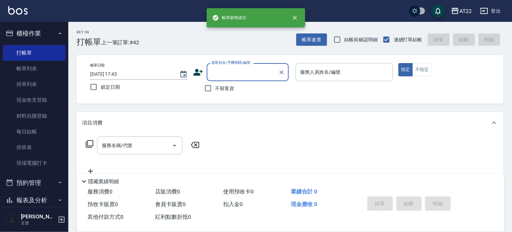
scroll to position [0, 0]
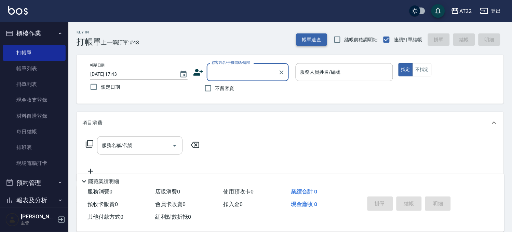
click at [304, 39] on button "帳單速查" at bounding box center [311, 39] width 31 height 13
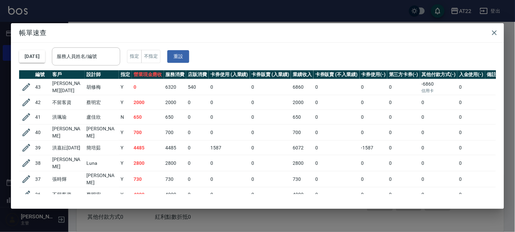
click at [298, 18] on div "帳單速查 2025/08/16 服務人員姓名/編號 服務人員姓名/編號 指定 不指定 重設 編號 客戶 設計師 指定 營業現金應收 服務消費 店販消費 卡券使…" at bounding box center [257, 116] width 515 height 232
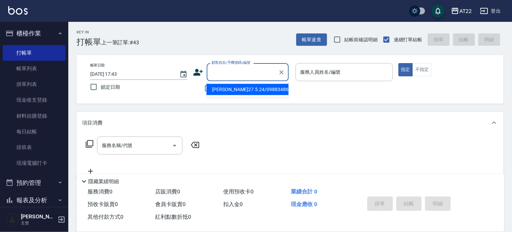
click at [253, 70] on input "顧客姓名/手機號碼/編號" at bounding box center [243, 72] width 66 height 12
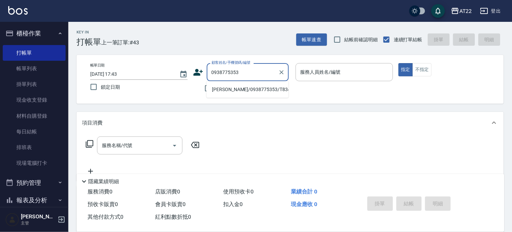
click at [241, 88] on li "張育誠/0938775353/T83421" at bounding box center [247, 89] width 82 height 11
type input "張育誠/0938775353/T83421"
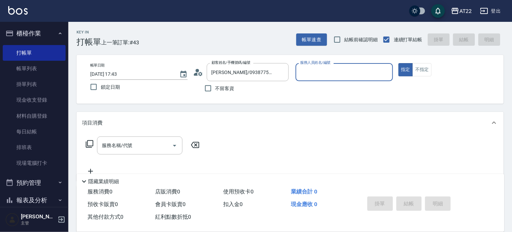
type input "Luna-15"
click at [133, 150] on input "服務名稱/代號" at bounding box center [134, 146] width 69 height 12
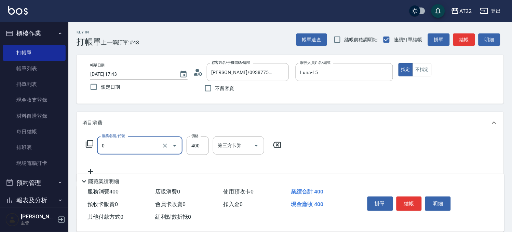
type input "有機洗髮(0)"
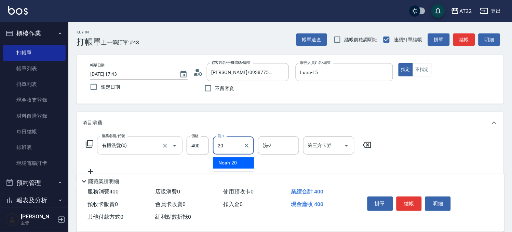
type input "Noah-20"
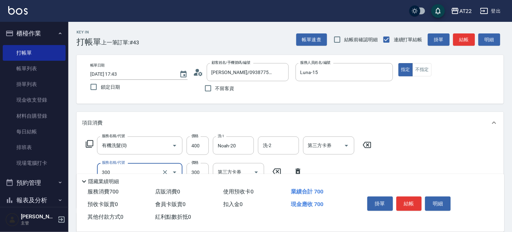
type input "剪髮(300)"
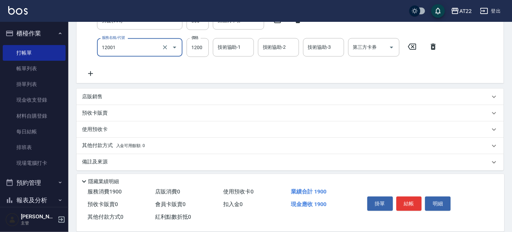
type input "燙髮S(12001)"
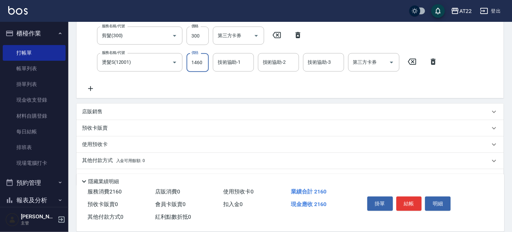
type input "1460"
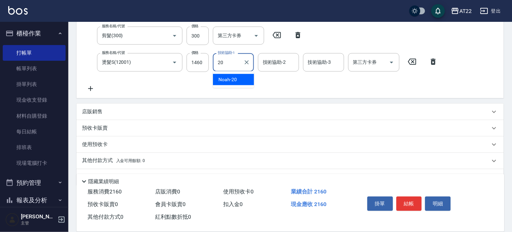
type input "Noah-20"
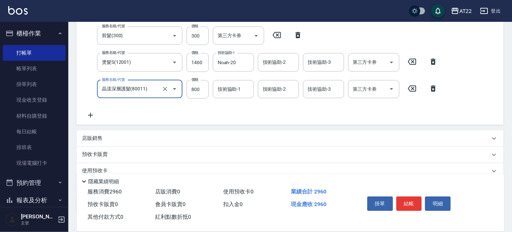
type input "晶漾深層護髮(80011)"
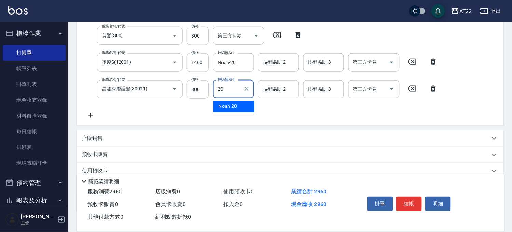
type input "Noah-20"
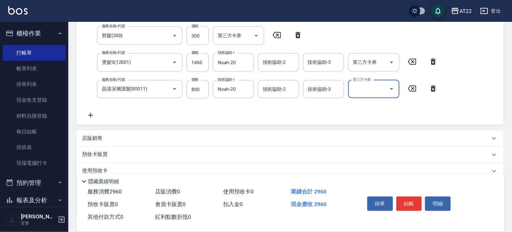
scroll to position [0, 0]
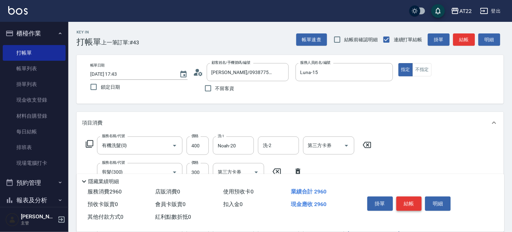
click at [413, 199] on button "結帳" at bounding box center [410, 204] width 26 height 14
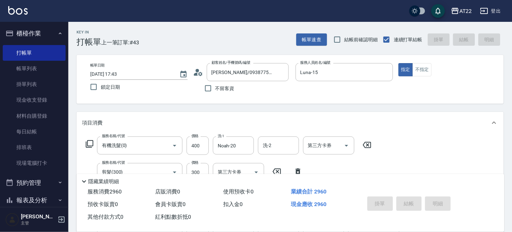
type input "2025/08/16 17:44"
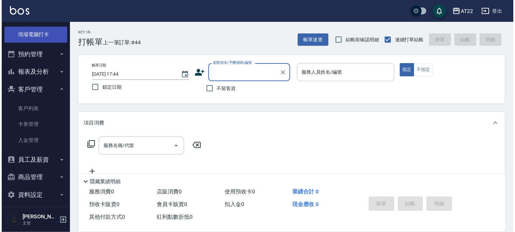
scroll to position [133, 0]
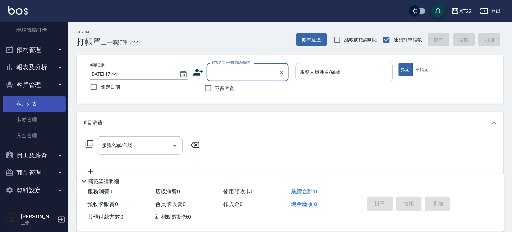
click at [27, 104] on link "客戶列表" at bounding box center [34, 104] width 63 height 16
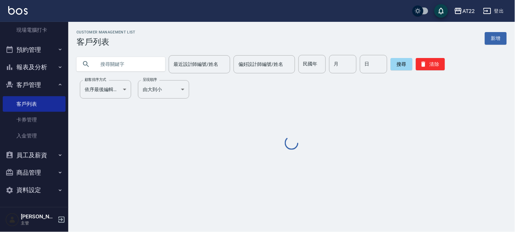
click at [138, 66] on input "text" at bounding box center [128, 64] width 64 height 18
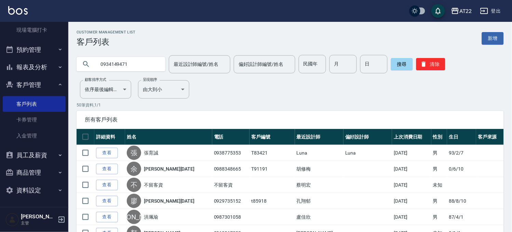
type input "0934149471"
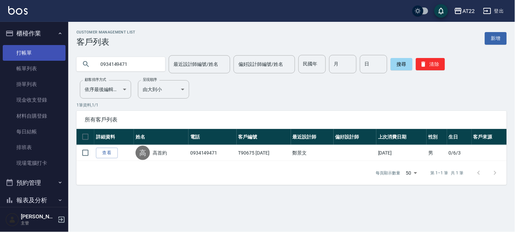
click at [38, 52] on link "打帳單" at bounding box center [34, 53] width 63 height 16
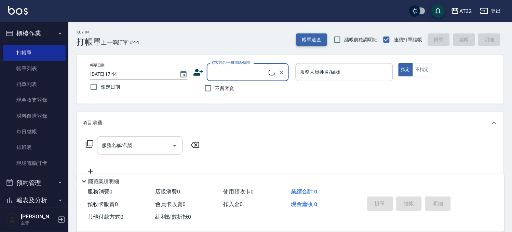
click at [317, 43] on button "帳單速查" at bounding box center [311, 39] width 31 height 13
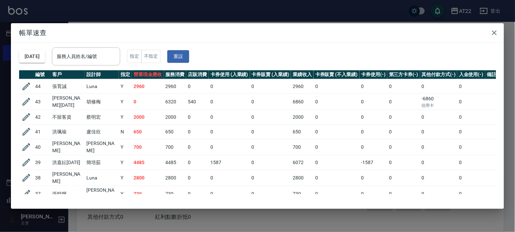
click at [230, 15] on div "帳單速查 2025/08/16 服務人員姓名/編號 服務人員姓名/編號 指定 不指定 重設 編號 客戶 設計師 指定 營業現金應收 服務消費 店販消費 卡券使…" at bounding box center [257, 116] width 515 height 232
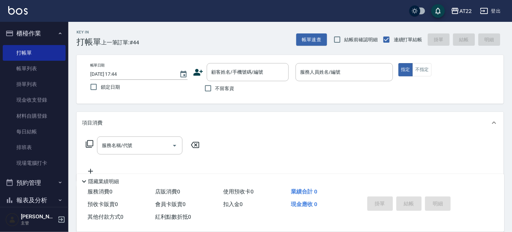
click at [235, 62] on div "帳單日期 2025/08/16 17:44 鎖定日期 顧客姓名/手機號碼/編號 顧客姓名/手機號碼/編號 不留客資 服務人員姓名/編號 服務人員姓名/編號 指…" at bounding box center [290, 79] width 427 height 49
click at [236, 64] on div "顧客姓名/手機號碼/編號" at bounding box center [248, 72] width 82 height 18
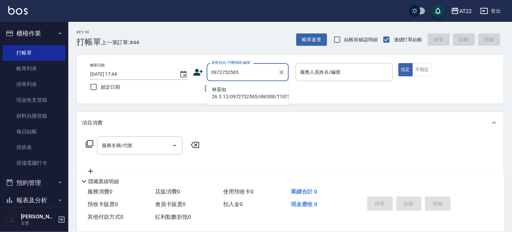
click at [237, 90] on li "林晏如26.3.12/0972752565/t86308/T10757" at bounding box center [247, 93] width 82 height 18
type input "林晏如26.3.12/0972752565/t86308/T10757"
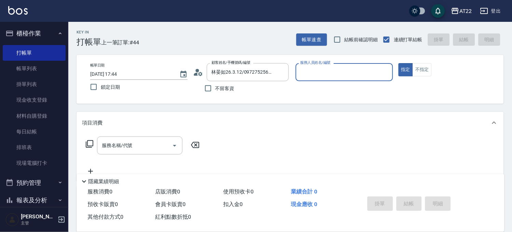
type input "Miu-10"
click at [164, 142] on input "服務名稱/代號" at bounding box center [134, 146] width 69 height 12
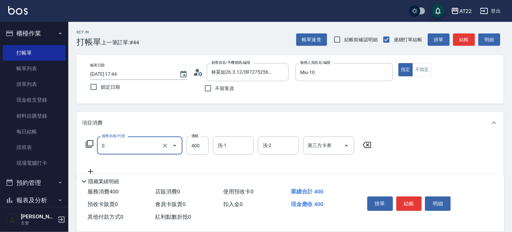
type input "有機洗髮(0)"
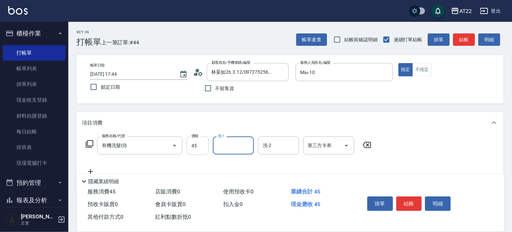
click at [199, 148] on input "45" at bounding box center [198, 146] width 22 height 18
type input "450"
type input "Joe-16"
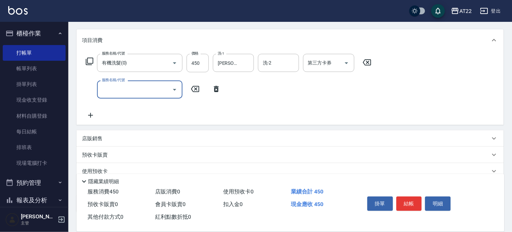
scroll to position [52, 0]
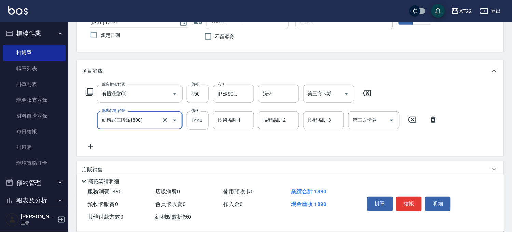
type input "結構式三段(a1800)"
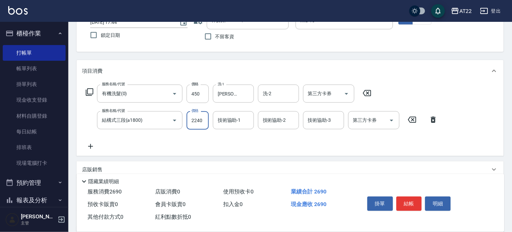
type input "2240"
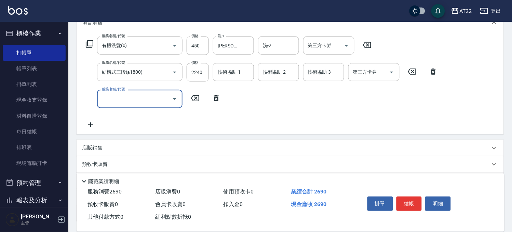
scroll to position [128, 0]
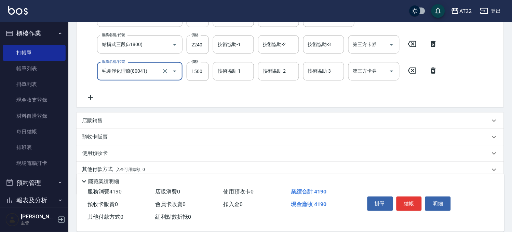
type input "毛囊淨化理療(80041)"
type input "975"
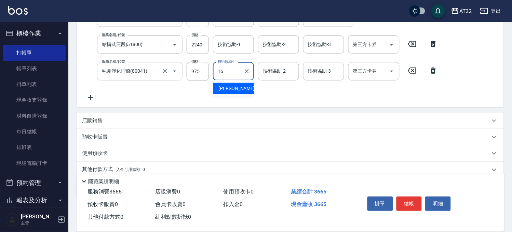
type input "Joe-16"
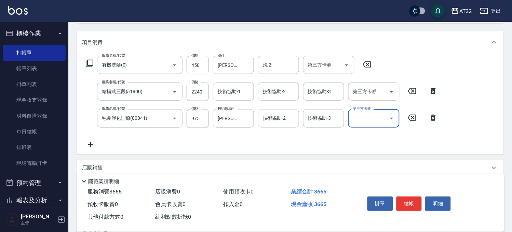
scroll to position [52, 0]
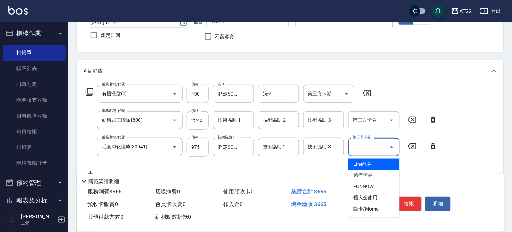
click at [381, 151] on input "第三方卡券" at bounding box center [368, 147] width 35 height 12
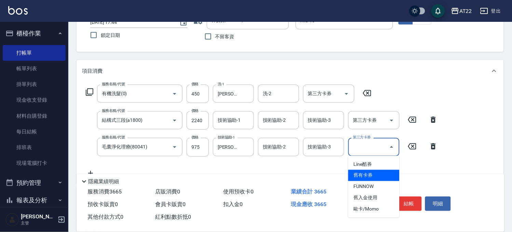
click at [367, 178] on span "舊有卡券" at bounding box center [373, 175] width 51 height 11
type input "舊有卡券"
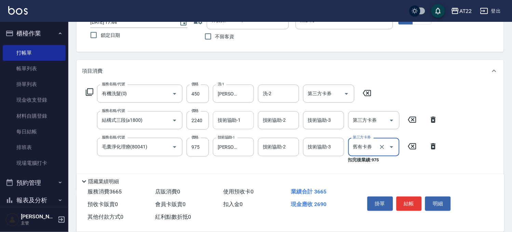
click at [241, 118] on input "技術協助-1" at bounding box center [233, 121] width 35 height 12
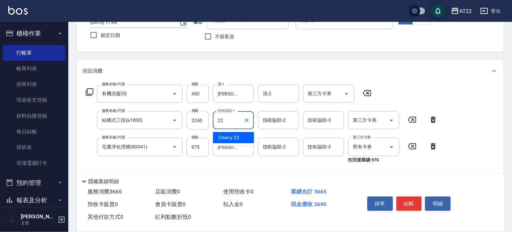
type input "Cherry-22"
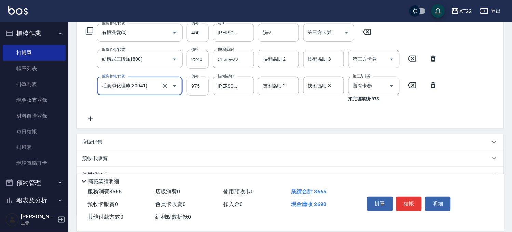
scroll to position [128, 0]
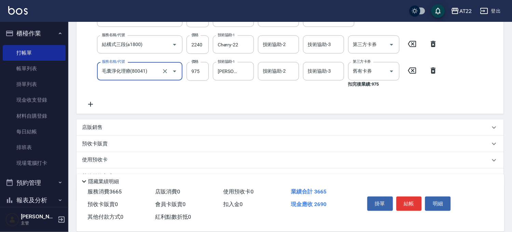
click at [140, 144] on div "預收卡販賣" at bounding box center [286, 143] width 408 height 7
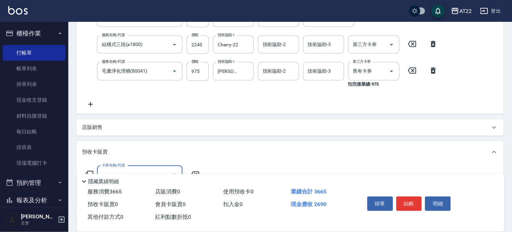
scroll to position [0, 0]
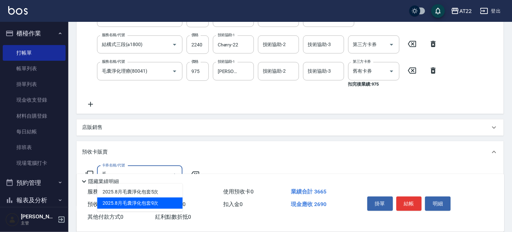
type input "2025.8月毛囊淨化包套9次(8775)"
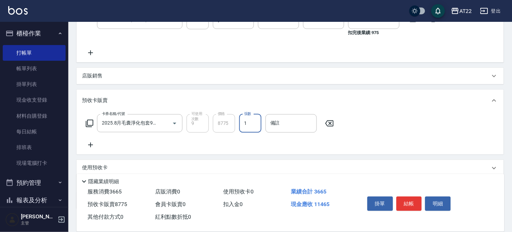
scroll to position [221, 0]
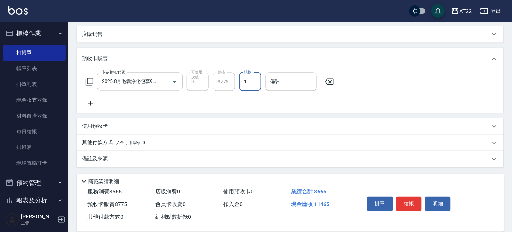
click at [185, 113] on div "項目消費 服務名稱/代號 有機洗髮(0) 服務名稱/代號 價格 450 價格 洗-1 Joe-16 洗-1 洗-2 洗-2 第三方卡券 第三方卡券 服務名稱/…" at bounding box center [290, 29] width 427 height 277
click at [132, 141] on span "入金可用餘額: 0" at bounding box center [130, 143] width 29 height 5
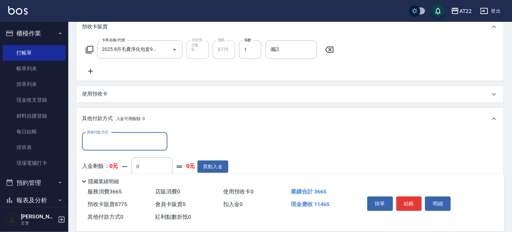
scroll to position [301, 0]
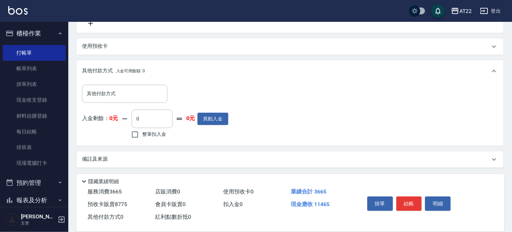
click at [141, 104] on div "其他付款方式 其他付款方式 入金剩餘： 0元 0 ​ 整筆扣入金 0元 異動入金" at bounding box center [155, 113] width 146 height 56
click at [142, 95] on input "其他付款方式" at bounding box center [124, 94] width 79 height 12
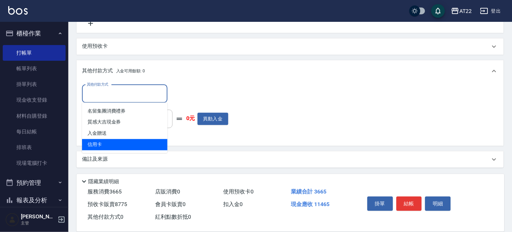
click at [120, 144] on span "信用卡" at bounding box center [124, 144] width 85 height 11
type input "信用卡"
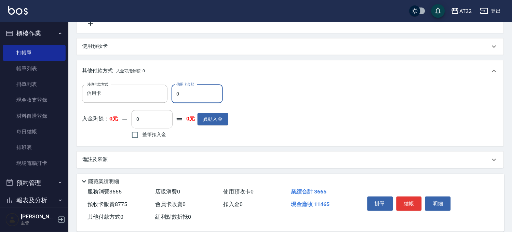
drag, startPoint x: 188, startPoint y: 96, endPoint x: 170, endPoint y: 97, distance: 18.1
click at [170, 97] on div "其他付款方式 信用卡 其他付款方式 信用卡金額 0 信用卡金額" at bounding box center [155, 94] width 146 height 18
type input "11465"
click at [405, 203] on button "結帳" at bounding box center [410, 204] width 26 height 14
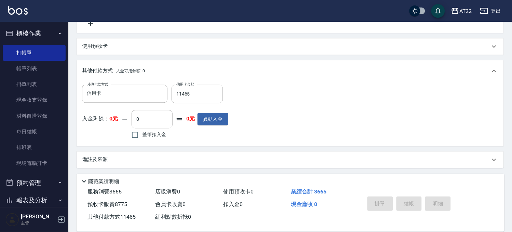
type input "2025/08/16 17:48"
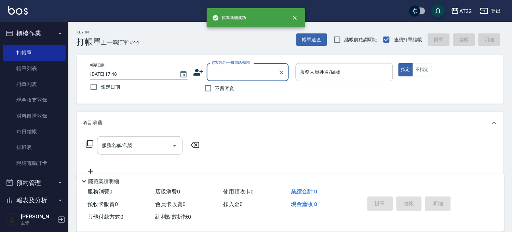
scroll to position [0, 0]
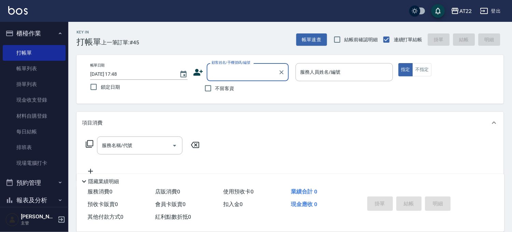
click at [245, 67] on input "顧客姓名/手機號碼/編號" at bounding box center [243, 72] width 66 height 12
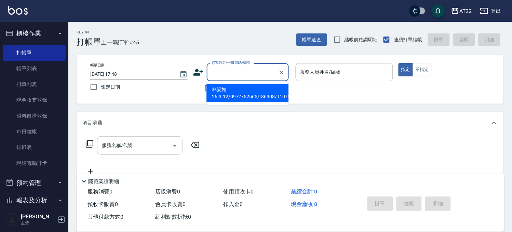
click at [240, 95] on li "林晏如26.3.12/0972752565/t86308/T10757" at bounding box center [247, 93] width 82 height 18
type input "林晏如26.3.12/0972752565/t86308/T10757"
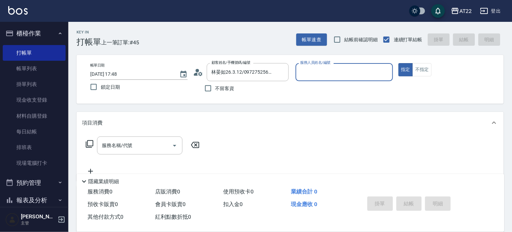
type input "Miu-10"
click at [183, 76] on icon "Choose date, selected date is 2025-08-16" at bounding box center [183, 74] width 8 height 8
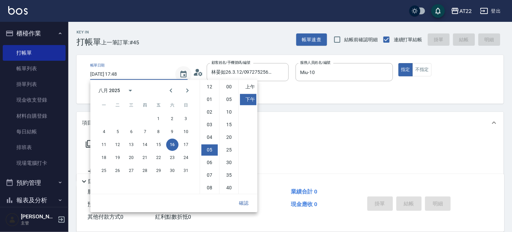
scroll to position [38, 0]
click at [127, 91] on icon "calendar view is open, switch to year view" at bounding box center [130, 90] width 8 height 8
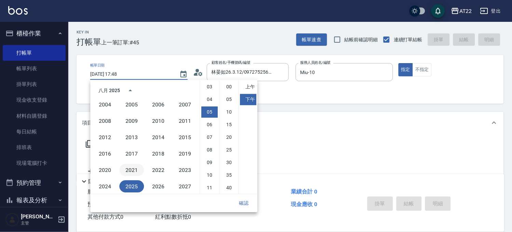
scroll to position [392, 0]
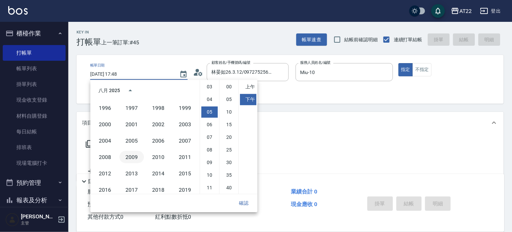
click at [133, 157] on button "2009" at bounding box center [131, 157] width 25 height 12
type input "2009/08/16 17:48"
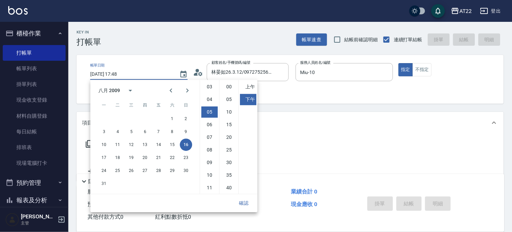
click at [244, 206] on button "確認" at bounding box center [244, 203] width 22 height 13
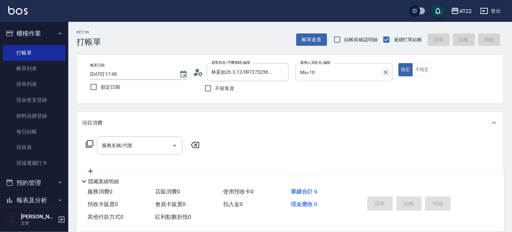
click at [383, 75] on icon "Clear" at bounding box center [385, 72] width 7 height 7
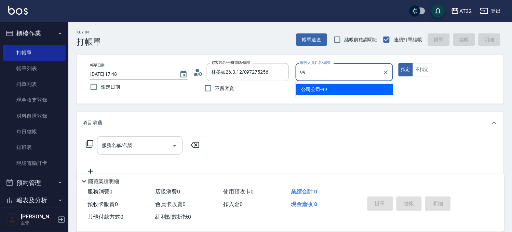
type input "公司公司-99"
type button "true"
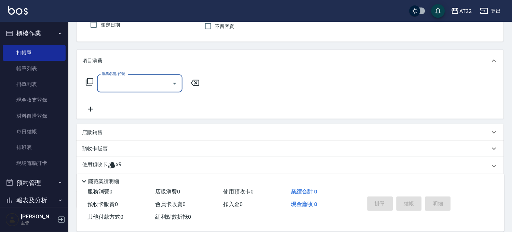
scroll to position [103, 0]
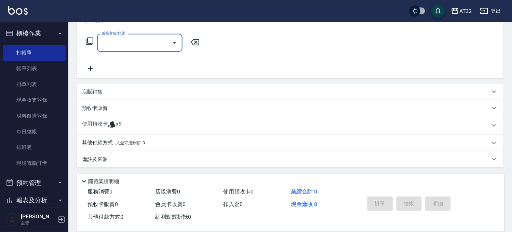
click at [184, 118] on div "使用預收卡 x9" at bounding box center [290, 126] width 427 height 18
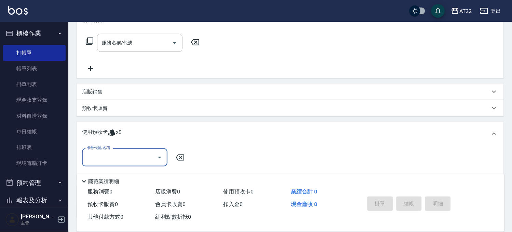
scroll to position [0, 0]
click at [140, 158] on input "卡券代號/名稱" at bounding box center [119, 158] width 69 height 12
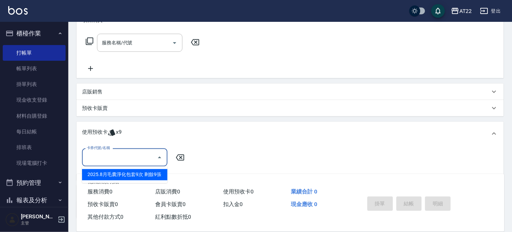
click at [139, 175] on div "2025.8月毛囊淨化包套9次 剩餘9張" at bounding box center [124, 175] width 85 height 11
type input "2025.8月毛囊淨化包套9次"
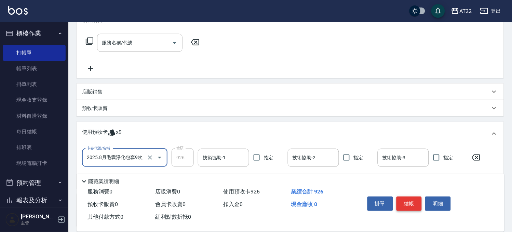
click at [413, 204] on button "結帳" at bounding box center [410, 204] width 26 height 14
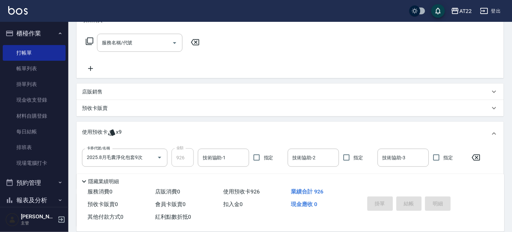
type input "2025/08/16 17:49"
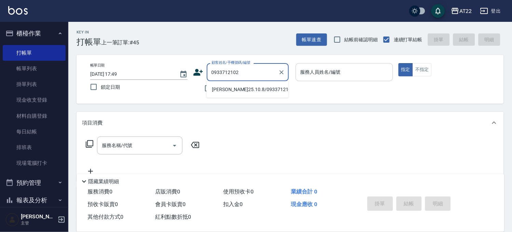
click at [258, 95] on li "黃彥儒25.10.8/0933712102/V83156" at bounding box center [247, 89] width 82 height 11
type input "黃彥儒25.10.8/0933712102/V83156"
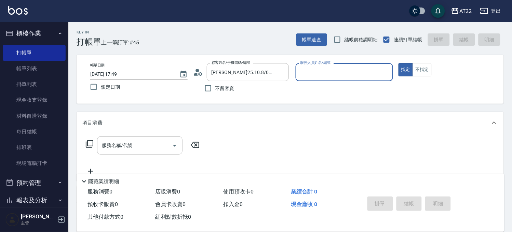
type input "Zoe-8"
click at [149, 146] on input "服務名稱/代號" at bounding box center [134, 146] width 69 height 12
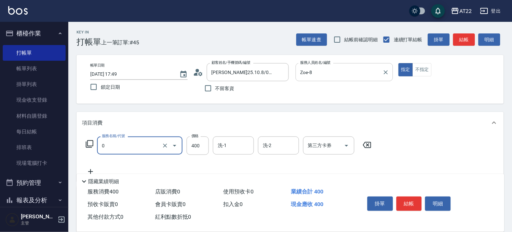
type input "有機洗髮(0)"
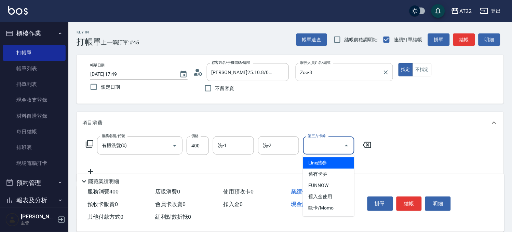
type input "Line酷券"
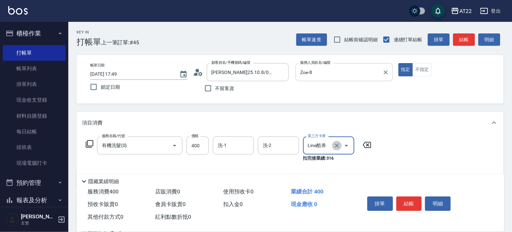
click at [337, 146] on icon "Clear" at bounding box center [337, 146] width 4 height 4
click at [86, 169] on icon at bounding box center [90, 172] width 17 height 8
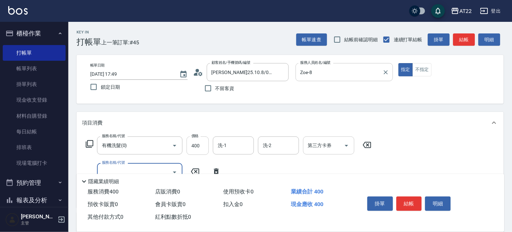
scroll to position [38, 0]
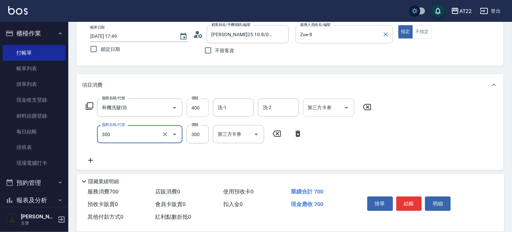
type input "剪髮(300)"
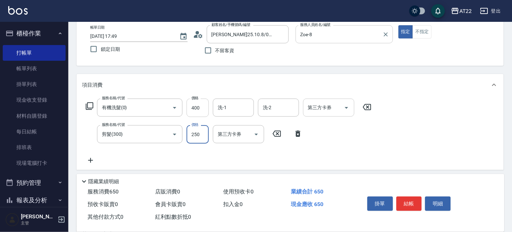
type input "250"
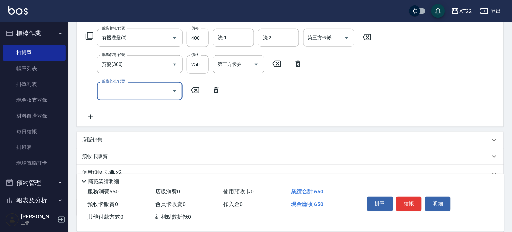
scroll to position [156, 0]
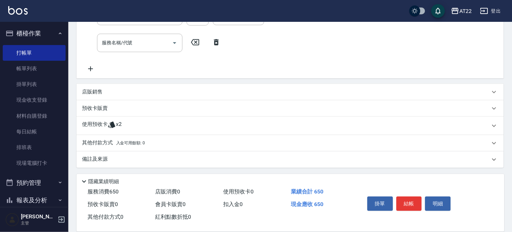
click at [109, 123] on icon at bounding box center [112, 125] width 8 height 8
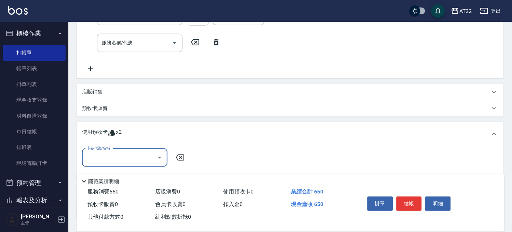
scroll to position [0, 0]
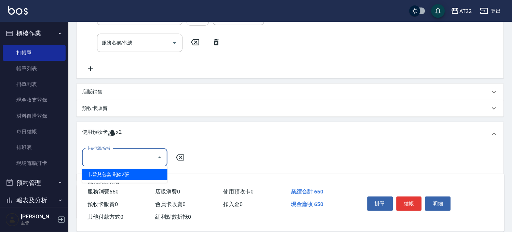
click at [103, 158] on input "卡券代號/名稱" at bounding box center [119, 158] width 69 height 12
click at [110, 175] on div "卡碧兒包套 剩餘2張" at bounding box center [124, 174] width 85 height 11
type input "卡碧兒包套"
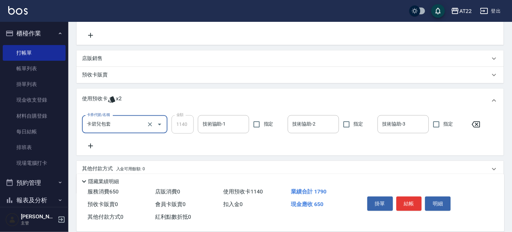
scroll to position [216, 0]
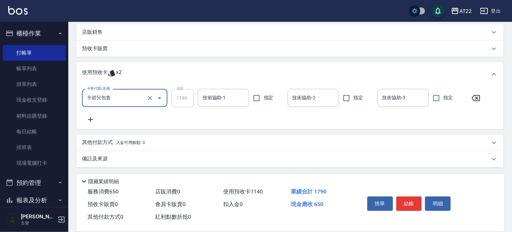
click at [97, 49] on p "預收卡販賣" at bounding box center [95, 48] width 26 height 7
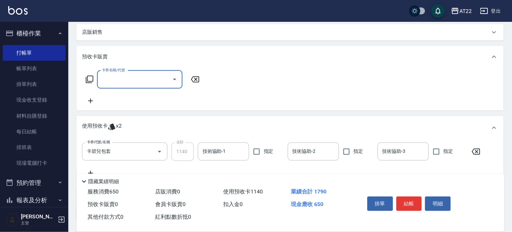
scroll to position [0, 0]
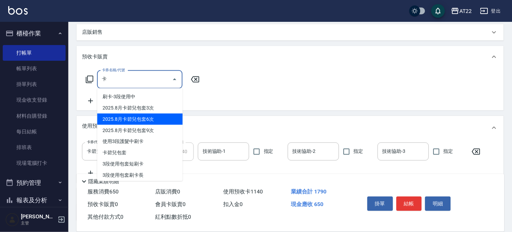
type input "2025.8月卡碧兒包套6次(8400)"
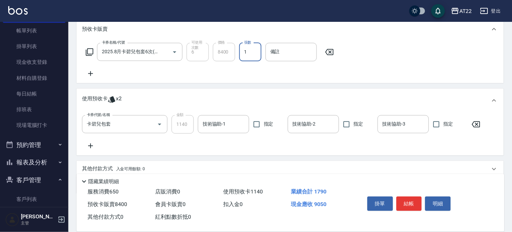
scroll to position [270, 0]
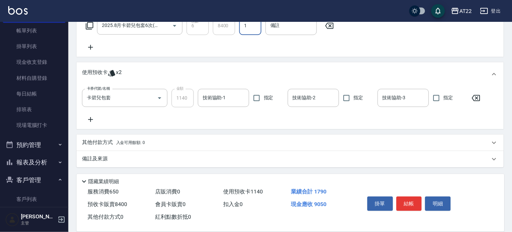
click at [120, 141] on span "入金可用餘額: 0" at bounding box center [130, 143] width 29 height 5
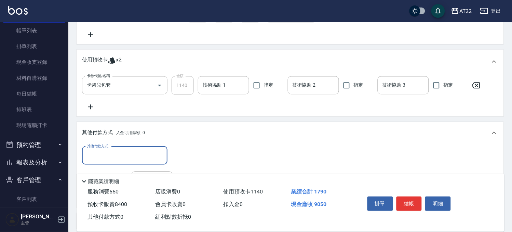
scroll to position [345, 0]
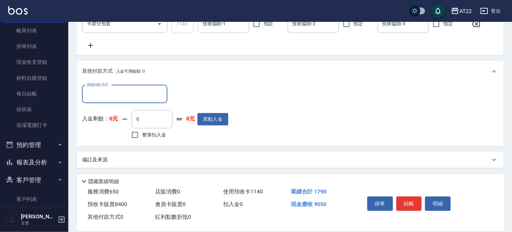
click at [133, 93] on input "其他付款方式" at bounding box center [124, 94] width 79 height 12
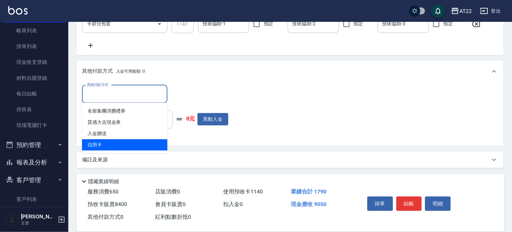
click at [119, 143] on span "信用卡" at bounding box center [124, 144] width 85 height 11
type input "信用卡"
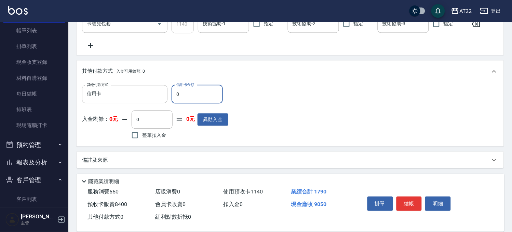
drag, startPoint x: 193, startPoint y: 87, endPoint x: 172, endPoint y: 89, distance: 21.3
click at [172, 89] on input "0" at bounding box center [197, 94] width 51 height 18
type input "9050"
click at [401, 198] on button "結帳" at bounding box center [410, 204] width 26 height 14
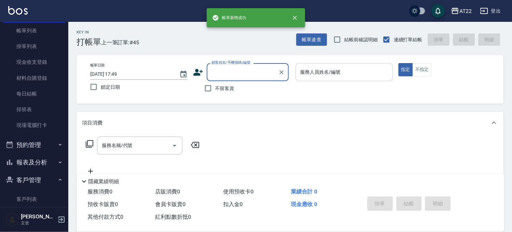
scroll to position [0, 0]
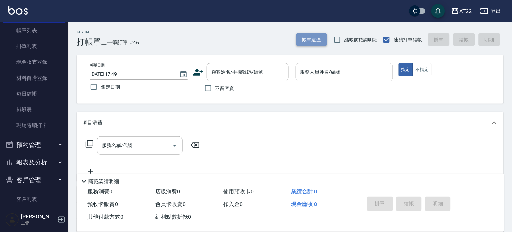
click at [310, 39] on button "帳單速查" at bounding box center [311, 39] width 31 height 13
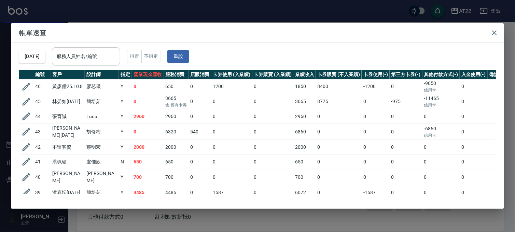
click at [131, 216] on div "帳單速查 2025/08/16 服務人員姓名/編號 服務人員姓名/編號 指定 不指定 重設 編號 客戶 設計師 指定 營業現金應收 服務消費 店販消費 卡券使…" at bounding box center [257, 116] width 515 height 232
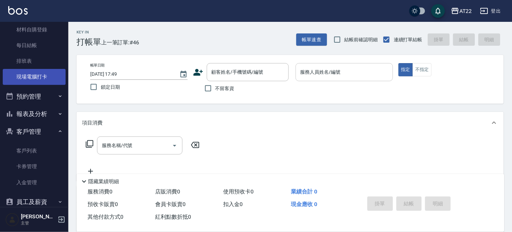
scroll to position [133, 0]
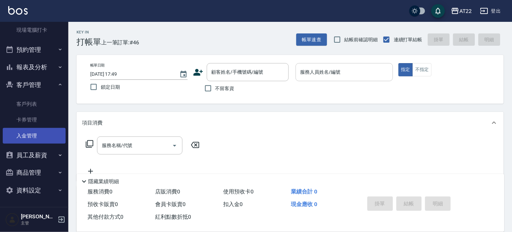
click at [35, 134] on link "入金管理" at bounding box center [34, 136] width 63 height 16
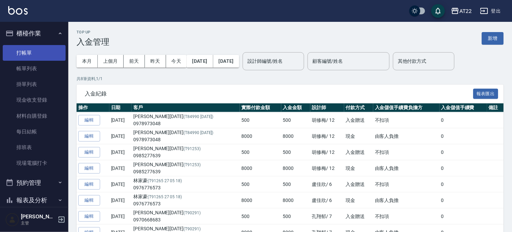
click at [26, 53] on link "打帳單" at bounding box center [34, 53] width 63 height 16
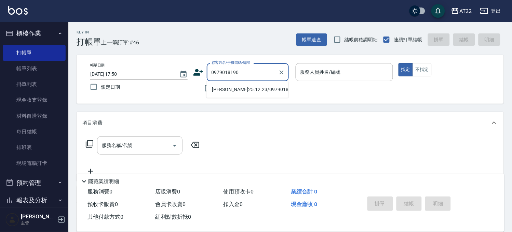
click at [240, 88] on li "陳欣妤25.12.23/0979018190/T83904" at bounding box center [247, 89] width 82 height 11
type input "陳欣妤25.12.23/0979018190/T83904"
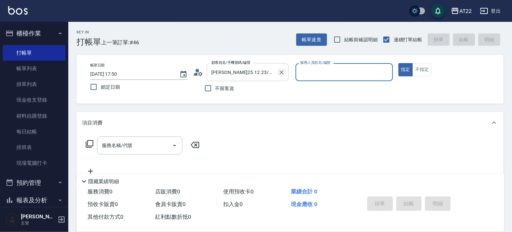
type input "Miu-10"
click at [134, 145] on input "服務名稱/代號" at bounding box center [134, 146] width 69 height 12
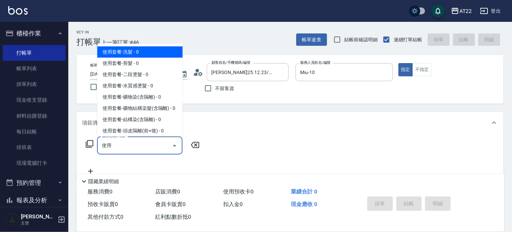
click at [134, 145] on input "使用" at bounding box center [134, 146] width 69 height 12
click at [156, 46] on span "使用套餐-洗髮 - 0" at bounding box center [139, 51] width 85 height 11
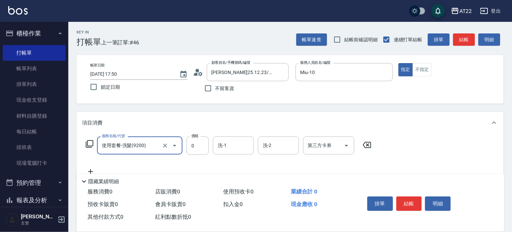
type input "使用套餐-洗髮(9200)"
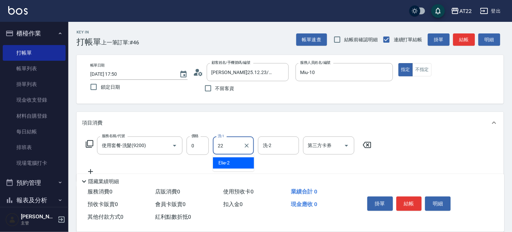
type input "Cherry-22"
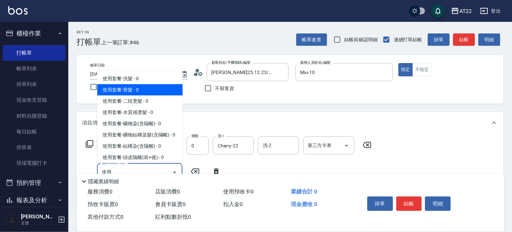
click at [149, 86] on span "使用套餐-剪髮 - 0" at bounding box center [139, 89] width 85 height 11
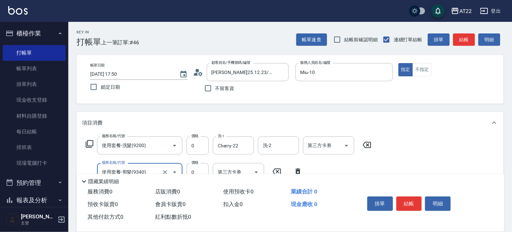
scroll to position [38, 0]
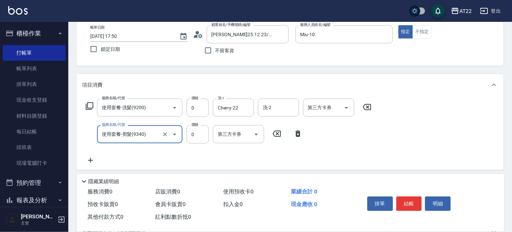
type input "使用套餐-剪髮(9340)"
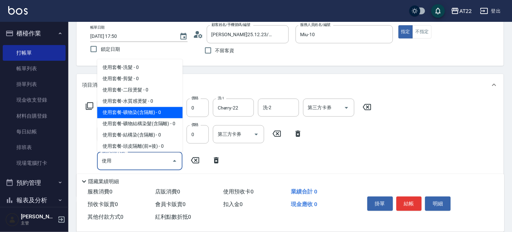
scroll to position [152, 0]
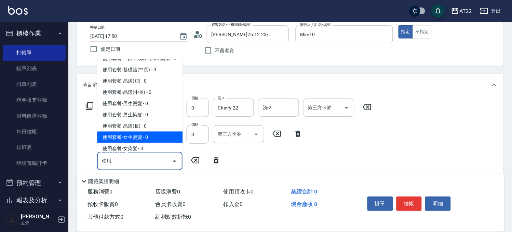
click at [137, 143] on span "使用套餐-女生燙髮 - 0" at bounding box center [139, 137] width 85 height 11
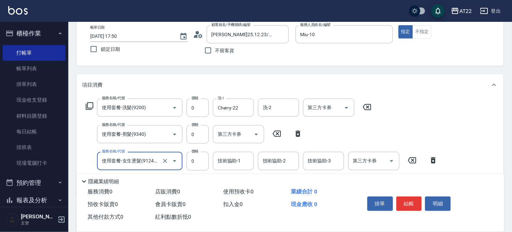
scroll to position [155, 0]
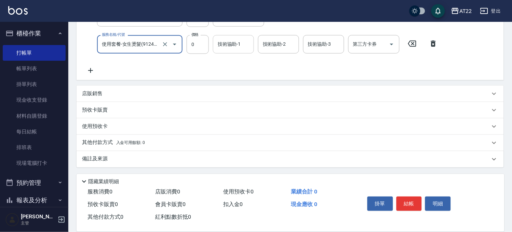
type input "使用套餐-女生燙髮(912401)"
click at [232, 48] on input "技術協助-1" at bounding box center [233, 44] width 35 height 12
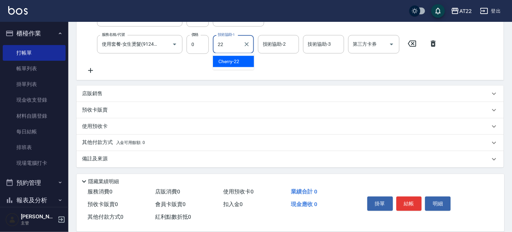
type input "Cherry-22"
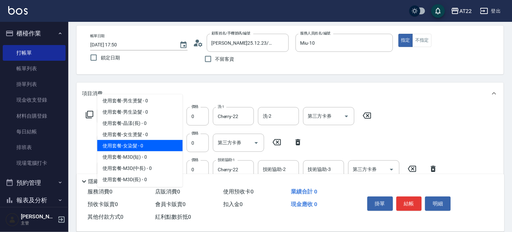
scroll to position [304, 0]
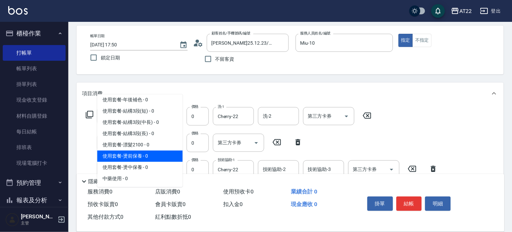
click at [132, 162] on span "使用套餐-燙前保養 - 0" at bounding box center [139, 156] width 85 height 11
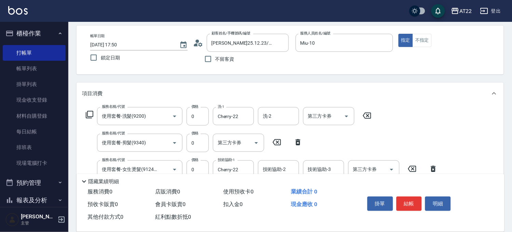
scroll to position [182, 0]
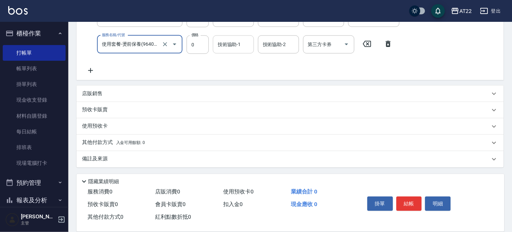
type input "使用套餐-燙前保養(9640001)"
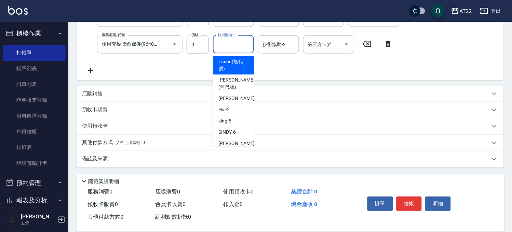
click at [236, 49] on input "技術協助-1" at bounding box center [233, 45] width 35 height 12
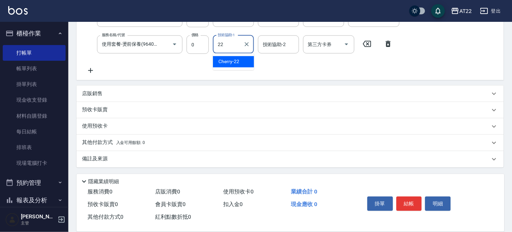
type input "Cherry-22"
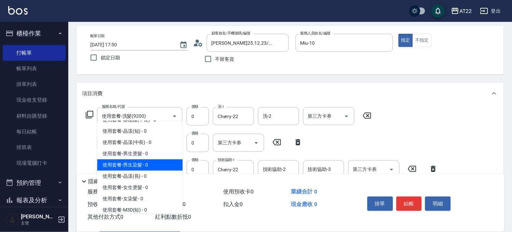
scroll to position [152, 0]
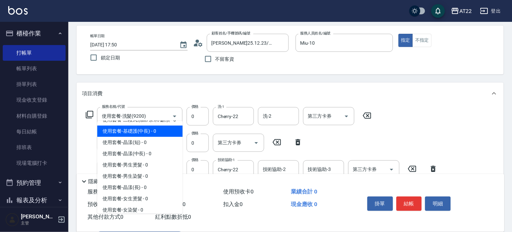
click at [145, 137] on span "使用套餐-基礎護(中長) - 0" at bounding box center [139, 131] width 85 height 11
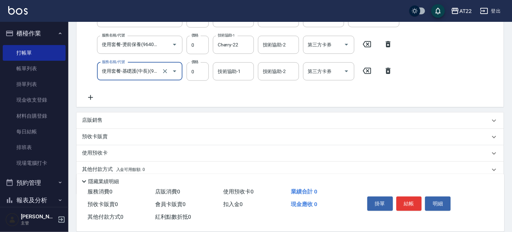
scroll to position [182, 0]
type input "使用套餐-基礎護(中長)(96403)"
click at [230, 77] on input "技術協助-1" at bounding box center [233, 71] width 35 height 12
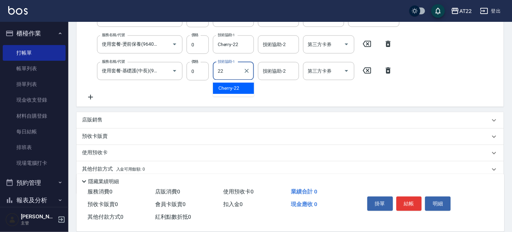
type input "Cherry-22"
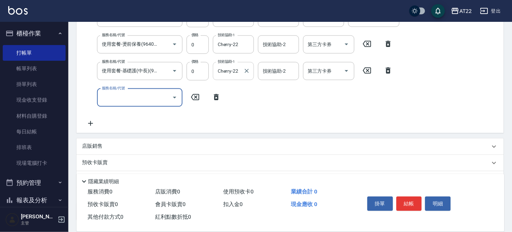
scroll to position [0, 0]
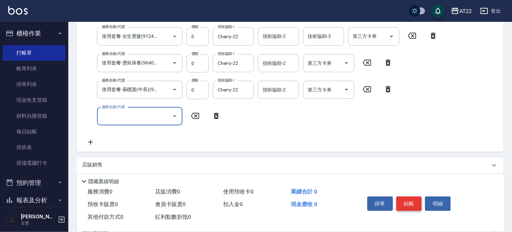
click at [403, 198] on button "結帳" at bounding box center [410, 204] width 26 height 14
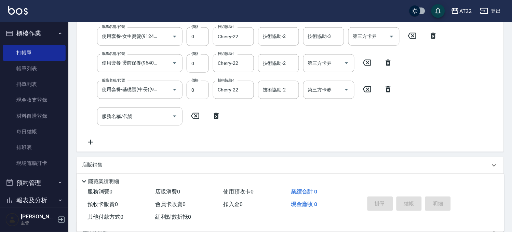
type input "2025/08/16 17:51"
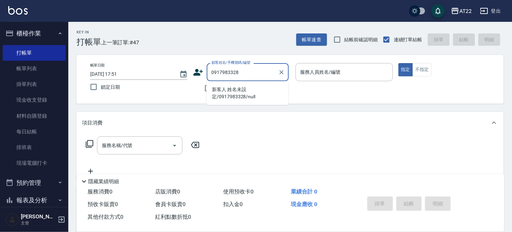
click at [252, 93] on li "新客人 姓名未設定/0917983328/null" at bounding box center [247, 93] width 82 height 18
type input "新客人 姓名未設定/0917983328/null"
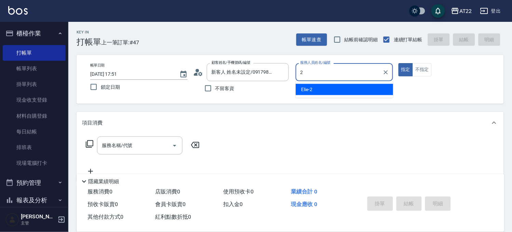
type input "Elie-2"
type button "true"
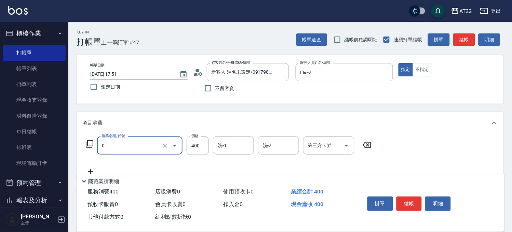
type input "有機洗髮(0)"
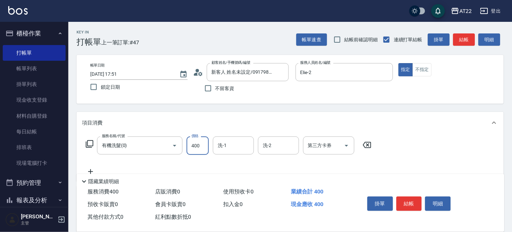
click at [206, 142] on input "400" at bounding box center [198, 146] width 22 height 18
type input "450"
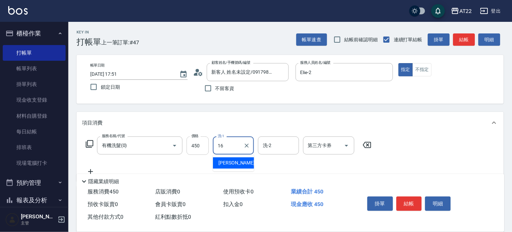
type input "Joe-16"
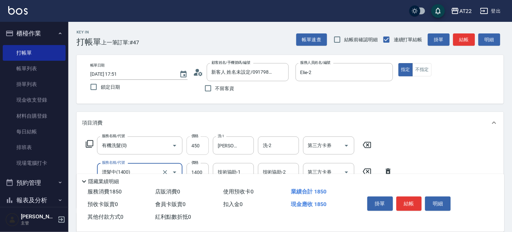
type input "漂髮中(1400)"
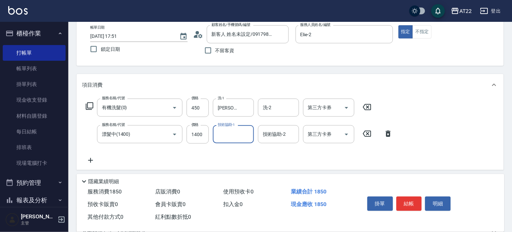
type input "2"
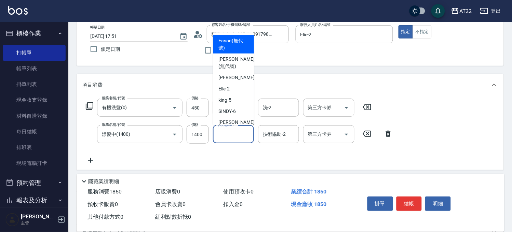
type input "Eason(無代號)"
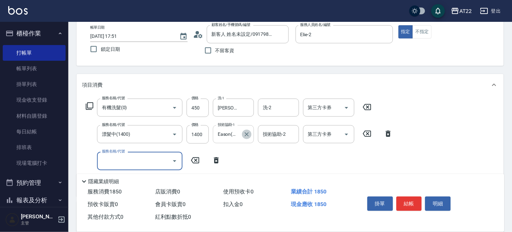
click at [250, 135] on icon "Clear" at bounding box center [246, 134] width 7 height 7
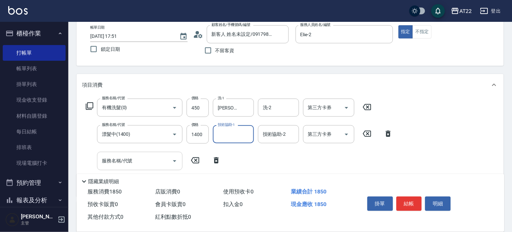
click at [132, 157] on input "服務名稱/代號" at bounding box center [134, 161] width 69 height 12
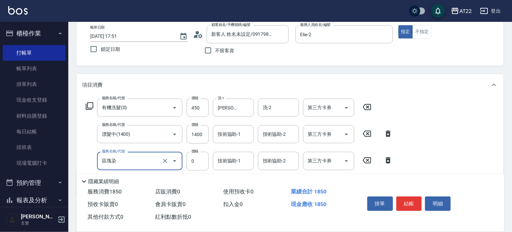
type input "區塊染"
type input "1000"
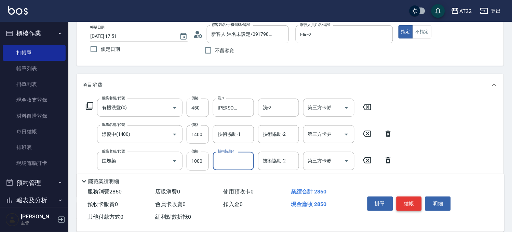
click at [411, 203] on button "結帳" at bounding box center [410, 204] width 26 height 14
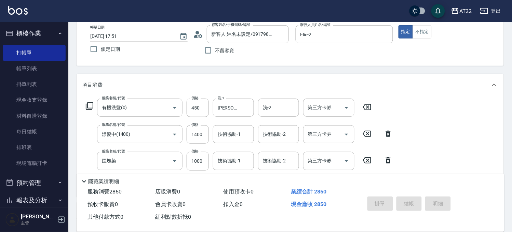
type input "2025/08/16 17:52"
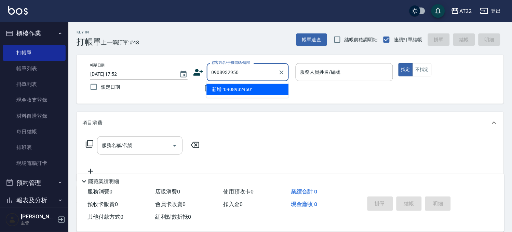
click at [249, 90] on li "新增 "0908932950"" at bounding box center [247, 89] width 82 height 11
type input "0908932950"
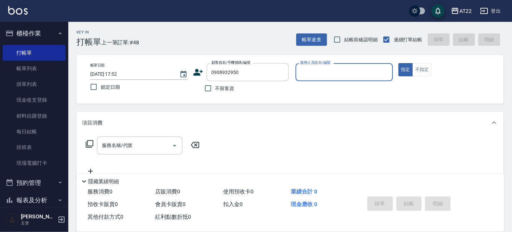
click at [201, 70] on icon at bounding box center [198, 72] width 10 height 10
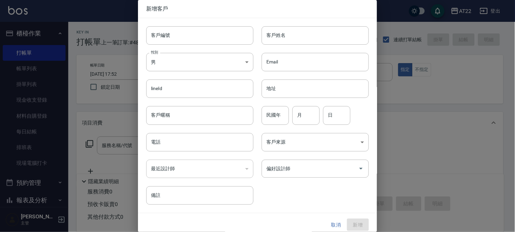
type input "0908932950"
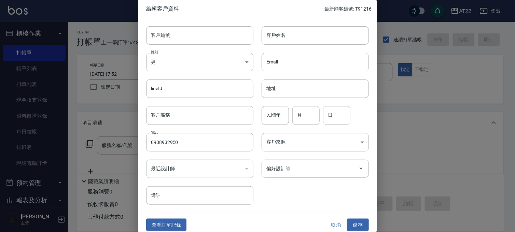
click at [286, 23] on div "客戶姓名 客戶姓名" at bounding box center [312, 31] width 116 height 27
click at [285, 32] on input "客戶姓名" at bounding box center [315, 35] width 107 height 18
type input "ㄍ"
type input "吳承祐"
click at [281, 115] on input "民國年" at bounding box center [275, 115] width 27 height 18
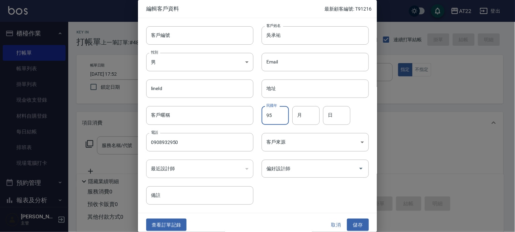
type input "95"
type input "7"
type input "6"
click at [354, 228] on button "儲存" at bounding box center [358, 225] width 22 height 13
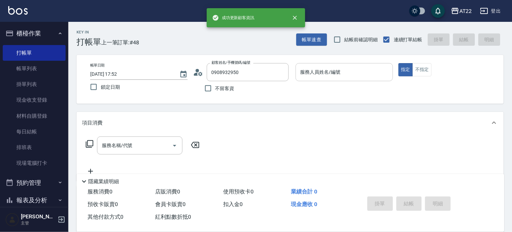
click at [336, 71] on input "服務人員姓名/編號" at bounding box center [344, 72] width 91 height 12
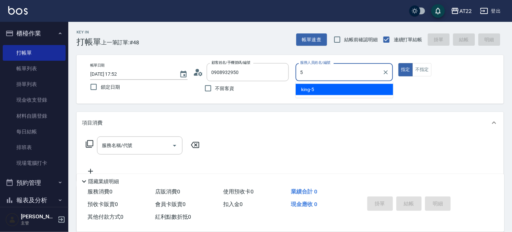
type input "king-5"
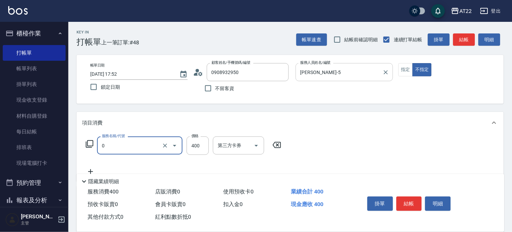
type input "有機洗髮(0)"
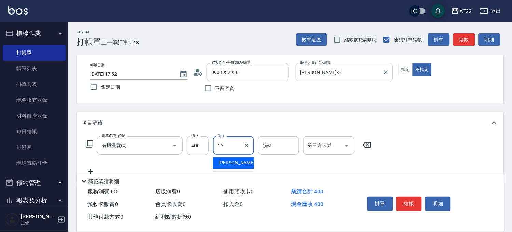
type input "Joe-16"
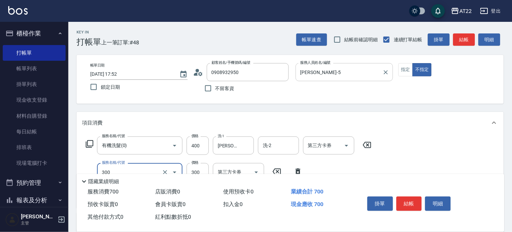
type input "剪髮(300)"
type input "250"
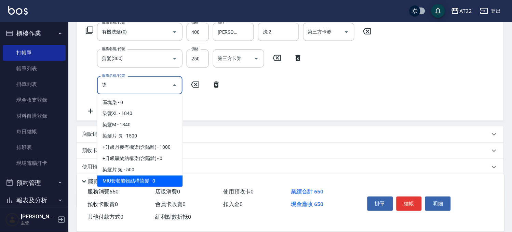
scroll to position [22, 0]
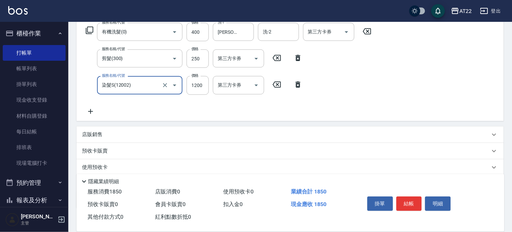
type input "染髮S(12002)"
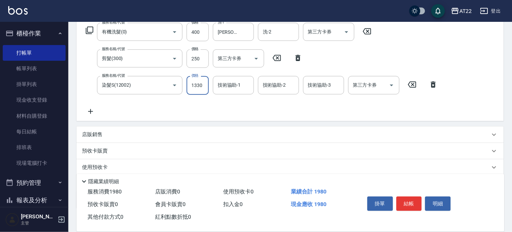
type input "1330"
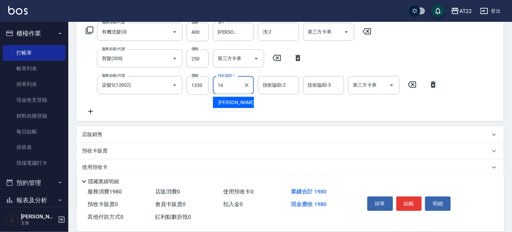
type input "Joe-16"
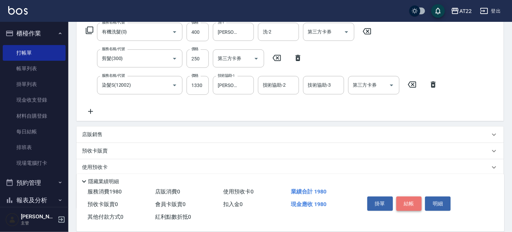
click at [414, 203] on button "結帳" at bounding box center [410, 204] width 26 height 14
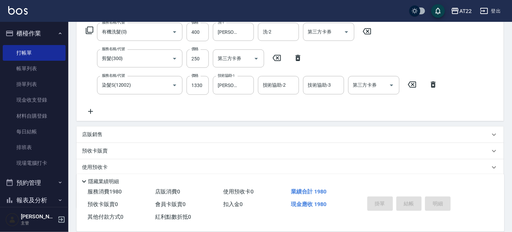
type input "2025/08/16 17:53"
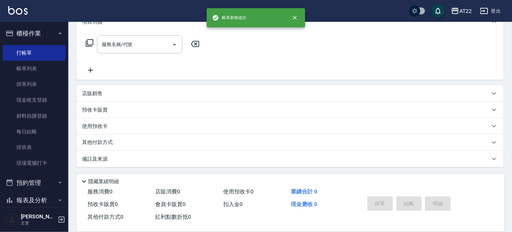
scroll to position [0, 0]
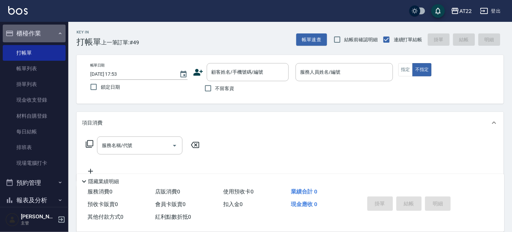
click at [43, 38] on button "櫃檯作業" at bounding box center [34, 34] width 63 height 18
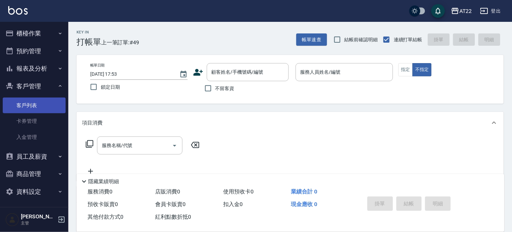
click at [42, 108] on link "客戶列表" at bounding box center [34, 106] width 63 height 16
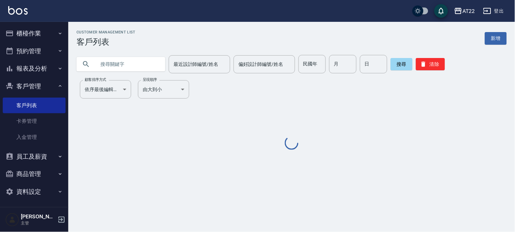
click at [33, 90] on button "客戶管理" at bounding box center [34, 87] width 63 height 18
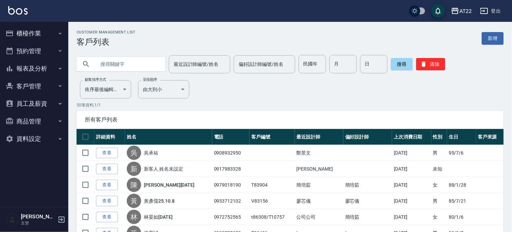
click at [33, 71] on button "報表及分析" at bounding box center [34, 69] width 63 height 18
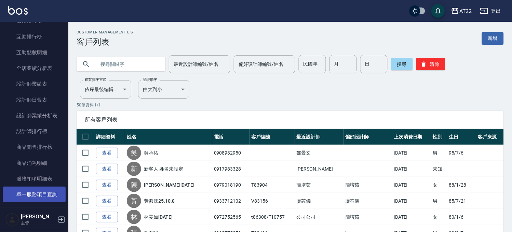
scroll to position [76, 0]
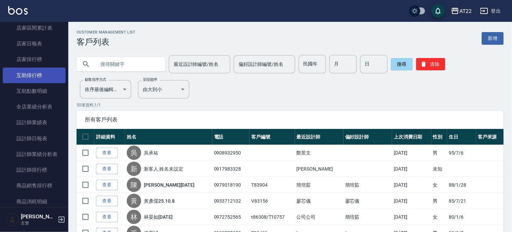
click at [39, 79] on link "互助排行榜" at bounding box center [34, 76] width 63 height 16
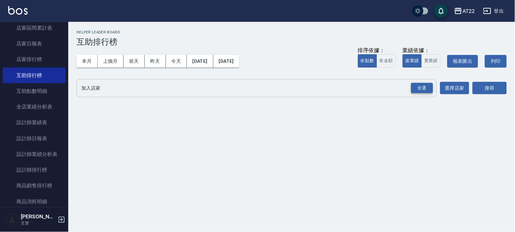
click at [432, 92] on div "全選" at bounding box center [423, 88] width 22 height 11
click at [479, 88] on button "搜尋" at bounding box center [490, 88] width 34 height 13
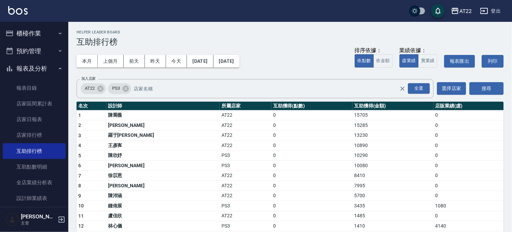
click at [35, 29] on button "櫃檯作業" at bounding box center [34, 34] width 63 height 18
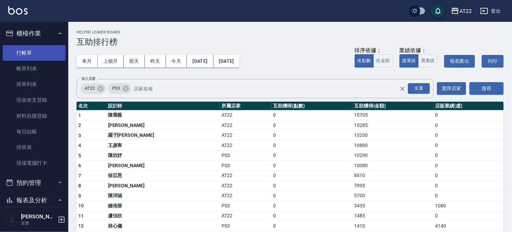
click at [26, 54] on link "打帳單" at bounding box center [34, 53] width 63 height 16
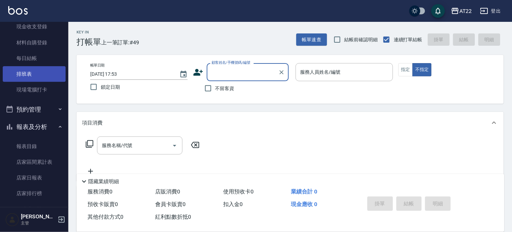
scroll to position [114, 0]
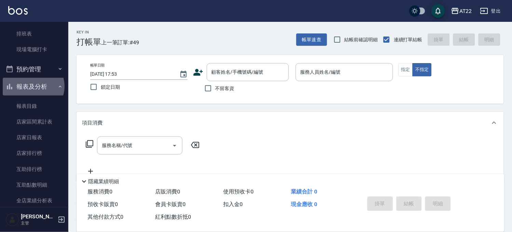
click at [33, 86] on button "報表及分析" at bounding box center [34, 87] width 63 height 18
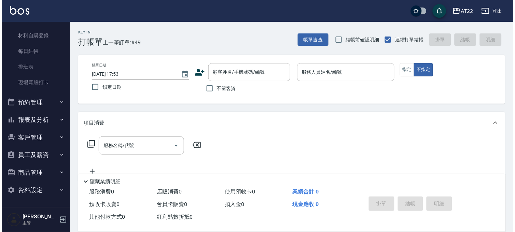
scroll to position [80, 0]
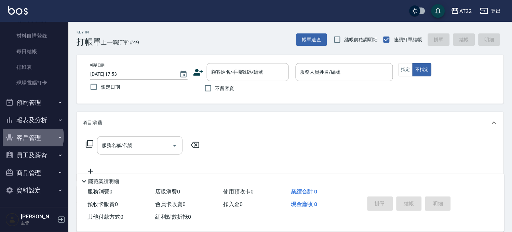
click at [23, 137] on button "客戶管理" at bounding box center [34, 138] width 63 height 18
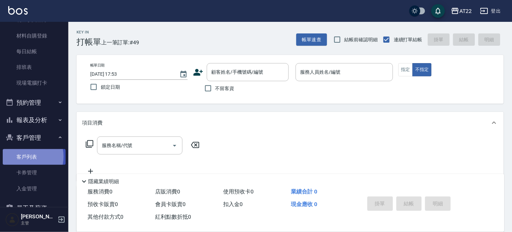
click at [24, 157] on link "客戶列表" at bounding box center [34, 157] width 63 height 16
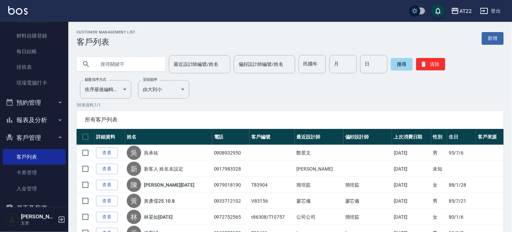
click at [131, 64] on input "text" at bounding box center [128, 64] width 64 height 18
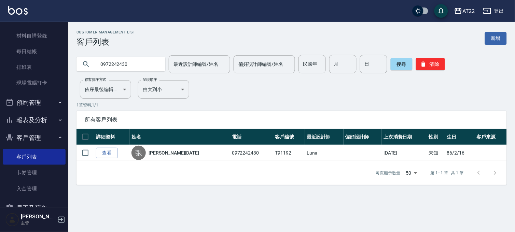
click at [145, 60] on input "0972242430" at bounding box center [128, 64] width 64 height 18
paste input "26606422"
type input "0926606422"
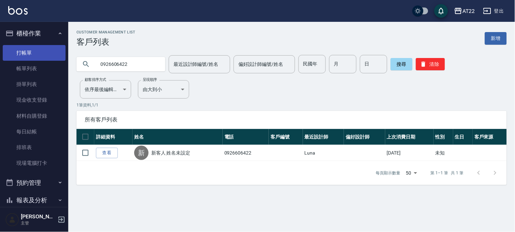
click at [49, 52] on link "打帳單" at bounding box center [34, 53] width 63 height 16
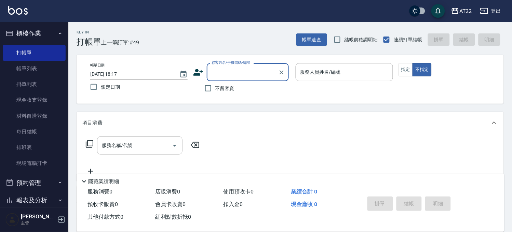
click at [219, 91] on span "不留客資" at bounding box center [224, 88] width 19 height 7
click at [215, 91] on input "不留客資" at bounding box center [208, 88] width 14 height 14
checkbox input "true"
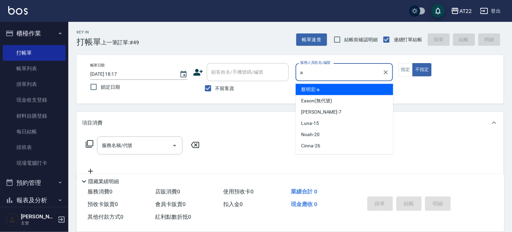
type input "蔡明宏-a"
type button "false"
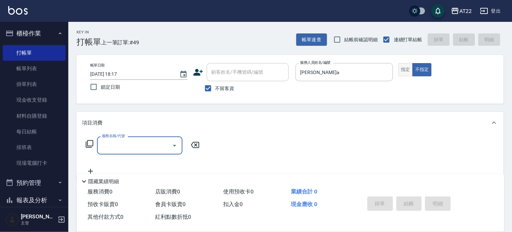
click at [402, 71] on button "指定" at bounding box center [406, 69] width 15 height 13
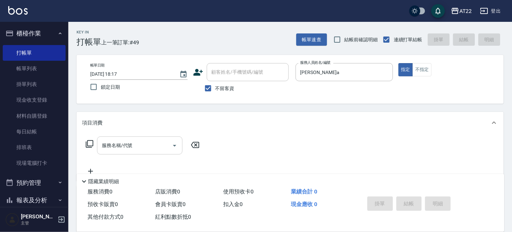
click at [135, 144] on input "服務名稱/代號" at bounding box center [134, 146] width 69 height 12
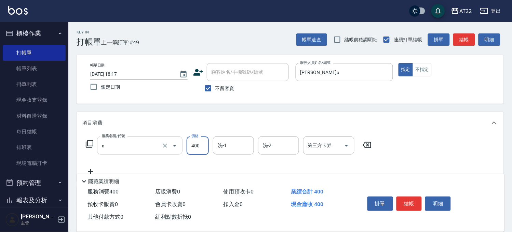
type input "ab洗髮(a)"
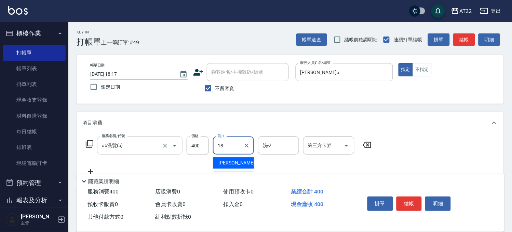
type input "恩恩-18"
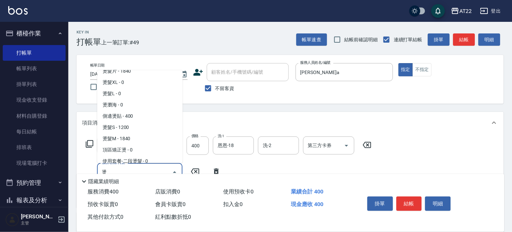
scroll to position [38, 0]
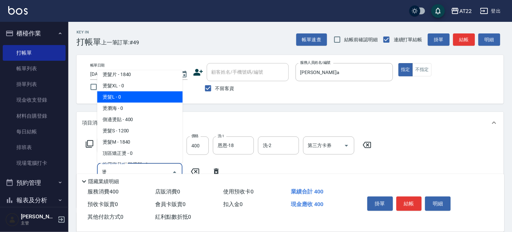
click at [144, 69] on span "+頂區燙 - 800" at bounding box center [139, 63] width 85 height 11
type input "+頂區燙"
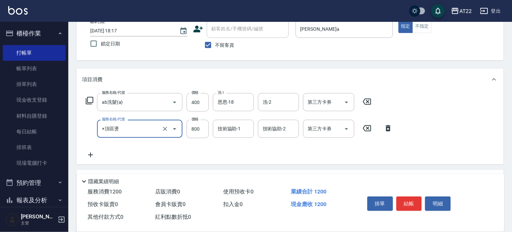
scroll to position [76, 0]
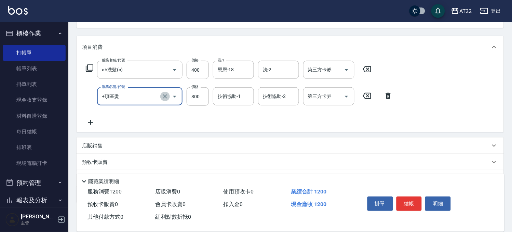
click at [166, 98] on icon "Clear" at bounding box center [165, 96] width 7 height 7
type input "燙髮L"
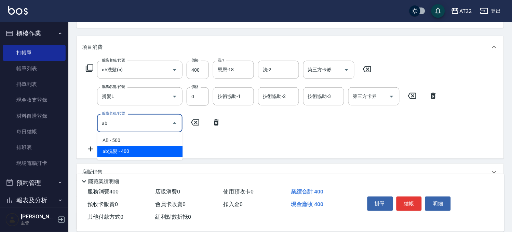
click at [131, 141] on span "AB - 500" at bounding box center [139, 140] width 85 height 11
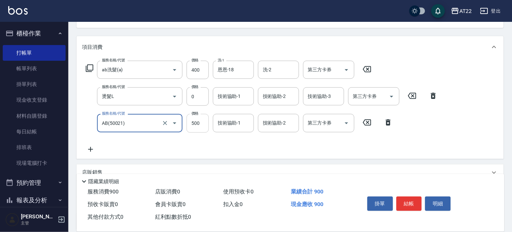
type input "AB(50021)"
click at [191, 124] on input "500" at bounding box center [198, 123] width 22 height 18
type input "1500"
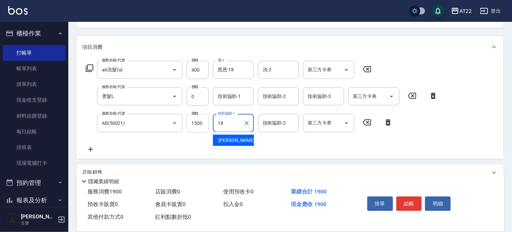
type input "恩恩-18"
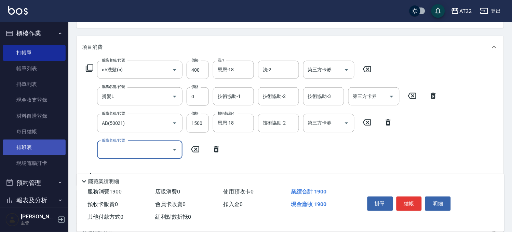
scroll to position [133, 0]
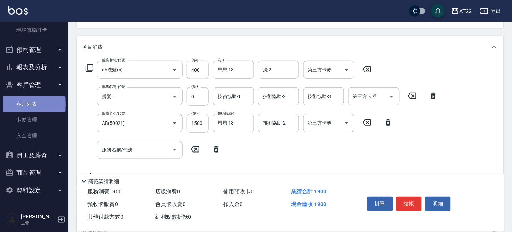
click at [33, 105] on link "客戶列表" at bounding box center [34, 104] width 63 height 16
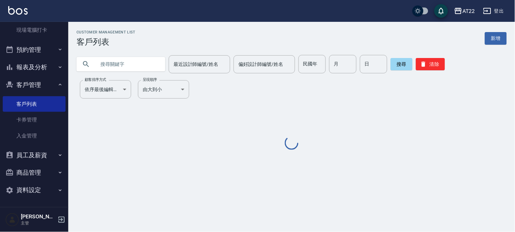
click at [107, 61] on input "text" at bounding box center [128, 64] width 64 height 18
type input "0928750391"
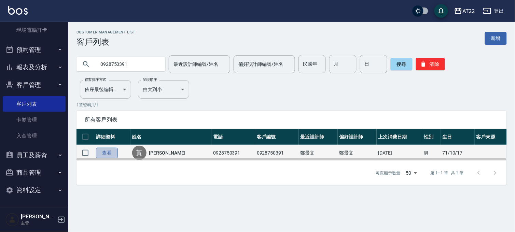
click at [103, 151] on link "查看" at bounding box center [107, 153] width 22 height 11
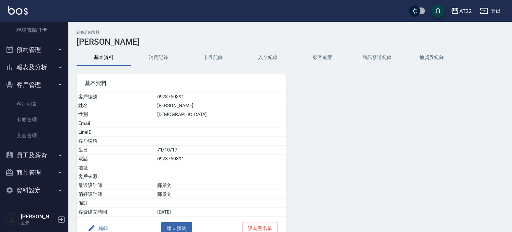
click at [159, 53] on button "消費記錄" at bounding box center [158, 58] width 55 height 16
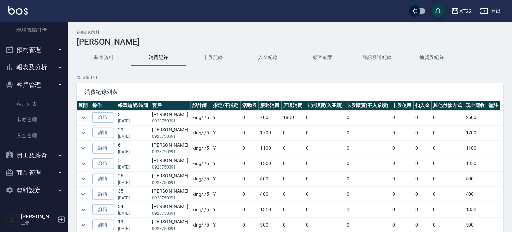
click at [86, 117] on icon "expand row" at bounding box center [83, 118] width 8 height 8
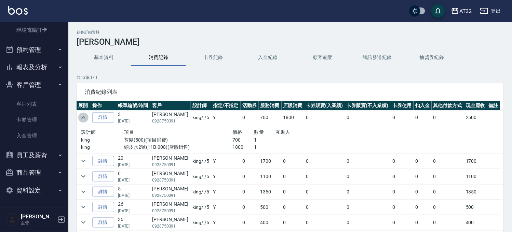
click at [86, 117] on icon "expand row" at bounding box center [83, 118] width 8 height 8
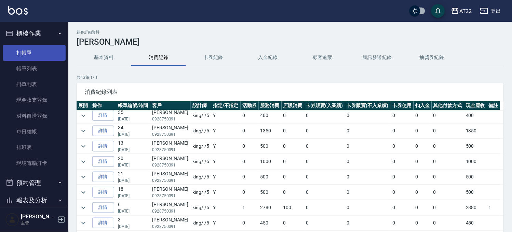
click at [36, 52] on link "打帳單" at bounding box center [34, 53] width 63 height 16
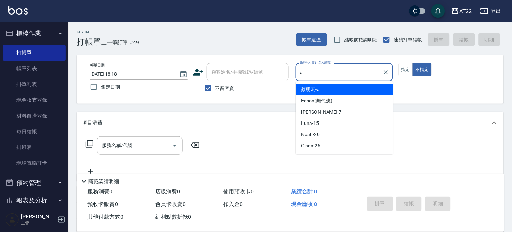
type input "蔡明宏-a"
type button "false"
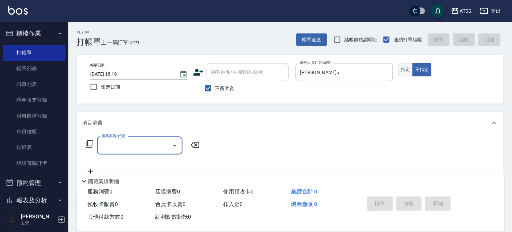
click at [409, 69] on button "指定" at bounding box center [406, 69] width 15 height 13
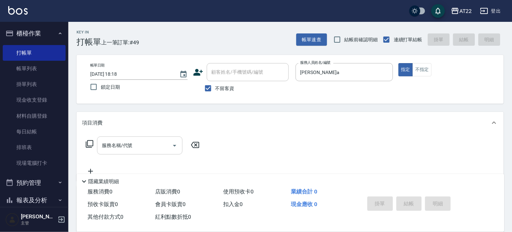
click at [154, 144] on input "服務名稱/代號" at bounding box center [134, 146] width 69 height 12
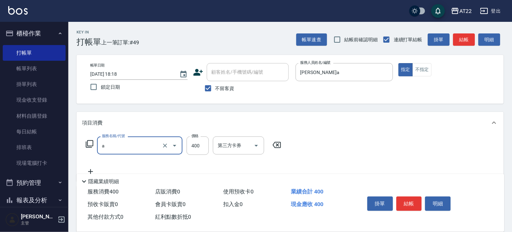
type input "ab洗髮(a)"
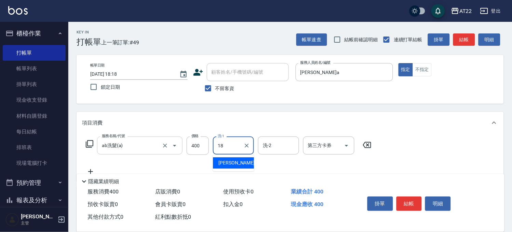
type input "恩恩-18"
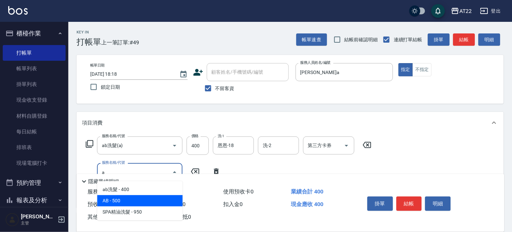
click at [129, 200] on span "AB - 500" at bounding box center [139, 201] width 85 height 11
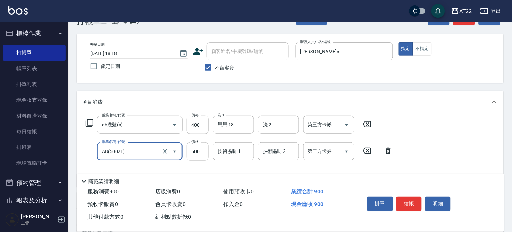
scroll to position [38, 0]
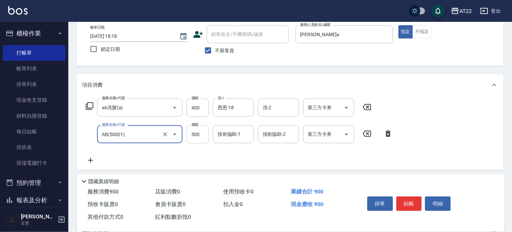
type input "AB(50021)"
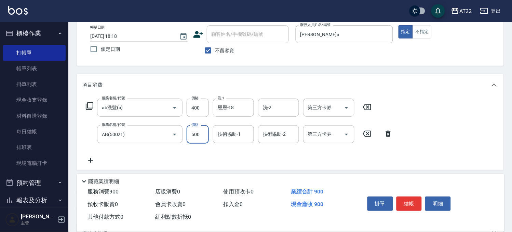
click at [200, 144] on input "500" at bounding box center [198, 134] width 22 height 18
type input "1500"
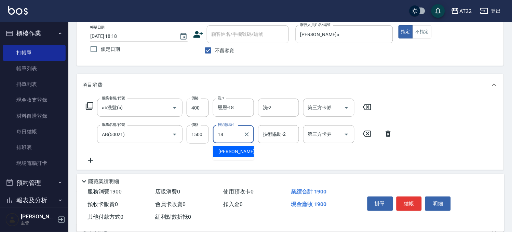
type input "恩恩-18"
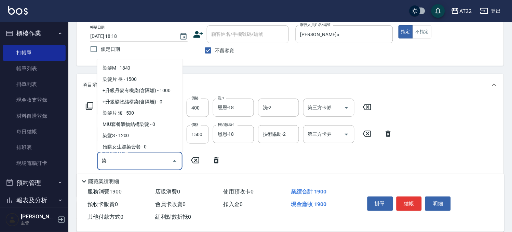
scroll to position [45, 0]
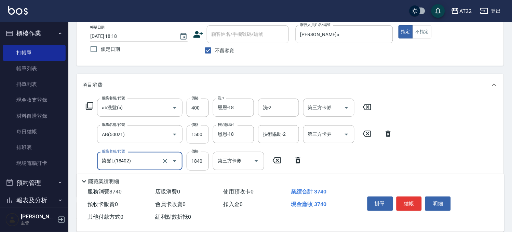
type input "染髮L(18402)"
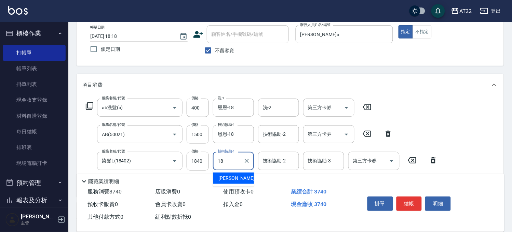
type input "恩恩-18"
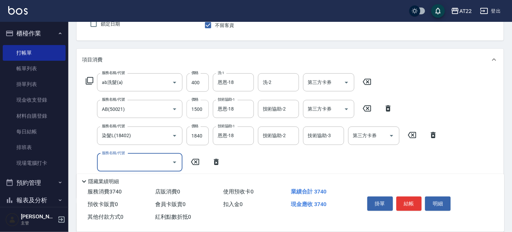
scroll to position [76, 0]
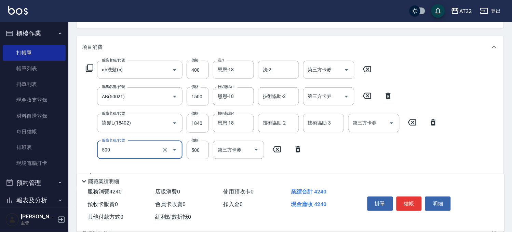
type input "剪髮(500)"
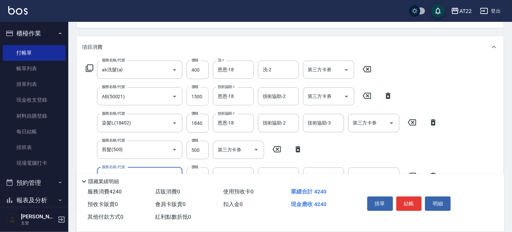
type input "燙髮L"
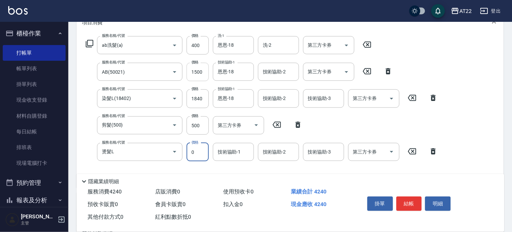
scroll to position [114, 0]
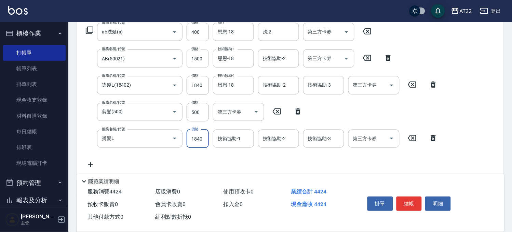
type input "1840"
type input "1"
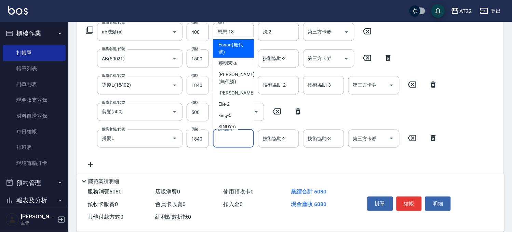
click at [198, 85] on input "1840" at bounding box center [198, 85] width 22 height 18
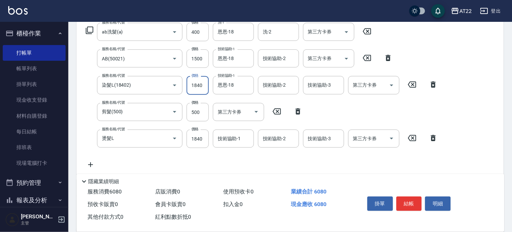
click at [198, 85] on input "1840" at bounding box center [198, 85] width 22 height 18
click at [200, 142] on input "1840" at bounding box center [198, 139] width 22 height 18
click at [201, 91] on input "1840" at bounding box center [198, 85] width 22 height 18
type input "1800"
click at [196, 142] on input "1840" at bounding box center [198, 139] width 22 height 18
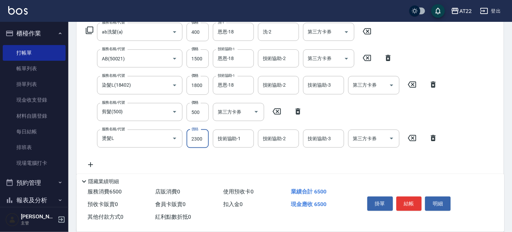
type input "2300"
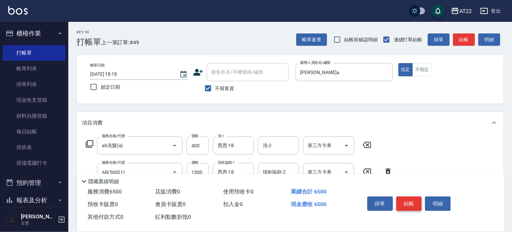
click at [410, 202] on button "結帳" at bounding box center [410, 204] width 26 height 14
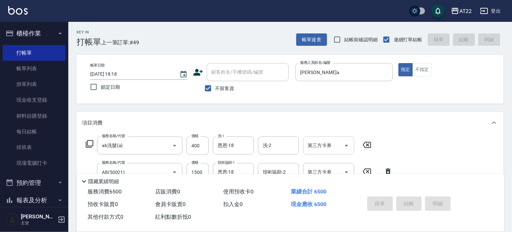
type input "2025/08/16 18:19"
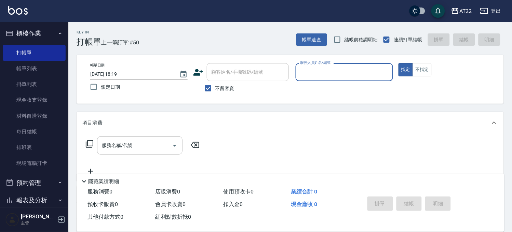
click at [226, 91] on span "不留客資" at bounding box center [224, 88] width 19 height 7
click at [215, 91] on input "不留客資" at bounding box center [208, 88] width 14 height 14
checkbox input "false"
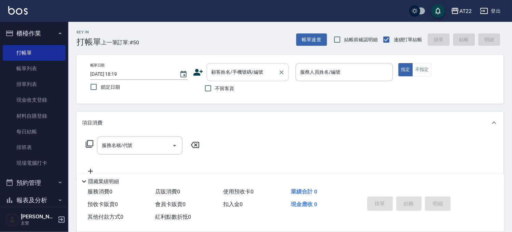
click at [237, 72] on div "顧客姓名/手機號碼/編號 顧客姓名/手機號碼/編號" at bounding box center [248, 72] width 82 height 18
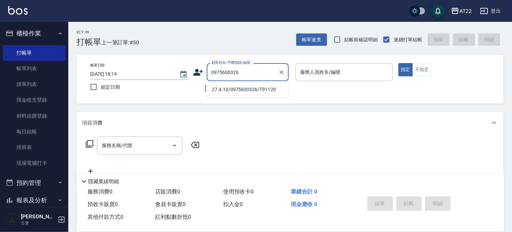
click at [237, 90] on li "27.4.10/0975600326/T91120" at bounding box center [247, 89] width 82 height 11
type input "27.4.10/0975600326/T91120"
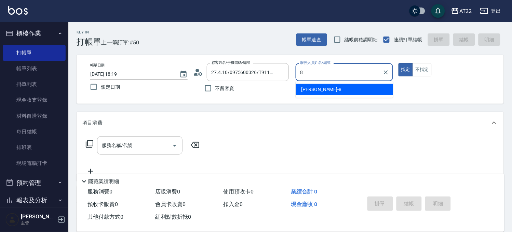
type input "Zoe-8"
type button "true"
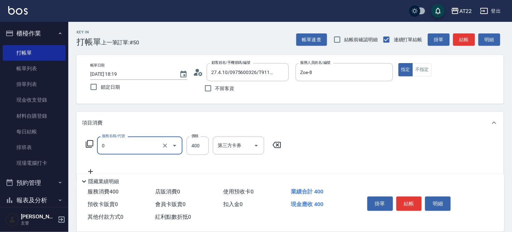
type input "有機洗髮(0)"
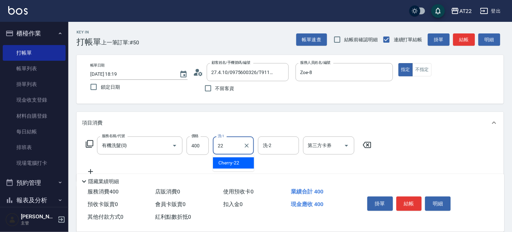
type input "Cherry-22"
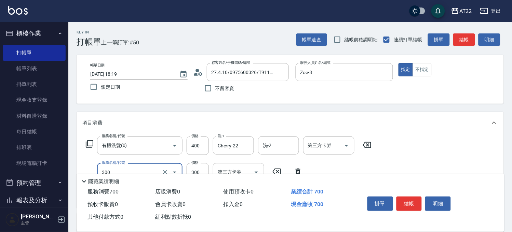
type input "剪髮(300)"
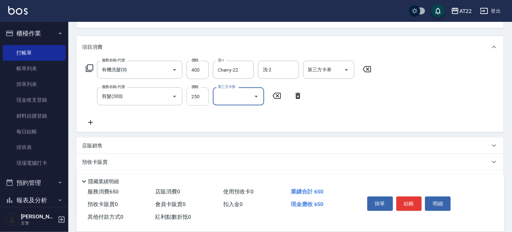
click at [195, 100] on input "250" at bounding box center [198, 97] width 22 height 18
type input "230"
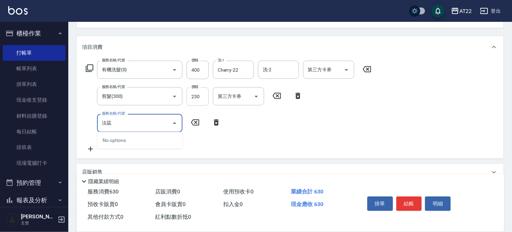
type input "法"
type input "髮"
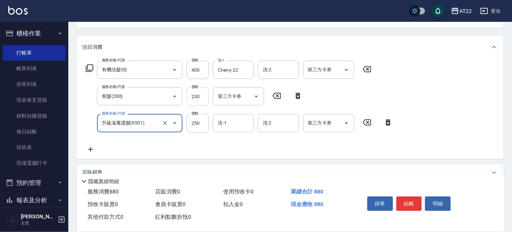
type input "升級滋養護髮(6501)"
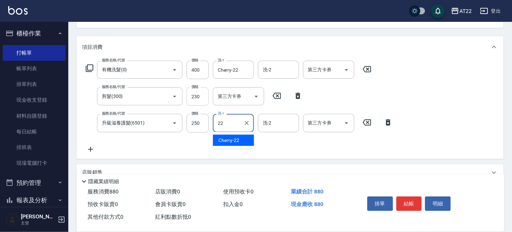
type input "Cherry-22"
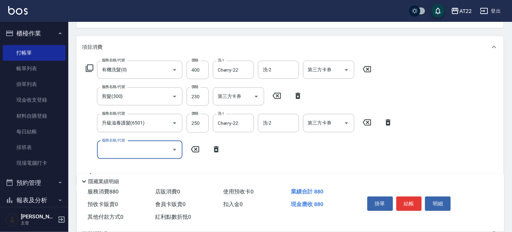
click at [407, 194] on div "掛單 結帳 明細" at bounding box center [409, 205] width 89 height 22
click at [408, 199] on button "結帳" at bounding box center [410, 204] width 26 height 14
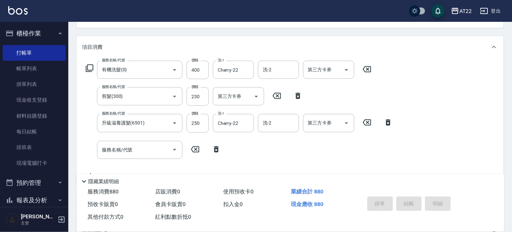
type input "2025/08/16 18:20"
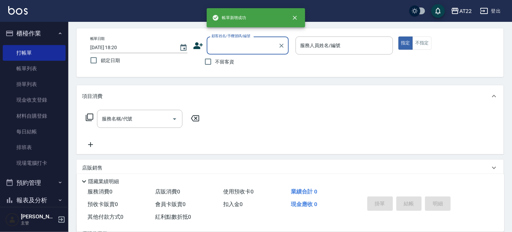
scroll to position [0, 0]
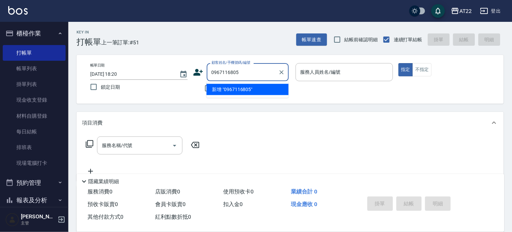
click at [236, 92] on li "新增 "0967116805"" at bounding box center [247, 89] width 82 height 11
type input "0967116805"
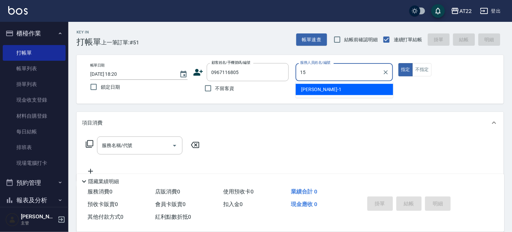
type input "Luna-15"
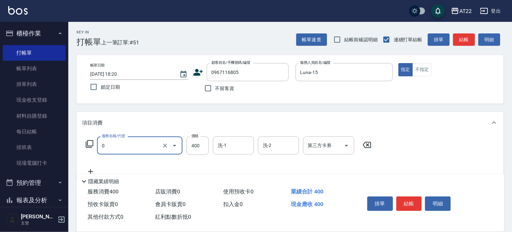
type input "有機洗髮(0)"
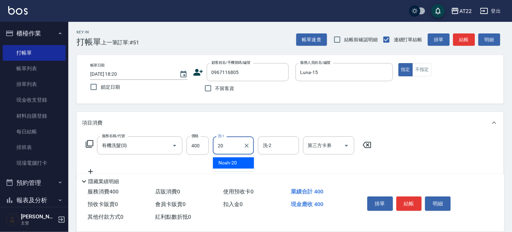
type input "Noah-20"
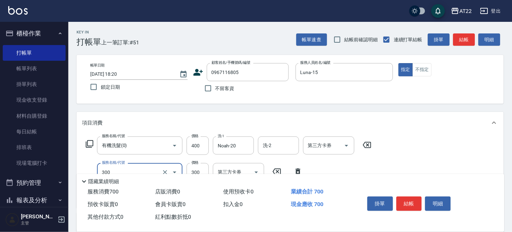
type input "剪髮(300)"
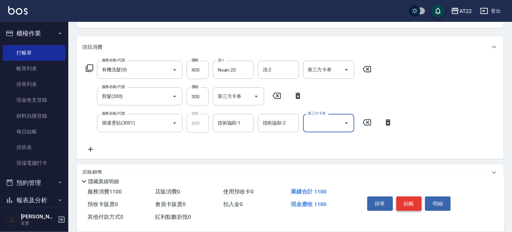
click at [413, 197] on button "結帳" at bounding box center [410, 204] width 26 height 14
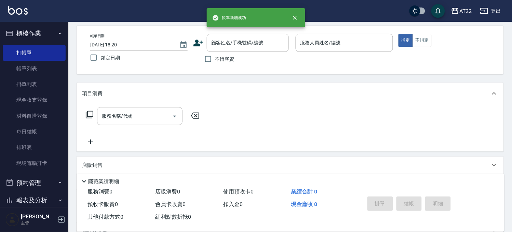
scroll to position [0, 0]
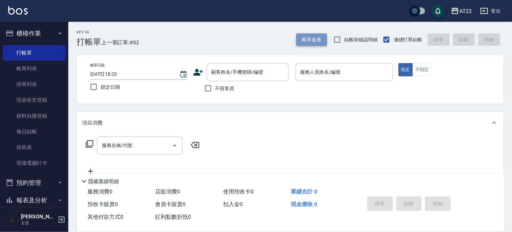
click at [317, 39] on button "帳單速查" at bounding box center [311, 39] width 31 height 13
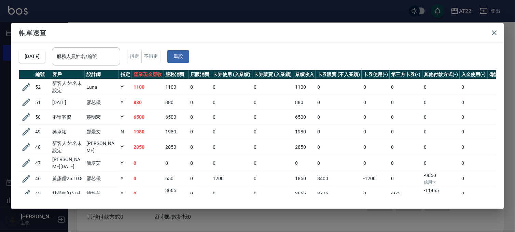
click at [107, 9] on div "帳單速查 2025/08/16 服務人員姓名/編號 服務人員姓名/編號 指定 不指定 重設 編號 客戶 設計師 指定 營業現金應收 服務消費 店販消費 卡券使…" at bounding box center [257, 116] width 515 height 232
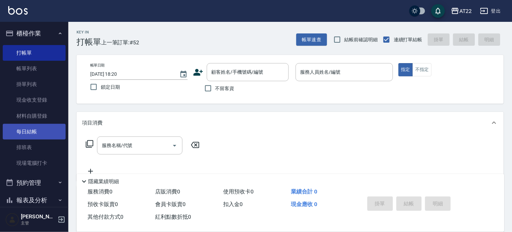
click at [39, 134] on link "每日結帳" at bounding box center [34, 132] width 63 height 16
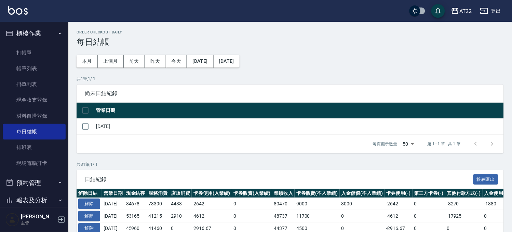
click at [88, 100] on div "尚未日結紀錄" at bounding box center [290, 94] width 427 height 18
drag, startPoint x: 84, startPoint y: 118, endPoint x: 85, endPoint y: 122, distance: 3.7
click at [84, 119] on td at bounding box center [86, 127] width 18 height 16
click at [86, 123] on input "checkbox" at bounding box center [85, 127] width 14 height 14
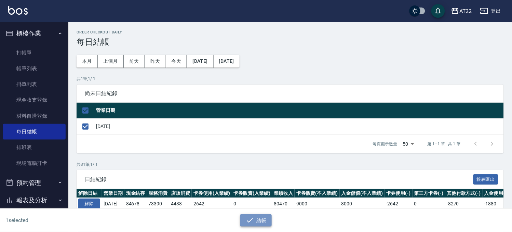
click at [255, 221] on button "結帳" at bounding box center [256, 221] width 32 height 13
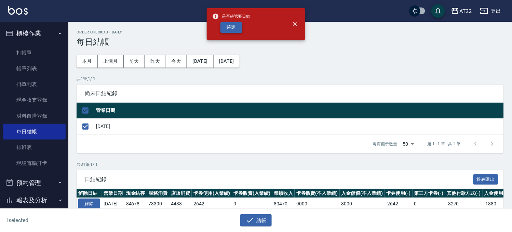
click at [239, 31] on button "確定" at bounding box center [231, 27] width 22 height 11
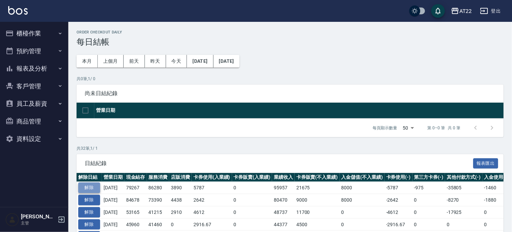
click at [88, 188] on button "解除" at bounding box center [89, 188] width 22 height 11
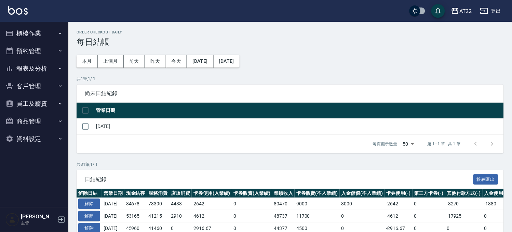
click at [38, 33] on button "櫃檯作業" at bounding box center [34, 34] width 63 height 18
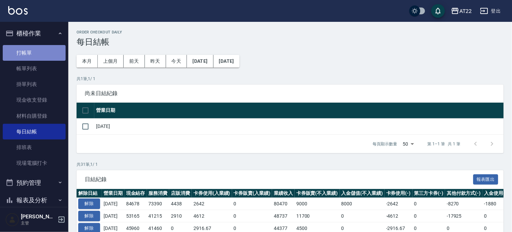
click at [38, 50] on link "打帳單" at bounding box center [34, 53] width 63 height 16
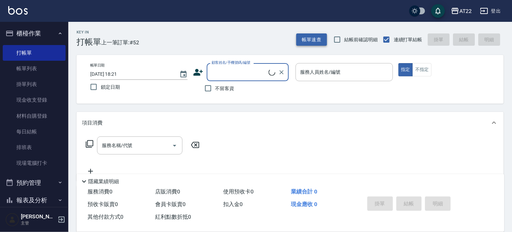
click at [318, 36] on button "帳單速查" at bounding box center [311, 39] width 31 height 13
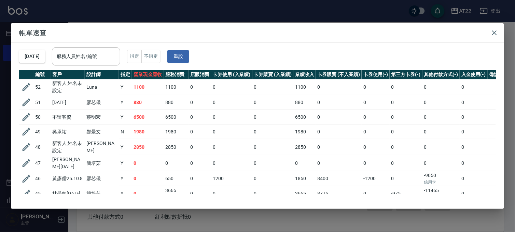
click at [220, 14] on div "帳單速查 [DATE] 服務人員姓名/編號 服務人員姓名/編號 指定 不指定 重設 編號 客戶 設計師 指定 營業現金應收 服務消費 店販消費 卡券使用 (入…" at bounding box center [257, 116] width 515 height 232
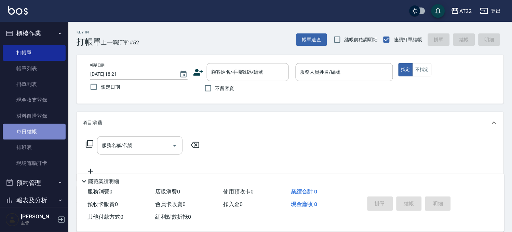
click at [38, 137] on link "每日結帳" at bounding box center [34, 132] width 63 height 16
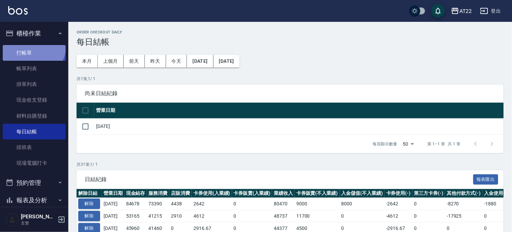
click at [32, 45] on link "打帳單" at bounding box center [34, 53] width 63 height 16
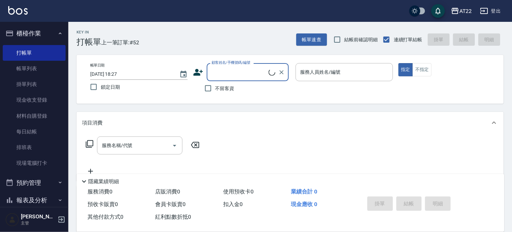
click at [313, 46] on div "帳單速查 結帳前確認明細 連續打單結帳 掛單 結帳 明細" at bounding box center [399, 39] width 207 height 14
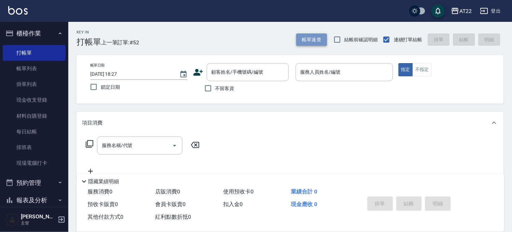
click at [319, 42] on button "帳單速查" at bounding box center [311, 39] width 31 height 13
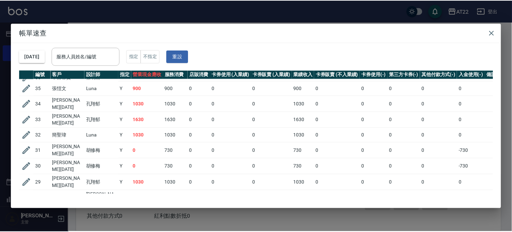
scroll to position [257, 0]
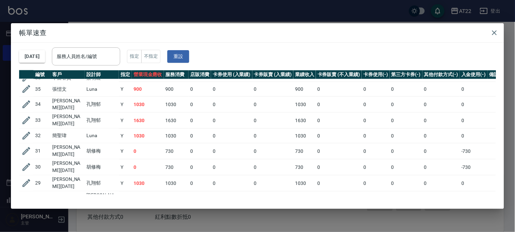
click at [261, 2] on div "帳單速查 [DATE] 服務人員姓名/編號 服務人員姓名/編號 指定 不指定 重設 編號 客戶 設計師 指定 營業現金應收 服務消費 店販消費 卡券使用 (入…" at bounding box center [257, 116] width 515 height 232
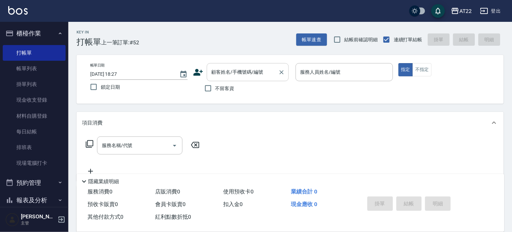
click at [226, 77] on input "顧客姓名/手機號碼/編號" at bounding box center [243, 72] width 66 height 12
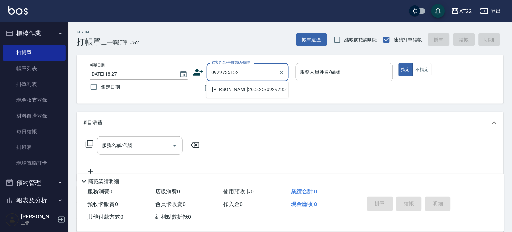
drag, startPoint x: 226, startPoint y: 83, endPoint x: 225, endPoint y: 90, distance: 7.6
click at [225, 90] on li "[PERSON_NAME]26.5.25/0929735152/t85918" at bounding box center [247, 89] width 82 height 11
type input "[PERSON_NAME]26.5.25/0929735152/t85918"
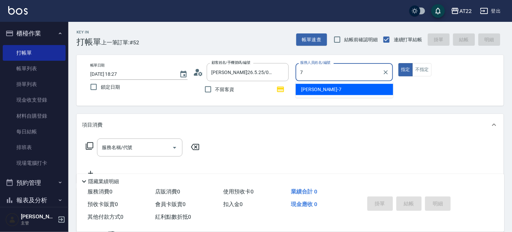
type input "[PERSON_NAME]-7"
type button "true"
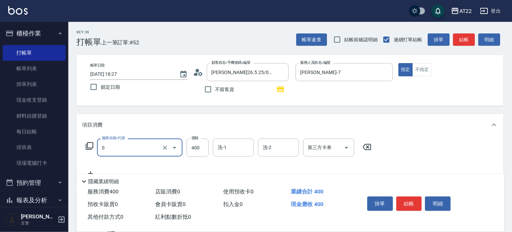
type input "有機洗髮(0)"
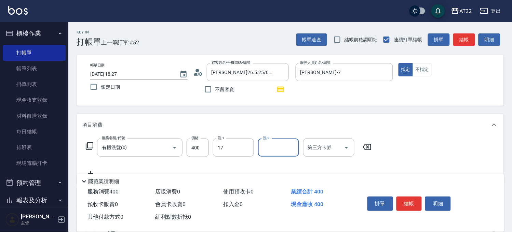
type input "YunYun-17"
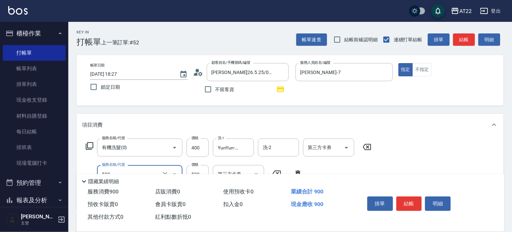
type input "剪髮(500)"
type input "630"
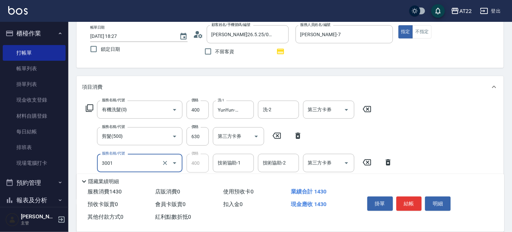
type input "側邊燙貼(3001)"
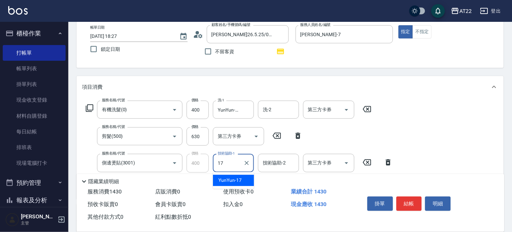
type input "YunYun-17"
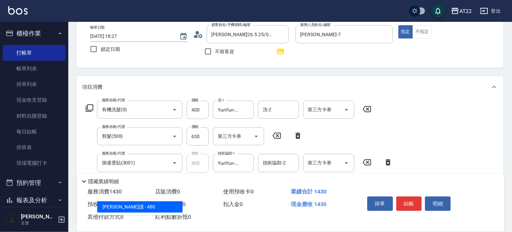
click at [138, 201] on ul "[PERSON_NAME]護 - 480" at bounding box center [139, 207] width 85 height 17
click at [137, 203] on span "[PERSON_NAME]護 - 480" at bounding box center [139, 207] width 85 height 11
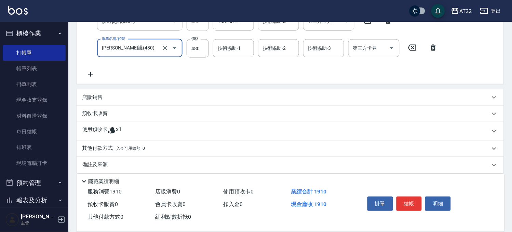
scroll to position [186, 0]
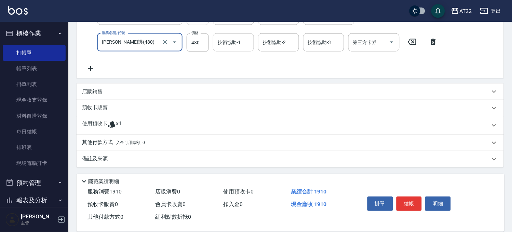
click at [230, 50] on div "技術協助-1" at bounding box center [233, 42] width 41 height 18
type input "[PERSON_NAME]護(480)"
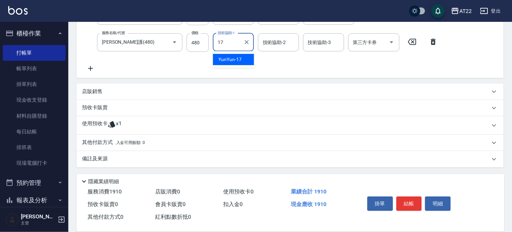
type input "YunYun-17"
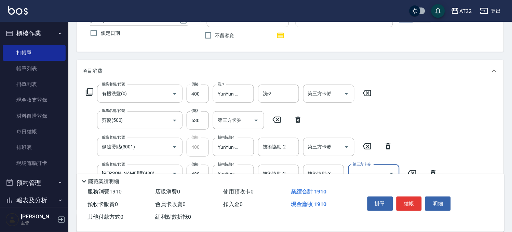
scroll to position [0, 0]
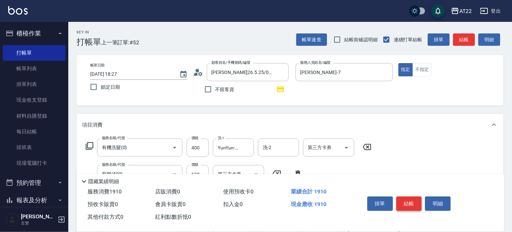
click at [408, 203] on button "結帳" at bounding box center [410, 204] width 26 height 14
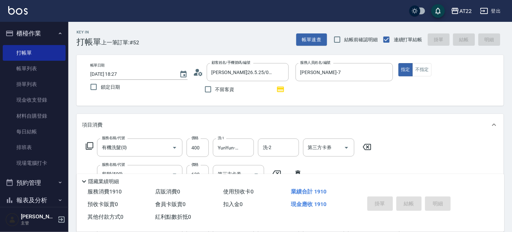
type input "[DATE] 18:29"
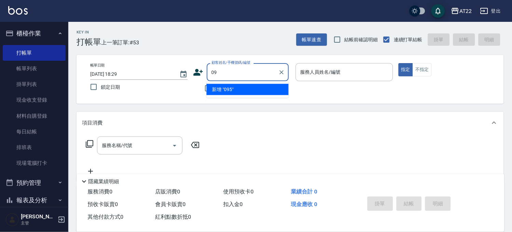
type input "0"
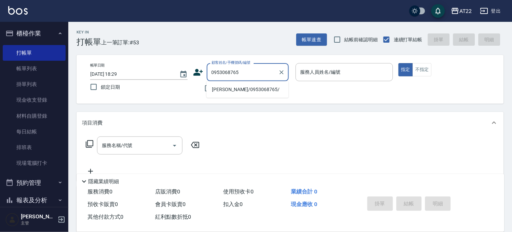
click at [251, 85] on li "[PERSON_NAME]/0953068765/" at bounding box center [247, 89] width 82 height 11
type input "[PERSON_NAME]/0953068765/"
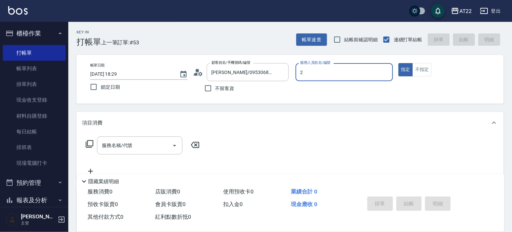
type input "Elie-2"
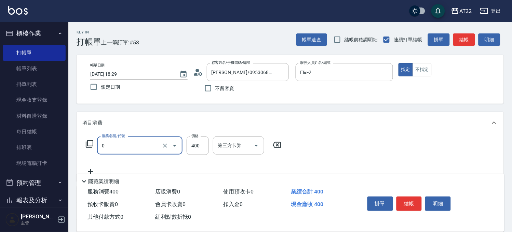
type input "有機洗髮(0)"
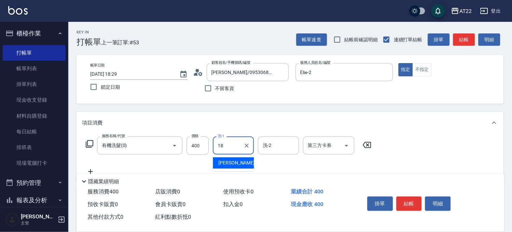
type input "恩恩-18"
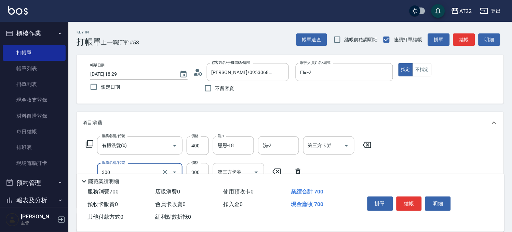
type input "剪髮(300)"
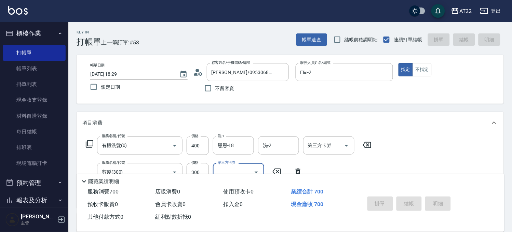
type input "[DATE] 18:30"
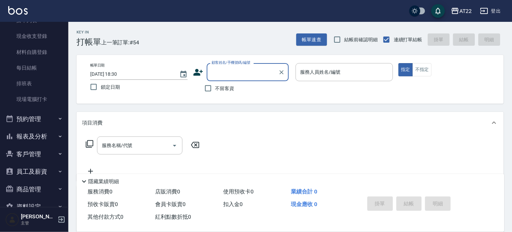
scroll to position [80, 0]
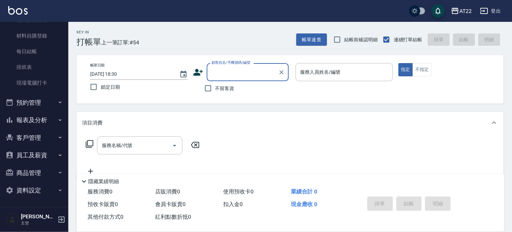
click at [29, 140] on button "客戶管理" at bounding box center [34, 138] width 63 height 18
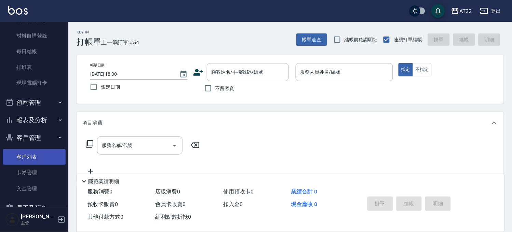
click at [27, 156] on link "客戶列表" at bounding box center [34, 157] width 63 height 16
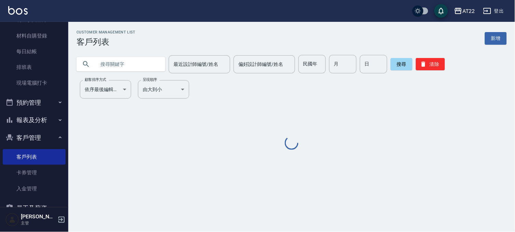
click at [105, 61] on input "text" at bounding box center [128, 64] width 64 height 18
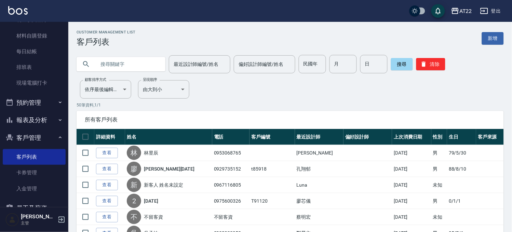
click at [501, 38] on link "新增" at bounding box center [493, 38] width 22 height 13
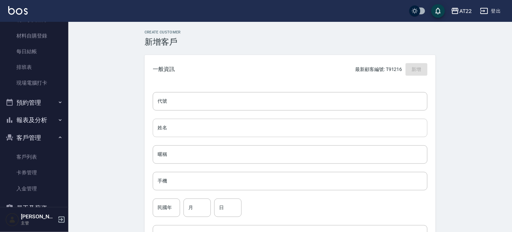
click at [174, 125] on input "姓名" at bounding box center [290, 128] width 275 height 18
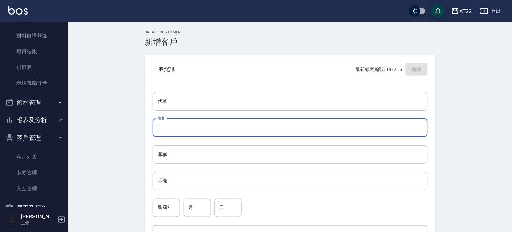
paste input "林煒儒"
type input "林煒儒"
click at [195, 183] on input "手機" at bounding box center [290, 181] width 275 height 18
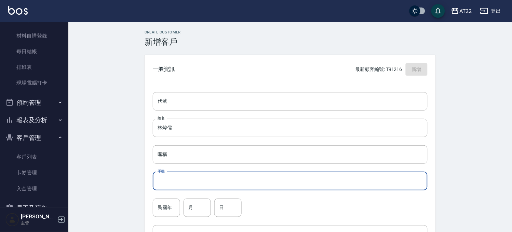
paste input "0919290773"
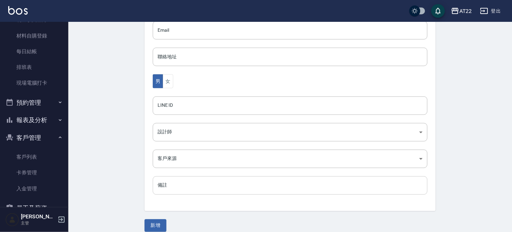
scroll to position [213, 0]
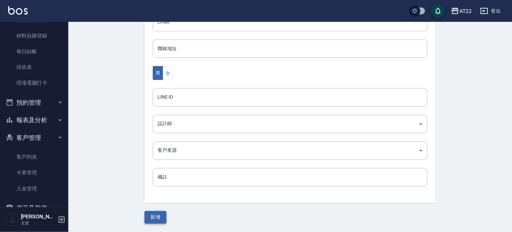
type input "0919290773"
click at [163, 221] on button "新增" at bounding box center [156, 218] width 22 height 13
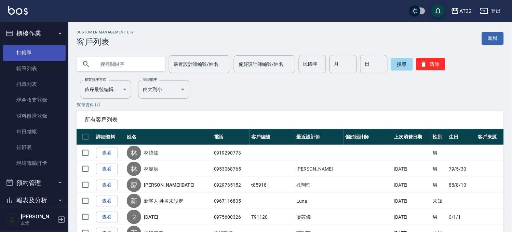
click at [31, 48] on link "打帳單" at bounding box center [34, 53] width 63 height 16
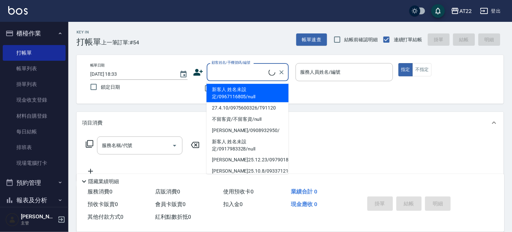
click at [228, 71] on input "顧客姓名/手機號碼/編號" at bounding box center [239, 72] width 59 height 12
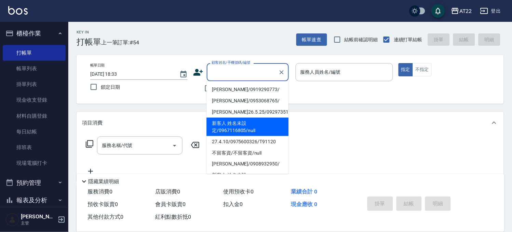
click at [227, 88] on li "[PERSON_NAME]/0919290773/" at bounding box center [247, 89] width 82 height 11
type input "[PERSON_NAME]/0919290773/"
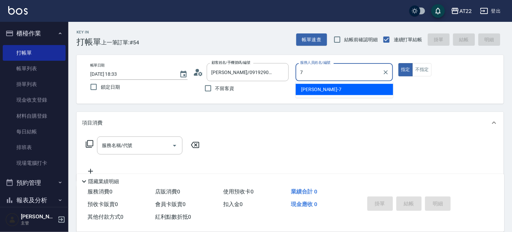
type input "[PERSON_NAME]-7"
type button "true"
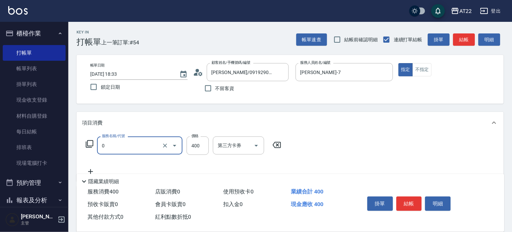
type input "有機洗髮(0)"
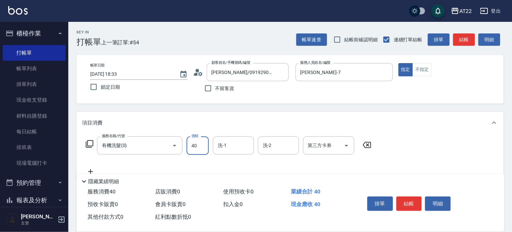
type input "400"
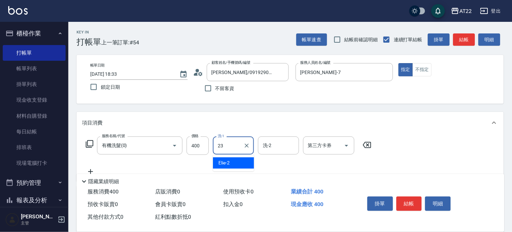
type input "[PERSON_NAME]-23"
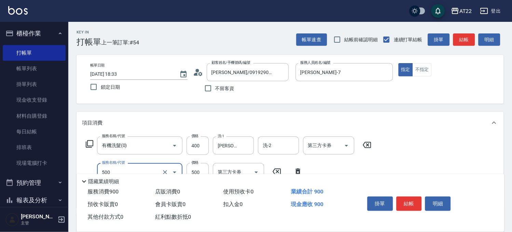
type input "剪髮(500)"
type input "700"
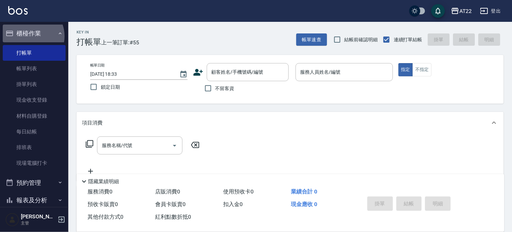
click at [29, 36] on button "櫃檯作業" at bounding box center [34, 34] width 63 height 18
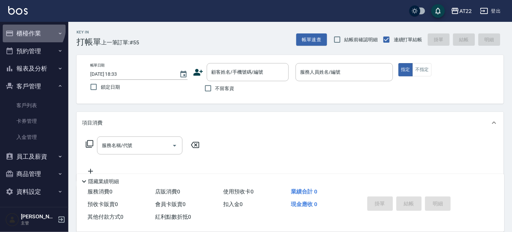
click at [32, 28] on button "櫃檯作業" at bounding box center [34, 34] width 63 height 18
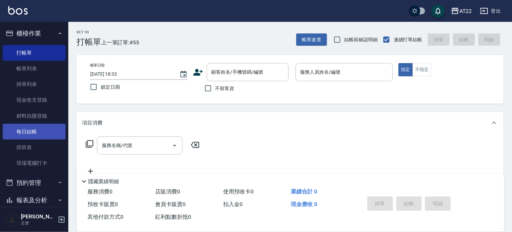
click at [31, 129] on link "每日結帳" at bounding box center [34, 132] width 63 height 16
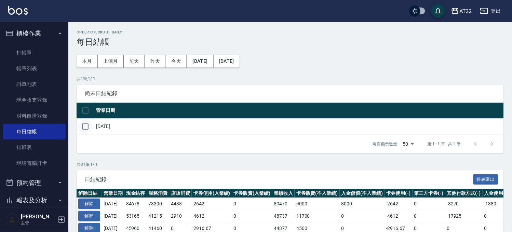
click at [81, 131] on input "checkbox" at bounding box center [85, 127] width 14 height 14
checkbox input "true"
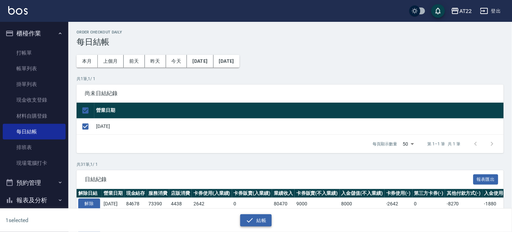
click at [251, 219] on icon "button" at bounding box center [250, 221] width 8 height 8
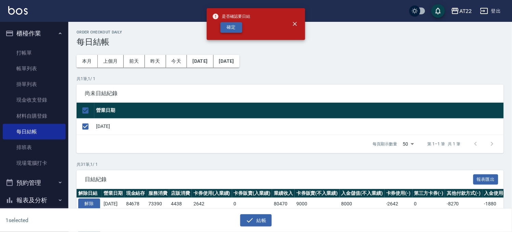
click at [229, 29] on button "確定" at bounding box center [231, 27] width 22 height 11
checkbox input "false"
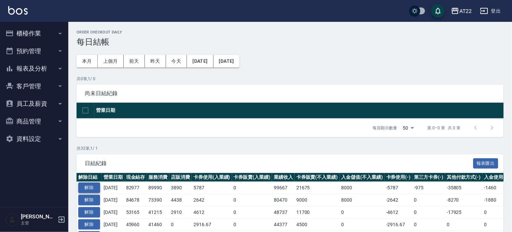
click at [88, 188] on button "解除" at bounding box center [89, 188] width 22 height 11
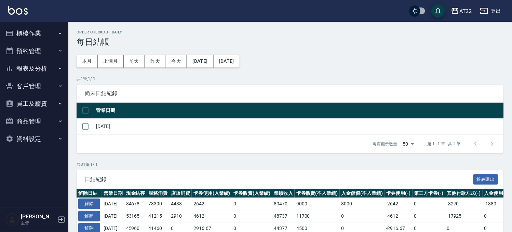
click at [16, 31] on button "櫃檯作業" at bounding box center [34, 34] width 63 height 18
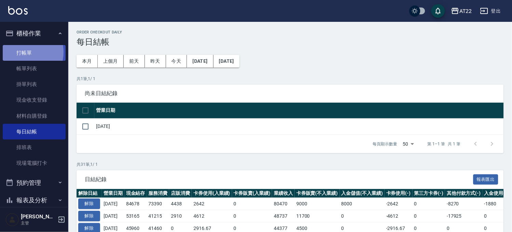
drag, startPoint x: 22, startPoint y: 52, endPoint x: 26, endPoint y: 52, distance: 3.8
click at [22, 52] on link "打帳單" at bounding box center [34, 53] width 63 height 16
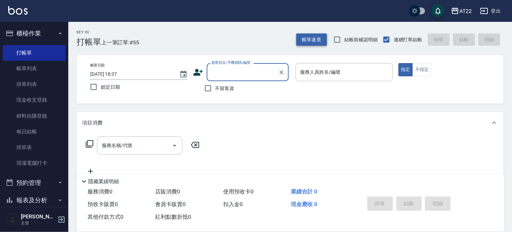
click at [305, 39] on button "帳單速查" at bounding box center [311, 39] width 31 height 13
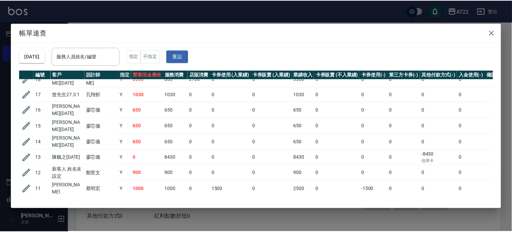
scroll to position [529, 0]
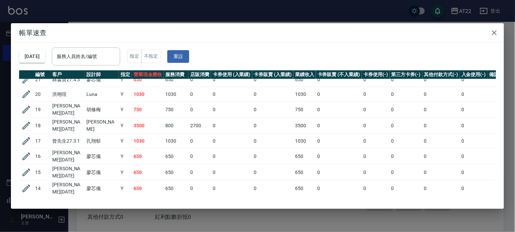
click at [148, 14] on div "帳單速查 [DATE] 服務人員姓名/編號 服務人員姓名/編號 指定 不指定 重設 編號 客戶 設計師 指定 營業現金應收 服務消費 店販消費 卡券使用 (入…" at bounding box center [257, 116] width 515 height 232
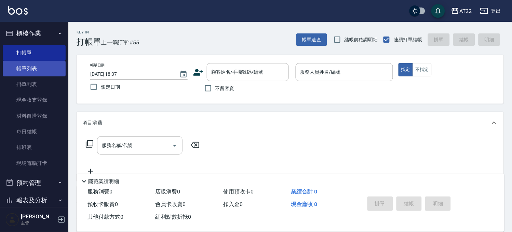
click at [33, 71] on link "帳單列表" at bounding box center [34, 69] width 63 height 16
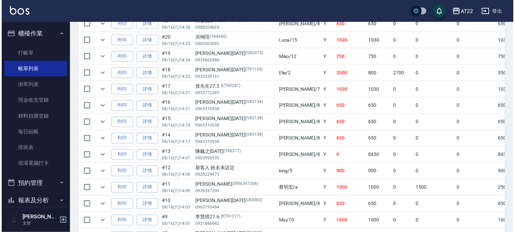
scroll to position [830, 0]
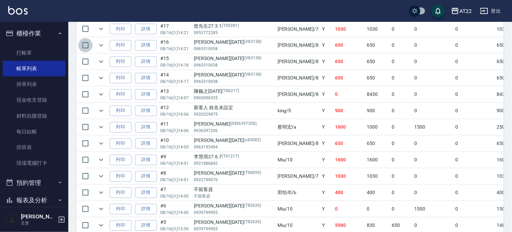
click at [83, 46] on input "checkbox" at bounding box center [85, 45] width 14 height 14
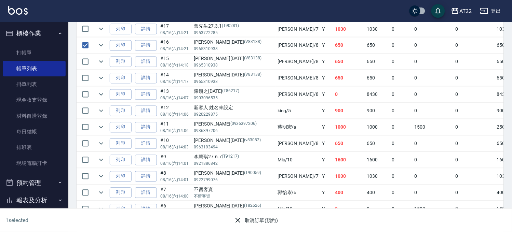
click at [257, 220] on button "取消訂單(預約)" at bounding box center [256, 221] width 50 height 13
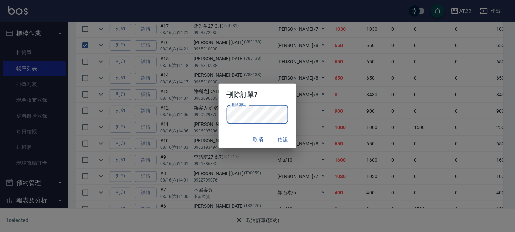
click at [262, 139] on button "取消" at bounding box center [258, 140] width 22 height 13
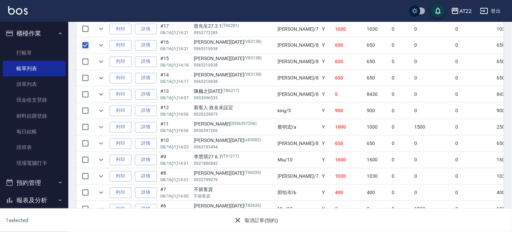
click at [88, 43] on input "checkbox" at bounding box center [85, 45] width 14 height 14
checkbox input "false"
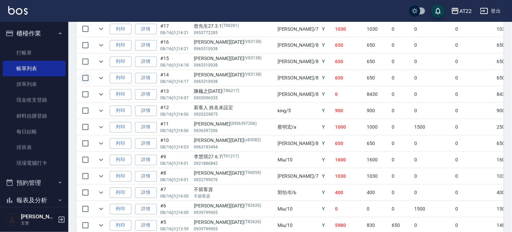
click at [84, 77] on input "checkbox" at bounding box center [85, 78] width 14 height 14
checkbox input "true"
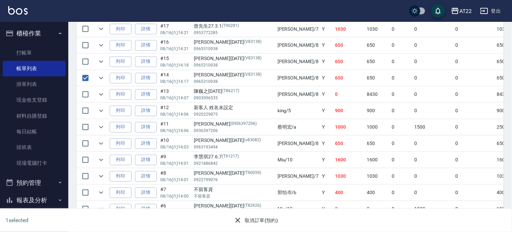
click at [257, 222] on button "取消訂單(預約)" at bounding box center [256, 221] width 50 height 13
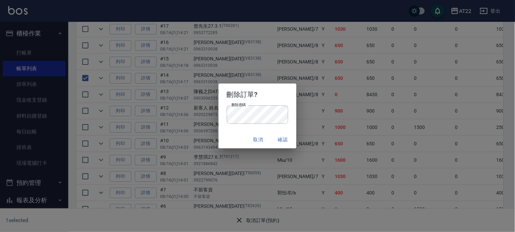
click at [273, 135] on button "確認" at bounding box center [283, 140] width 22 height 13
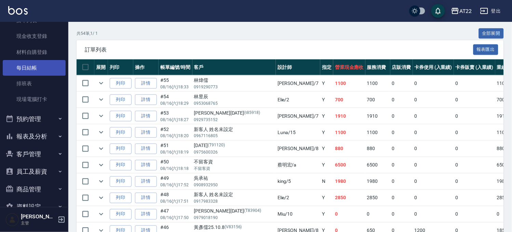
scroll to position [80, 0]
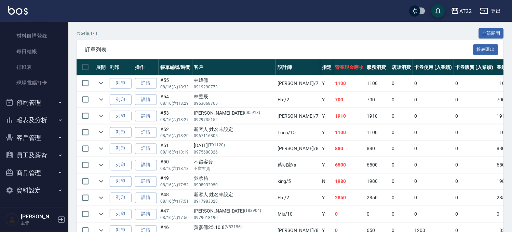
click at [30, 139] on button "客戶管理" at bounding box center [34, 138] width 63 height 18
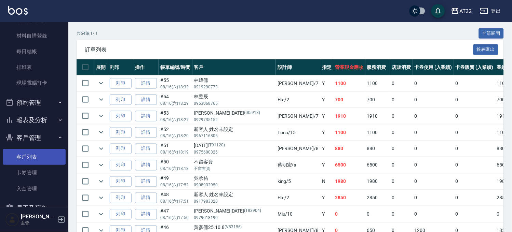
click at [26, 154] on link "客戶列表" at bounding box center [34, 157] width 63 height 16
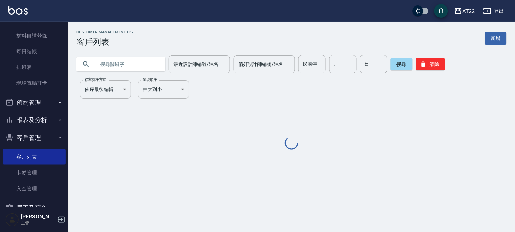
click at [149, 66] on input "text" at bounding box center [128, 64] width 64 height 18
paste input "0987688553"
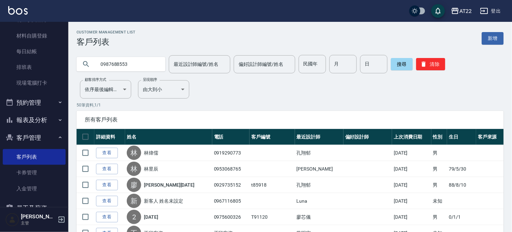
type input "0987688553"
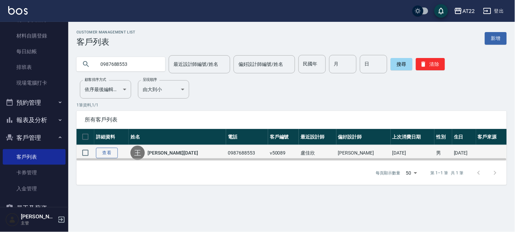
click at [101, 154] on link "查看" at bounding box center [107, 153] width 22 height 11
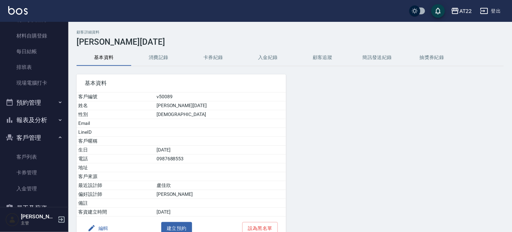
click at [161, 66] on button "消費記錄" at bounding box center [158, 58] width 55 height 16
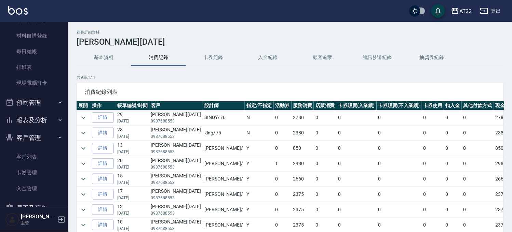
click at [164, 61] on button "消費記錄" at bounding box center [158, 58] width 55 height 16
click at [83, 149] on icon "expand row" at bounding box center [83, 148] width 4 height 2
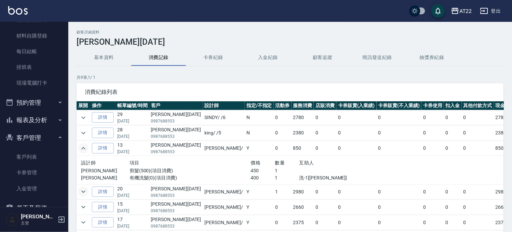
click at [84, 193] on icon "expand row" at bounding box center [83, 192] width 8 height 8
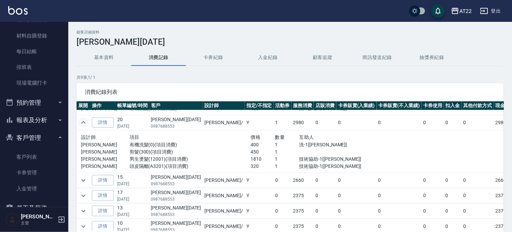
scroll to position [51, 0]
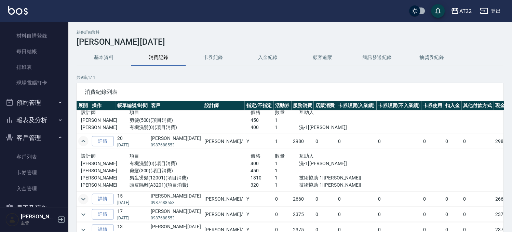
click at [83, 196] on icon "expand row" at bounding box center [83, 200] width 8 height 8
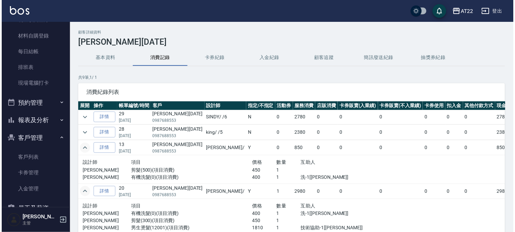
scroll to position [0, 0]
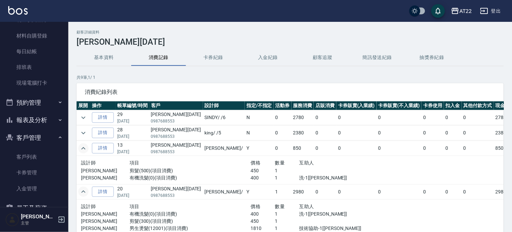
click at [46, 94] on ul "客戶列表 卡券管理 入金管理" at bounding box center [34, 28] width 63 height 132
click at [40, 155] on link "客戶列表" at bounding box center [34, 157] width 63 height 16
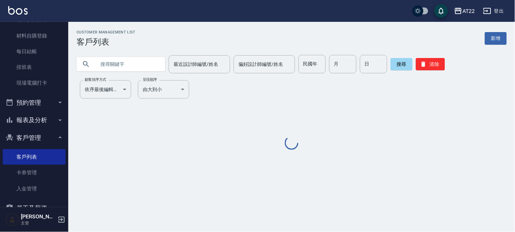
click at [110, 62] on input "text" at bounding box center [128, 64] width 64 height 18
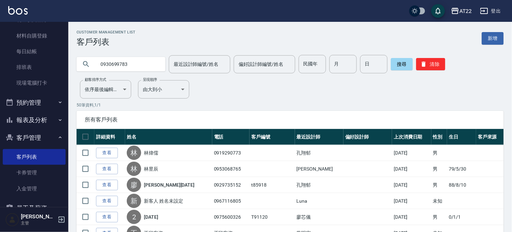
type input "0930699783"
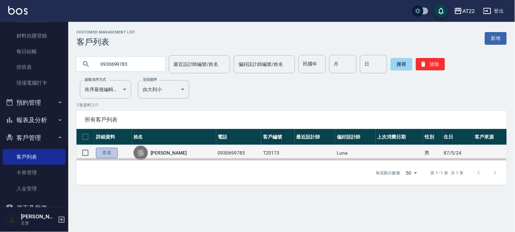
click at [113, 149] on link "查看" at bounding box center [107, 153] width 22 height 11
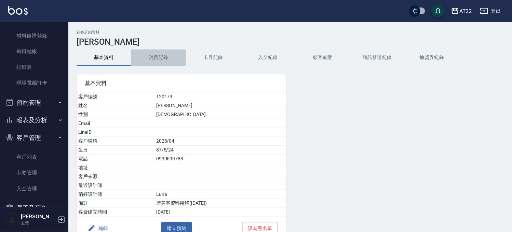
click at [145, 59] on button "消費記錄" at bounding box center [158, 58] width 55 height 16
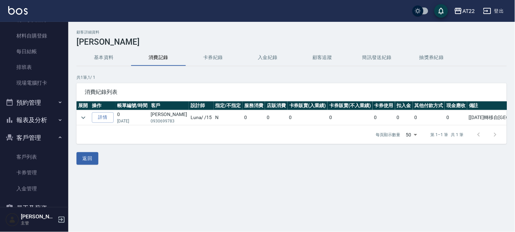
click at [113, 59] on button "基本資料" at bounding box center [104, 58] width 55 height 16
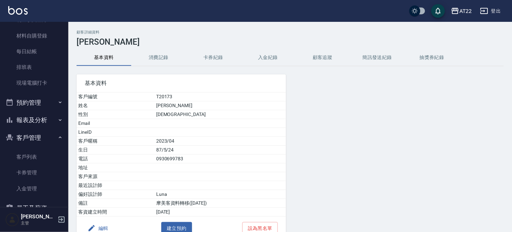
click at [156, 161] on td "0930699783" at bounding box center [220, 159] width 132 height 9
copy td "0930699783"
click at [470, 5] on button "AT22" at bounding box center [461, 11] width 26 height 14
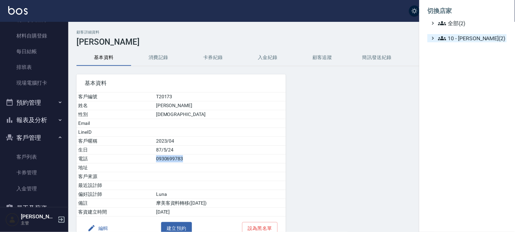
click at [455, 41] on span "10 - 楊家昕(2)" at bounding box center [472, 38] width 66 height 8
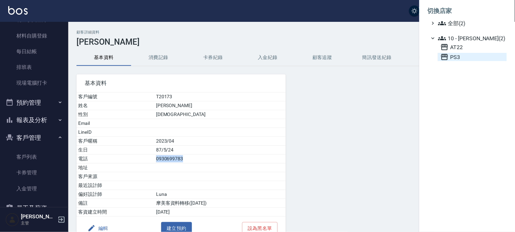
click at [448, 59] on icon at bounding box center [445, 57] width 8 height 8
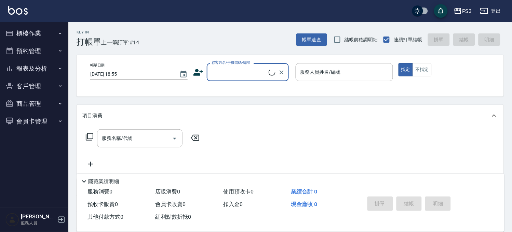
click at [33, 93] on button "客戶管理" at bounding box center [34, 87] width 63 height 18
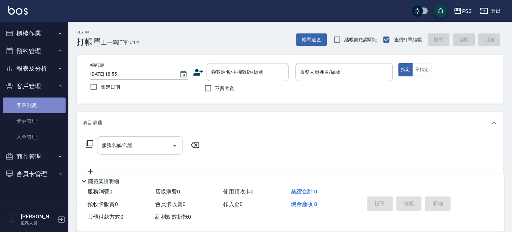
click at [32, 106] on link "客戶列表" at bounding box center [34, 106] width 63 height 16
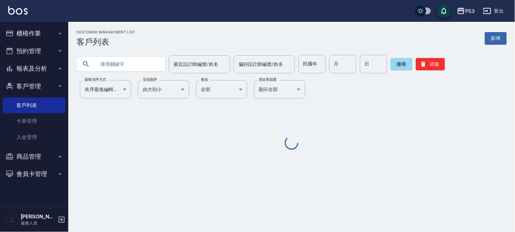
click at [115, 69] on input "text" at bounding box center [128, 64] width 64 height 18
paste input "0930699783"
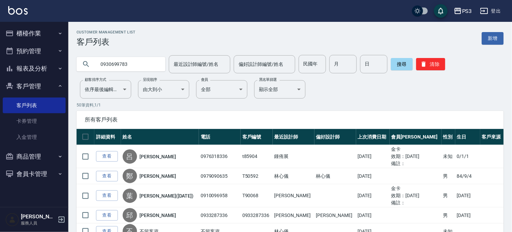
type input "0930699783"
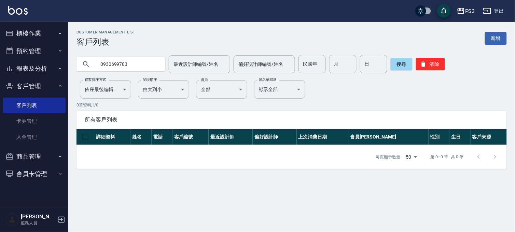
click at [157, 66] on input "0930699783" at bounding box center [128, 64] width 64 height 18
click at [469, 11] on div "PS3" at bounding box center [471, 11] width 10 height 9
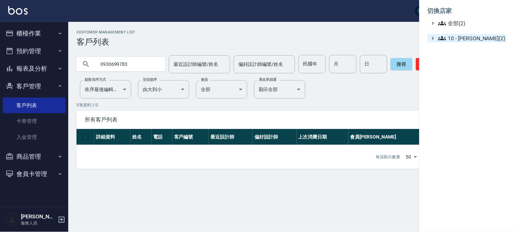
click at [464, 38] on span "10 - [PERSON_NAME](2)" at bounding box center [472, 38] width 66 height 8
click at [460, 51] on span "AT22" at bounding box center [473, 47] width 64 height 8
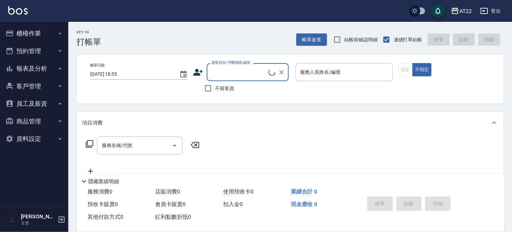
click at [33, 85] on button "客戶管理" at bounding box center [34, 87] width 63 height 18
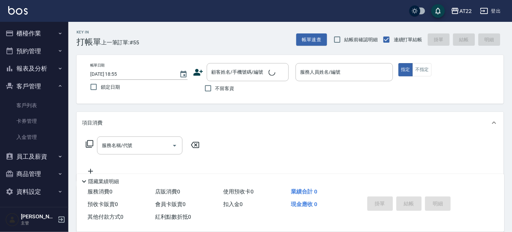
click at [29, 107] on link "客戶列表" at bounding box center [34, 106] width 63 height 16
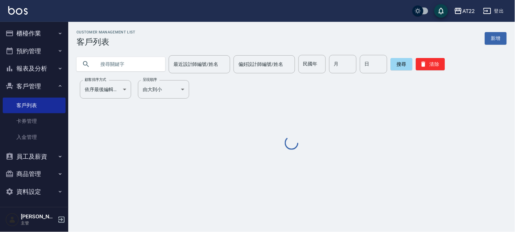
click at [113, 71] on input "text" at bounding box center [128, 64] width 64 height 18
paste input "0930699783"
type input "0930699783"
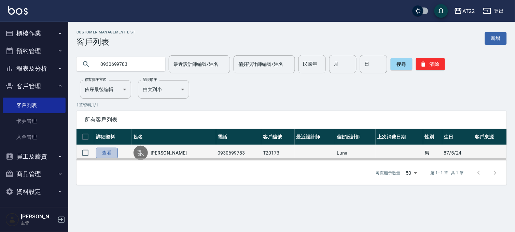
click at [100, 154] on link "查看" at bounding box center [107, 153] width 22 height 11
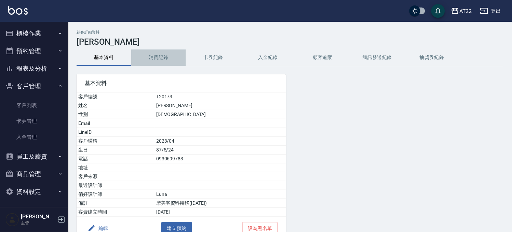
click at [158, 55] on button "消費記錄" at bounding box center [158, 58] width 55 height 16
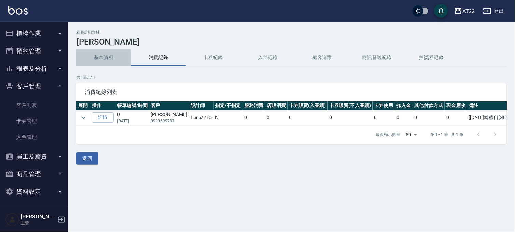
click at [117, 57] on button "基本資料" at bounding box center [104, 58] width 55 height 16
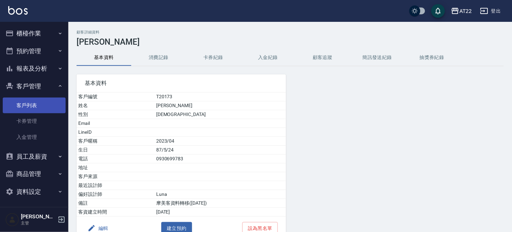
click at [32, 107] on link "客戶列表" at bounding box center [34, 106] width 63 height 16
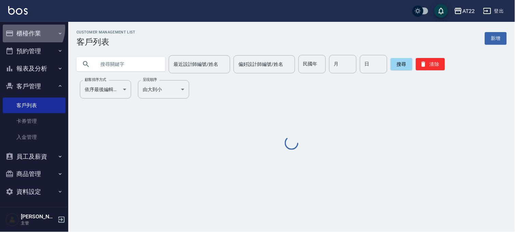
click at [27, 28] on button "櫃檯作業" at bounding box center [34, 34] width 63 height 18
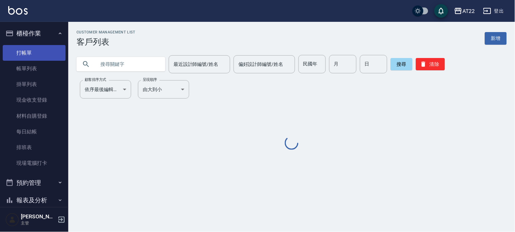
click at [35, 53] on link "打帳單" at bounding box center [34, 53] width 63 height 16
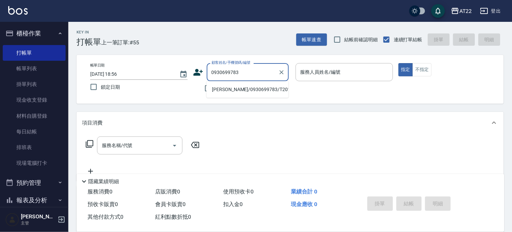
click at [220, 93] on li "[PERSON_NAME]/0930699783/T20173" at bounding box center [247, 89] width 82 height 11
type input "[PERSON_NAME]/0930699783/T20173"
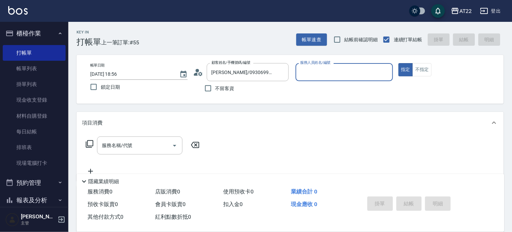
type input "Luna-15"
click at [385, 73] on icon "Clear" at bounding box center [385, 72] width 7 height 7
click at [328, 69] on input "服務人員姓名/編號" at bounding box center [344, 72] width 91 height 12
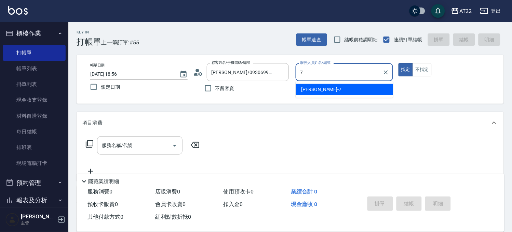
type input "[PERSON_NAME]-7"
type button "true"
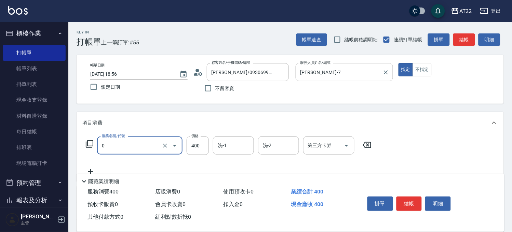
type input "有機洗髮(0)"
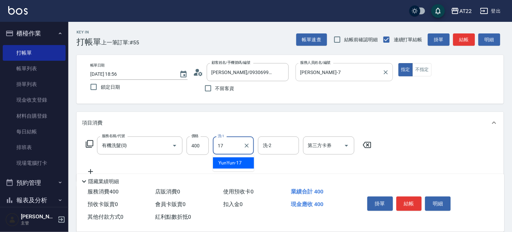
type input "YunYun-17"
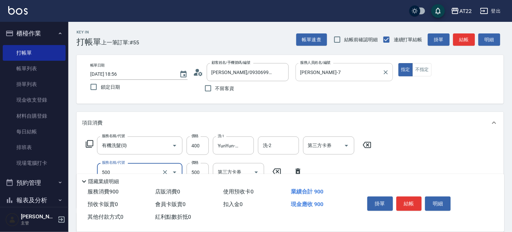
type input "剪髮(500)"
type input "700"
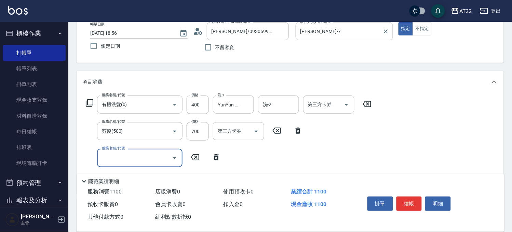
scroll to position [76, 0]
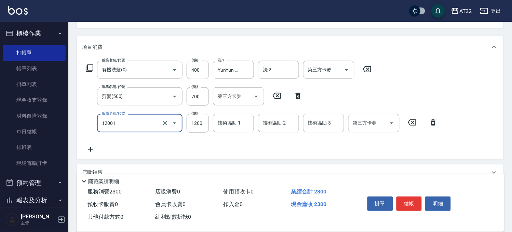
type input "燙髮S(12001)"
type input "1600"
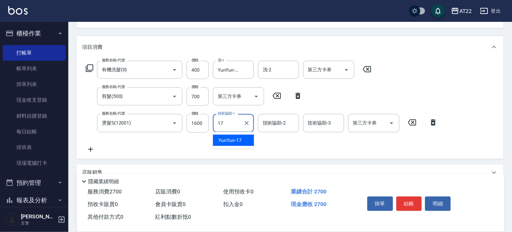
type input "YunYun-17"
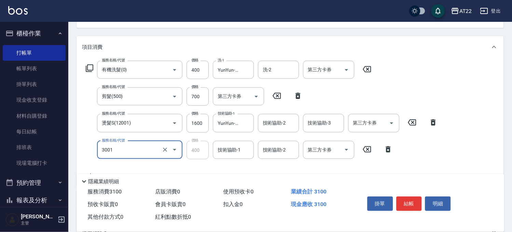
type input "側邊燙貼(3001)"
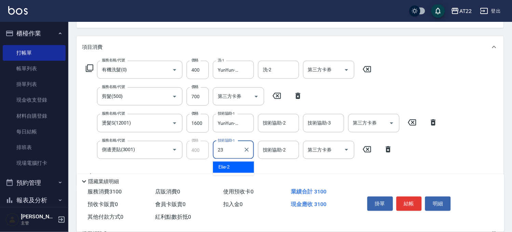
type input "[PERSON_NAME]-23"
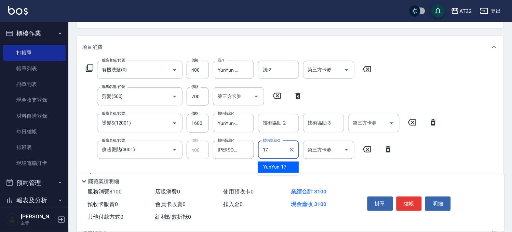
type input "YunYun-17"
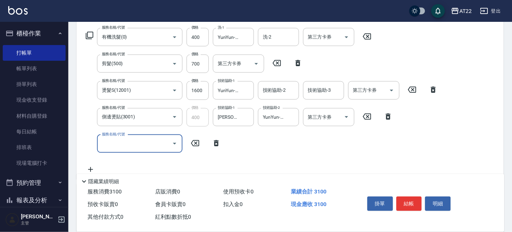
scroll to position [152, 0]
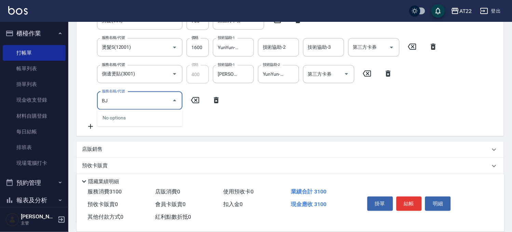
type input "B"
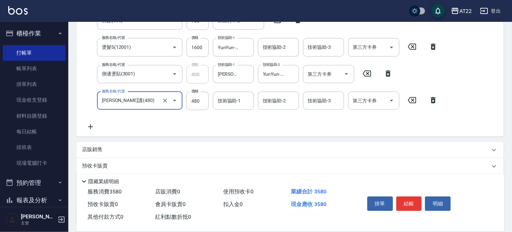
type input "[PERSON_NAME]護(480)"
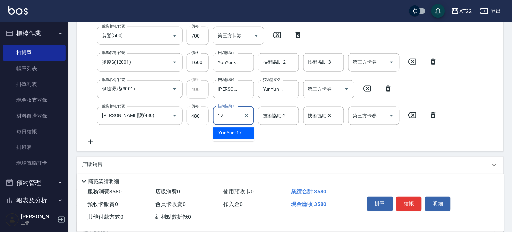
type input "YunYun-17"
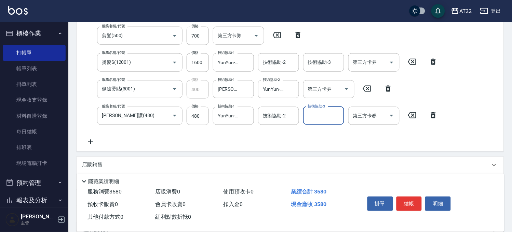
scroll to position [0, 0]
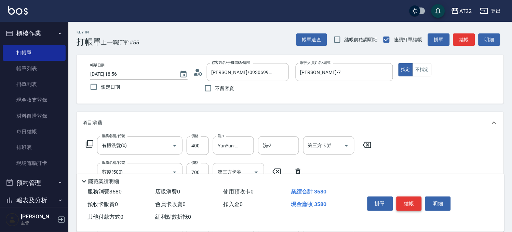
click at [399, 204] on button "結帳" at bounding box center [410, 204] width 26 height 14
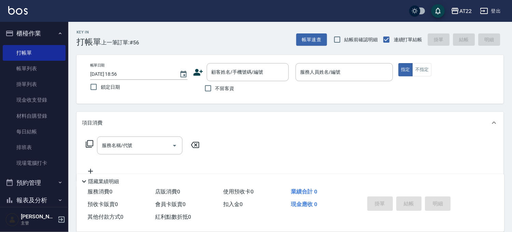
click at [314, 29] on div "Key In 打帳單 上一筆訂單:#56 帳單速查 結帳前確認明細 連續打單結帳 掛單 結帳 明細" at bounding box center [285, 34] width 435 height 25
click at [312, 36] on button "帳單速查" at bounding box center [311, 39] width 31 height 13
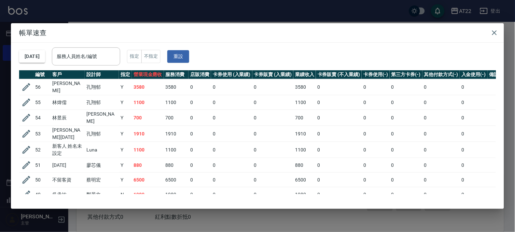
click at [276, 12] on div "帳單速查 [DATE] 服務人員姓名/編號 服務人員姓名/編號 指定 不指定 重設 編號 客戶 設計師 指定 營業現金應收 服務消費 店販消費 卡券使用 (入…" at bounding box center [257, 116] width 515 height 232
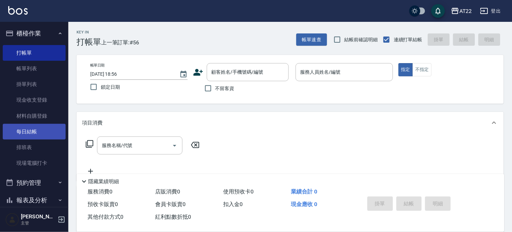
click at [42, 135] on link "每日結帳" at bounding box center [34, 132] width 63 height 16
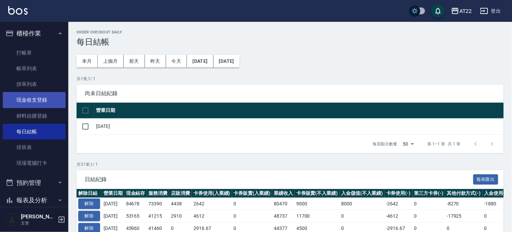
click at [42, 101] on link "現金收支登錄" at bounding box center [34, 100] width 63 height 16
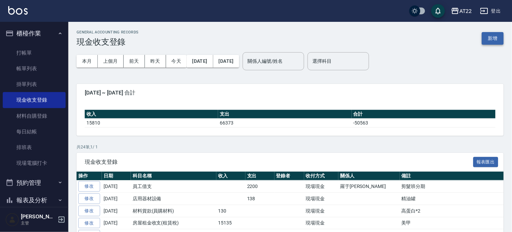
click at [488, 38] on button "新增" at bounding box center [493, 38] width 22 height 13
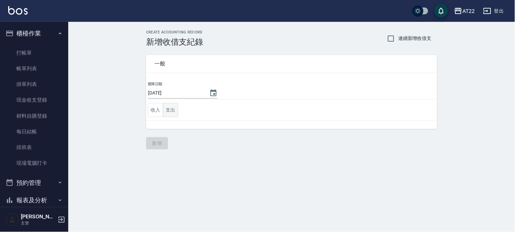
click at [170, 111] on button "支出" at bounding box center [170, 110] width 15 height 14
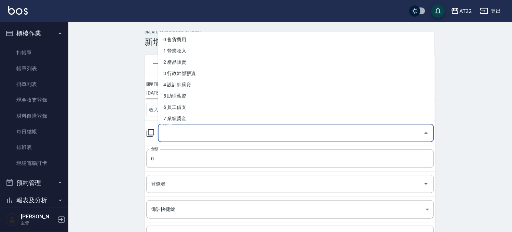
click at [171, 133] on input "科目" at bounding box center [291, 133] width 260 height 12
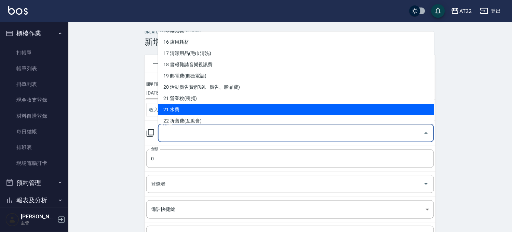
scroll to position [266, 0]
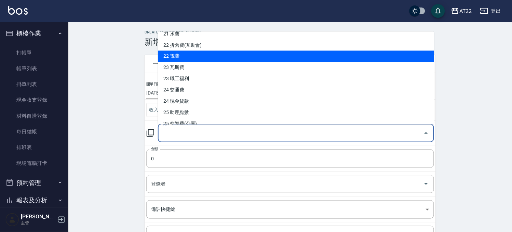
click at [190, 51] on li "22 電費" at bounding box center [296, 56] width 276 height 11
type input "22 電費"
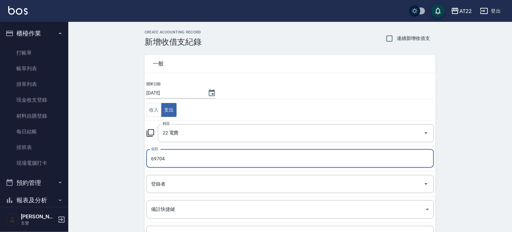
type input "69704"
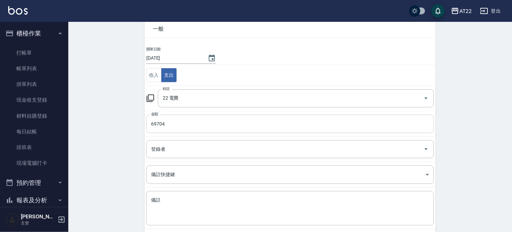
scroll to position [69, 0]
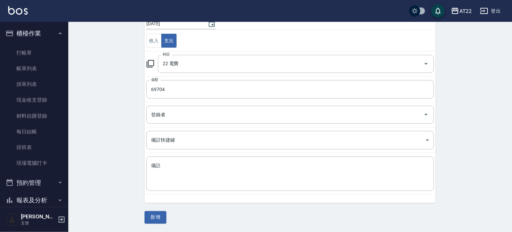
click at [159, 225] on div "CREATE ACCOUNTING RECORD 新增收借支紀錄 連續新增收借支 一般 開單日期 [DATE] 收入 支出 科目 22 電費 科目 金額 69…" at bounding box center [290, 92] width 444 height 280
click at [160, 221] on button "新增" at bounding box center [156, 218] width 22 height 13
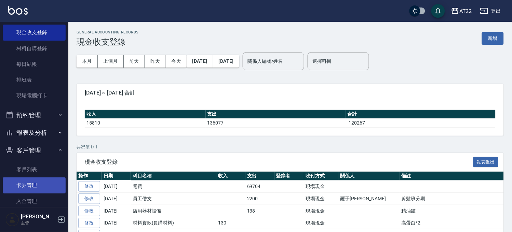
scroll to position [114, 0]
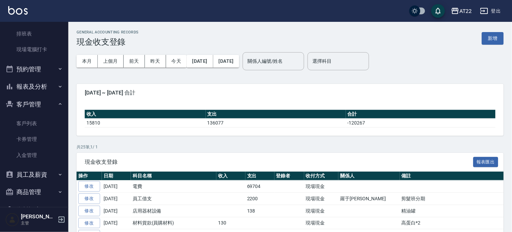
click at [21, 85] on button "報表及分析" at bounding box center [34, 87] width 63 height 18
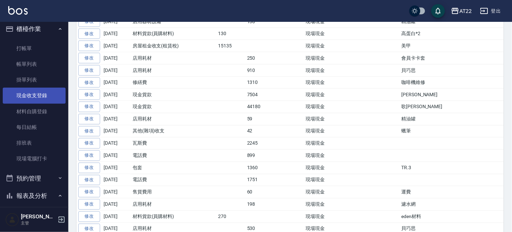
scroll to position [0, 0]
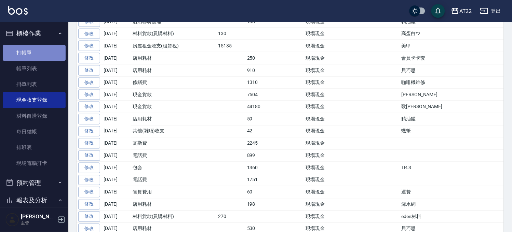
click at [36, 55] on link "打帳單" at bounding box center [34, 53] width 63 height 16
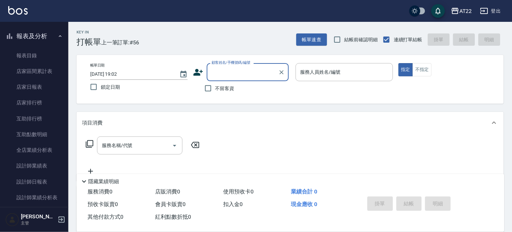
scroll to position [190, 0]
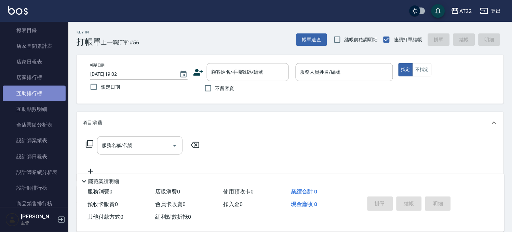
click at [54, 96] on link "互助排行榜" at bounding box center [34, 94] width 63 height 16
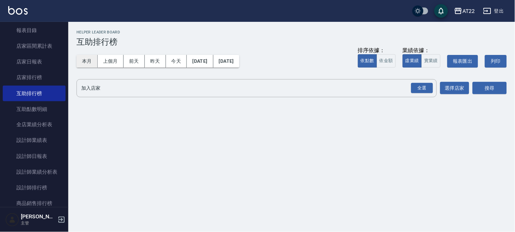
drag, startPoint x: 84, startPoint y: 62, endPoint x: 90, endPoint y: 66, distance: 8.1
click at [84, 62] on button "本月" at bounding box center [87, 61] width 21 height 13
click at [417, 88] on div "全選" at bounding box center [423, 88] width 22 height 11
click at [505, 84] on button "搜尋" at bounding box center [490, 88] width 34 height 13
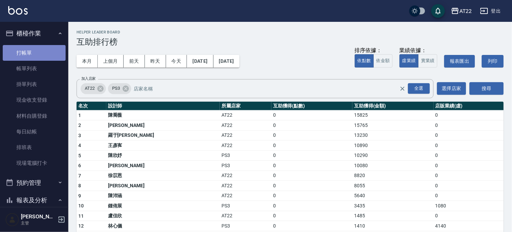
click at [46, 49] on link "打帳單" at bounding box center [34, 53] width 63 height 16
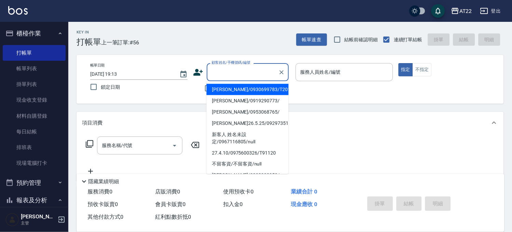
drag, startPoint x: 252, startPoint y: 76, endPoint x: 258, endPoint y: 74, distance: 6.2
click at [254, 76] on input "顧客姓名/手機號碼/編號" at bounding box center [243, 72] width 66 height 12
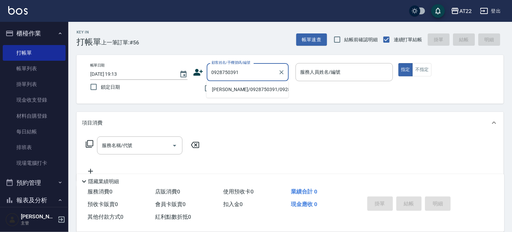
click at [239, 92] on li "[PERSON_NAME]/0928750391/0928750391" at bounding box center [247, 89] width 82 height 11
type input "[PERSON_NAME]/0928750391/0928750391"
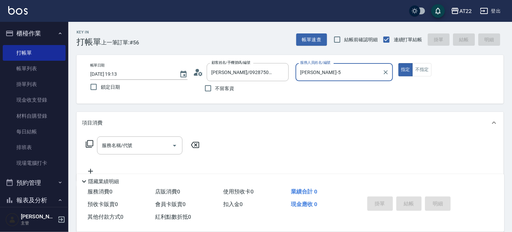
type input "[PERSON_NAME]-5"
click at [112, 148] on input "服務名稱/代號" at bounding box center [134, 146] width 69 height 12
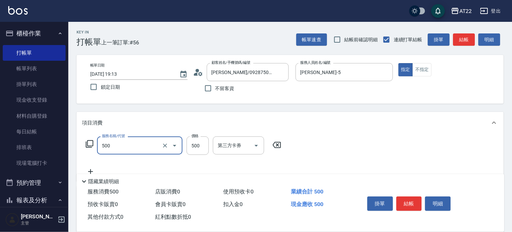
type input "剪髮(500)"
type input "700"
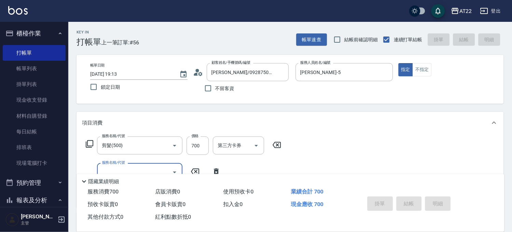
type input "[DATE] 19:26"
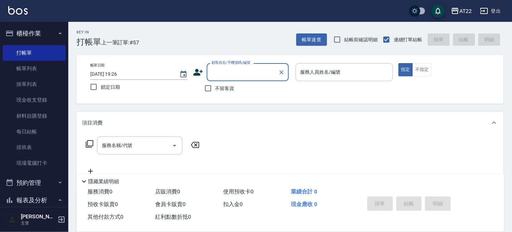
click at [228, 71] on input "顧客姓名/手機號碼/編號" at bounding box center [243, 72] width 66 height 12
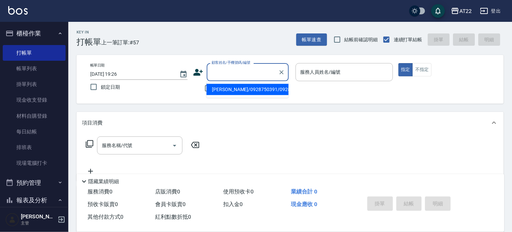
click at [226, 95] on li "[PERSON_NAME]/0928750391/0928750391" at bounding box center [247, 89] width 82 height 11
type input "[PERSON_NAME]/0928750391/0928750391"
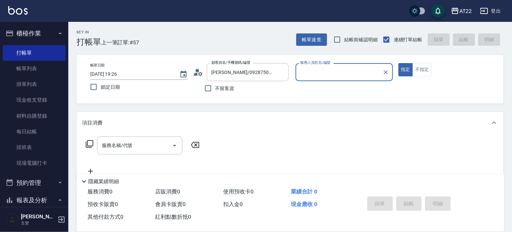
type input "king-5"
click at [144, 140] on input "服務名稱/代號" at bounding box center [134, 146] width 69 height 12
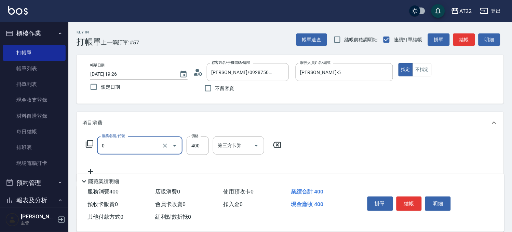
type input "有機洗髮(0)"
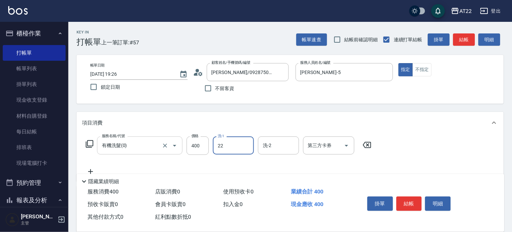
type input "Cherry-22"
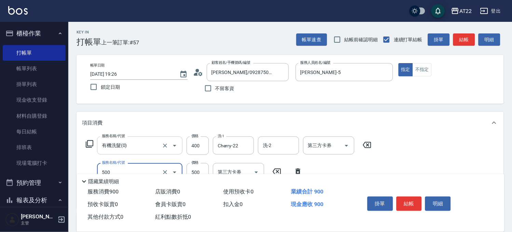
type input "剪髮(500)"
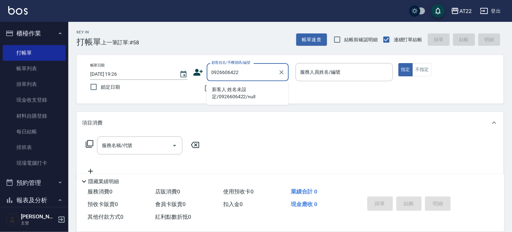
click at [221, 101] on li "新客人 姓名未設定/0926606422/null" at bounding box center [247, 93] width 82 height 18
type input "新客人 姓名未設定/0926606422/null"
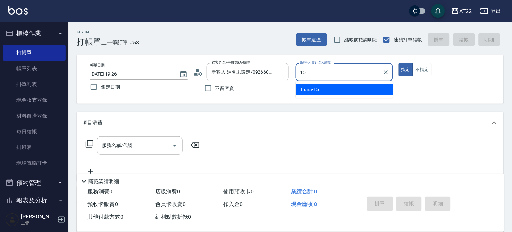
type input "Luna-15"
type button "true"
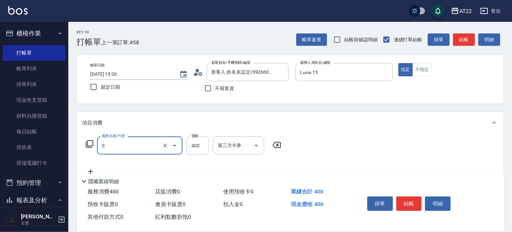
type input "有機洗髮(0)"
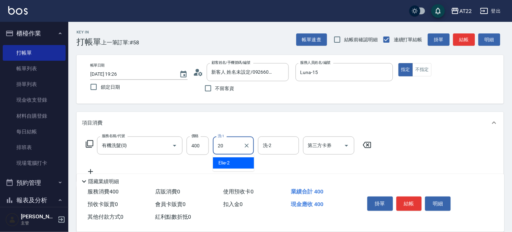
type input "Noah-20"
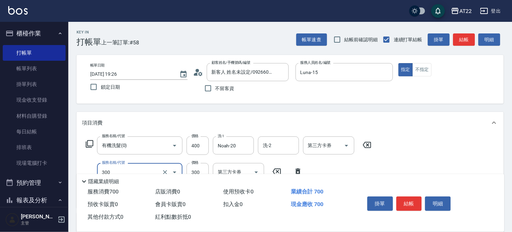
type input "剪髮(300)"
click at [408, 203] on button "結帳" at bounding box center [410, 204] width 26 height 14
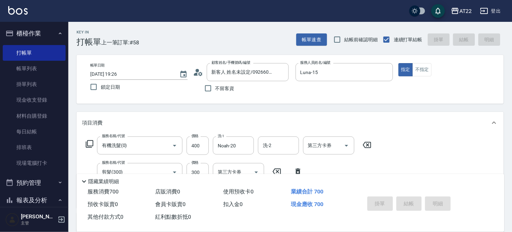
type input "2025/08/16 19:27"
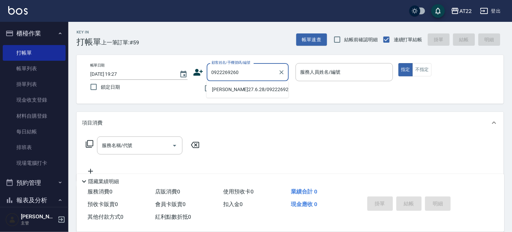
click at [227, 94] on li "陳浠27.6.28/0922269260/T91767" at bounding box center [247, 89] width 82 height 11
type input "陳浠27.6.28/0922269260/T91767"
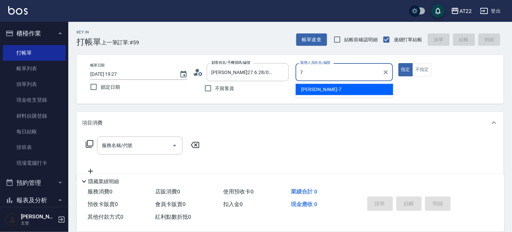
type input "Allen-7"
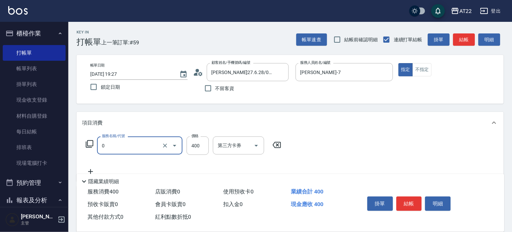
type input "有機洗髮(0)"
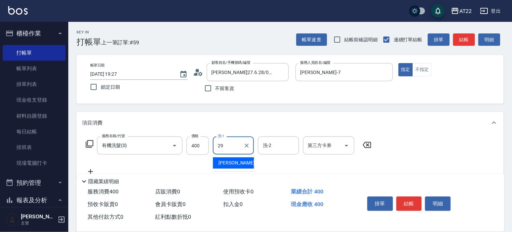
type input "Joyce-29"
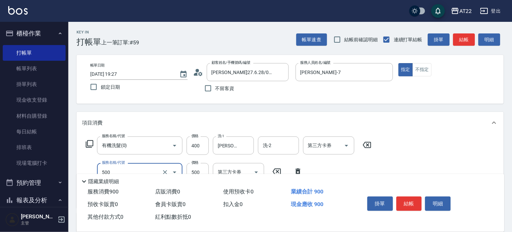
type input "剪髮(500)"
type input "630"
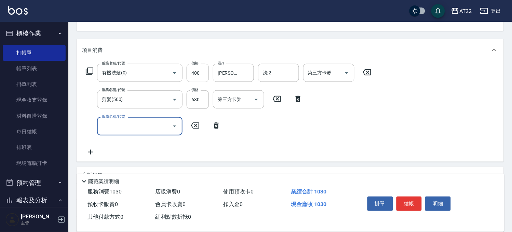
scroll to position [76, 0]
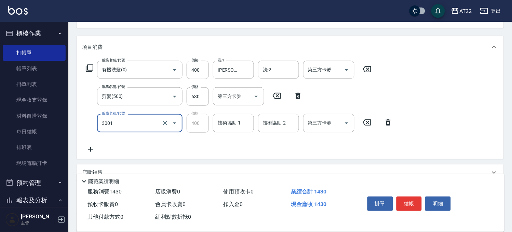
type input "側邊燙貼(3001)"
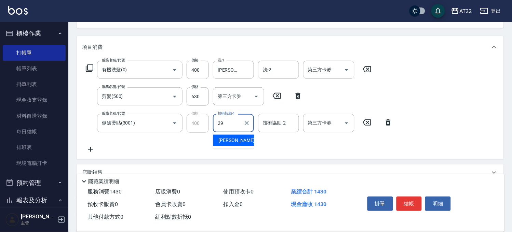
type input "Joyce-29"
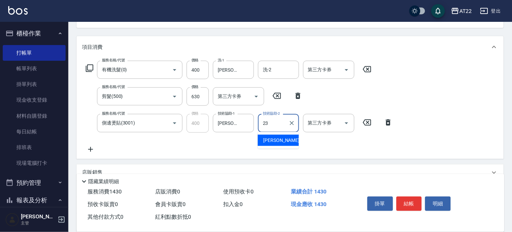
type input "Yuri-23"
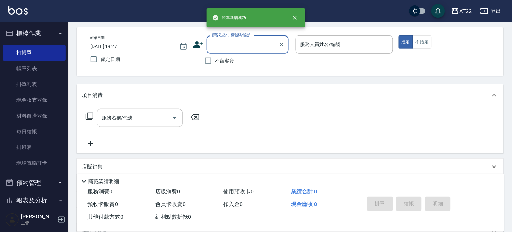
scroll to position [0, 0]
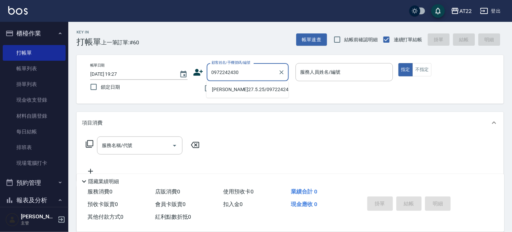
click at [265, 89] on li "張玉憲27.5.25/0972242430/T91192" at bounding box center [247, 89] width 82 height 11
type input "張玉憲27.5.25/0972242430/T91192"
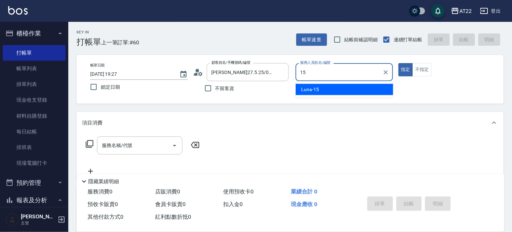
type input "Luna-15"
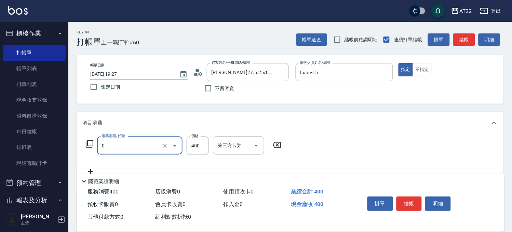
type input "有機洗髮(0)"
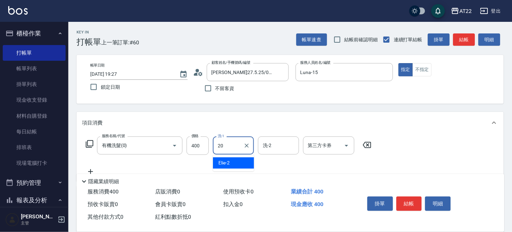
type input "Noah-20"
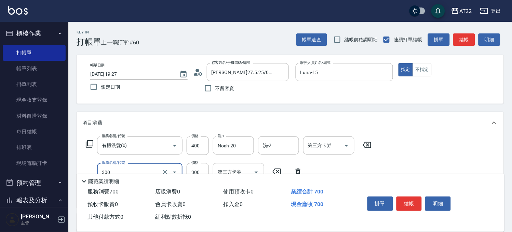
type input "剪髮(300)"
type input "230"
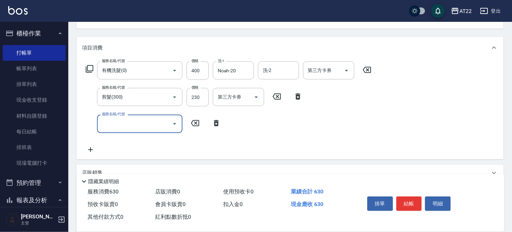
scroll to position [152, 0]
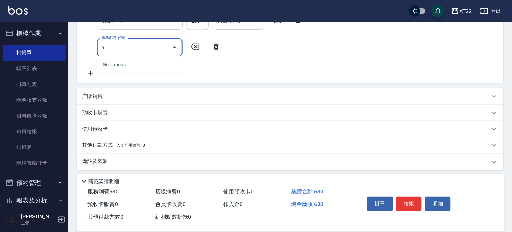
type input "Y"
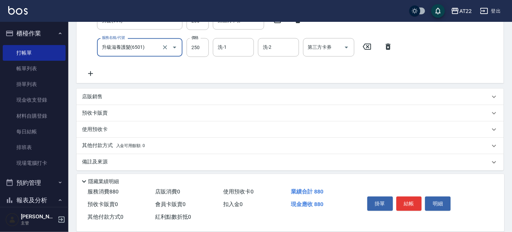
type input "升級滋養護髮(6501)"
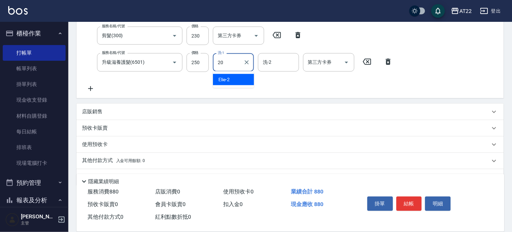
type input "Noah-20"
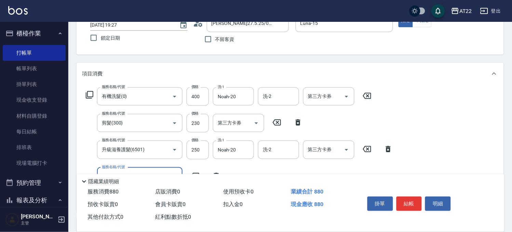
scroll to position [0, 0]
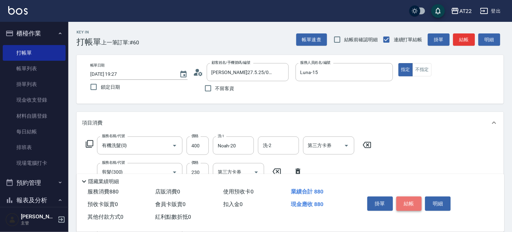
click at [405, 197] on button "結帳" at bounding box center [410, 204] width 26 height 14
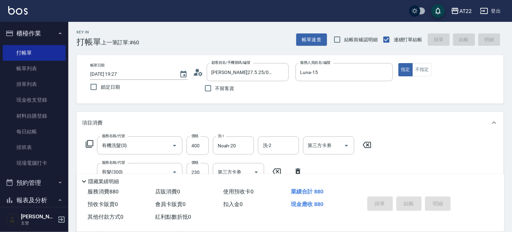
type input "2025/08/16 19:28"
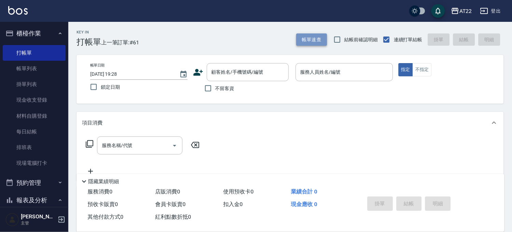
click at [306, 42] on button "帳單速查" at bounding box center [311, 39] width 31 height 13
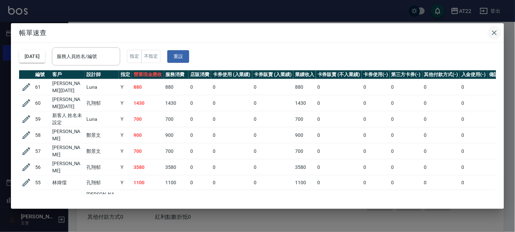
click at [497, 32] on icon "button" at bounding box center [495, 33] width 8 height 8
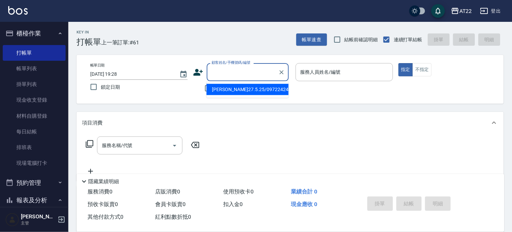
click at [234, 69] on input "顧客姓名/手機號碼/編號" at bounding box center [243, 72] width 66 height 12
click at [240, 89] on li "新增 "0903659252"" at bounding box center [247, 89] width 82 height 11
type input "0903659252"
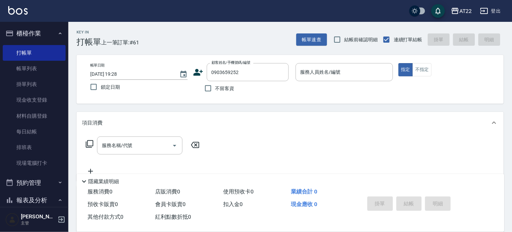
click at [197, 74] on icon at bounding box center [198, 72] width 10 height 7
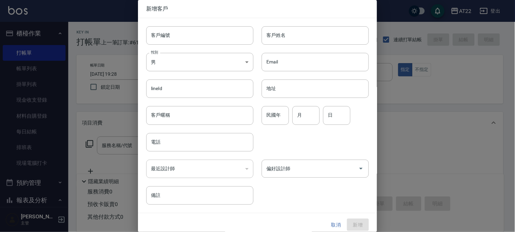
type input "0903659252"
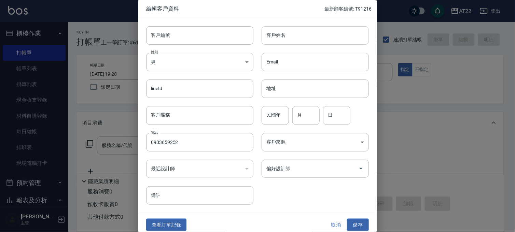
click at [276, 31] on div "客戶姓名 客戶姓名" at bounding box center [315, 35] width 107 height 18
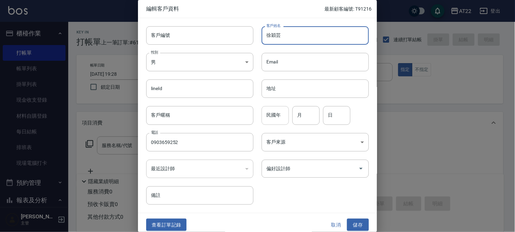
type input "徐穎芸"
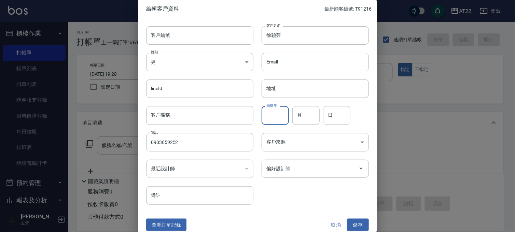
click at [267, 122] on input "民國年" at bounding box center [275, 115] width 27 height 18
type input "83"
type input "12"
type input "27"
click at [352, 231] on button "儲存" at bounding box center [358, 225] width 22 height 13
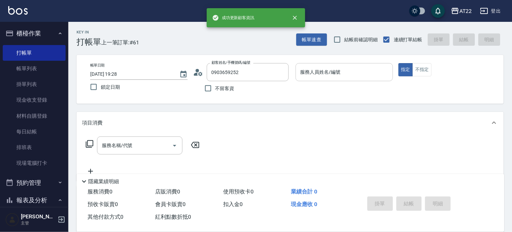
click at [330, 64] on div "服務人員姓名/編號" at bounding box center [344, 72] width 97 height 18
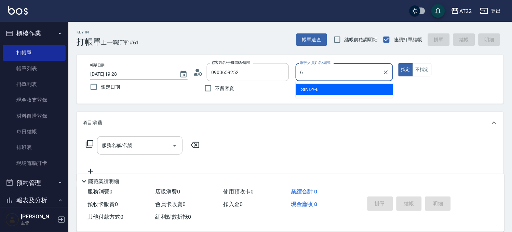
type input "SINDY-6"
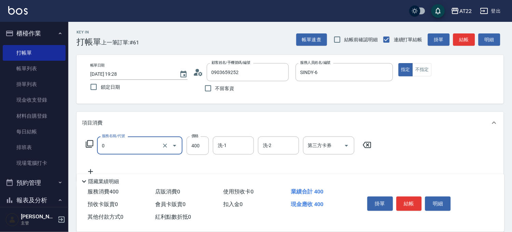
type input "有機洗髮(0)"
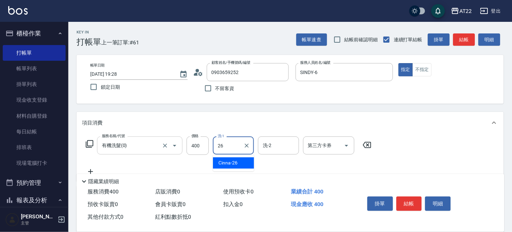
type input "Cinna-26"
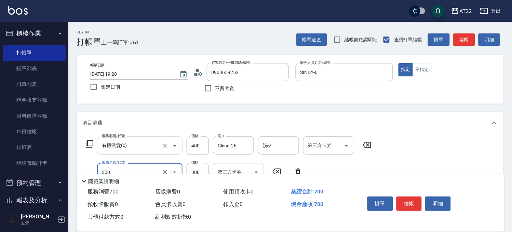
type input "剪髮(300)"
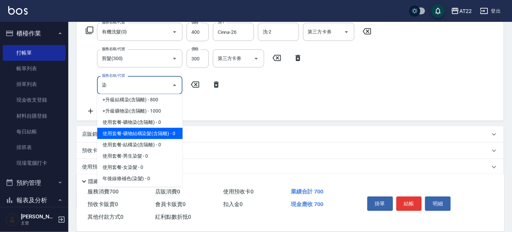
scroll to position [69, 0]
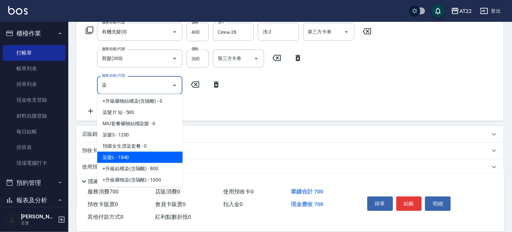
click at [121, 158] on span "染髮L - 1840" at bounding box center [139, 157] width 85 height 11
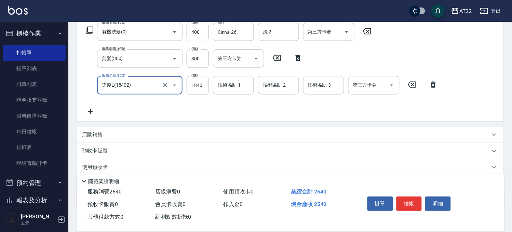
type input "染髮L(18402)"
click at [190, 88] on input "1840" at bounding box center [198, 85] width 22 height 18
type input "2200"
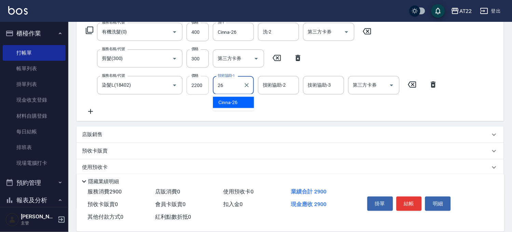
type input "Cinna-26"
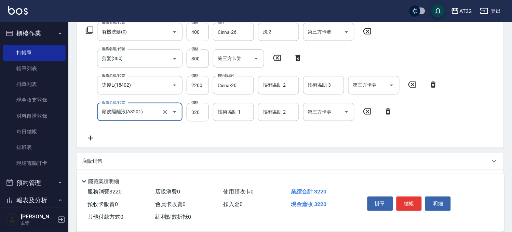
type input "頭皮隔離液(A3201)"
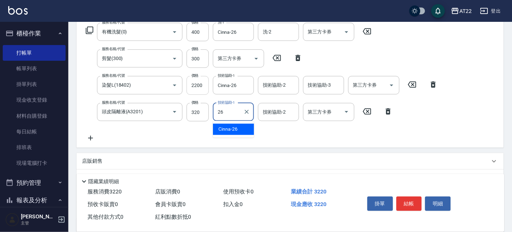
type input "Cinna-26"
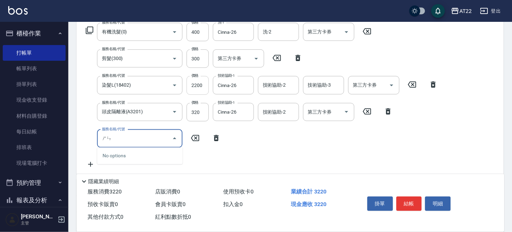
type input "深"
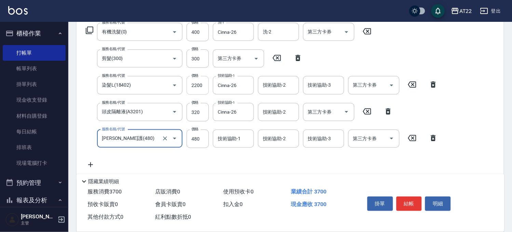
type input "潤澤修護(480)"
type input "640"
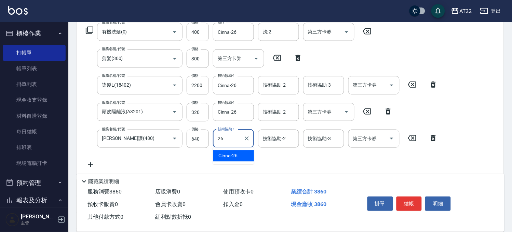
type input "Cinna-26"
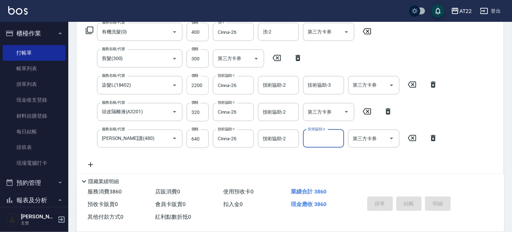
type input "2025/08/16 19:42"
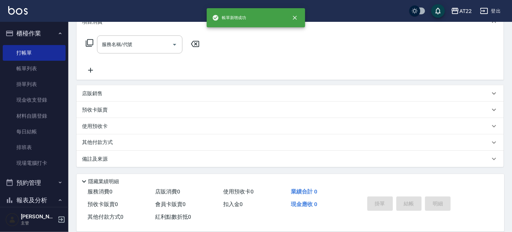
scroll to position [0, 0]
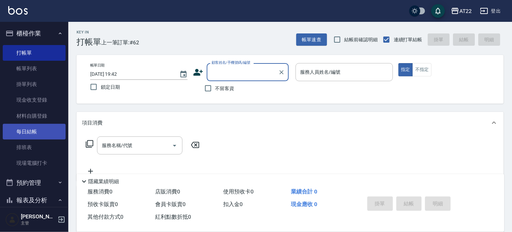
click at [19, 131] on link "每日結帳" at bounding box center [34, 132] width 63 height 16
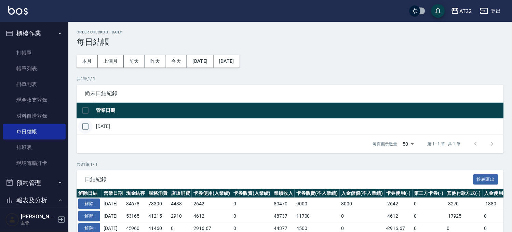
click at [88, 127] on input "checkbox" at bounding box center [85, 127] width 14 height 14
checkbox input "true"
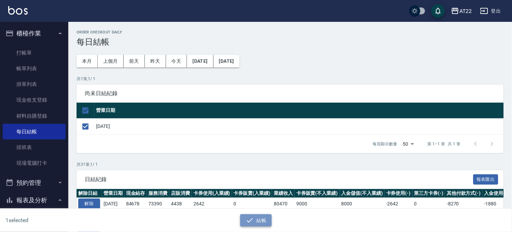
click at [259, 220] on button "結帳" at bounding box center [256, 221] width 32 height 13
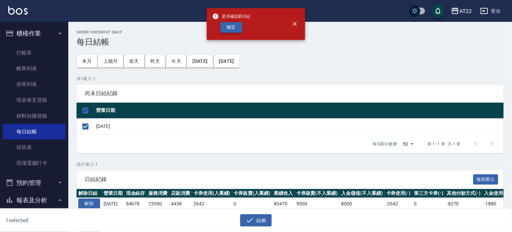
click at [228, 25] on button "確定" at bounding box center [231, 27] width 22 height 11
checkbox input "false"
